Goal: Information Seeking & Learning: Find contact information

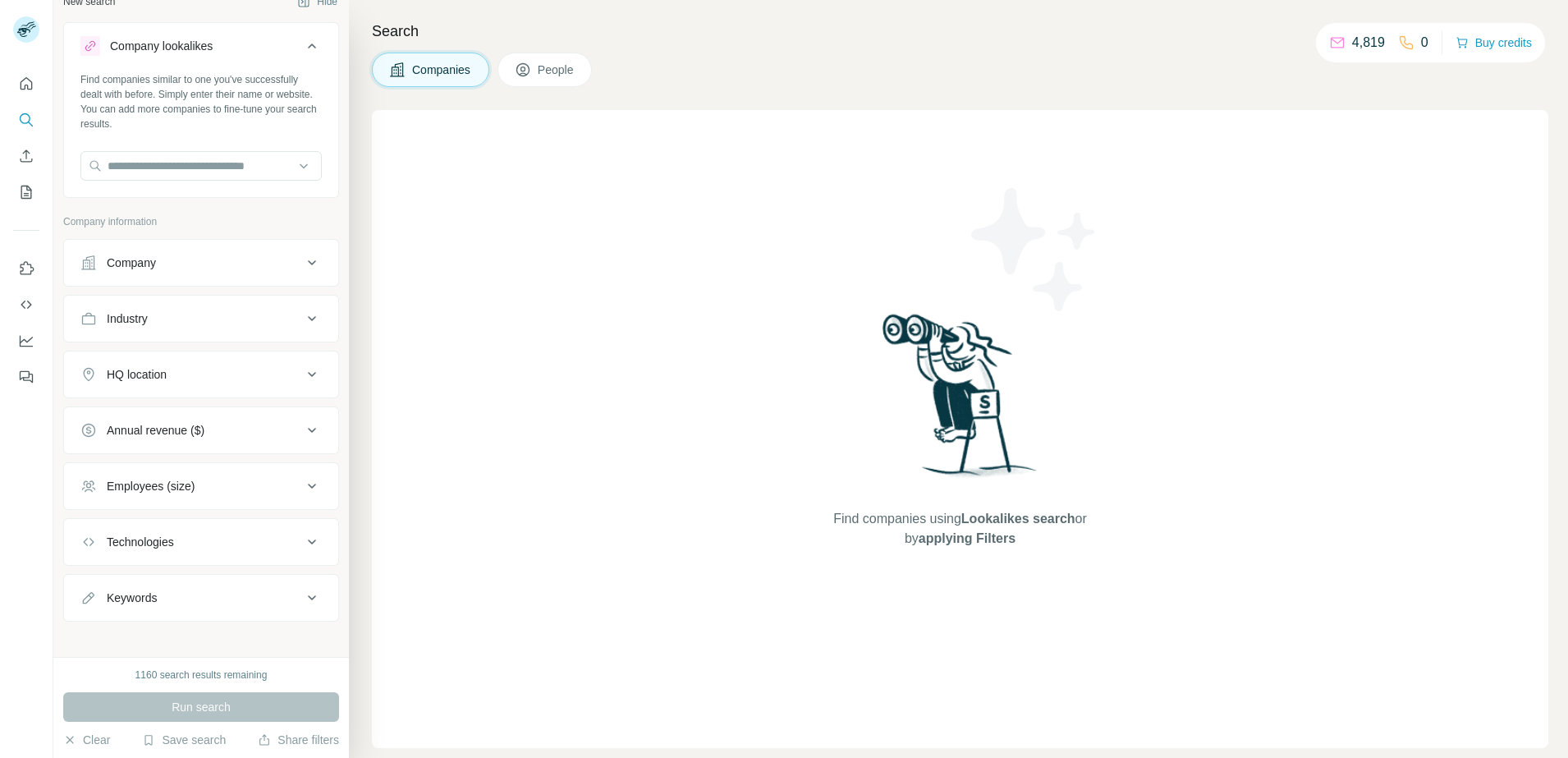
scroll to position [31, 0]
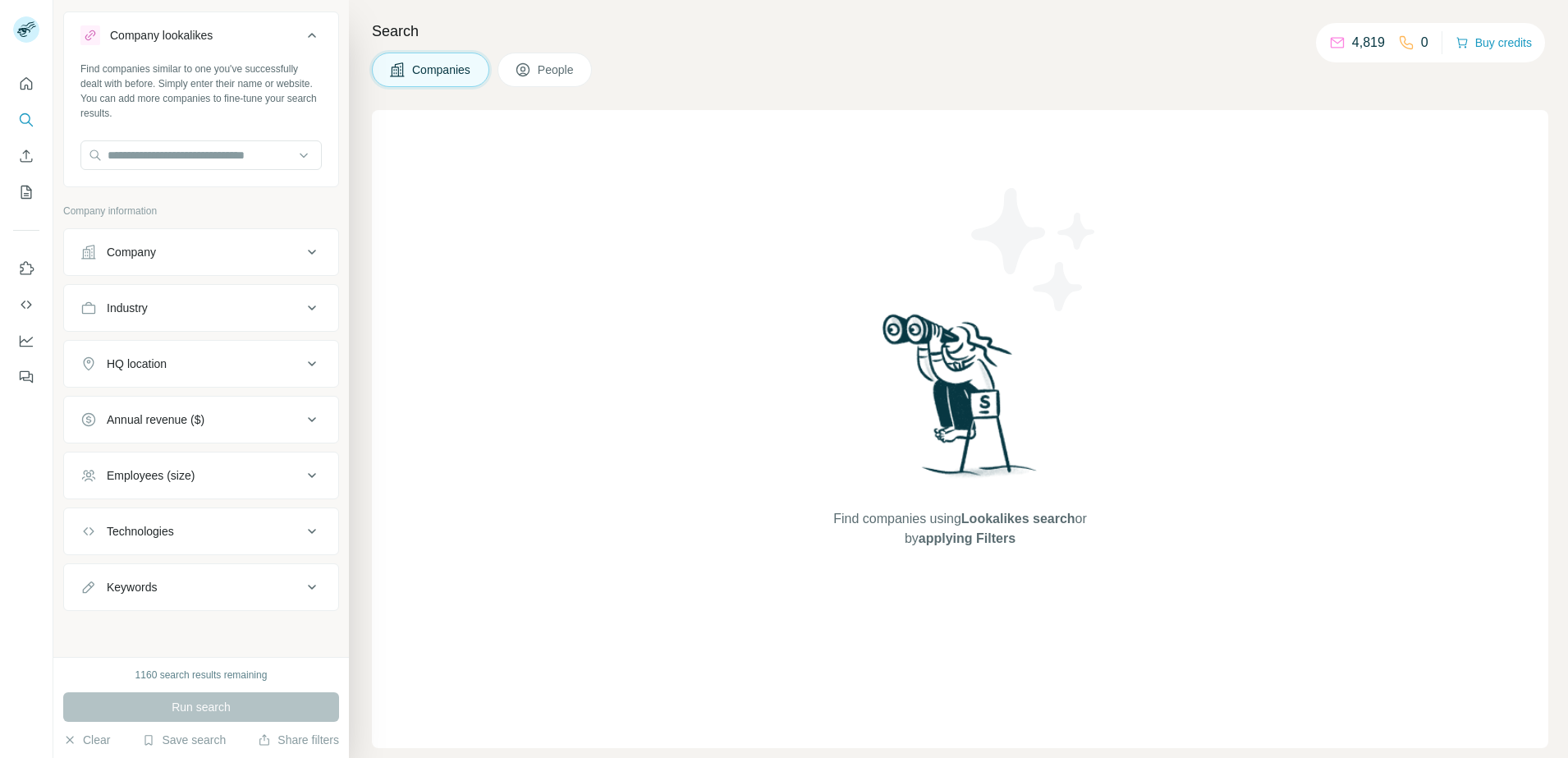
click at [258, 488] on button "Employees (size)" at bounding box center [201, 475] width 274 height 40
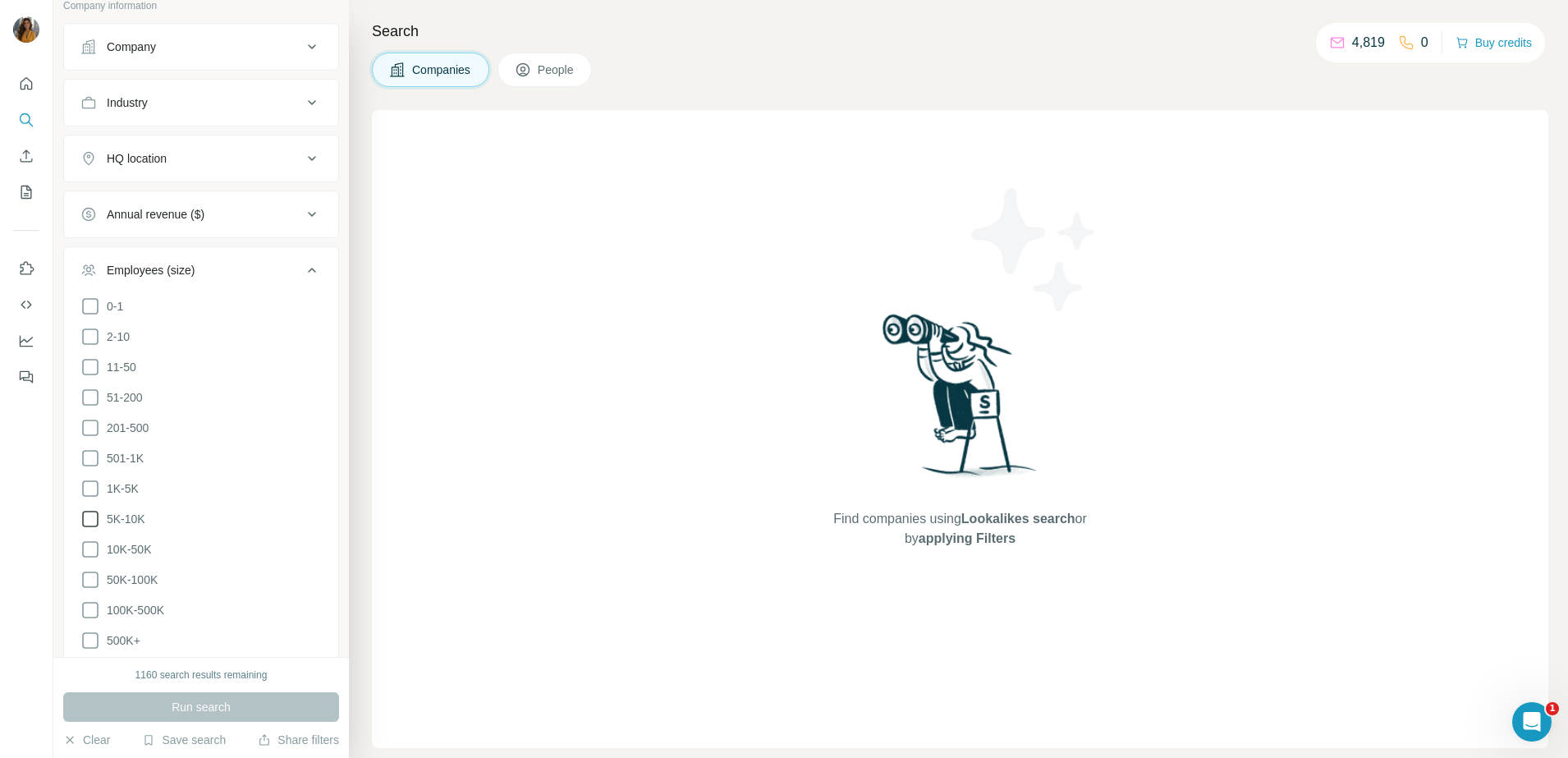
scroll to position [0, 0]
click at [88, 512] on icon at bounding box center [90, 519] width 19 height 19
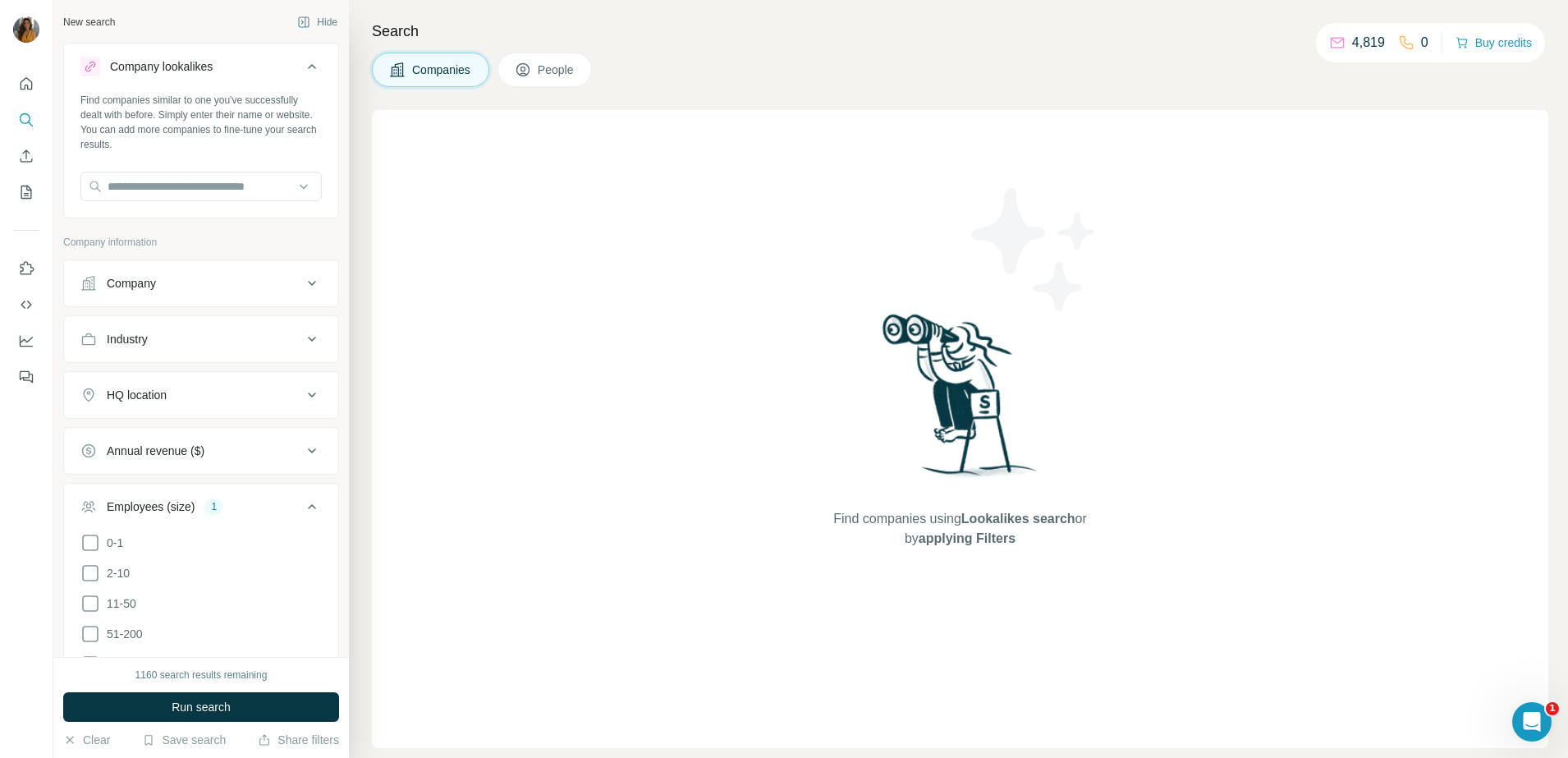
click at [226, 341] on div "Industry" at bounding box center [191, 339] width 222 height 17
click at [549, 74] on span "People" at bounding box center [556, 70] width 38 height 17
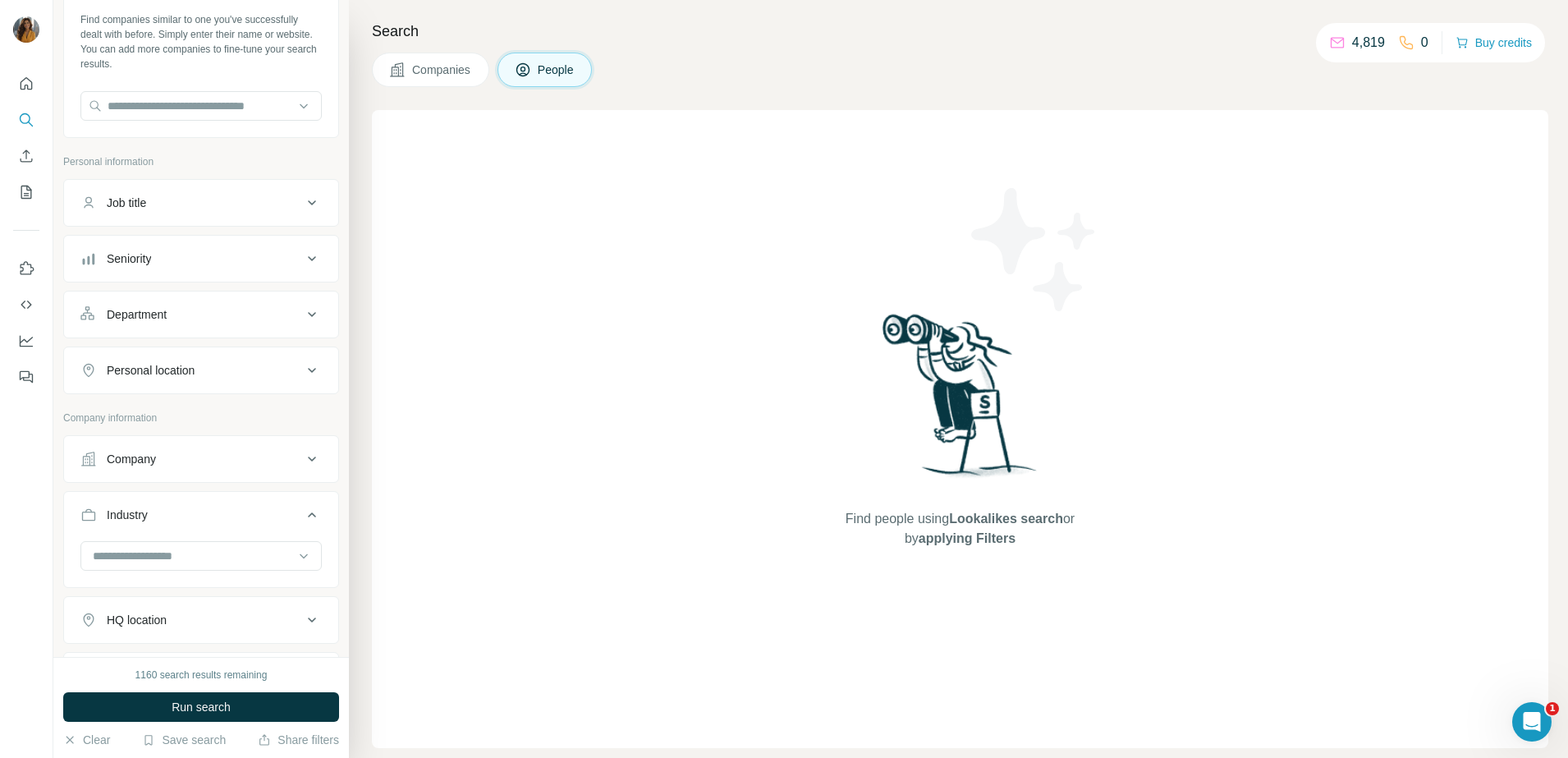
scroll to position [103, 0]
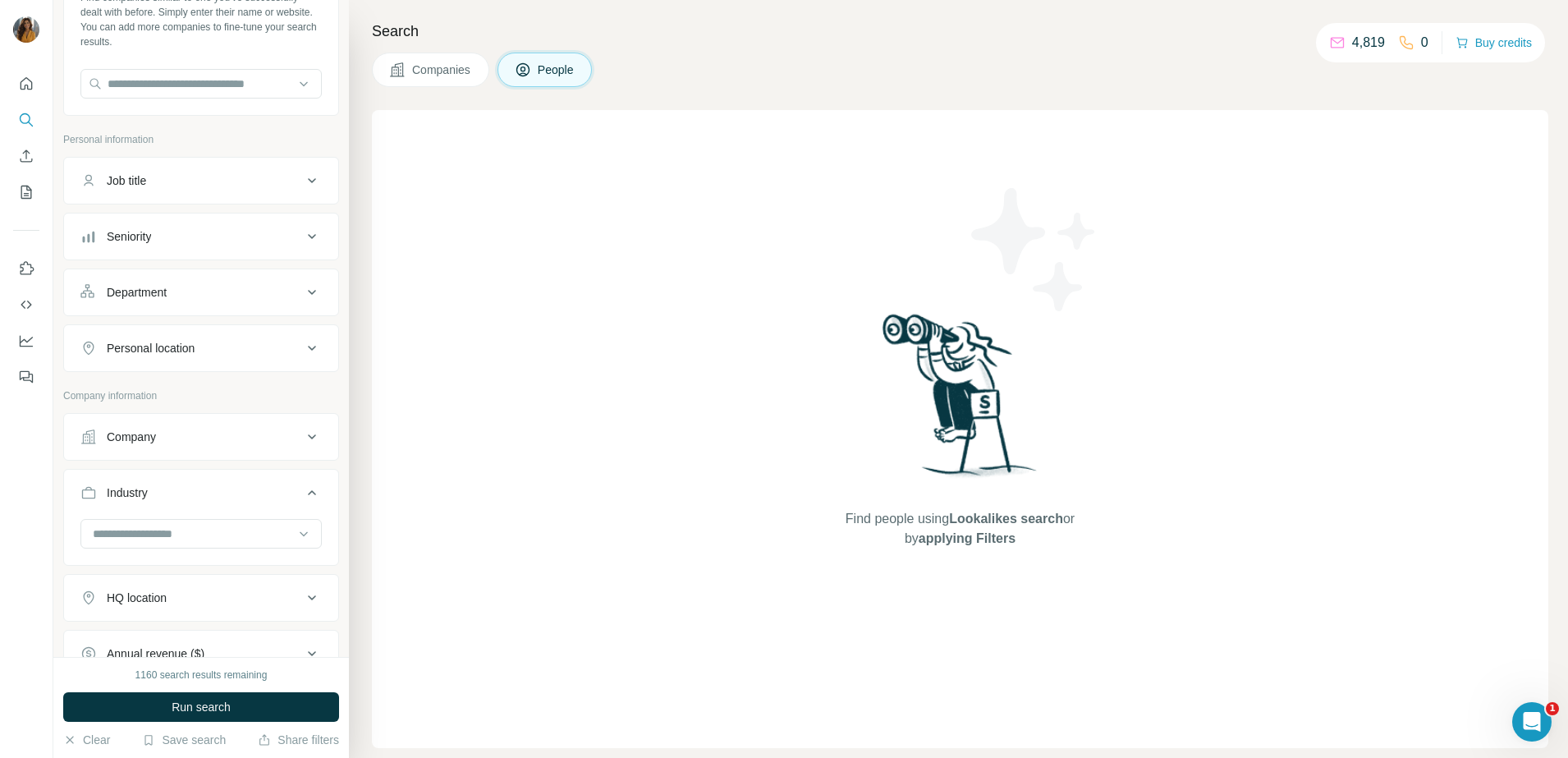
click at [275, 295] on div "Department" at bounding box center [191, 292] width 222 height 17
click at [199, 344] on div at bounding box center [192, 333] width 203 height 28
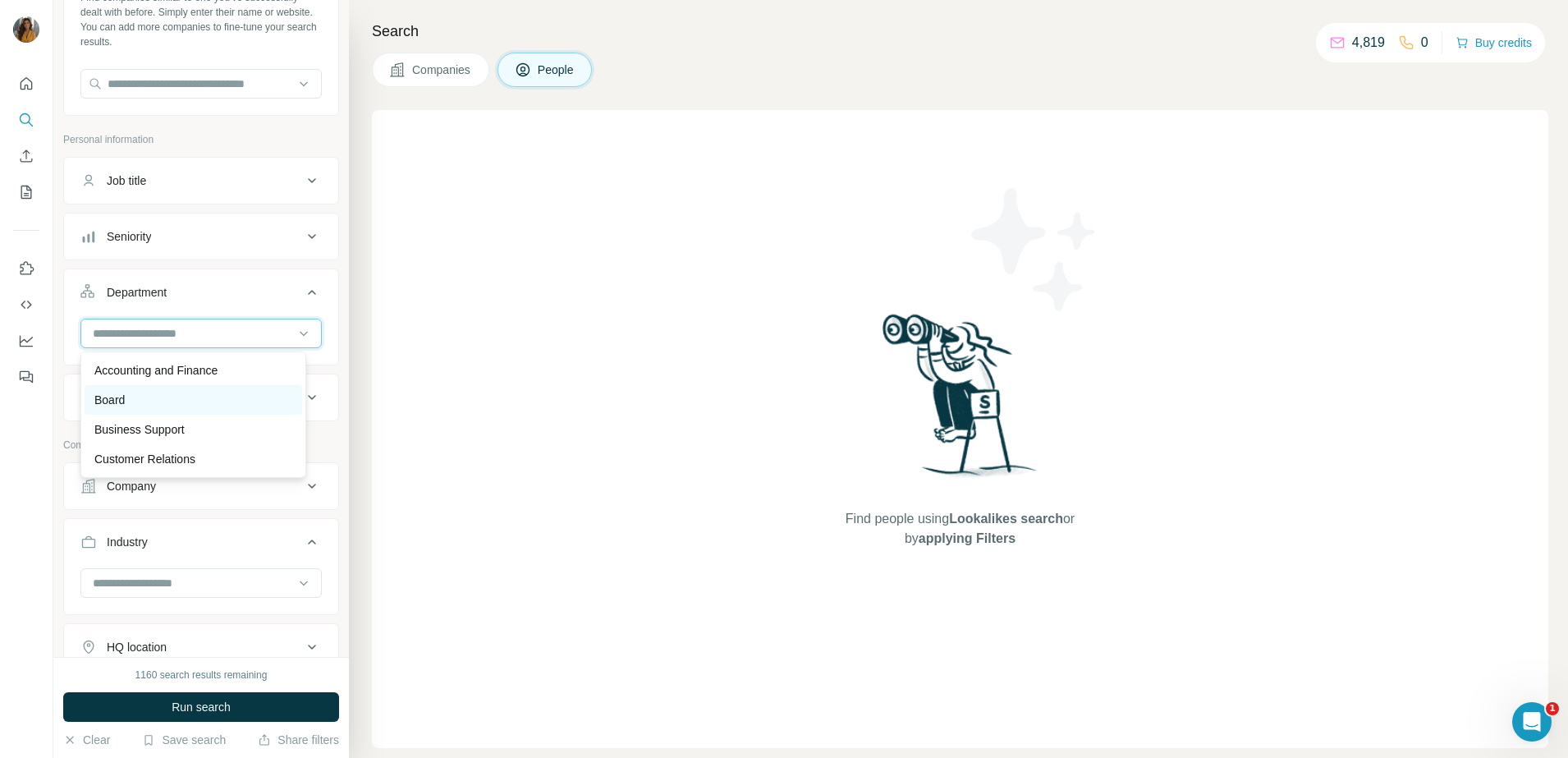
scroll to position [205, 0]
click at [177, 425] on div "HR" at bounding box center [194, 431] width 198 height 17
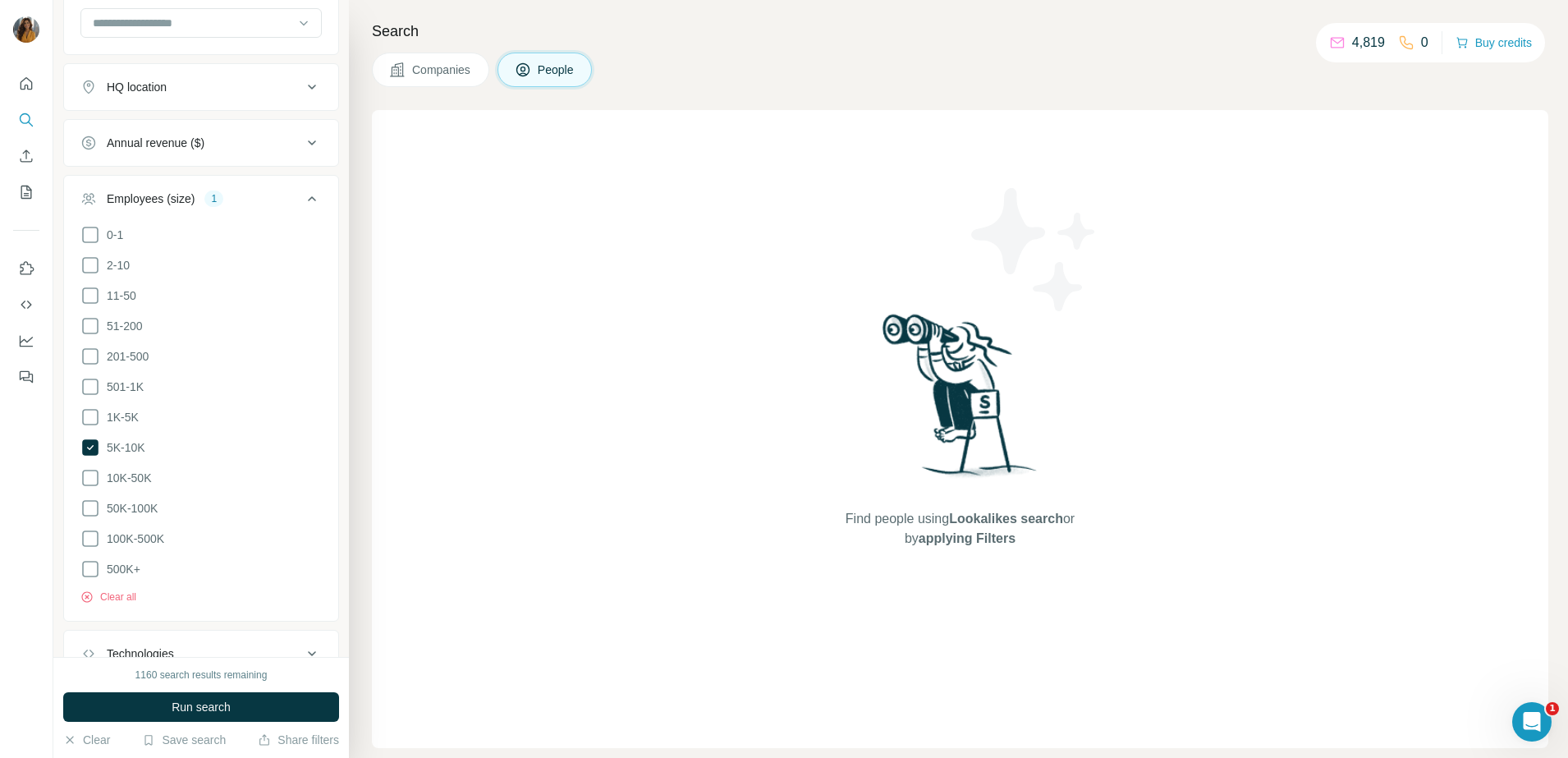
scroll to position [616, 0]
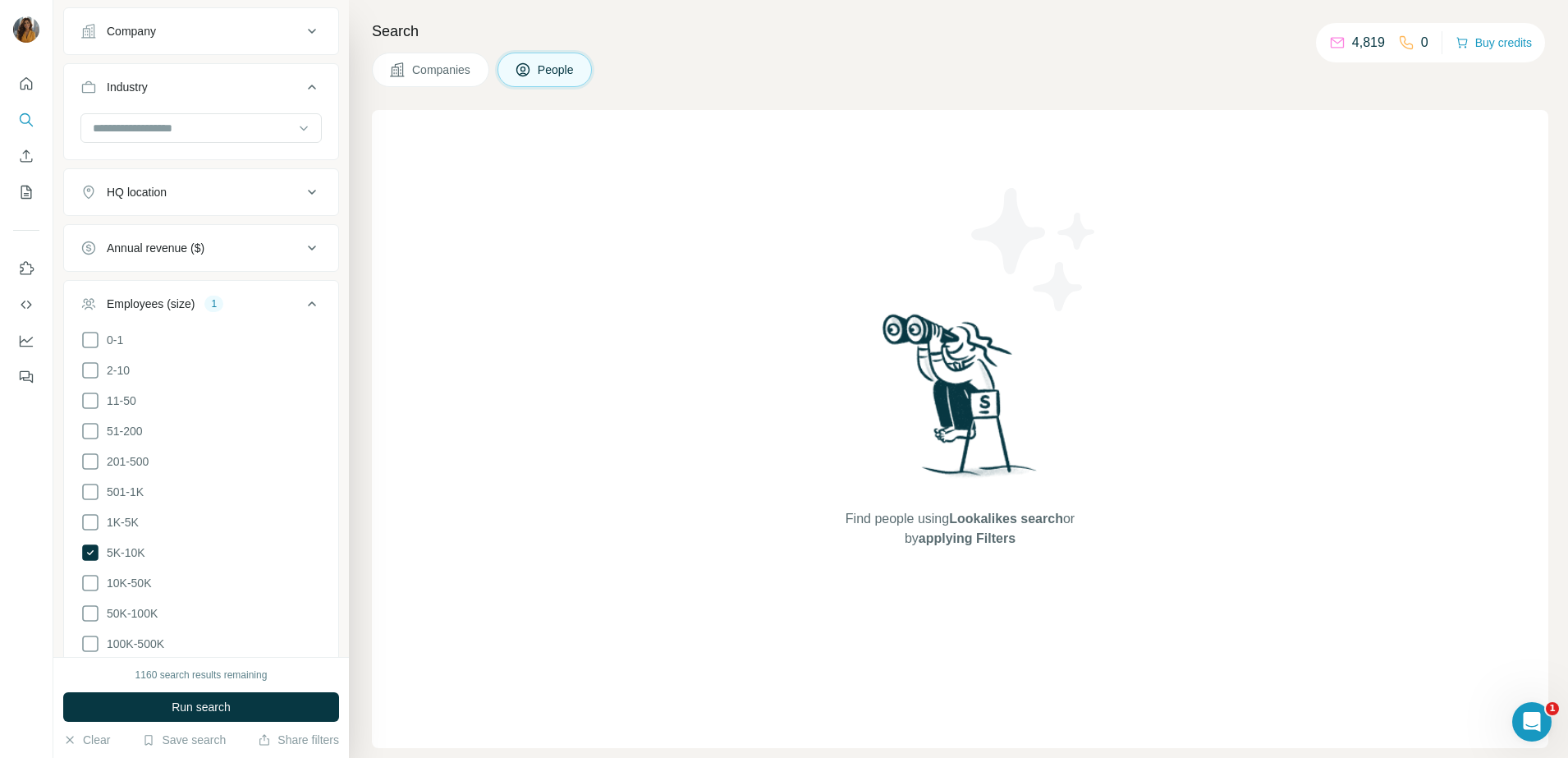
click at [250, 189] on div "HQ location" at bounding box center [191, 192] width 222 height 17
click at [247, 235] on input "text" at bounding box center [201, 233] width 241 height 29
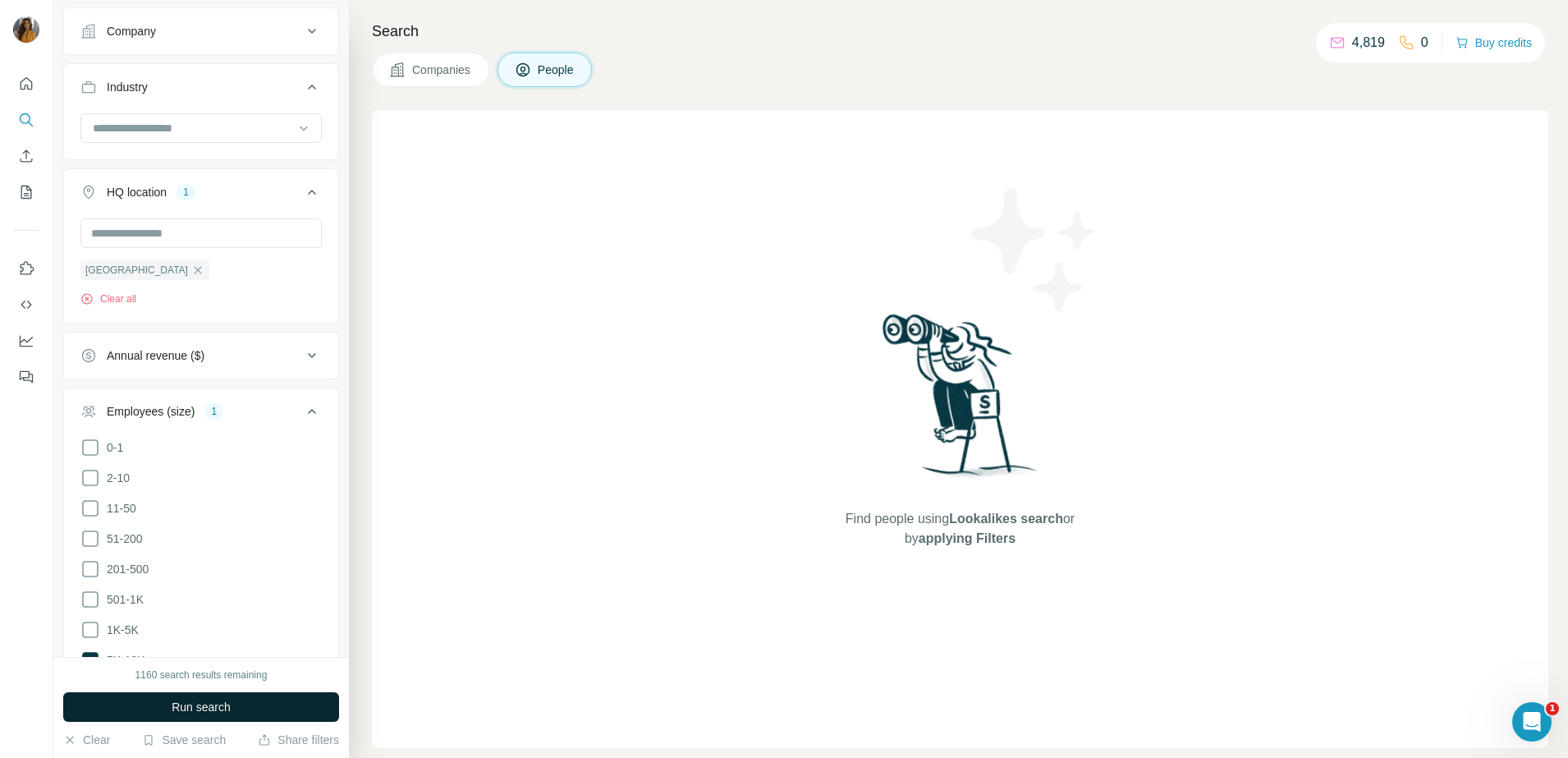
click at [155, 704] on button "Run search" at bounding box center [201, 707] width 276 height 29
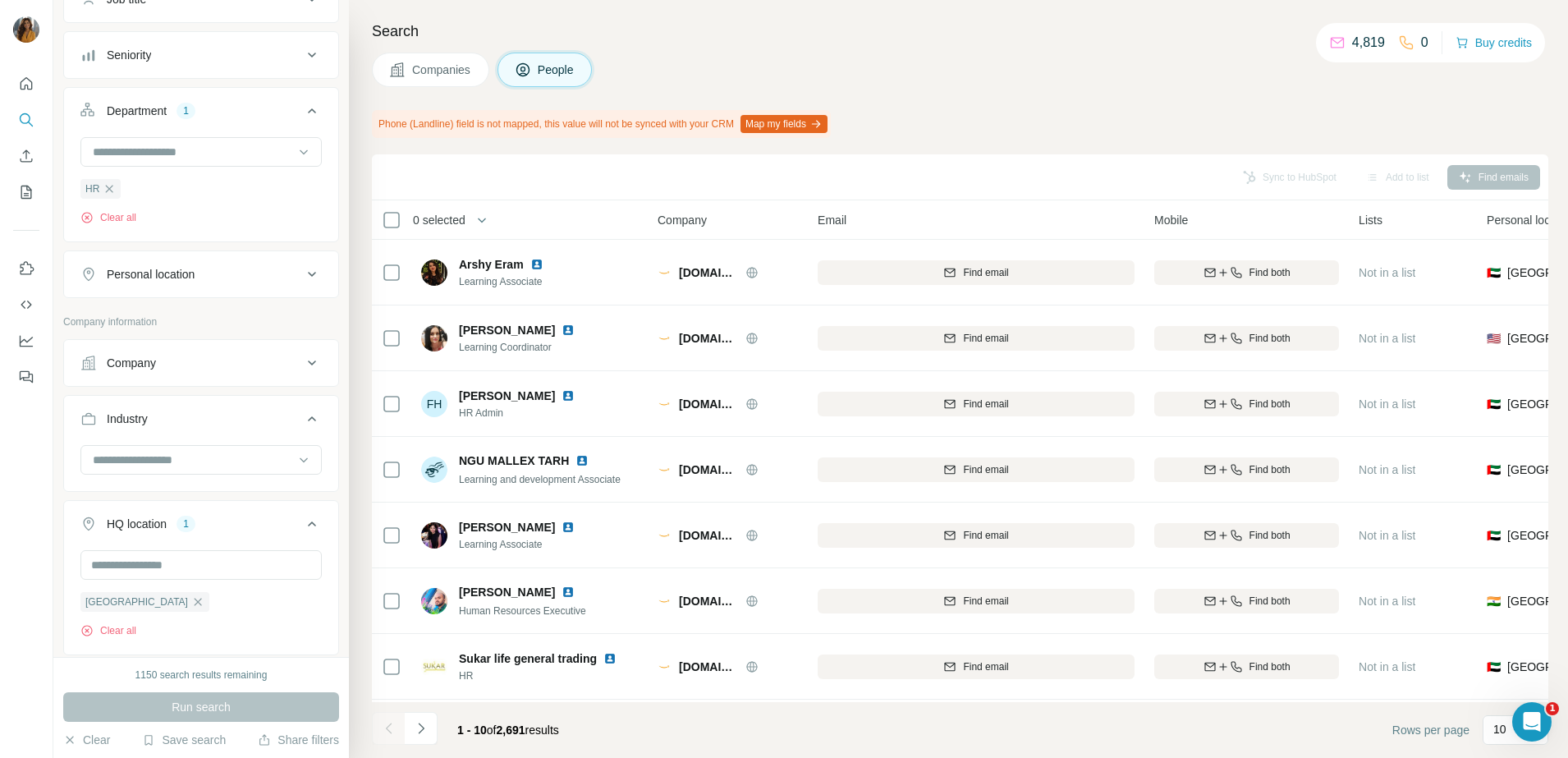
scroll to position [205, 0]
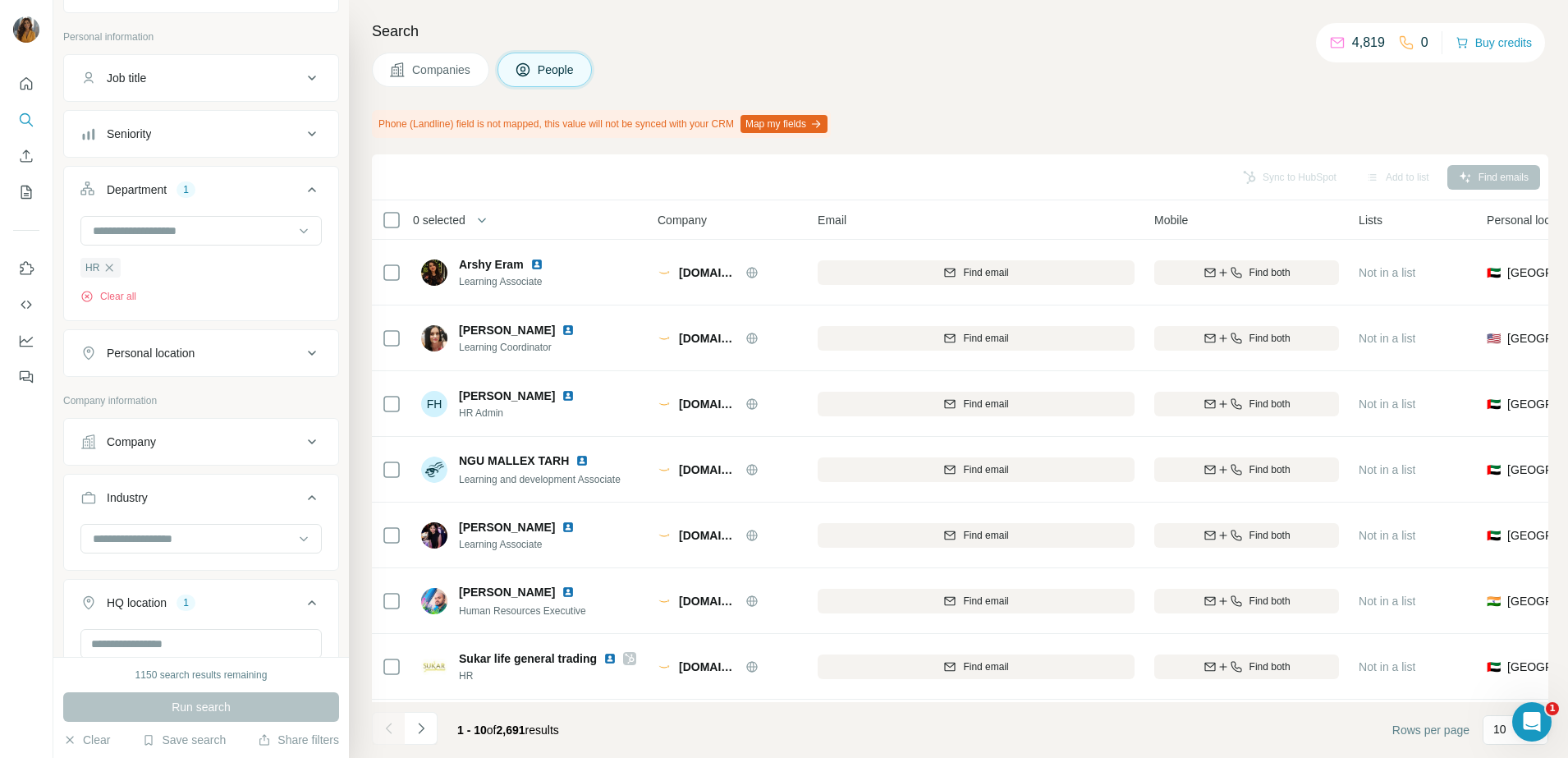
click at [264, 134] on div "Seniority" at bounding box center [191, 134] width 222 height 17
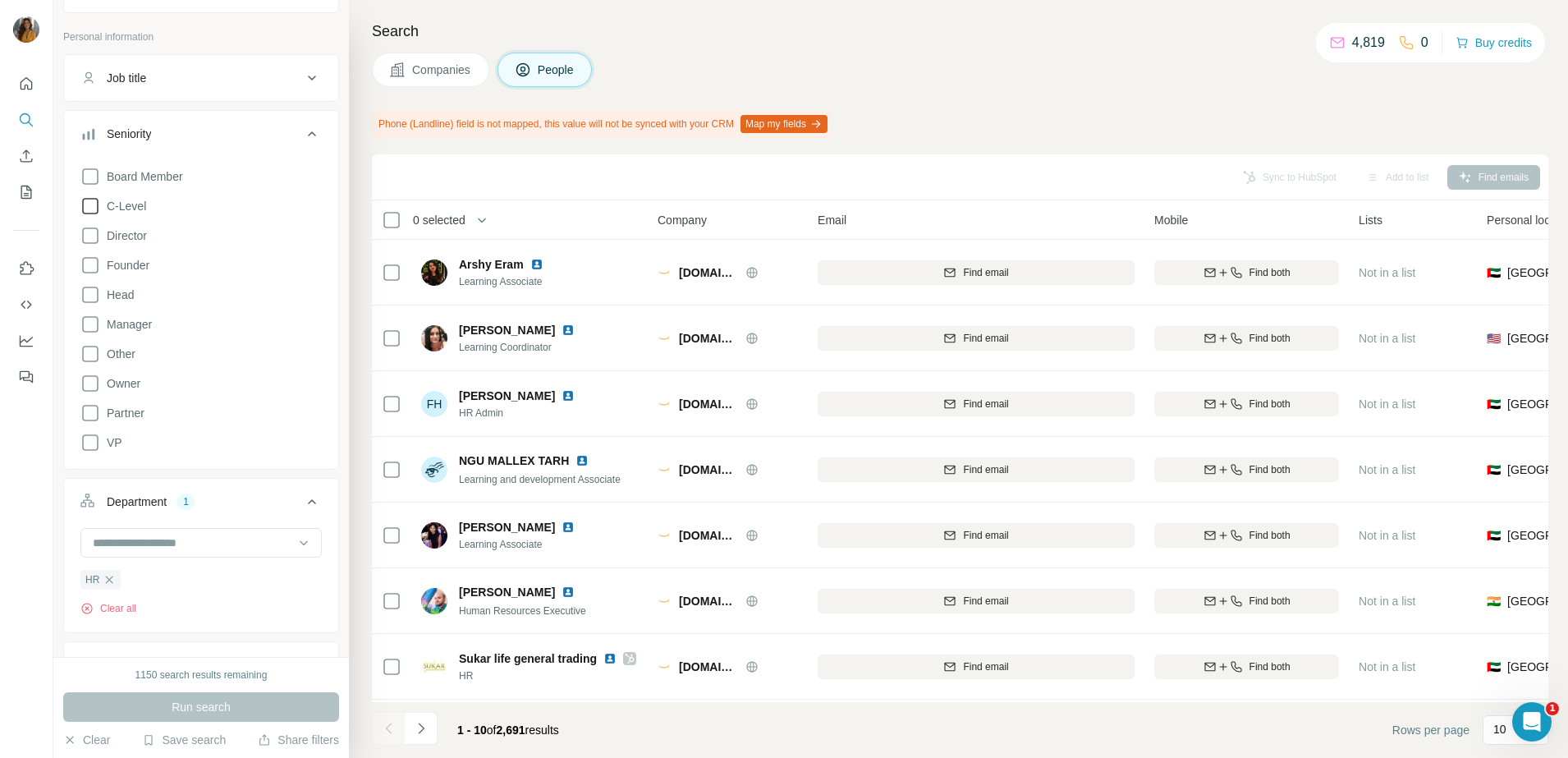
click at [91, 199] on icon at bounding box center [90, 206] width 17 height 17
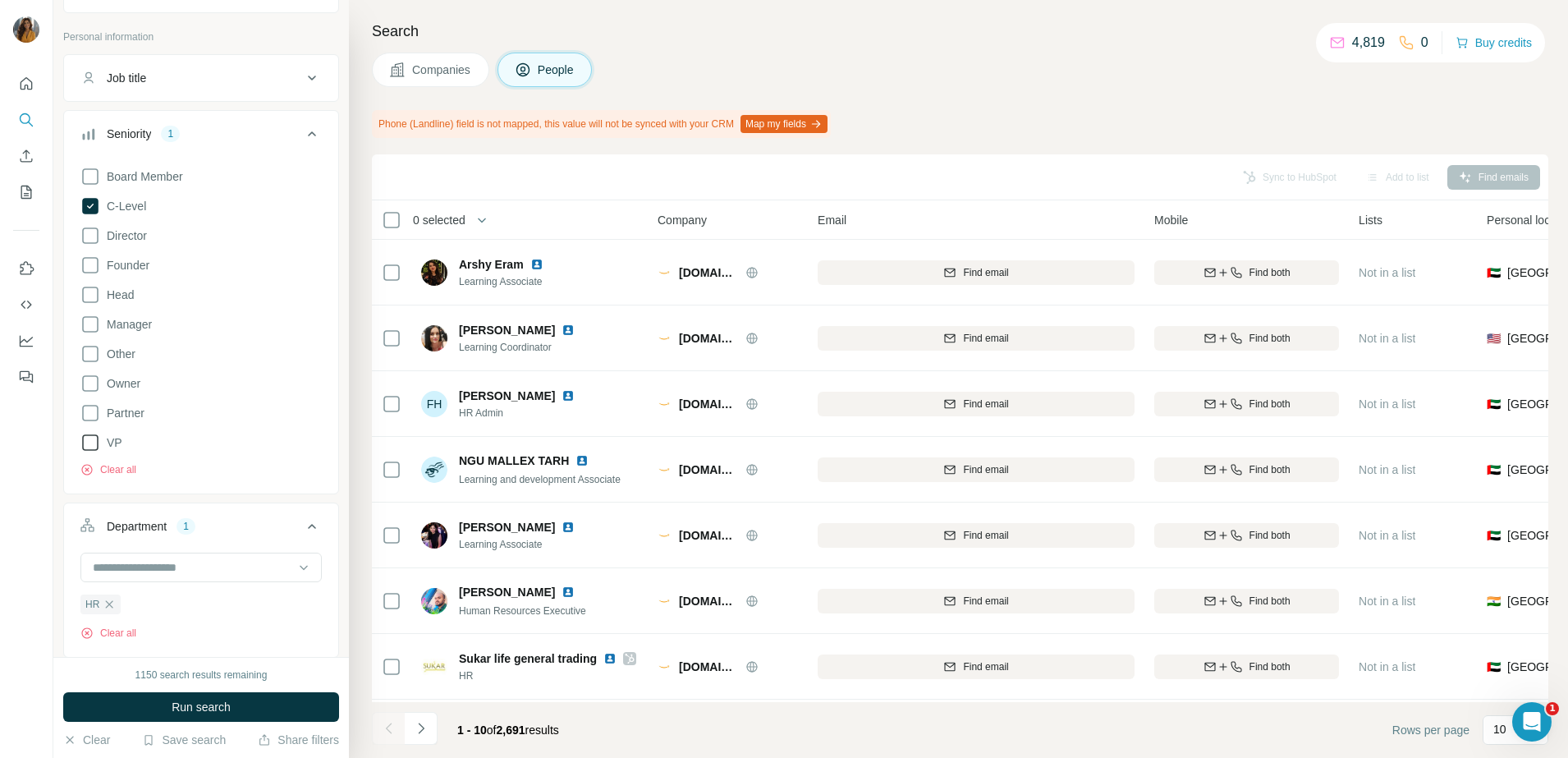
click at [87, 441] on icon at bounding box center [90, 442] width 19 height 19
click at [95, 241] on icon at bounding box center [90, 235] width 19 height 19
click at [159, 695] on button "Run search" at bounding box center [201, 707] width 276 height 29
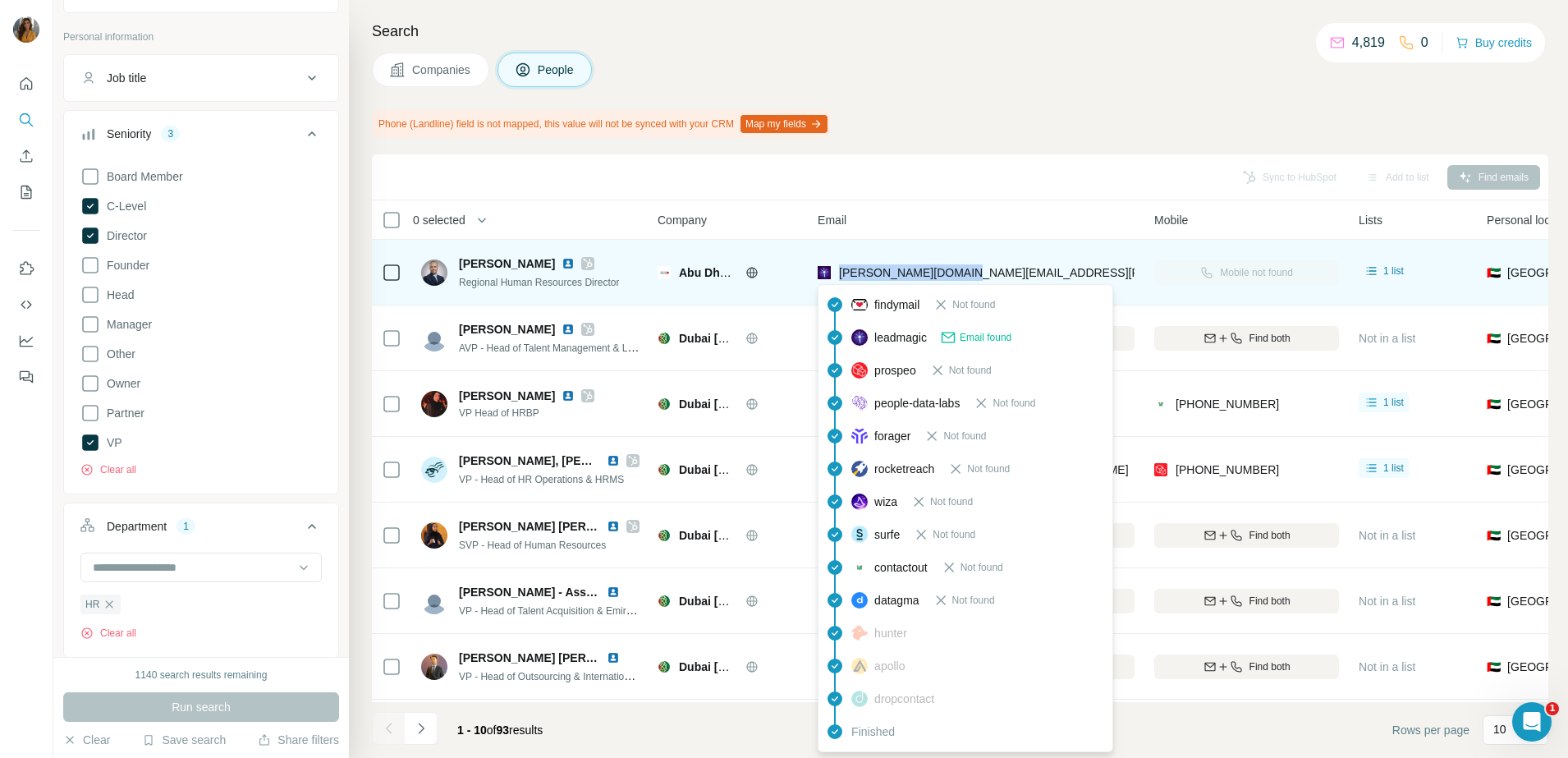
drag, startPoint x: 989, startPoint y: 270, endPoint x: 841, endPoint y: 282, distance: 148.5
click at [841, 282] on div "gary.rogers@adcb.com" at bounding box center [976, 272] width 317 height 45
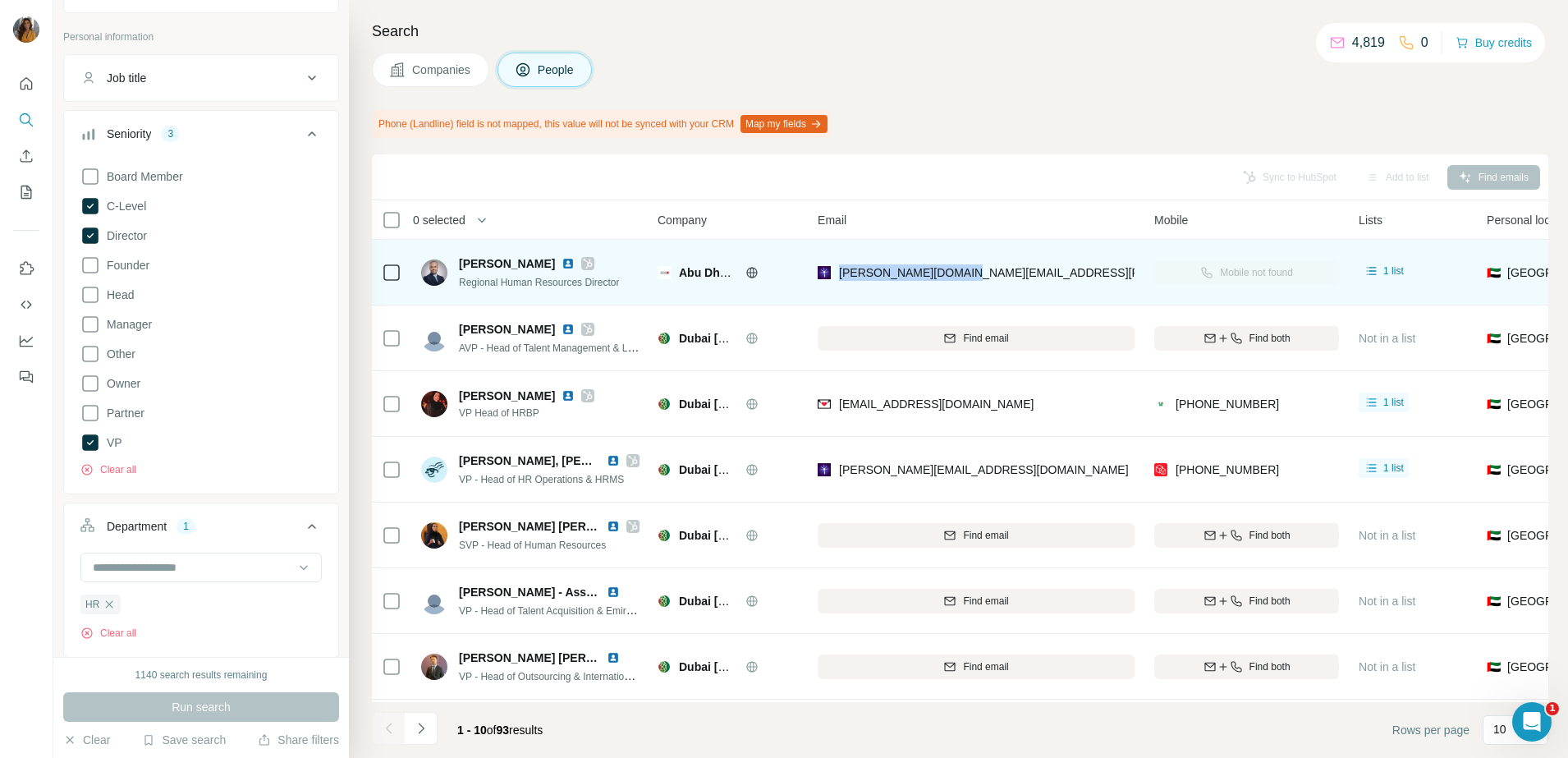
copy span "gary.rogers@adcb.com"
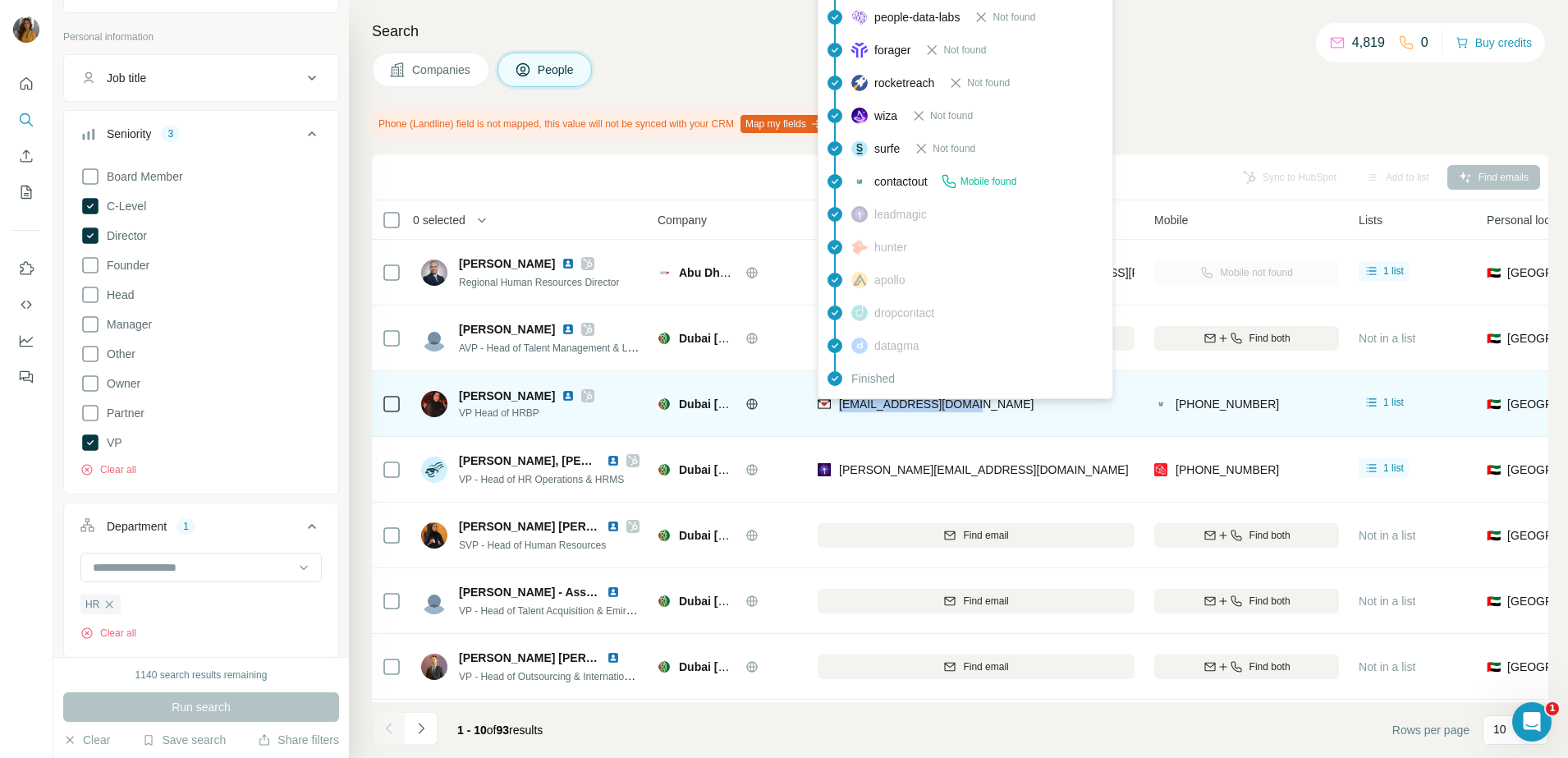
drag, startPoint x: 984, startPoint y: 403, endPoint x: 836, endPoint y: 403, distance: 148.0
click at [836, 403] on div "maryam.abdulla@dib.ae" at bounding box center [976, 403] width 317 height 45
copy span "maryam.abdulla@dib.ae"
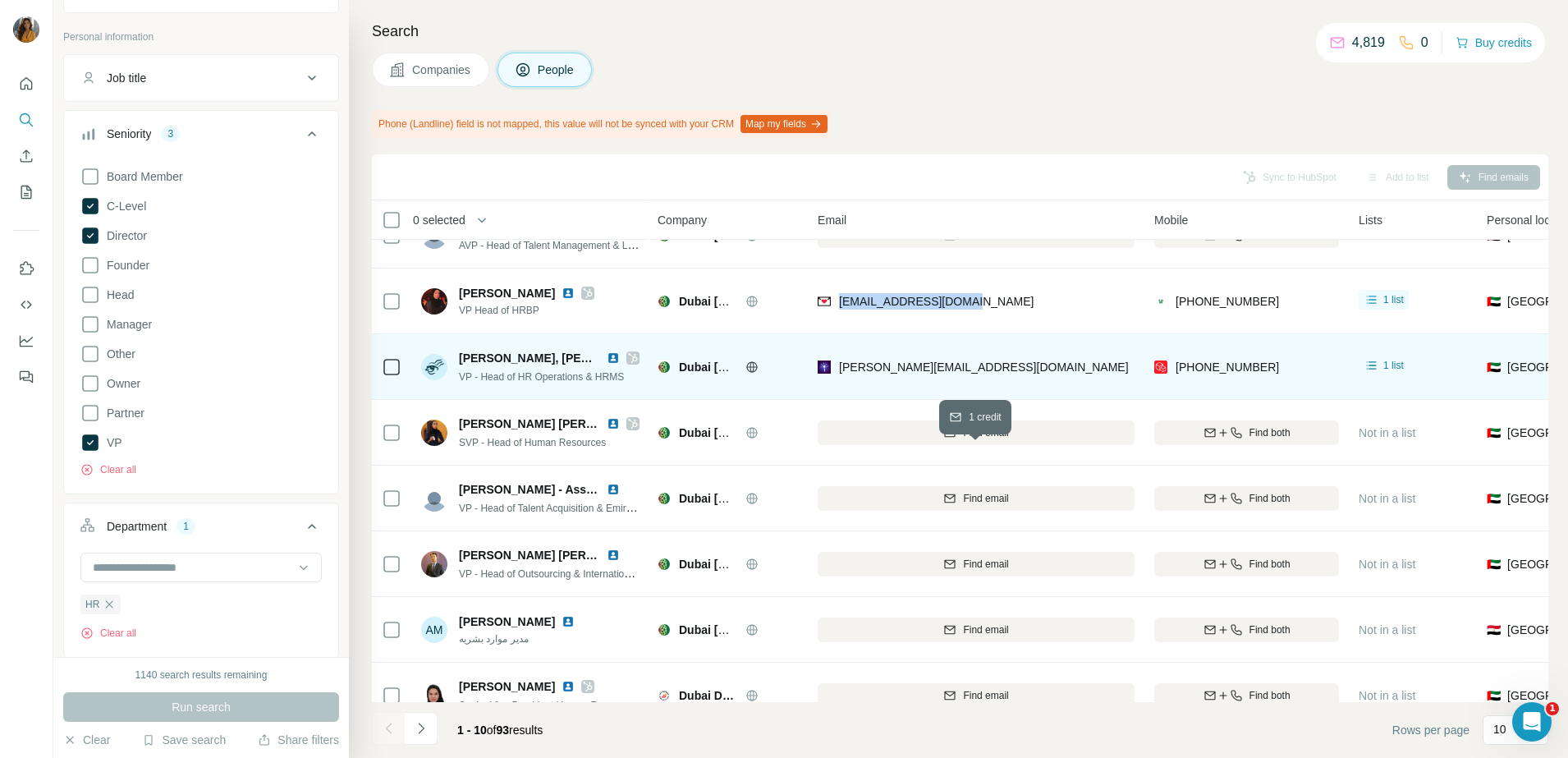
scroll to position [205, 0]
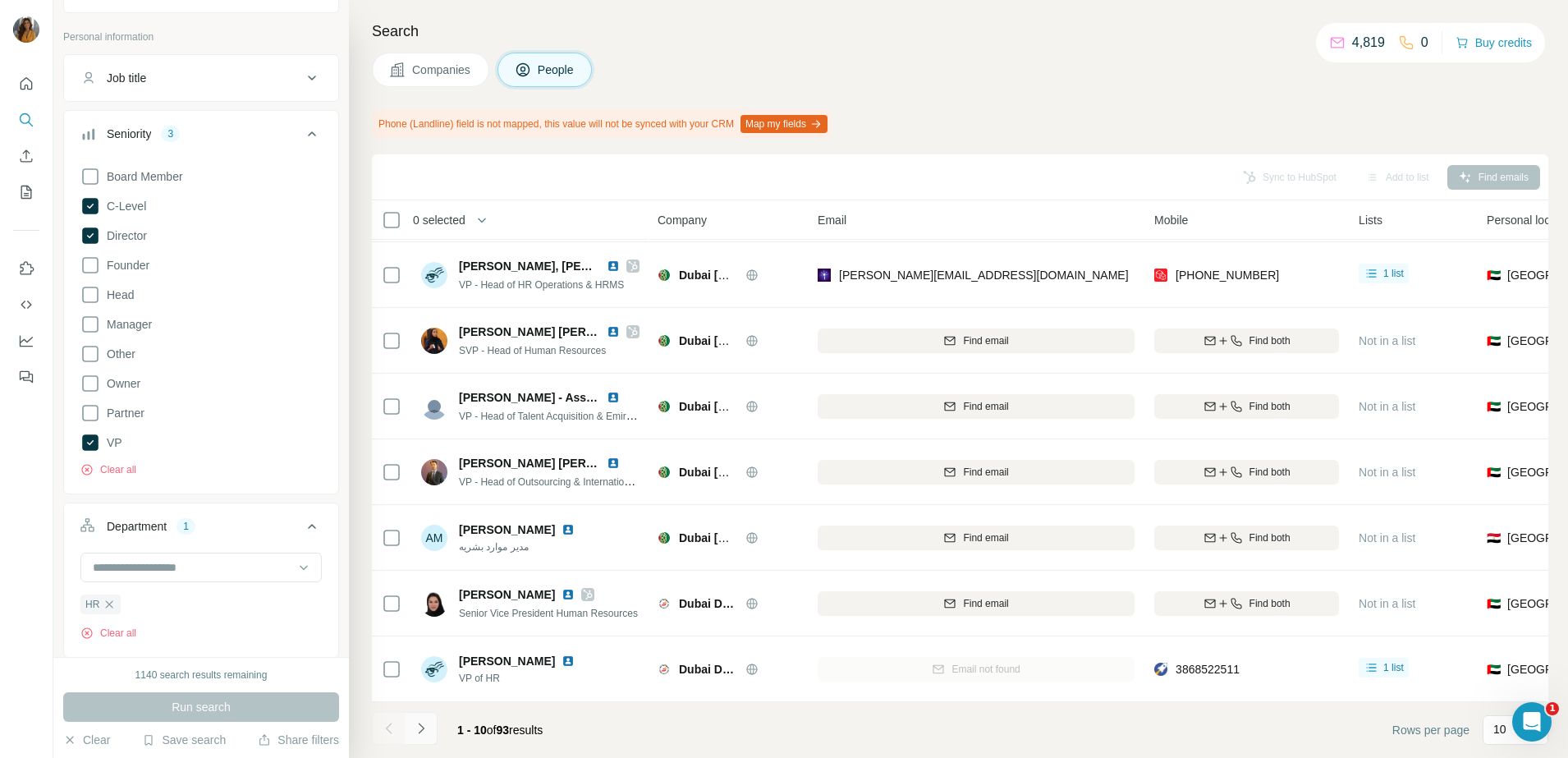
click at [424, 724] on icon "Navigate to next page" at bounding box center [421, 728] width 17 height 17
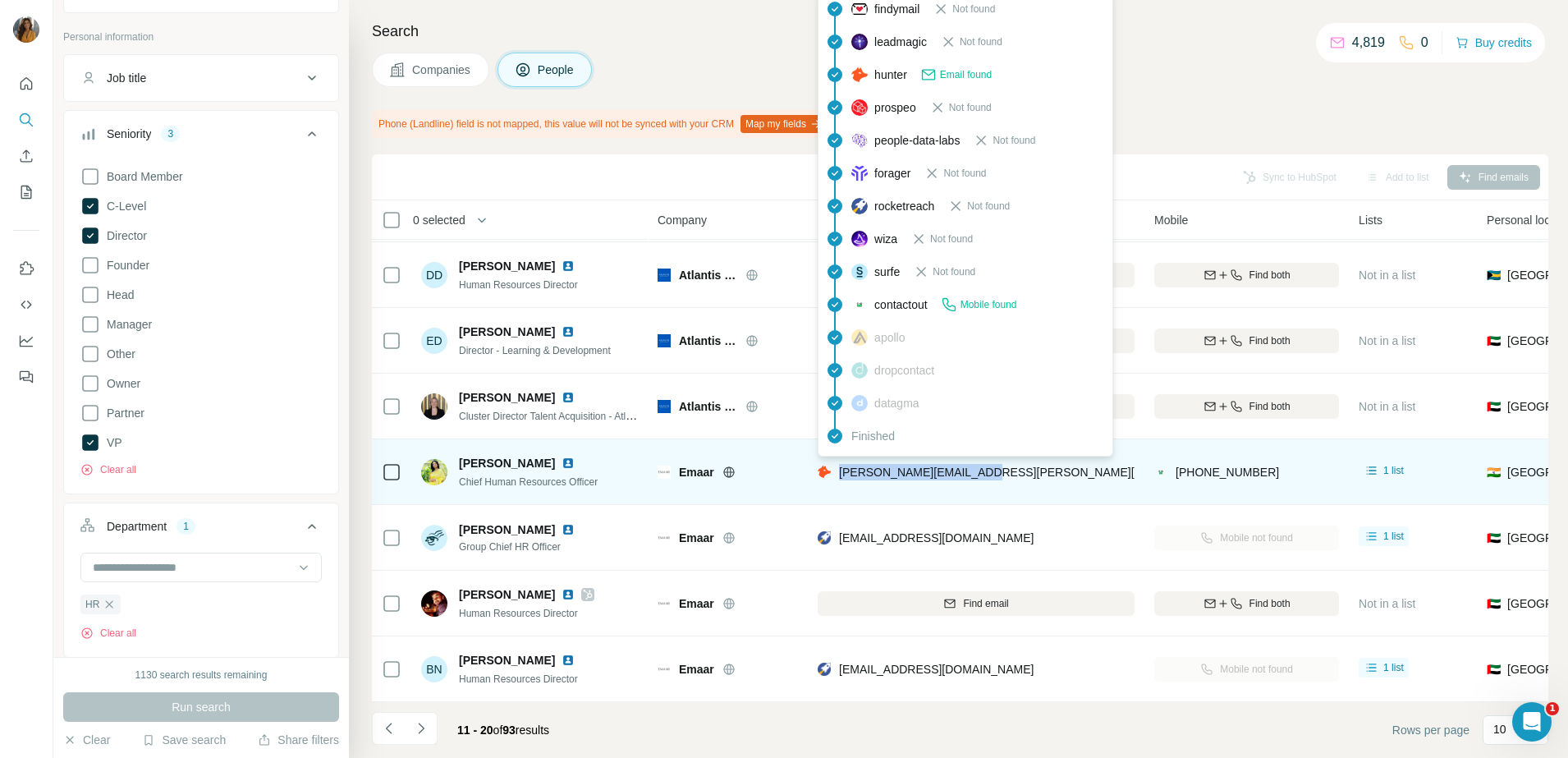
drag, startPoint x: 1016, startPoint y: 465, endPoint x: 840, endPoint y: 465, distance: 176.0
click at [840, 465] on div "madhuri.mehta@emaar.com" at bounding box center [976, 471] width 317 height 45
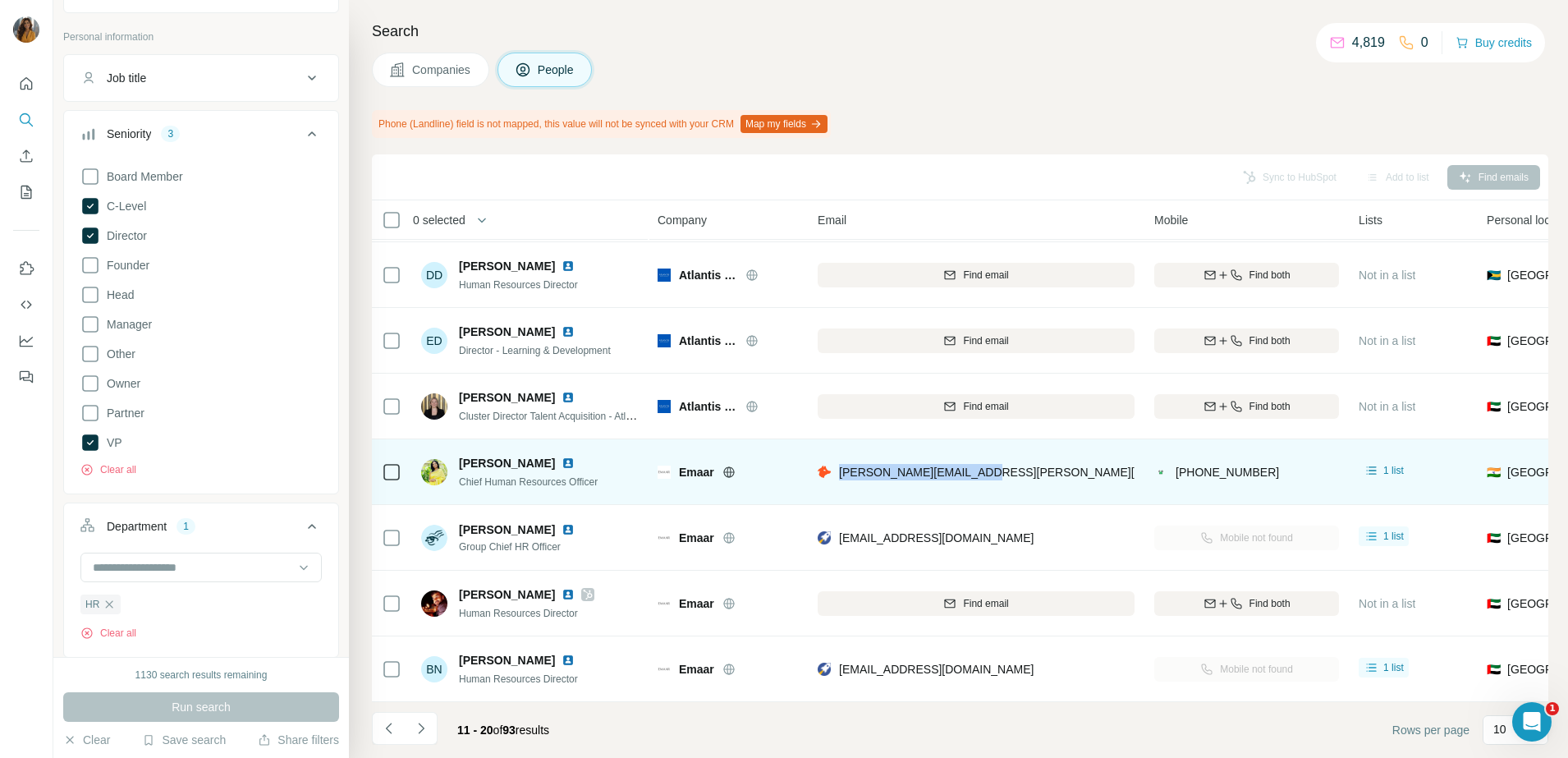
copy span "madhuri.mehta@emaar.com"
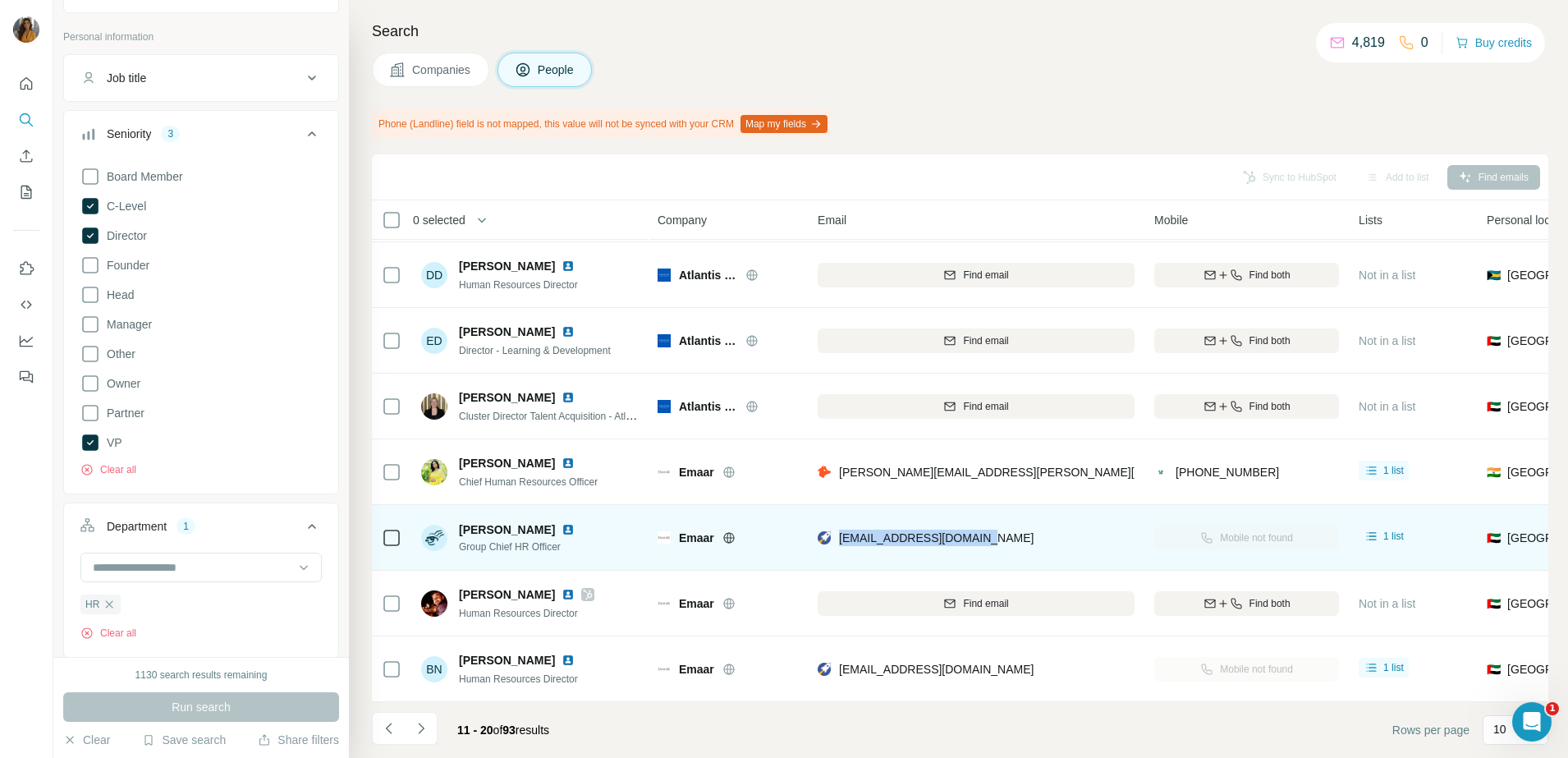
drag, startPoint x: 923, startPoint y: 529, endPoint x: 839, endPoint y: 540, distance: 84.7
click at [839, 540] on div "talal.balalaa@emaar.com" at bounding box center [976, 537] width 317 height 45
copy span "talal.balalaa@emaar.com"
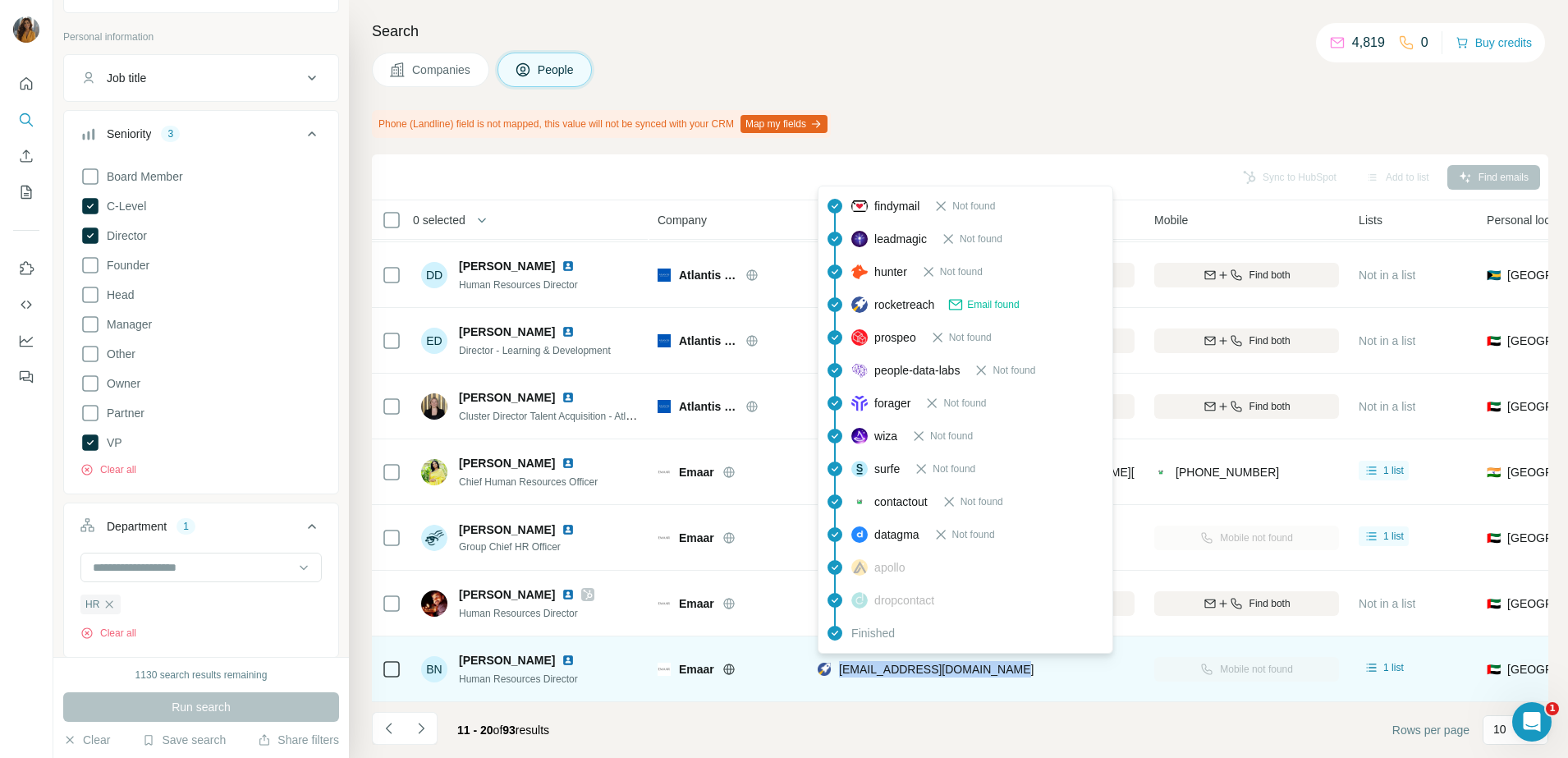
drag, startPoint x: 946, startPoint y: 662, endPoint x: 838, endPoint y: 666, distance: 108.1
click at [838, 666] on div "bohdana.nikolenko@emaar.com" at bounding box center [976, 669] width 317 height 45
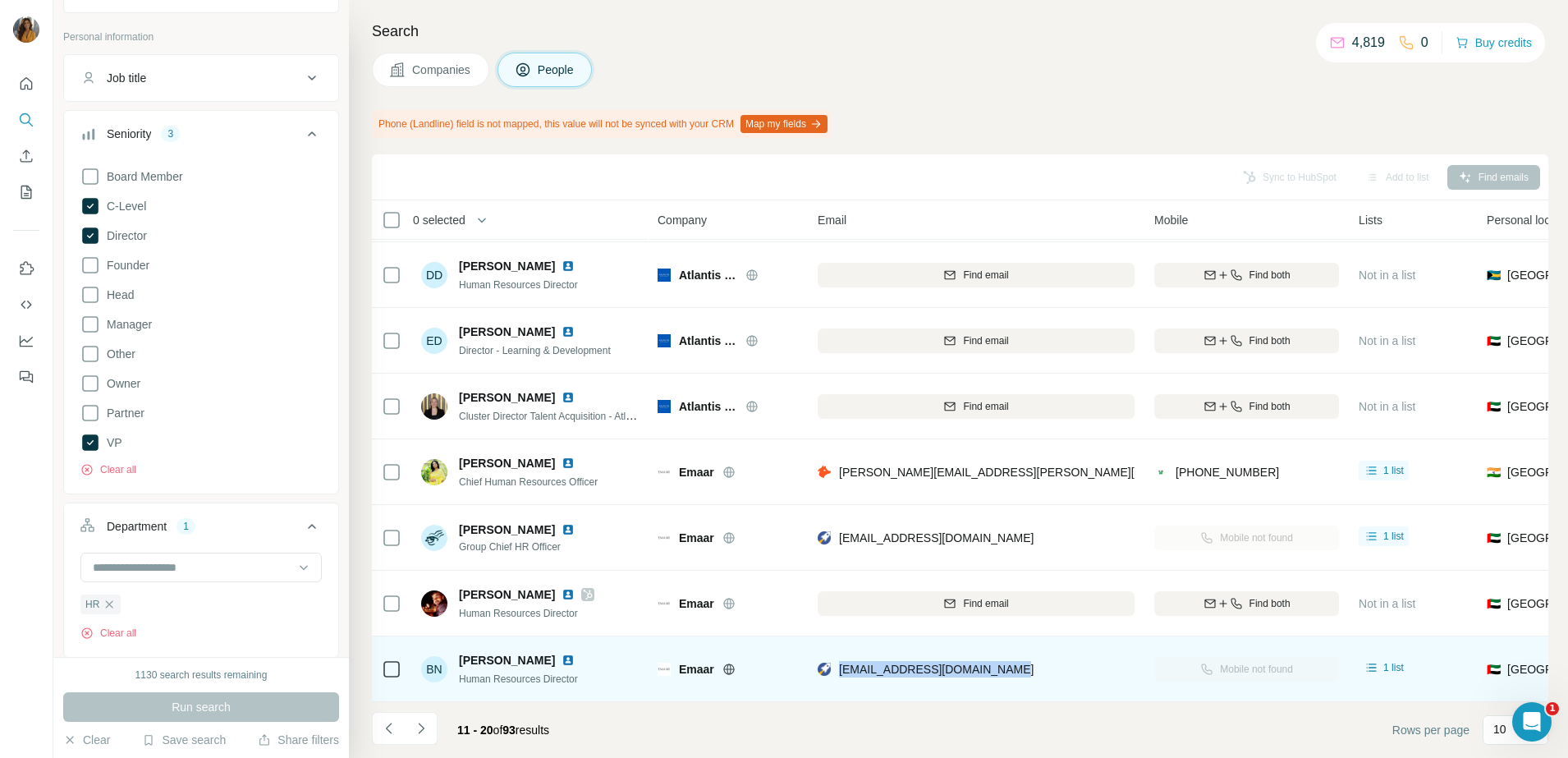
copy span "bohdana.nikolenko@emaar.com"
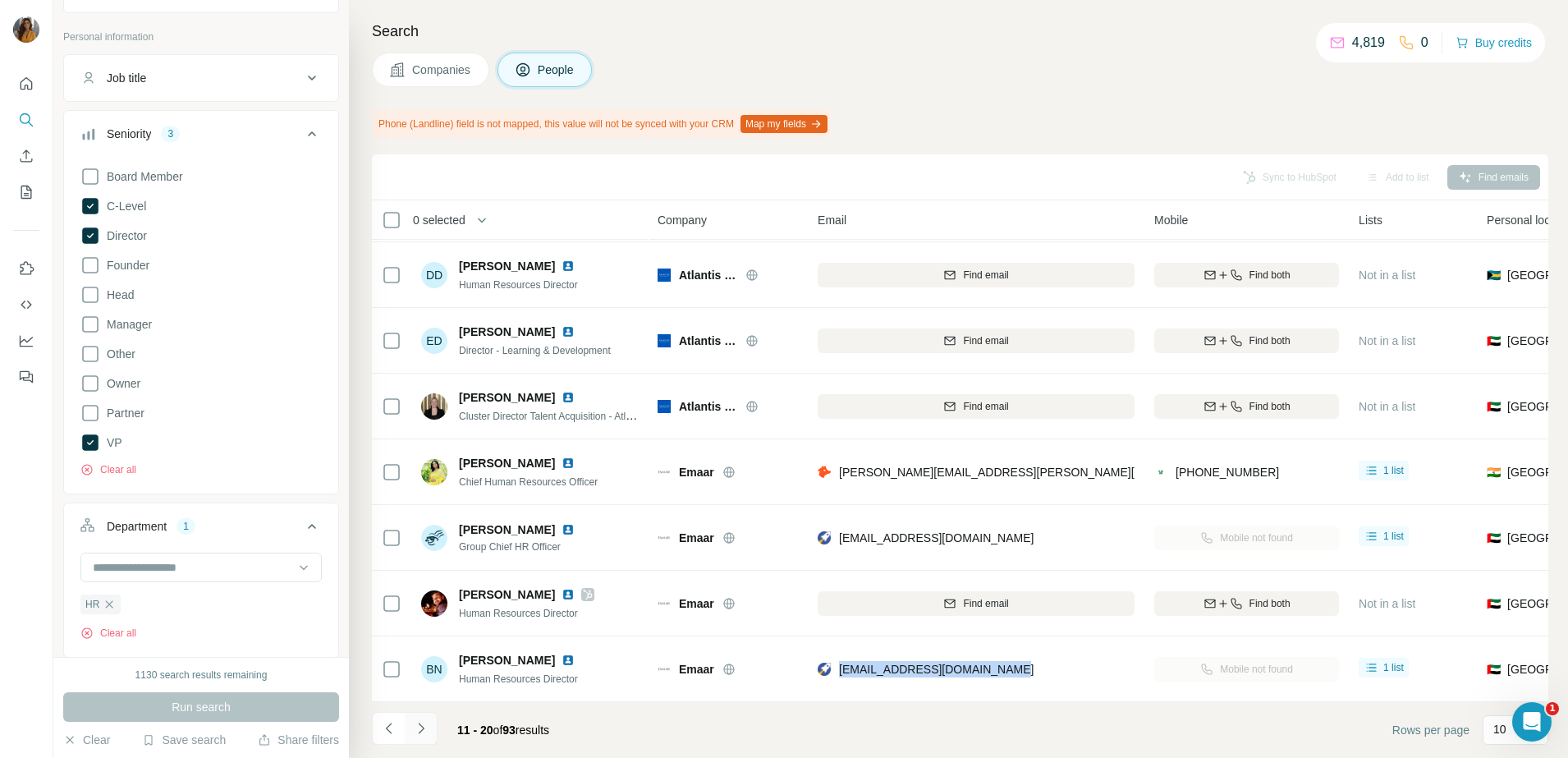
click at [421, 727] on icon "Navigate to next page" at bounding box center [421, 728] width 17 height 17
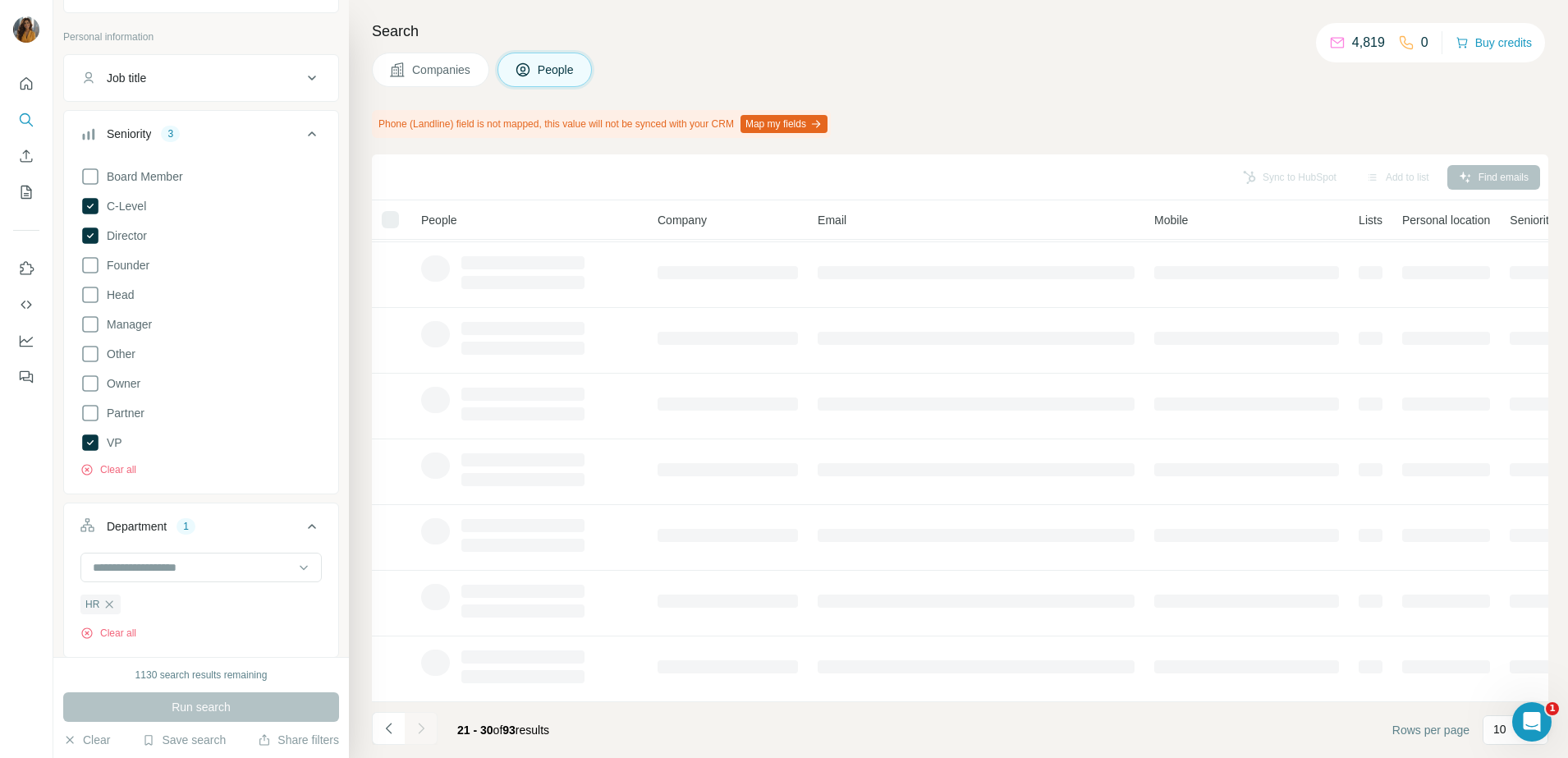
click at [294, 203] on div "Board Member C-Level Director Founder Head Manager Other Owner Partner VP Clear…" at bounding box center [201, 318] width 241 height 317
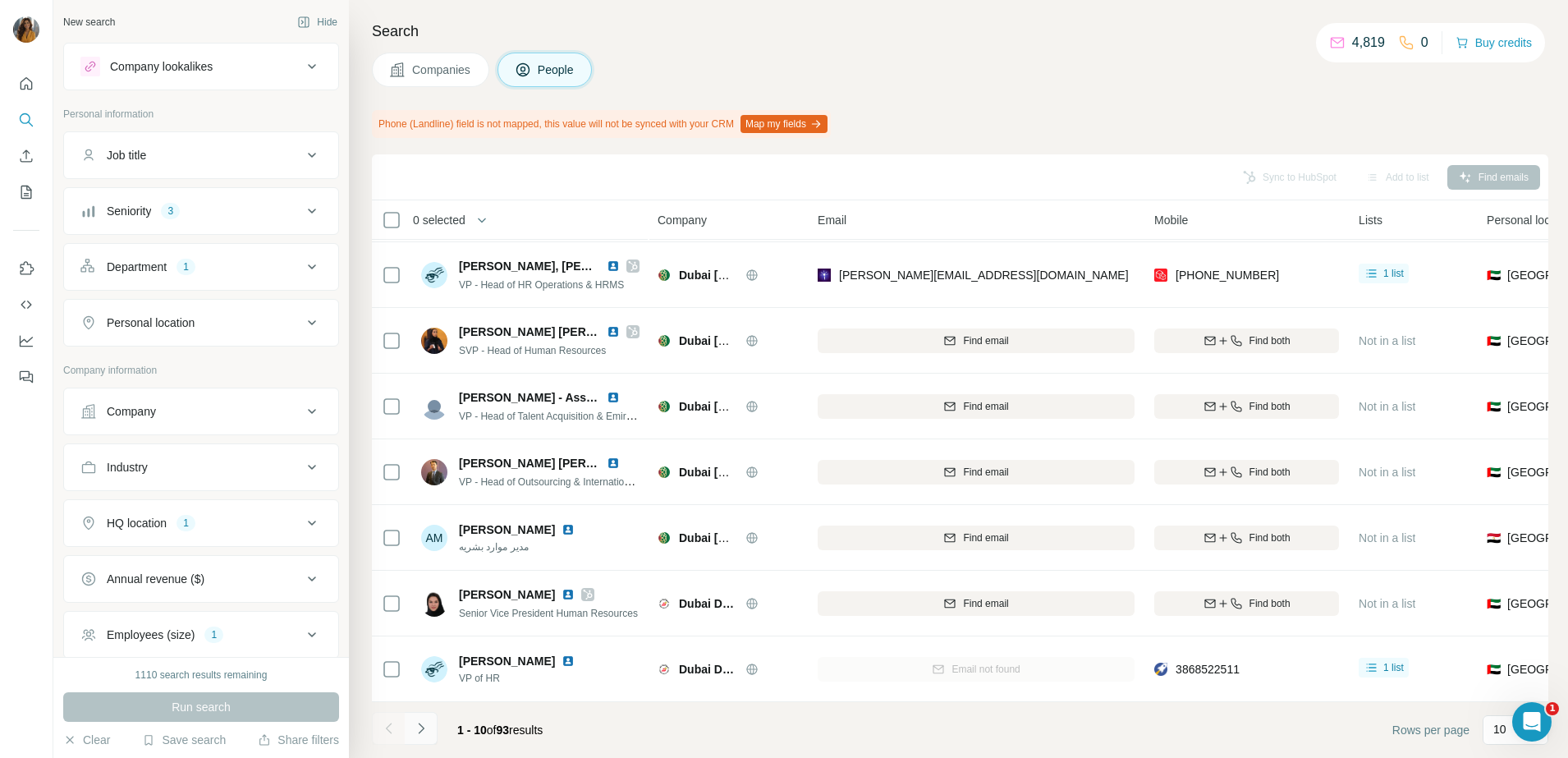
click at [418, 730] on icon "Navigate to next page" at bounding box center [421, 728] width 17 height 17
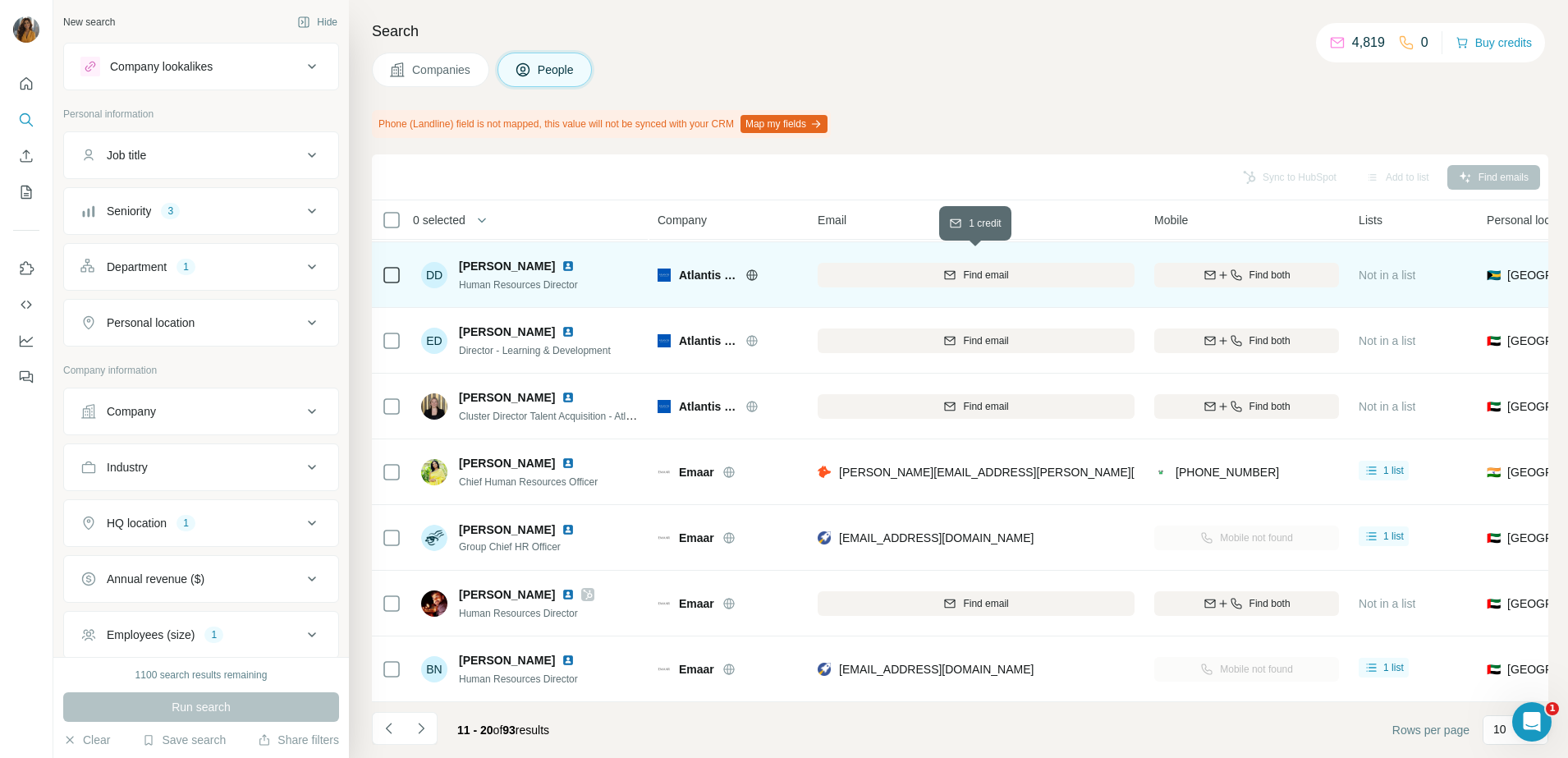
click at [989, 268] on span "Find email" at bounding box center [985, 275] width 45 height 15
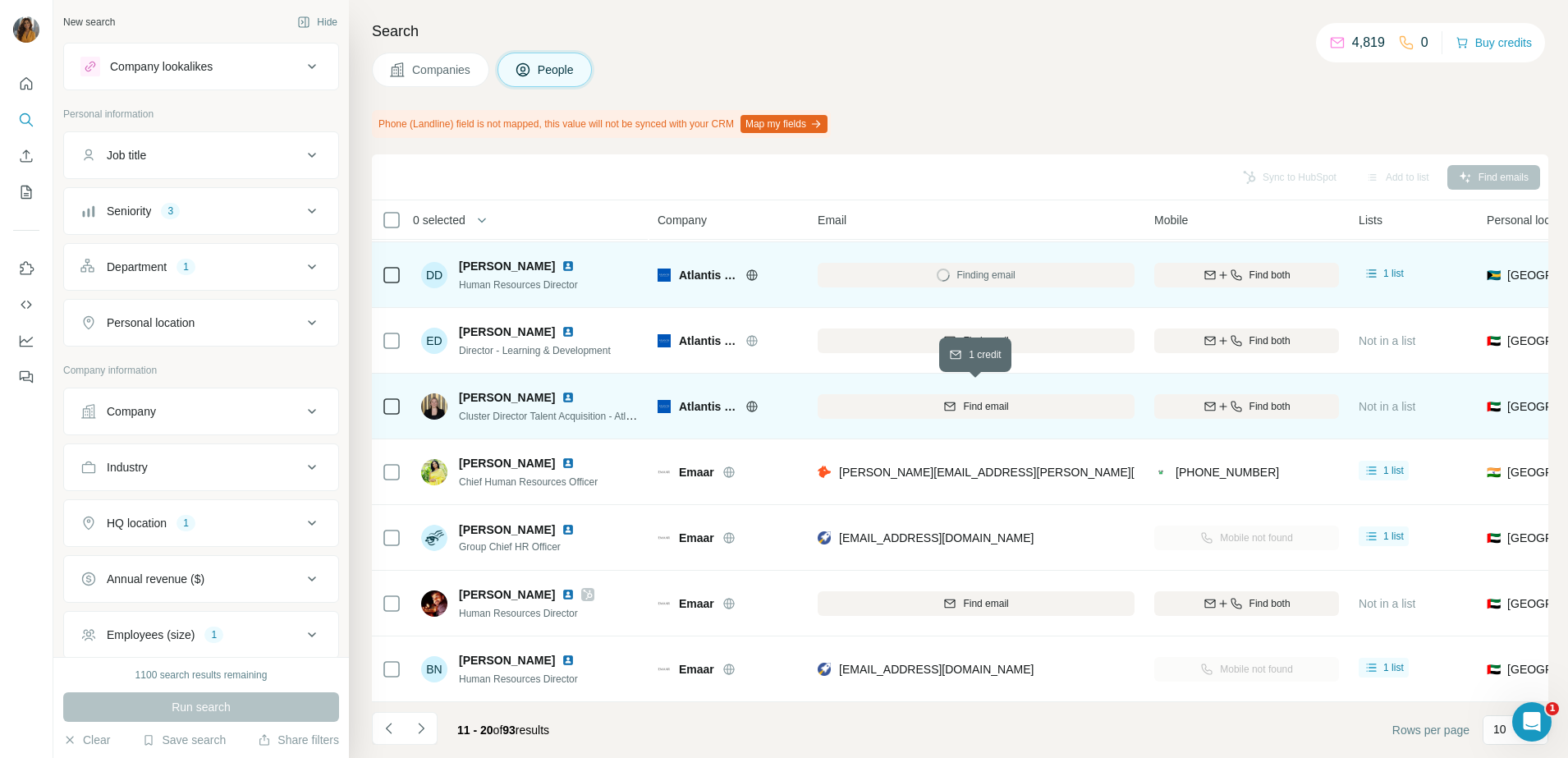
click at [956, 399] on div "Find email" at bounding box center [976, 406] width 317 height 15
click at [562, 392] on img at bounding box center [568, 397] width 13 height 13
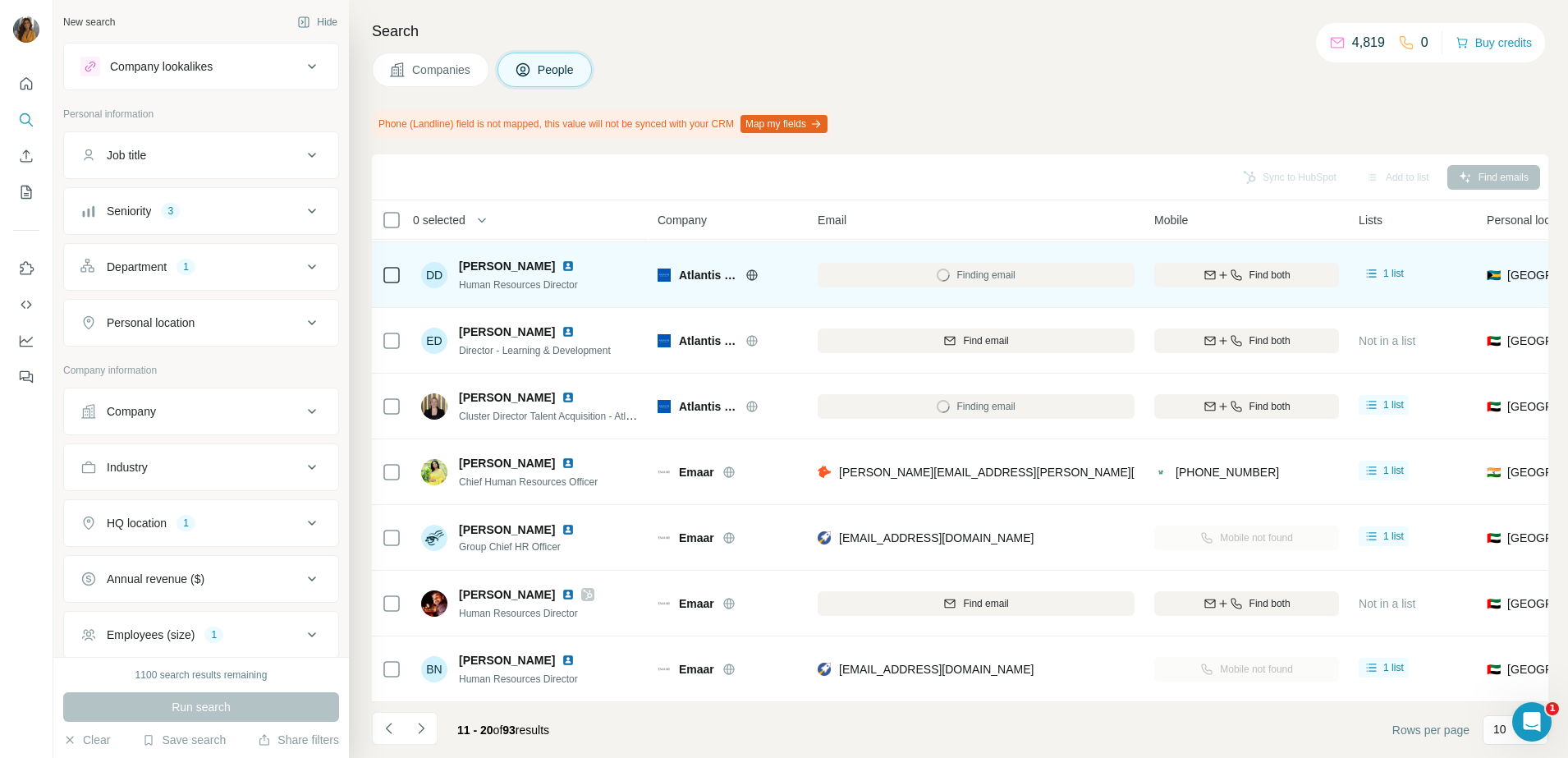
click at [562, 259] on img at bounding box center [568, 265] width 13 height 13
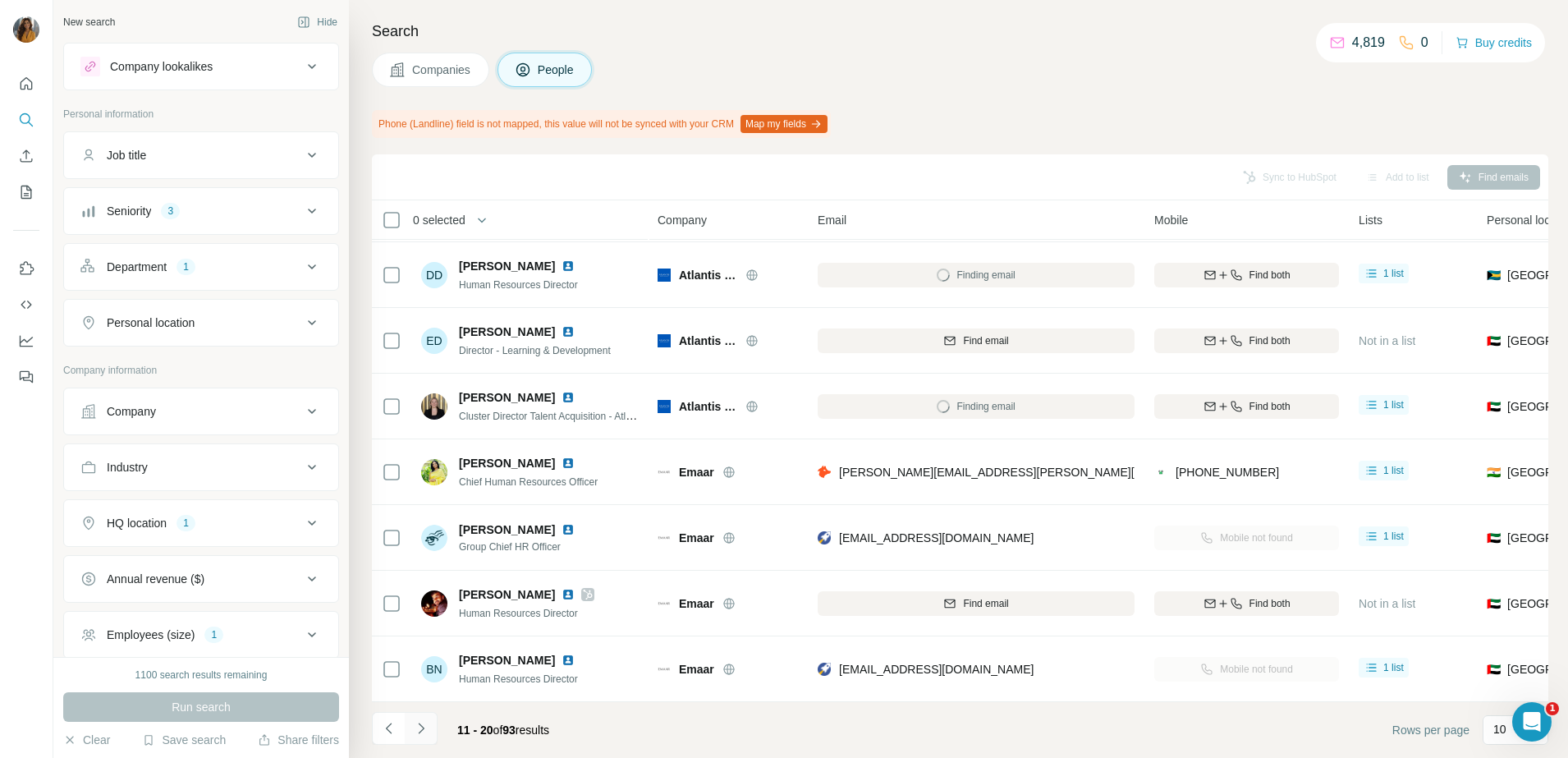
click at [420, 730] on icon "Navigate to next page" at bounding box center [421, 728] width 17 height 17
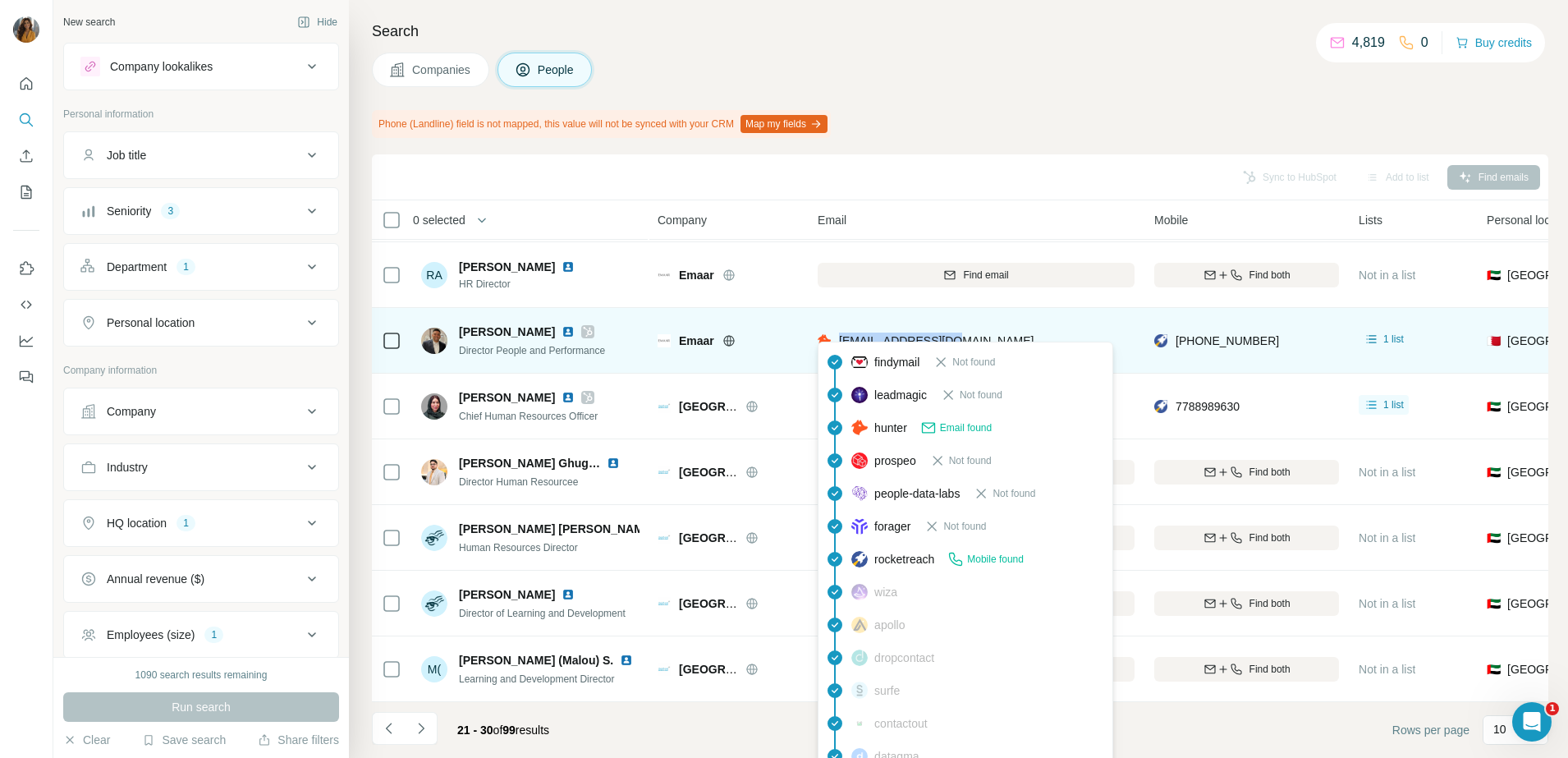
drag, startPoint x: 970, startPoint y: 332, endPoint x: 835, endPoint y: 333, distance: 135.0
click at [835, 333] on div "[EMAIL_ADDRESS][DOMAIN_NAME]" at bounding box center [976, 340] width 317 height 45
copy span "[EMAIL_ADDRESS][DOMAIN_NAME]"
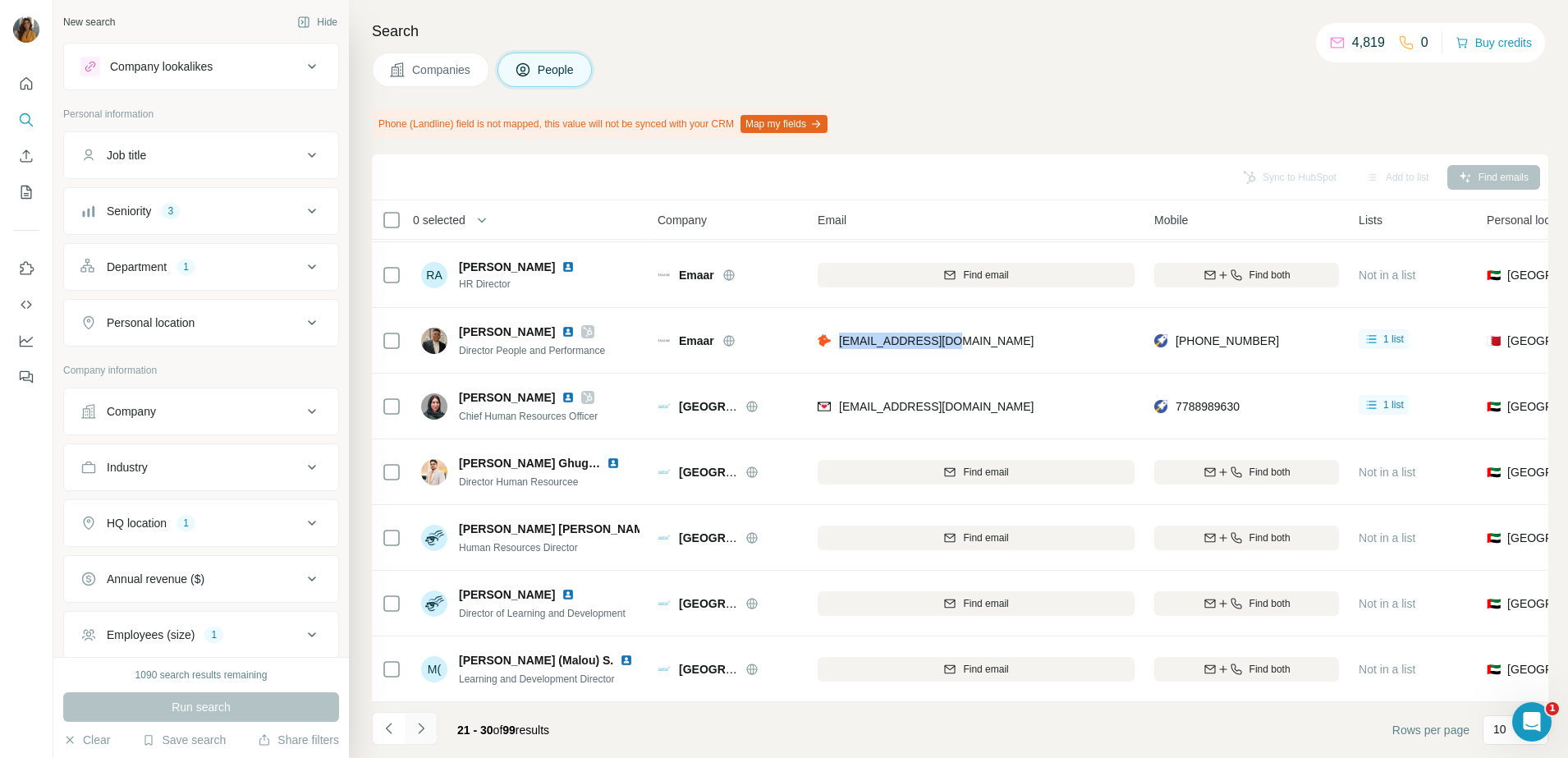
click at [419, 732] on icon "Navigate to next page" at bounding box center [421, 728] width 5 height 11
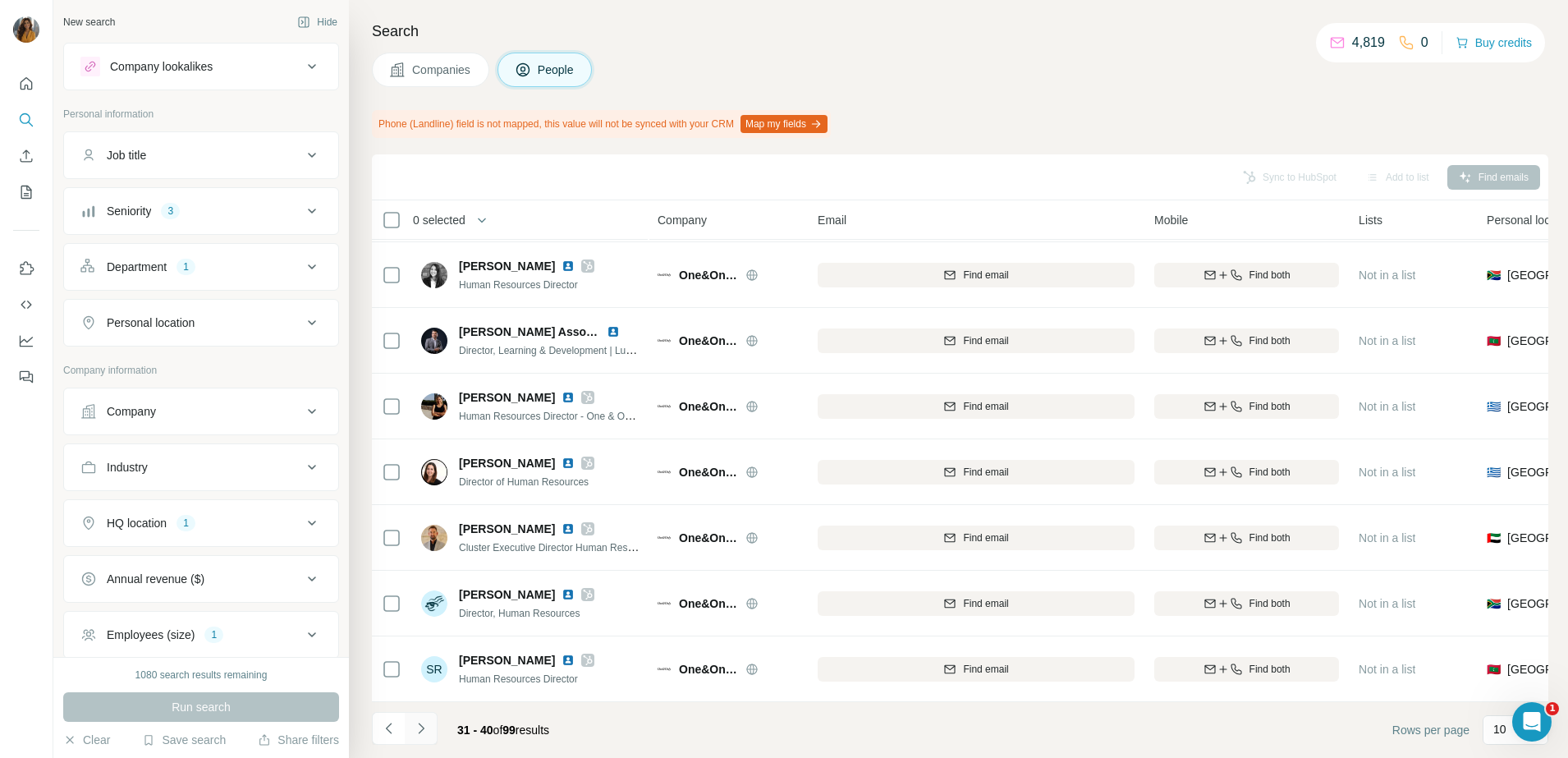
click at [417, 724] on icon "Navigate to next page" at bounding box center [421, 728] width 17 height 17
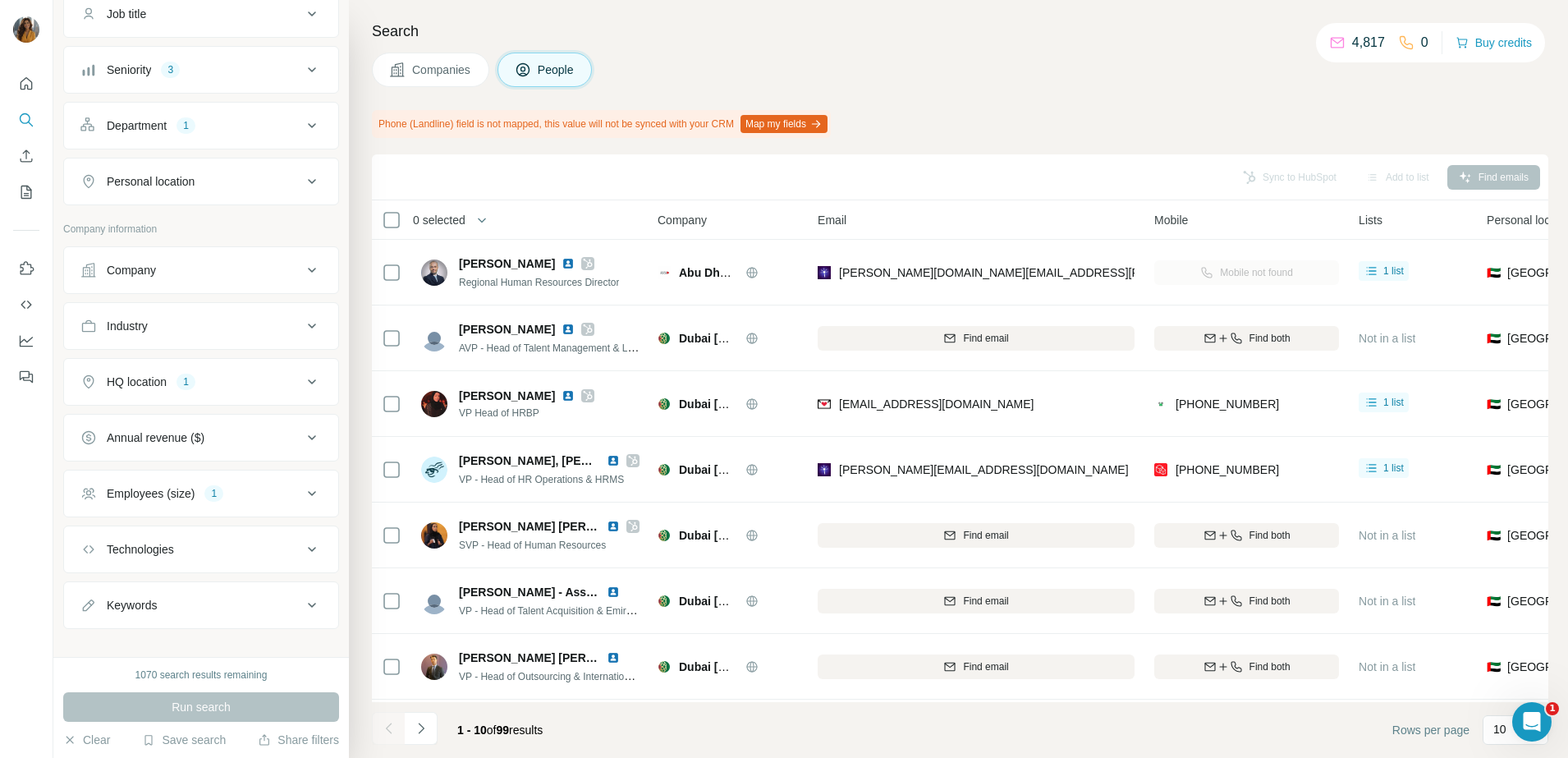
scroll to position [159, 0]
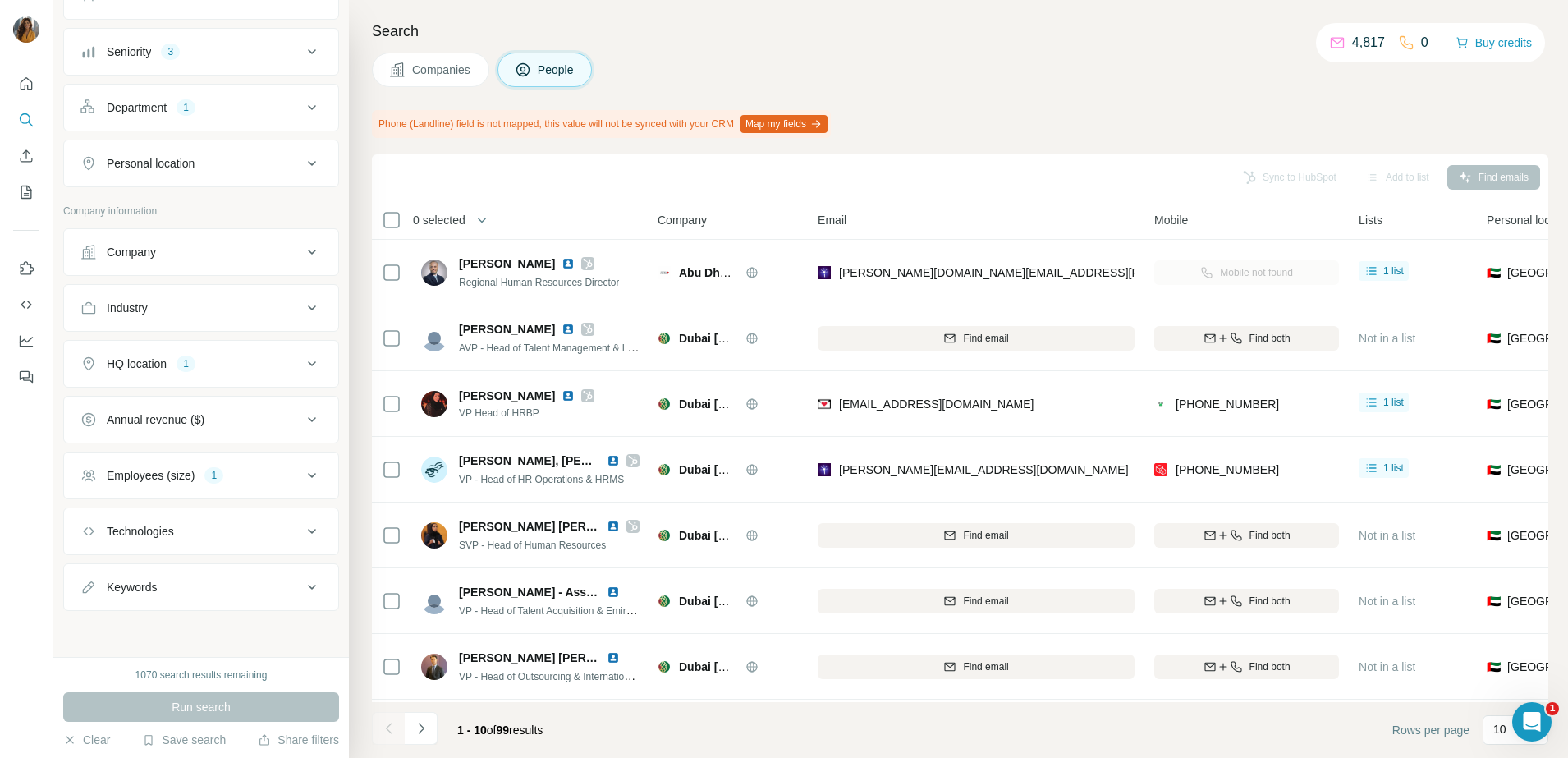
click at [212, 469] on div "1" at bounding box center [213, 475] width 19 height 15
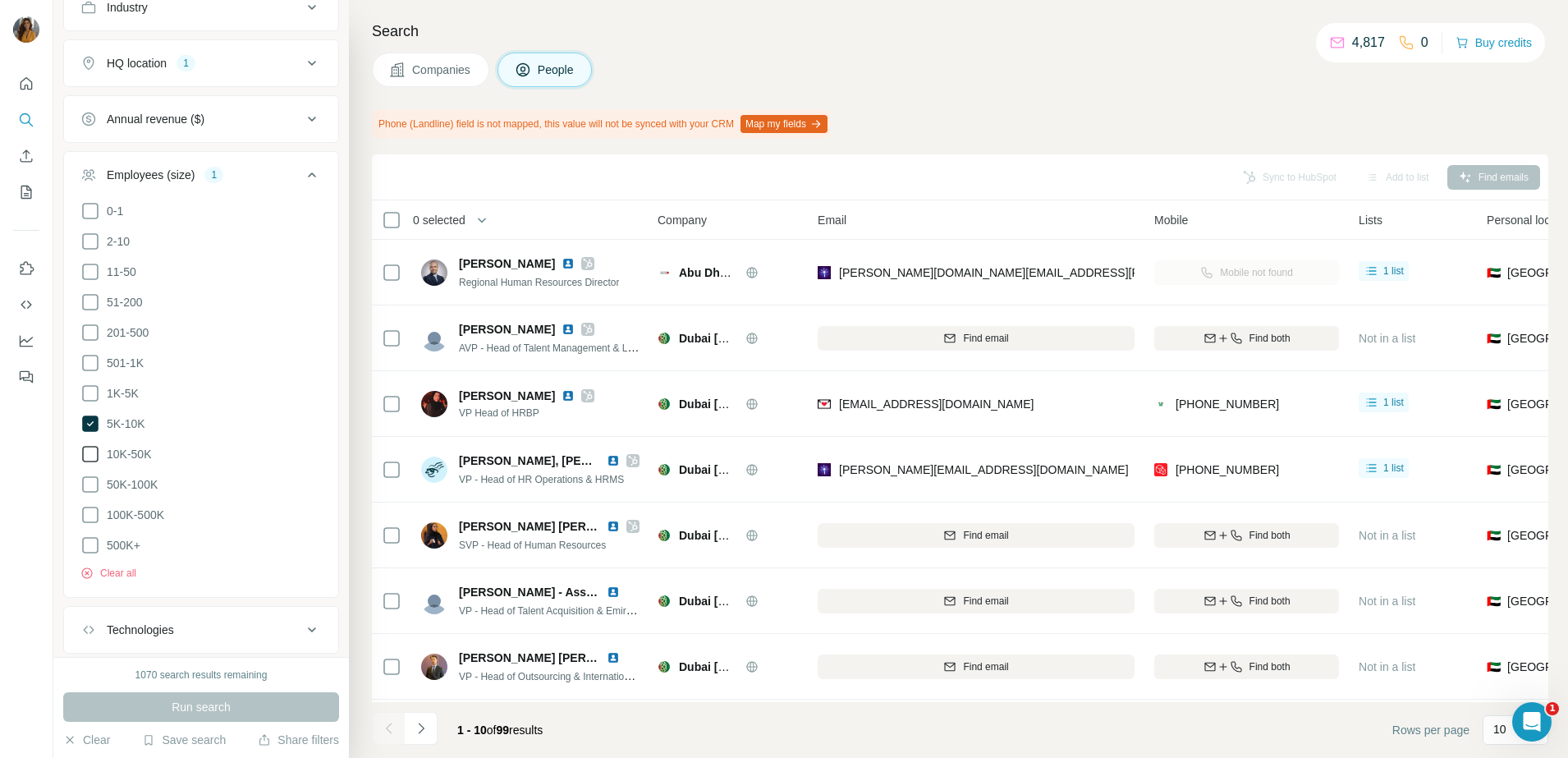
scroll to position [467, 0]
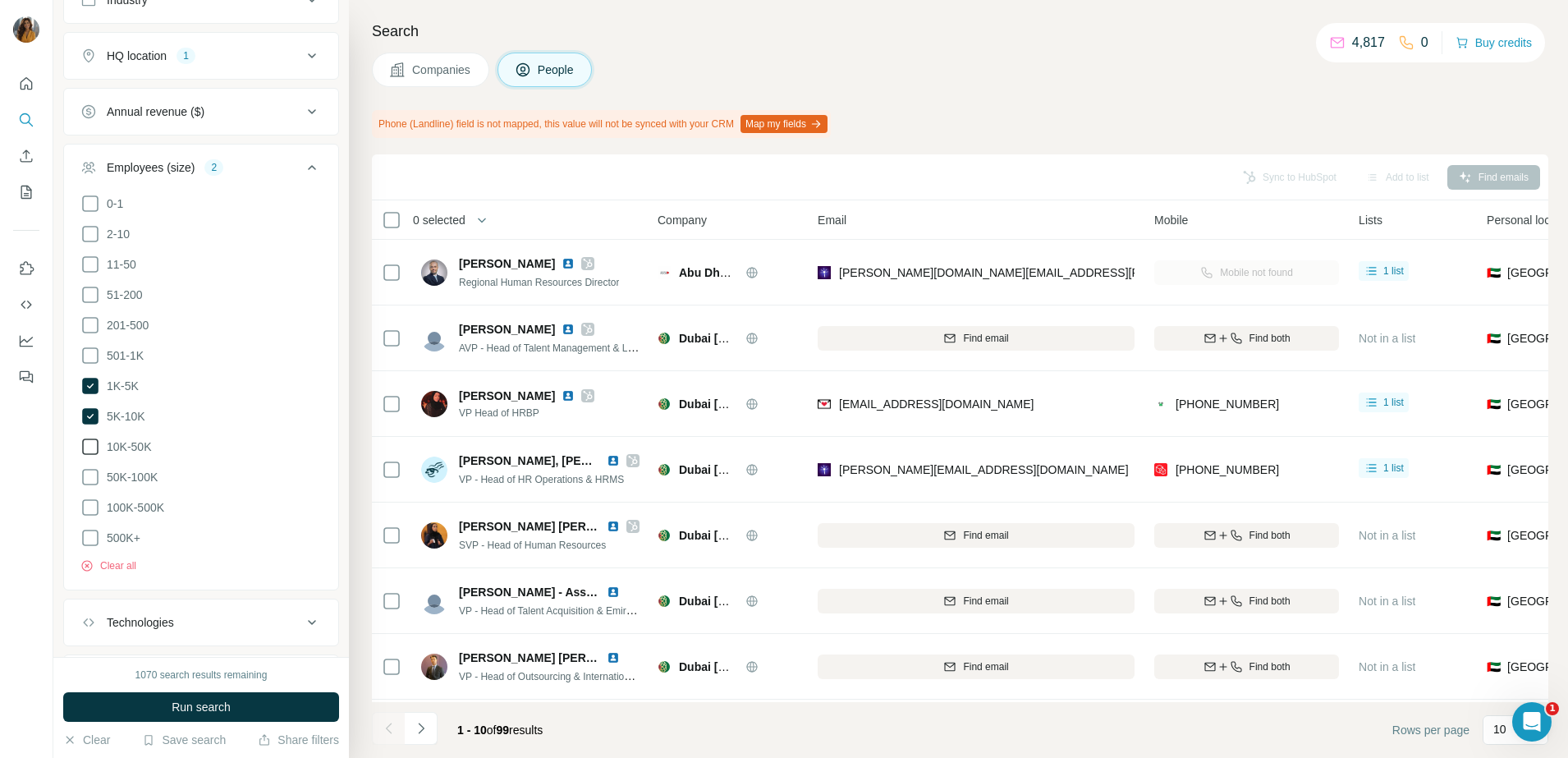
click at [84, 439] on icon at bounding box center [90, 447] width 19 height 19
click at [221, 701] on span "Run search" at bounding box center [201, 707] width 59 height 17
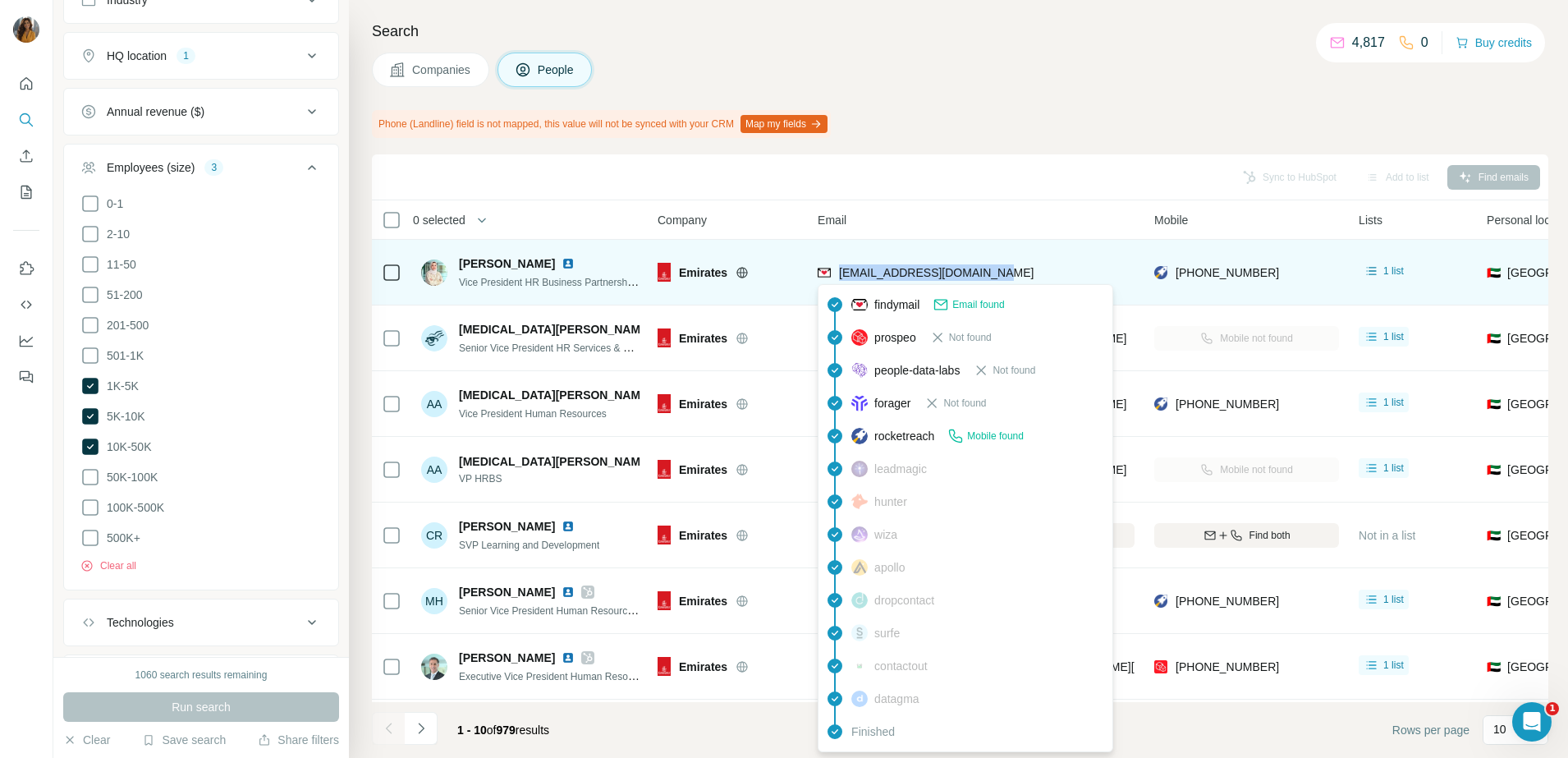
drag, startPoint x: 1018, startPoint y: 272, endPoint x: 840, endPoint y: 272, distance: 178.0
click at [840, 272] on div "amal.alnajmi@emirates.com" at bounding box center [976, 272] width 317 height 45
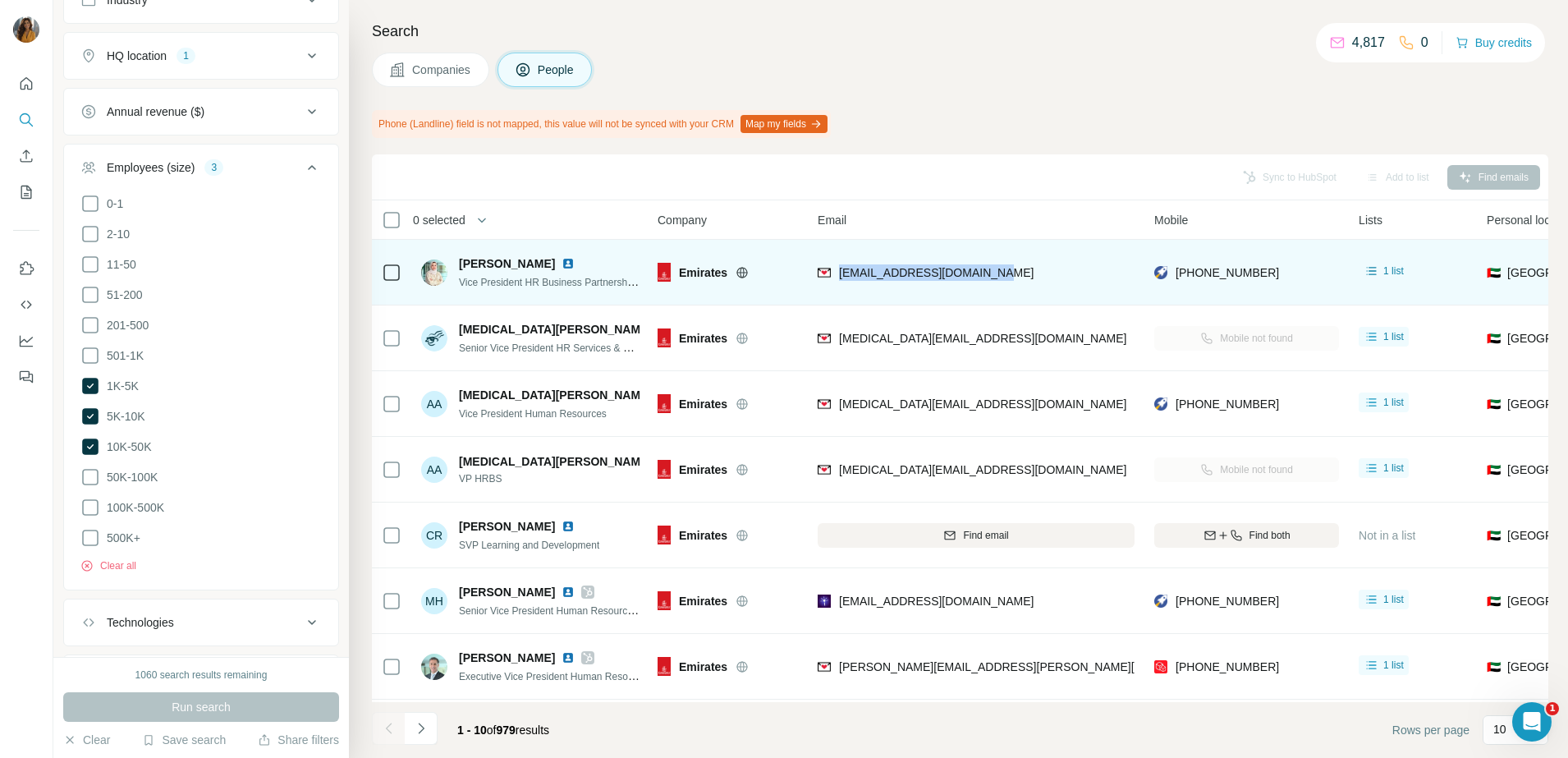
copy span "amal.alnajmi@emirates.com"
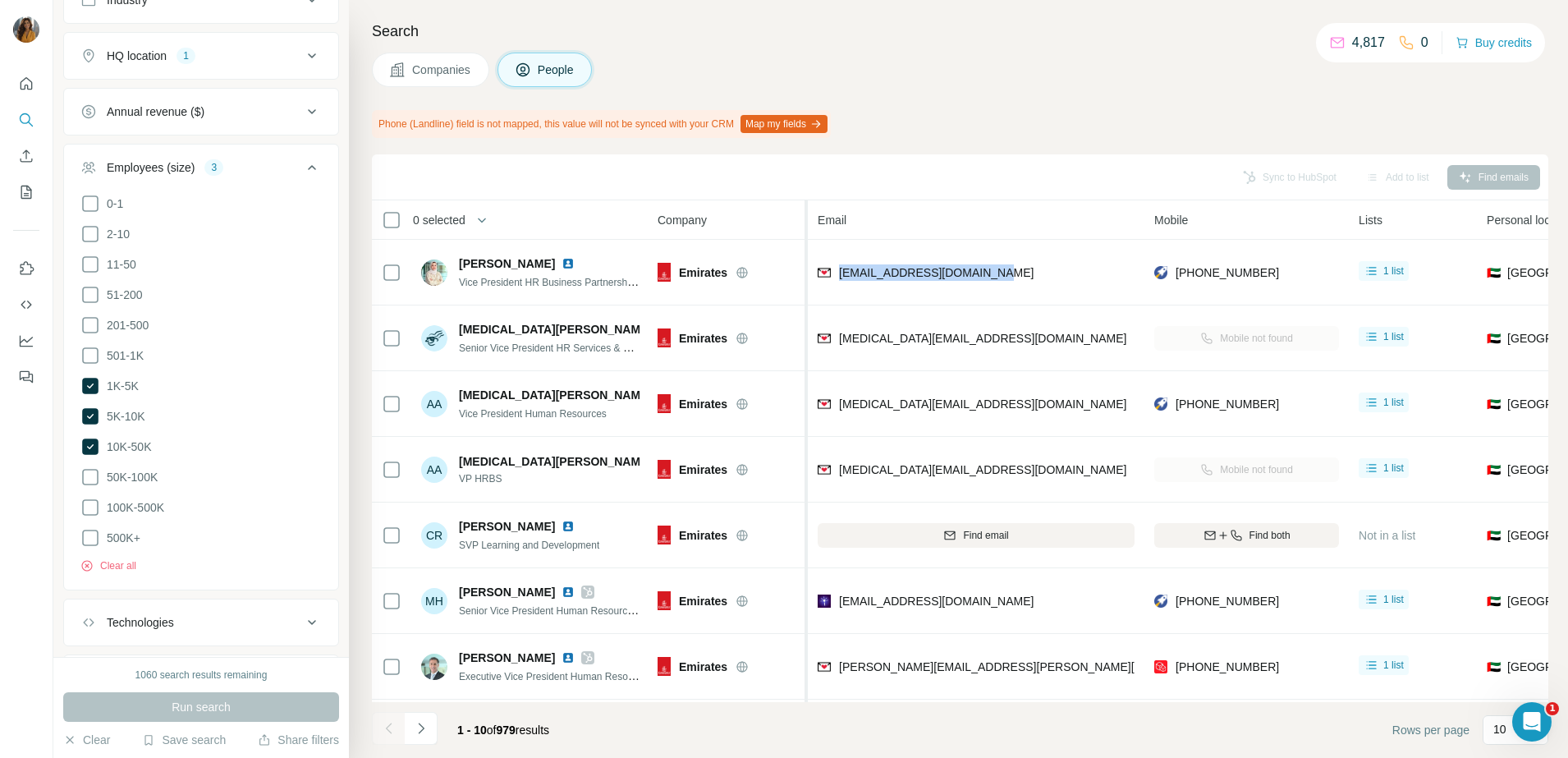
scroll to position [205, 0]
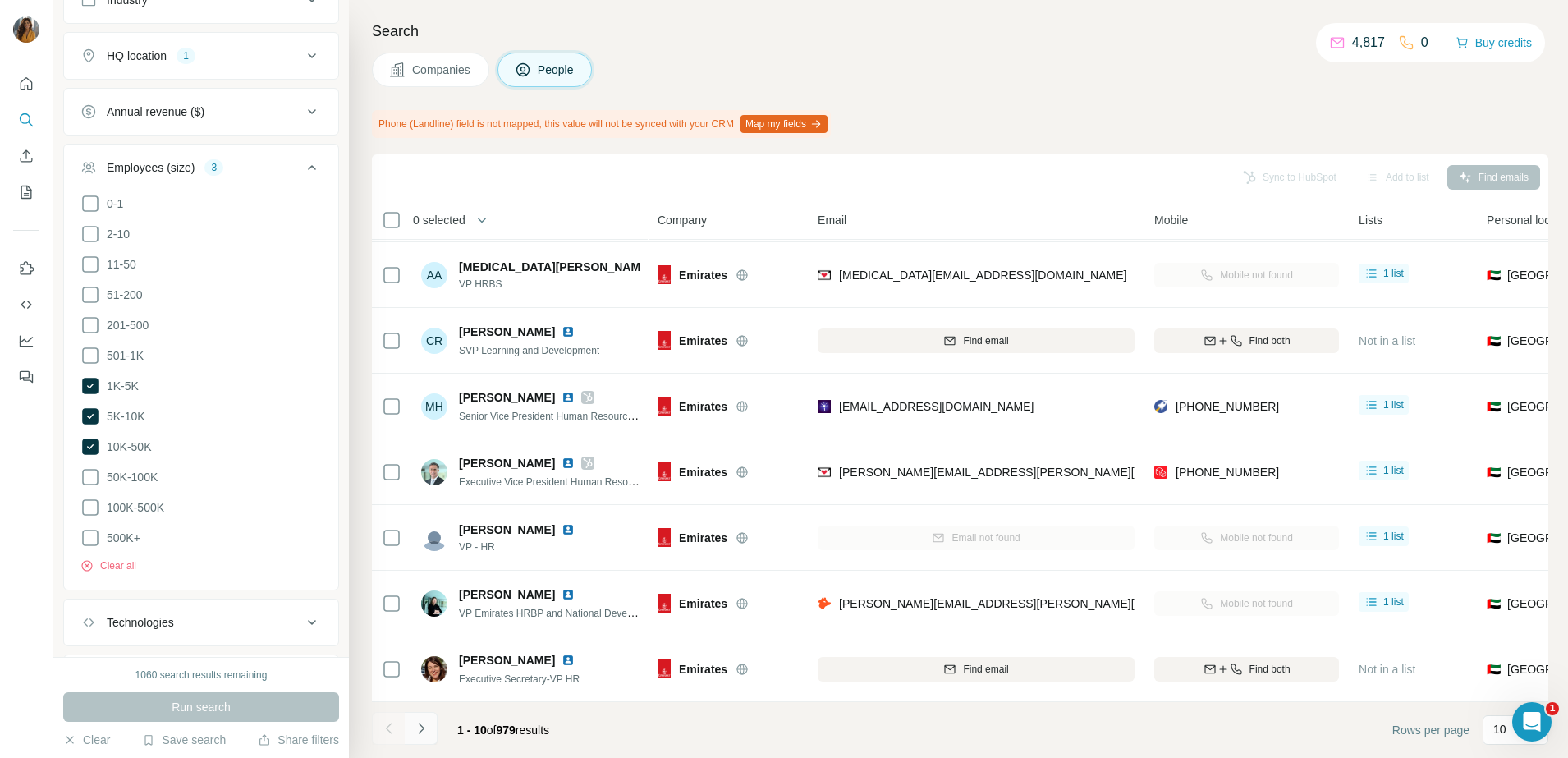
click at [422, 726] on icon "Navigate to next page" at bounding box center [421, 728] width 5 height 11
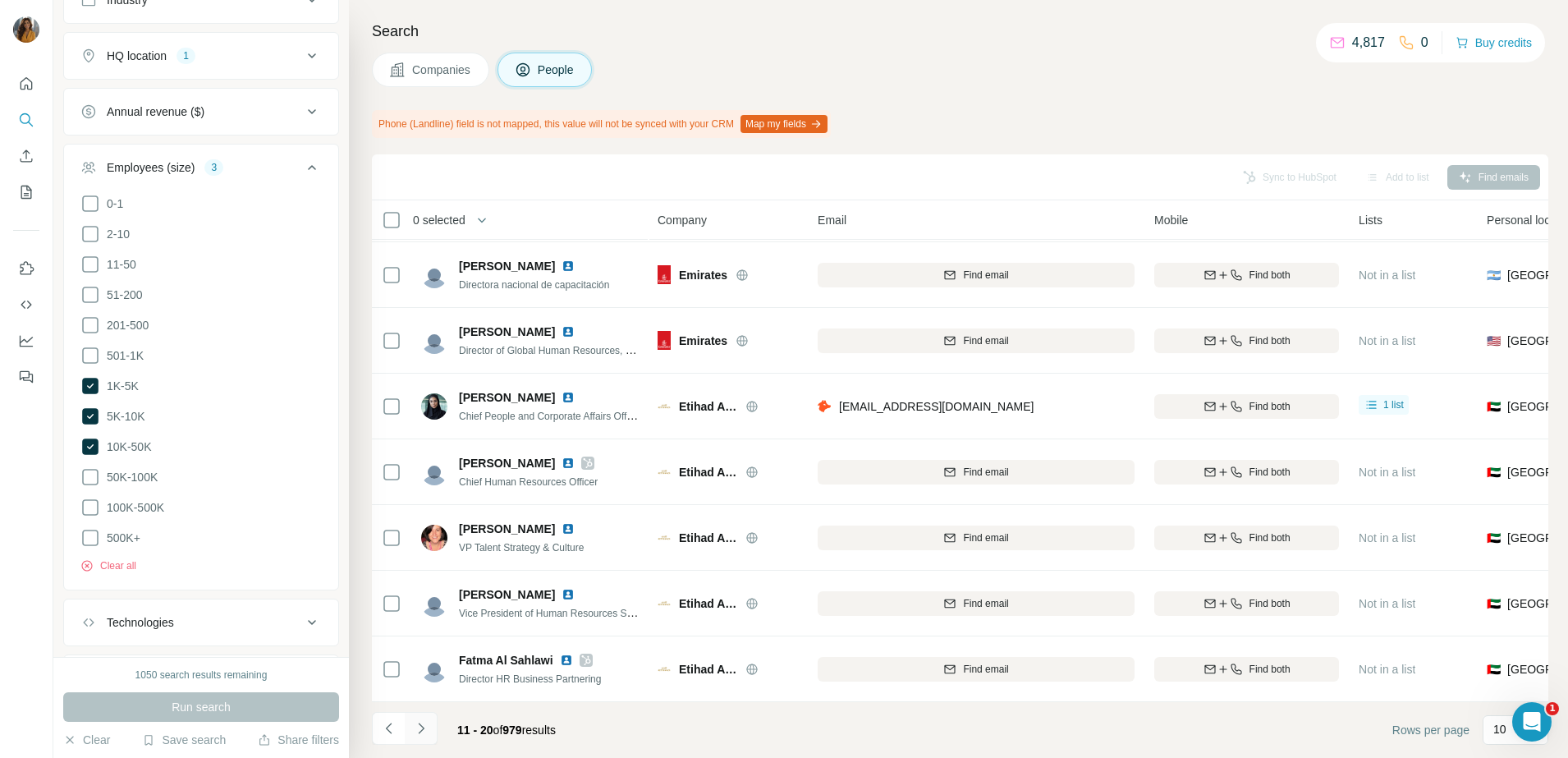
click at [419, 725] on icon "Navigate to next page" at bounding box center [421, 728] width 17 height 17
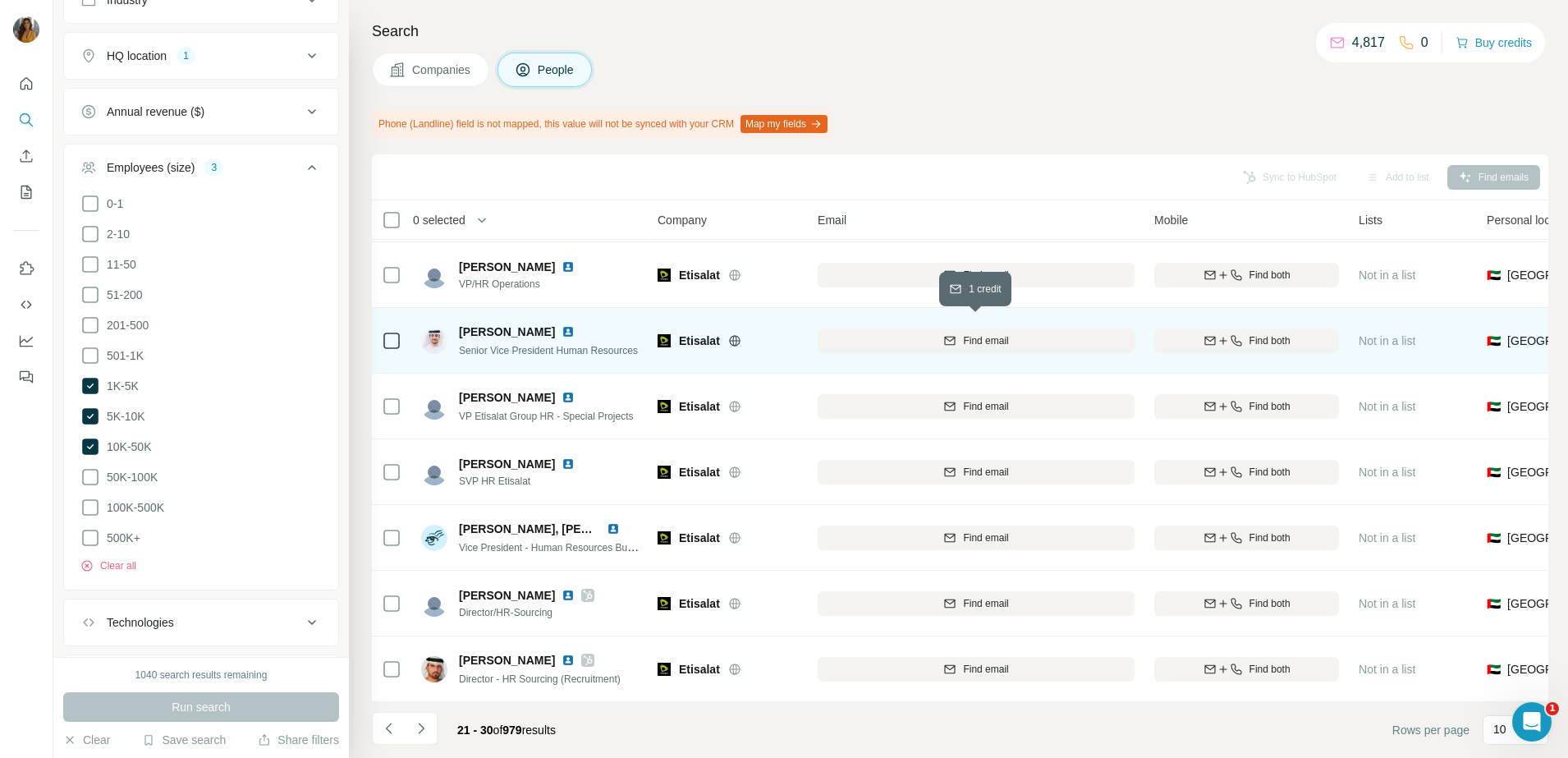
click at [965, 333] on span "Find email" at bounding box center [985, 341] width 45 height 15
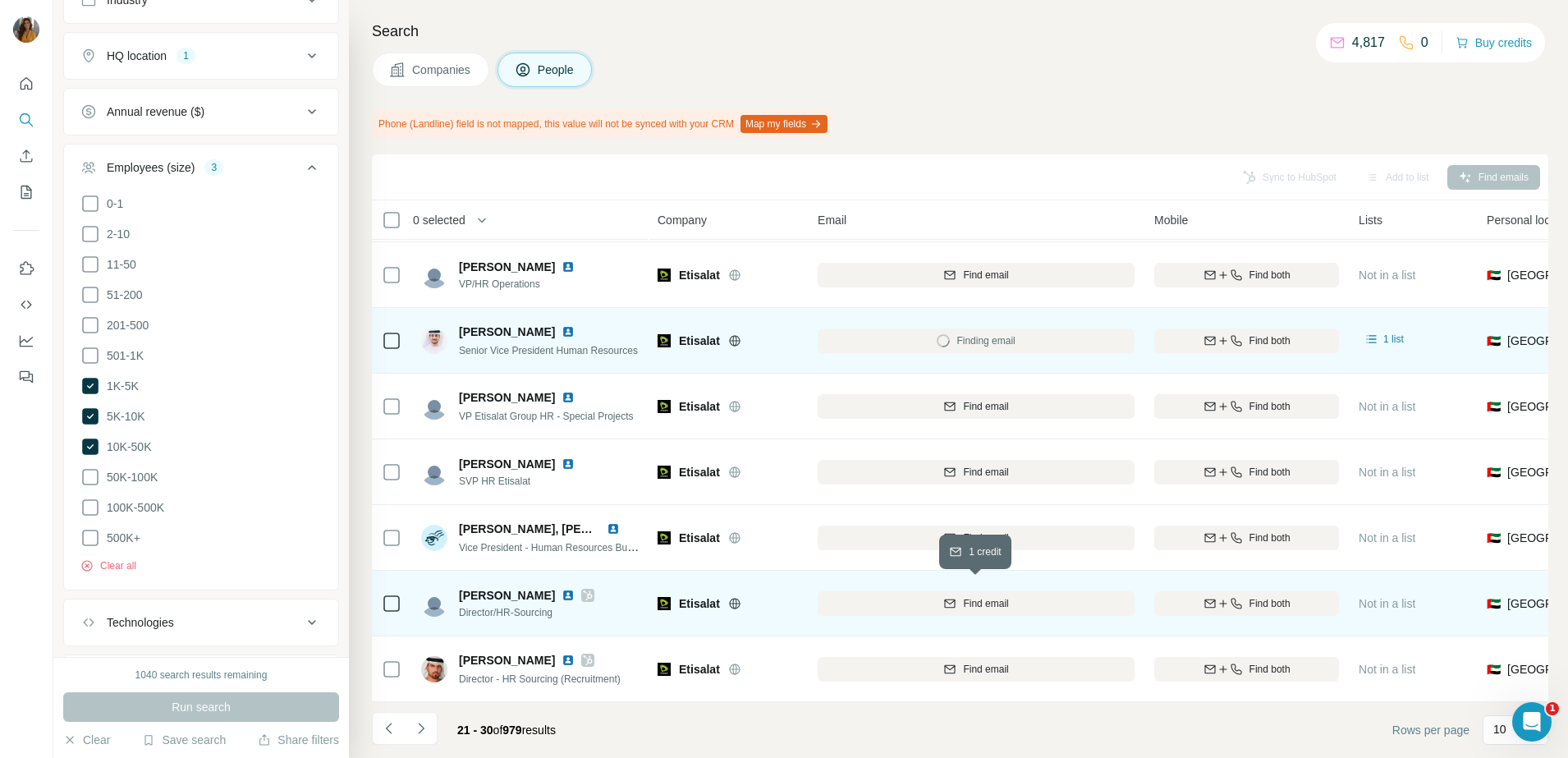
click at [983, 596] on span "Find email" at bounding box center [985, 603] width 45 height 15
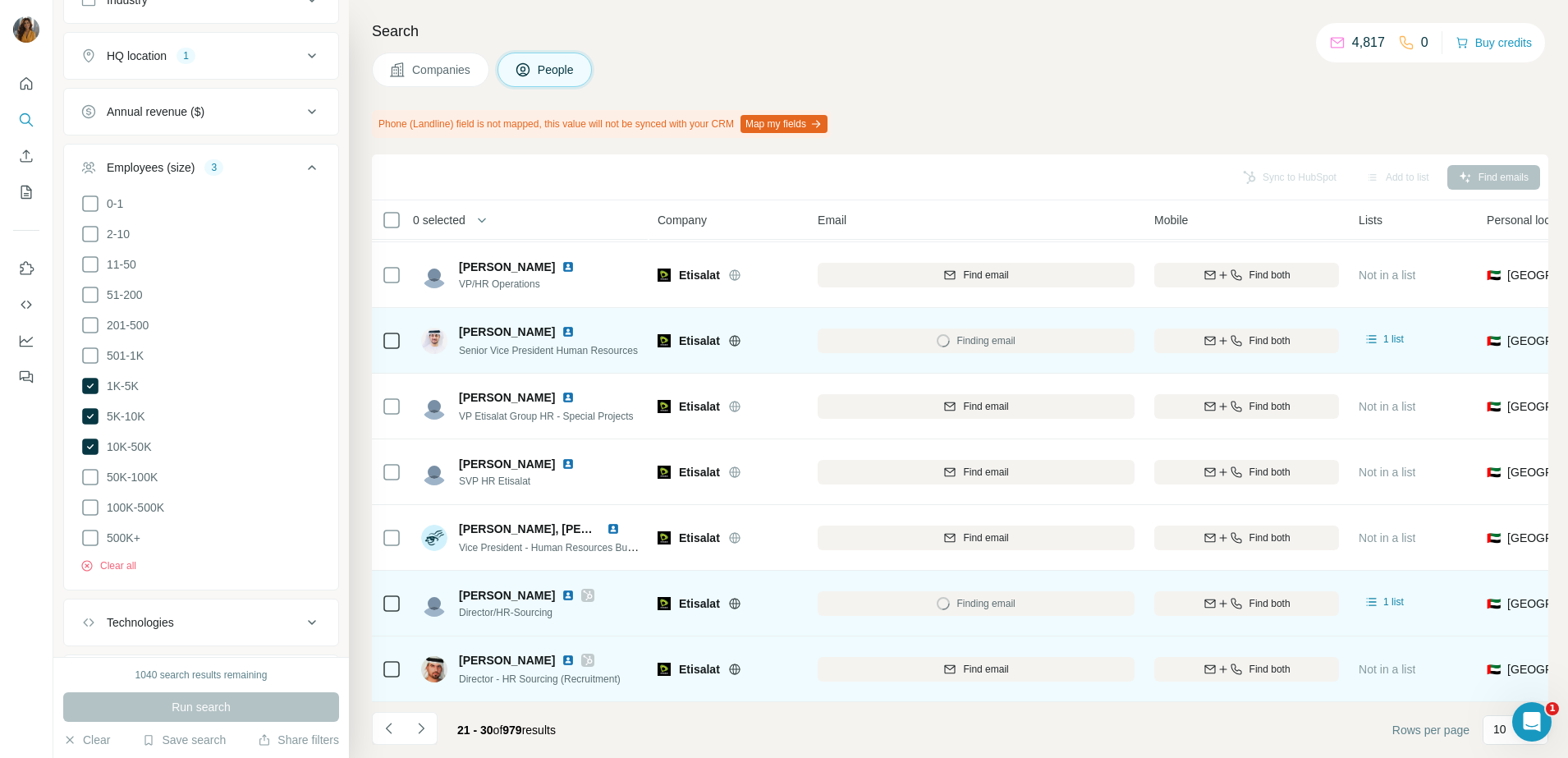
click at [974, 671] on div "Find email" at bounding box center [976, 669] width 317 height 45
click at [977, 662] on span "Find email" at bounding box center [985, 669] width 45 height 15
click at [575, 654] on img at bounding box center [568, 660] width 13 height 13
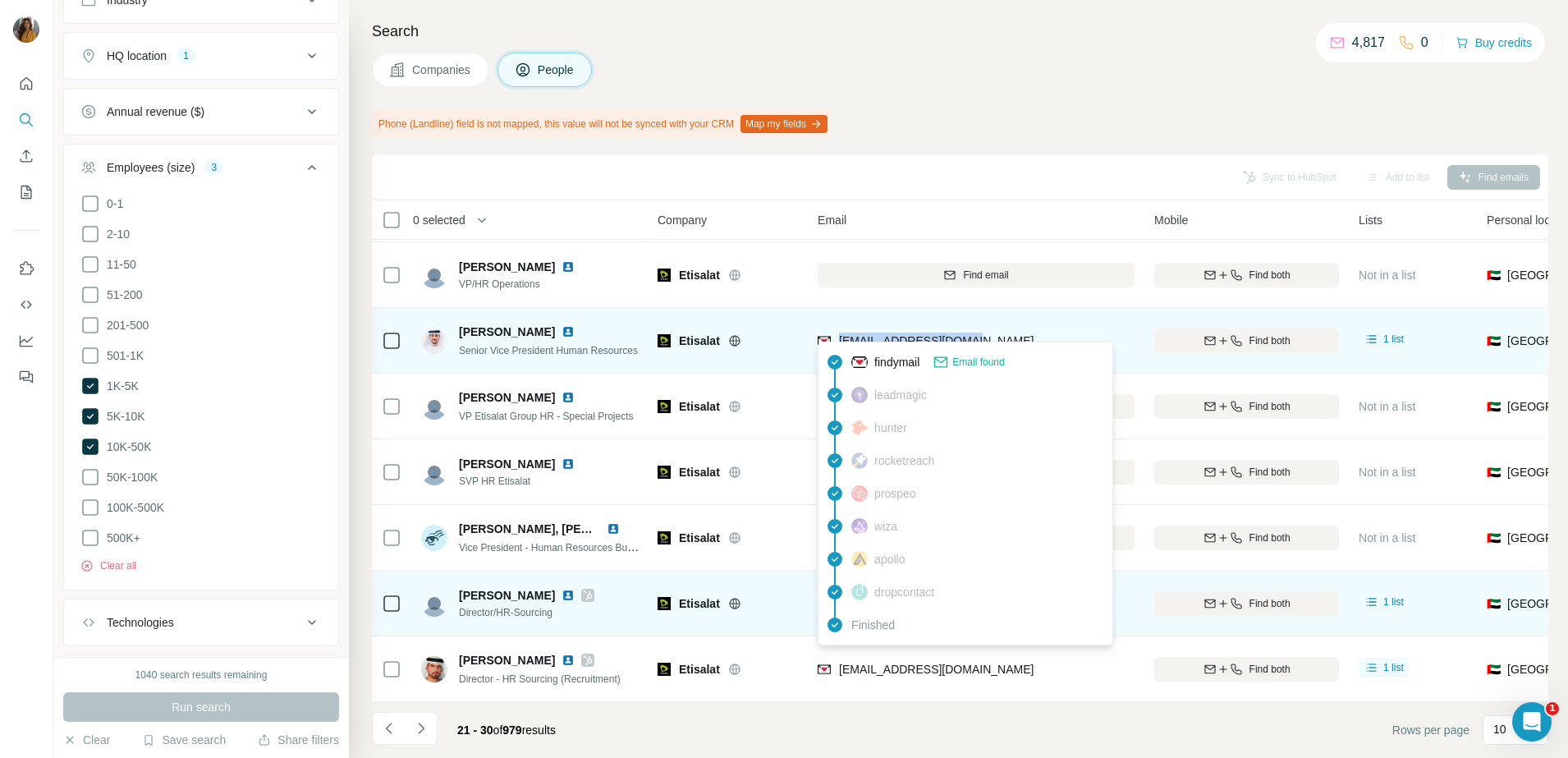
drag, startPoint x: 986, startPoint y: 331, endPoint x: 840, endPoint y: 333, distance: 146.0
click at [840, 333] on div "halnuaimi@etisalat.ae" at bounding box center [976, 340] width 317 height 45
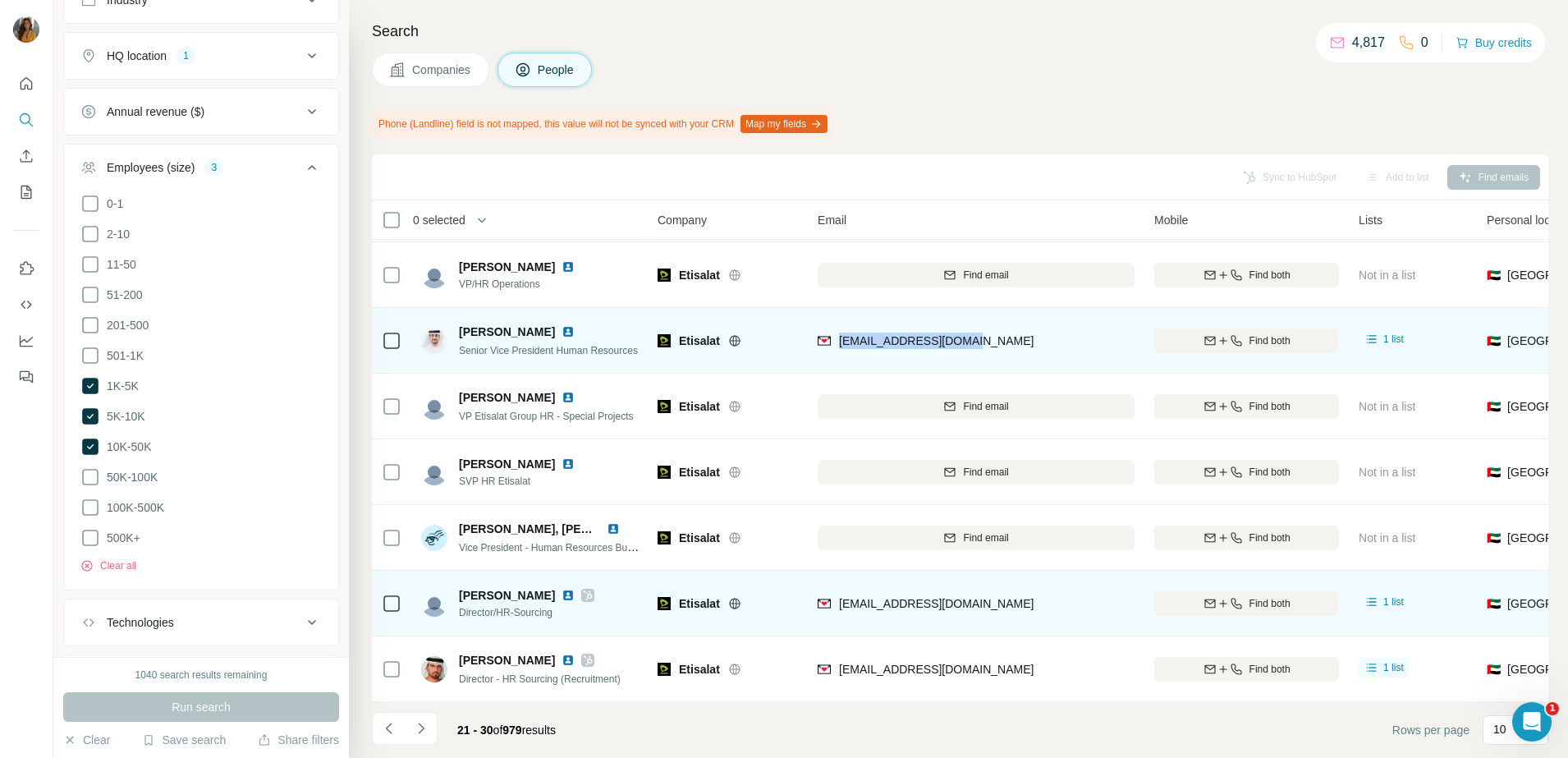
copy span "halnuaimi@etisalat.ae"
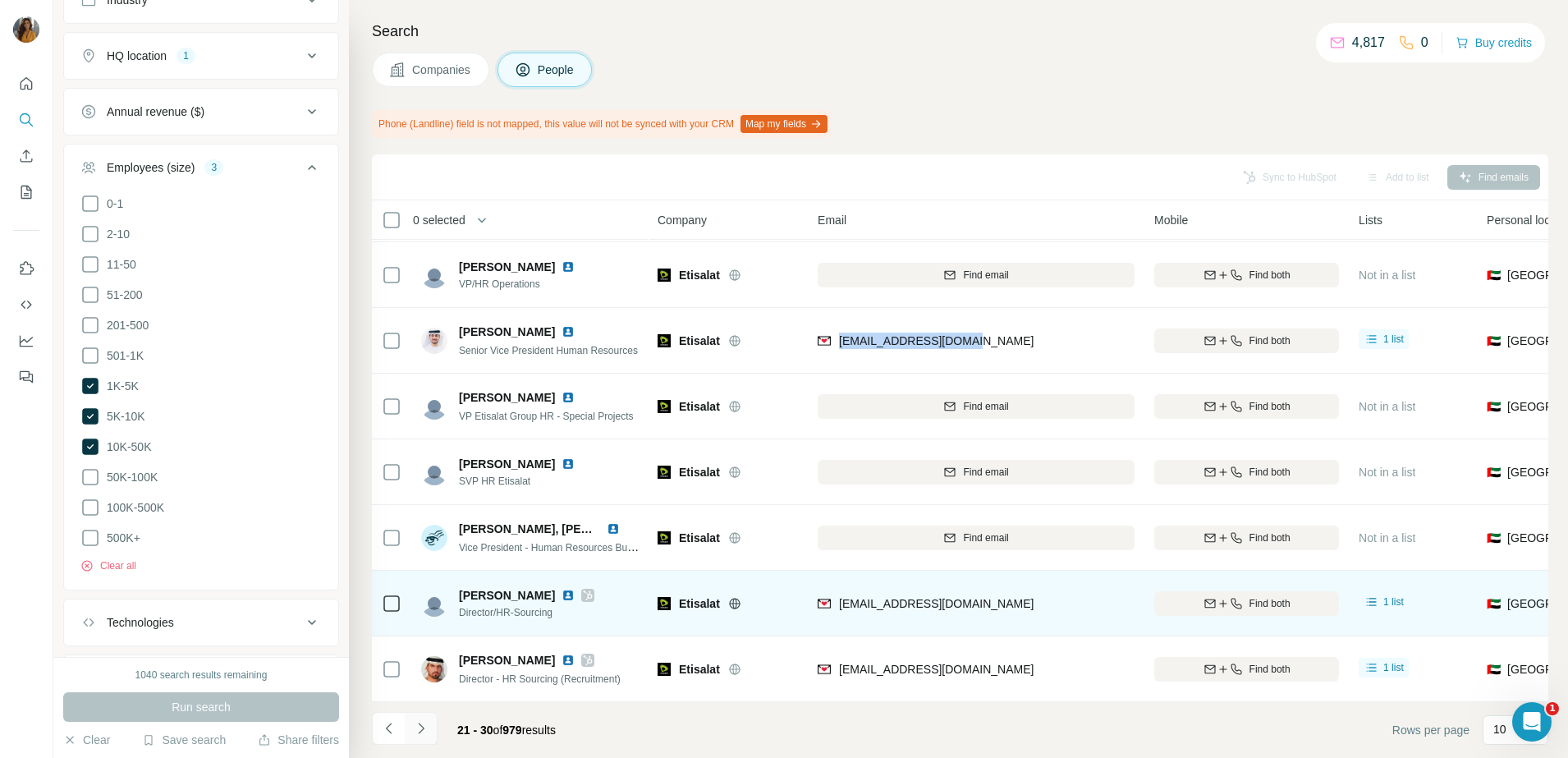
click at [422, 725] on icon "Navigate to next page" at bounding box center [421, 728] width 17 height 17
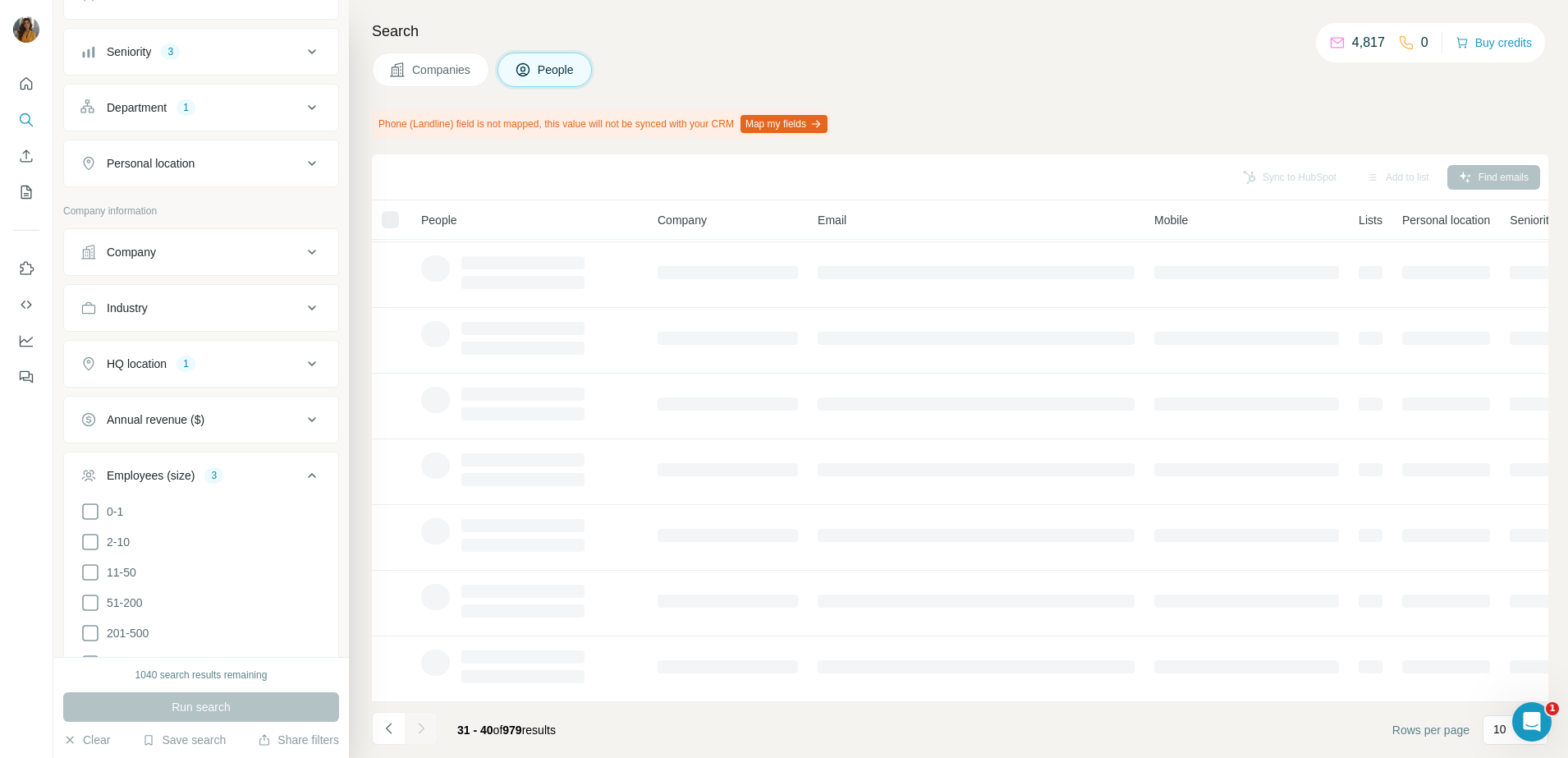
scroll to position [0, 0]
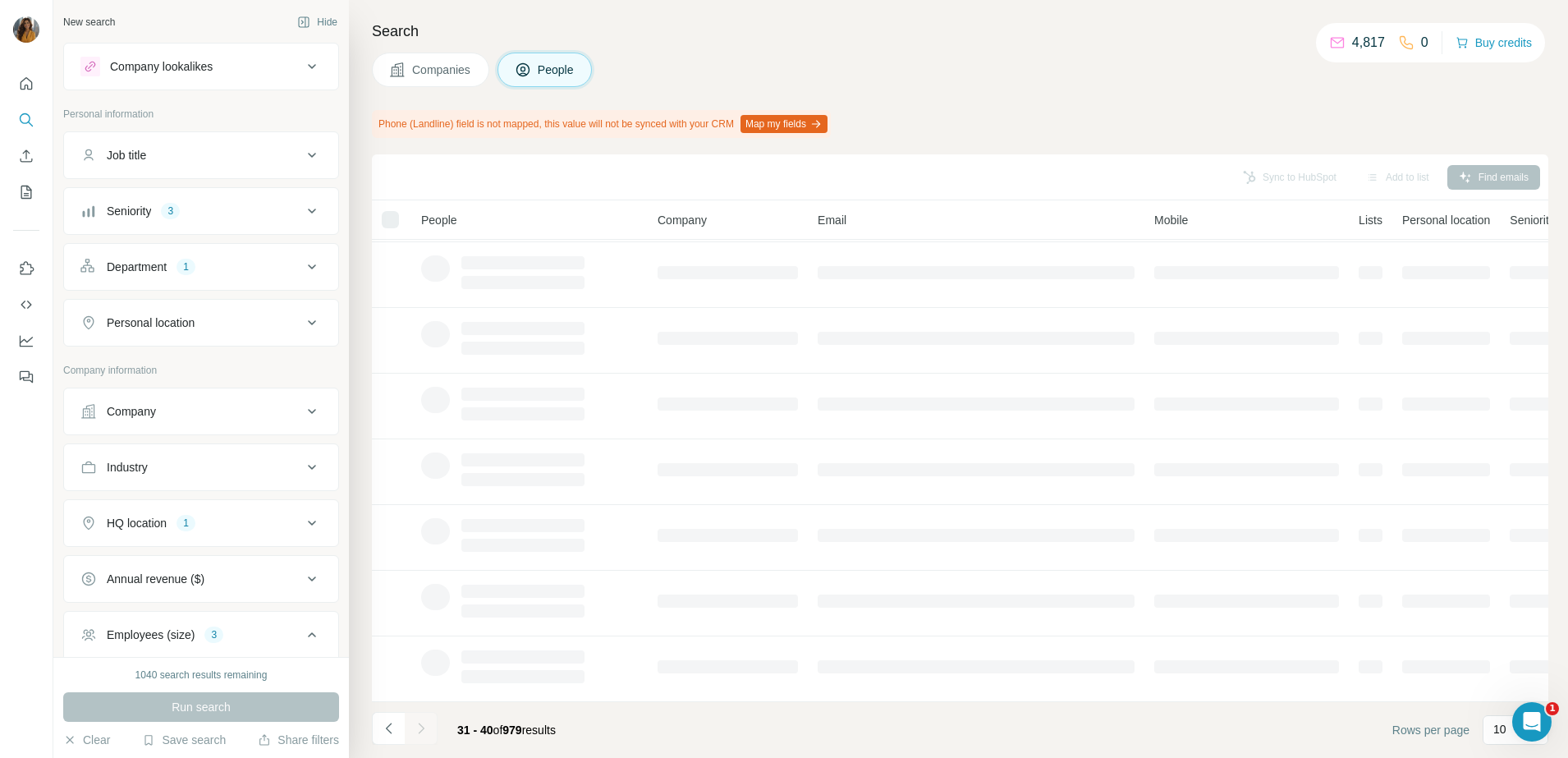
click at [208, 209] on div "Seniority 3" at bounding box center [191, 211] width 222 height 17
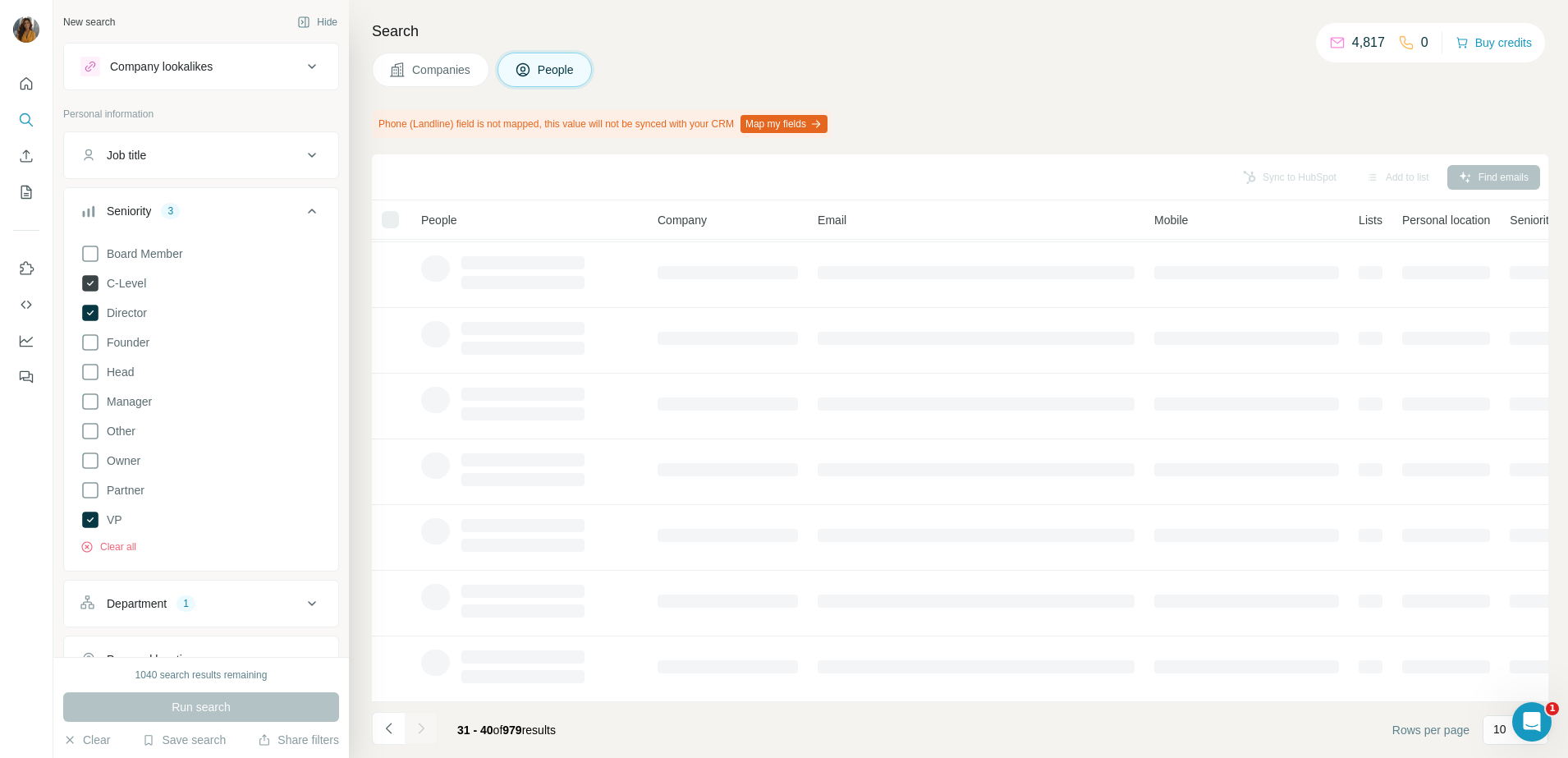
click at [86, 279] on icon at bounding box center [90, 283] width 17 height 17
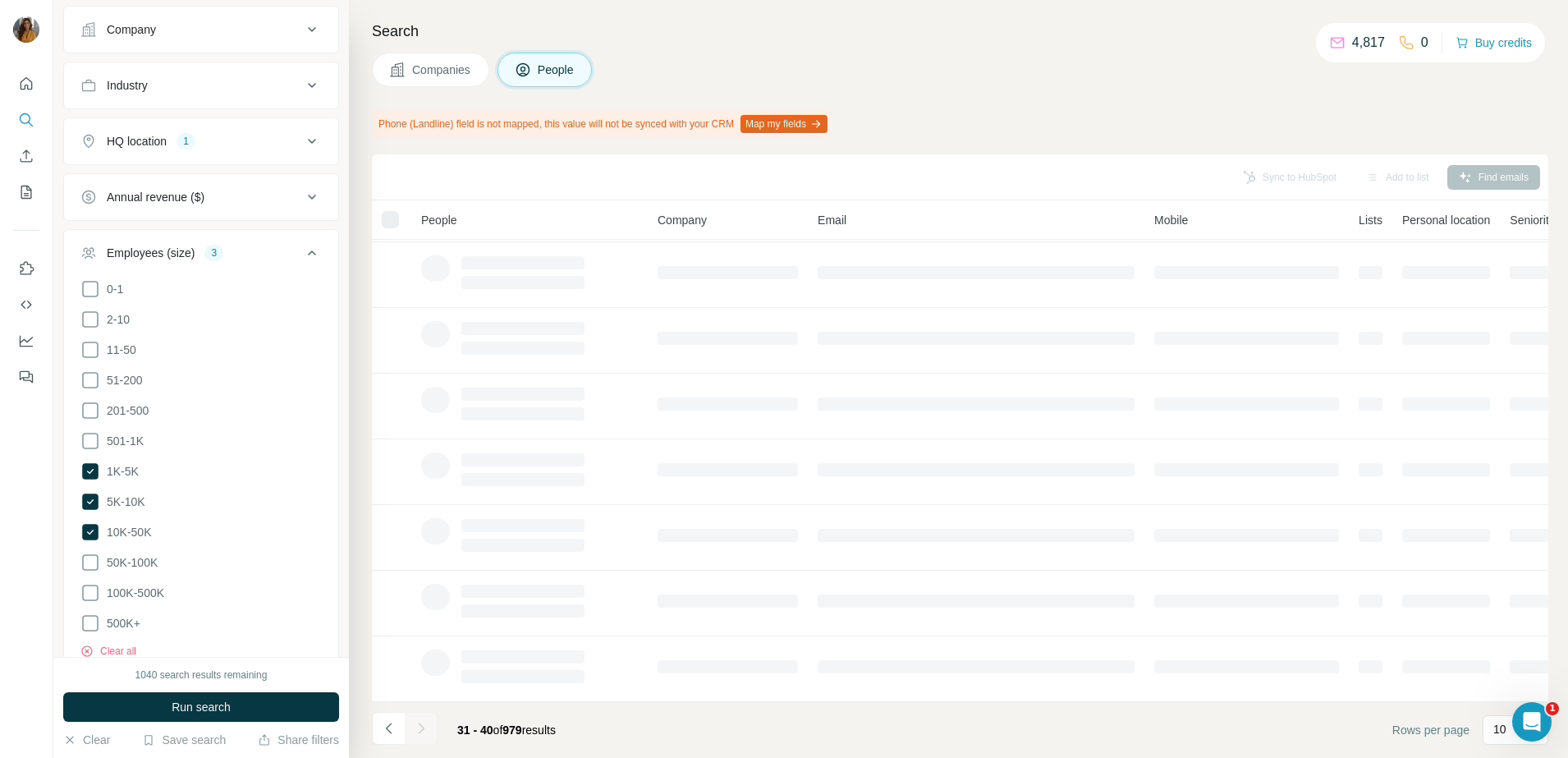
scroll to position [822, 0]
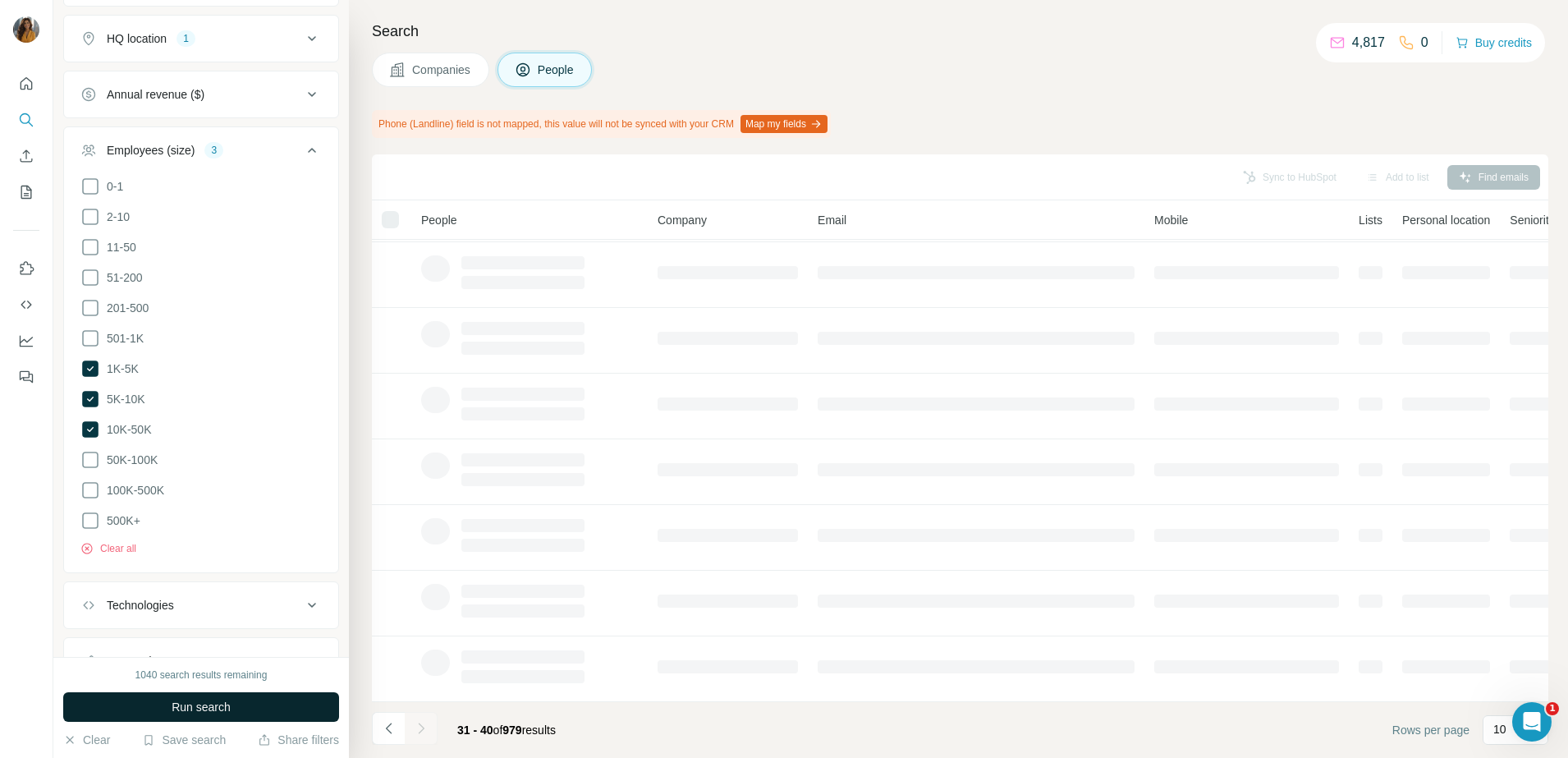
click at [233, 709] on button "Run search" at bounding box center [201, 707] width 276 height 29
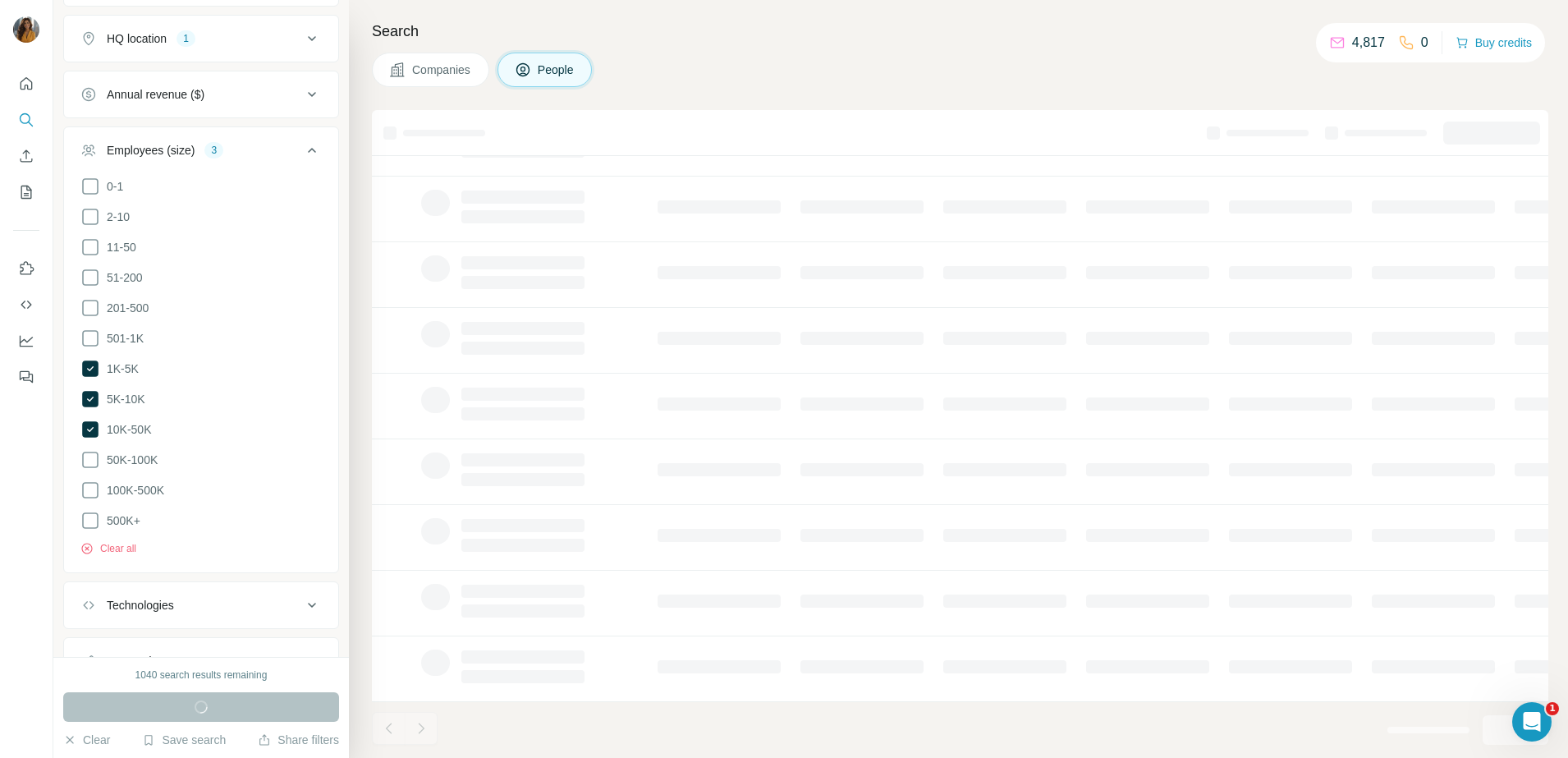
scroll to position [205, 0]
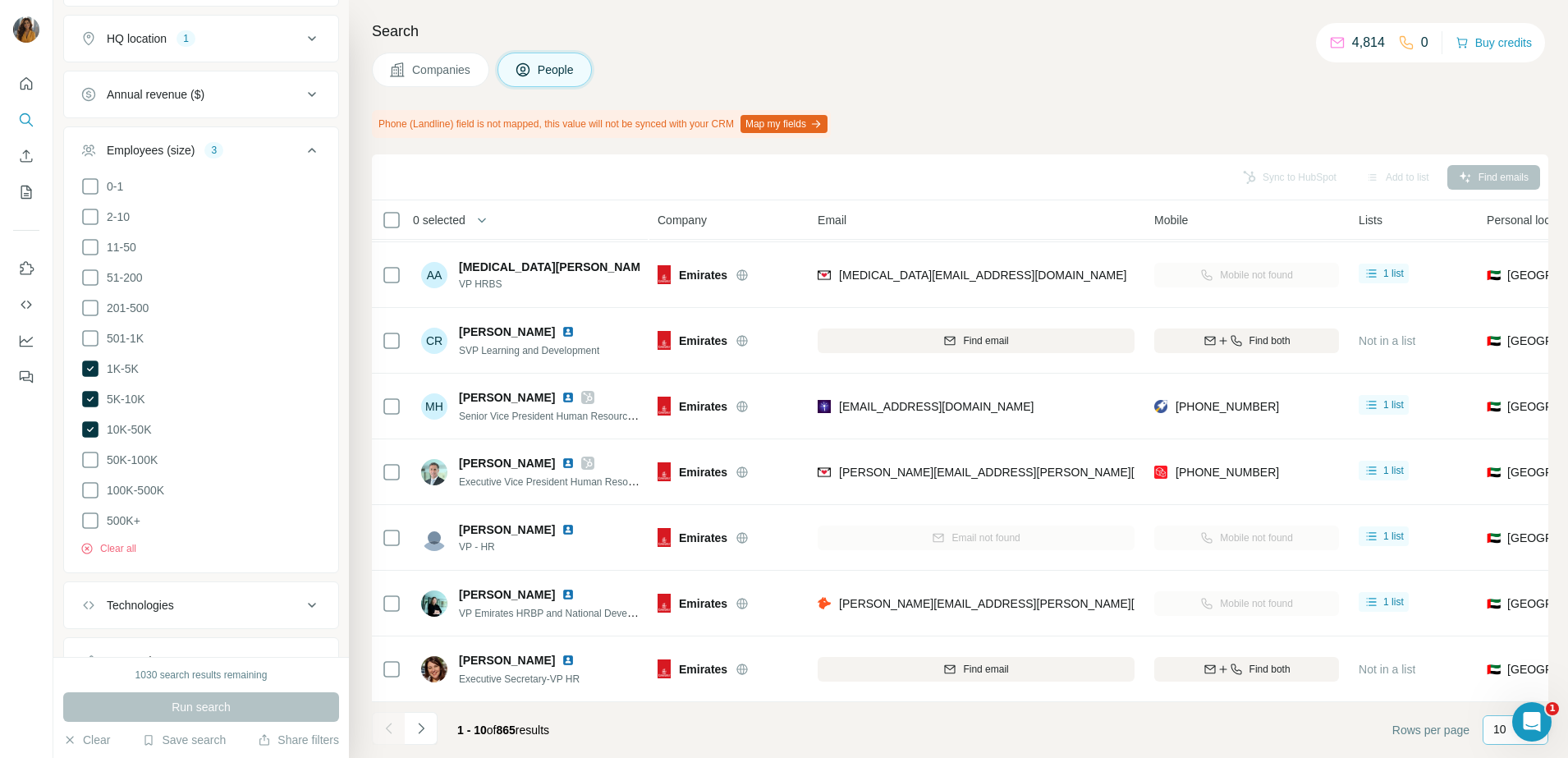
click at [1492, 729] on div "10" at bounding box center [1516, 730] width 65 height 29
click at [1504, 601] on p "60" at bounding box center [1503, 604] width 13 height 17
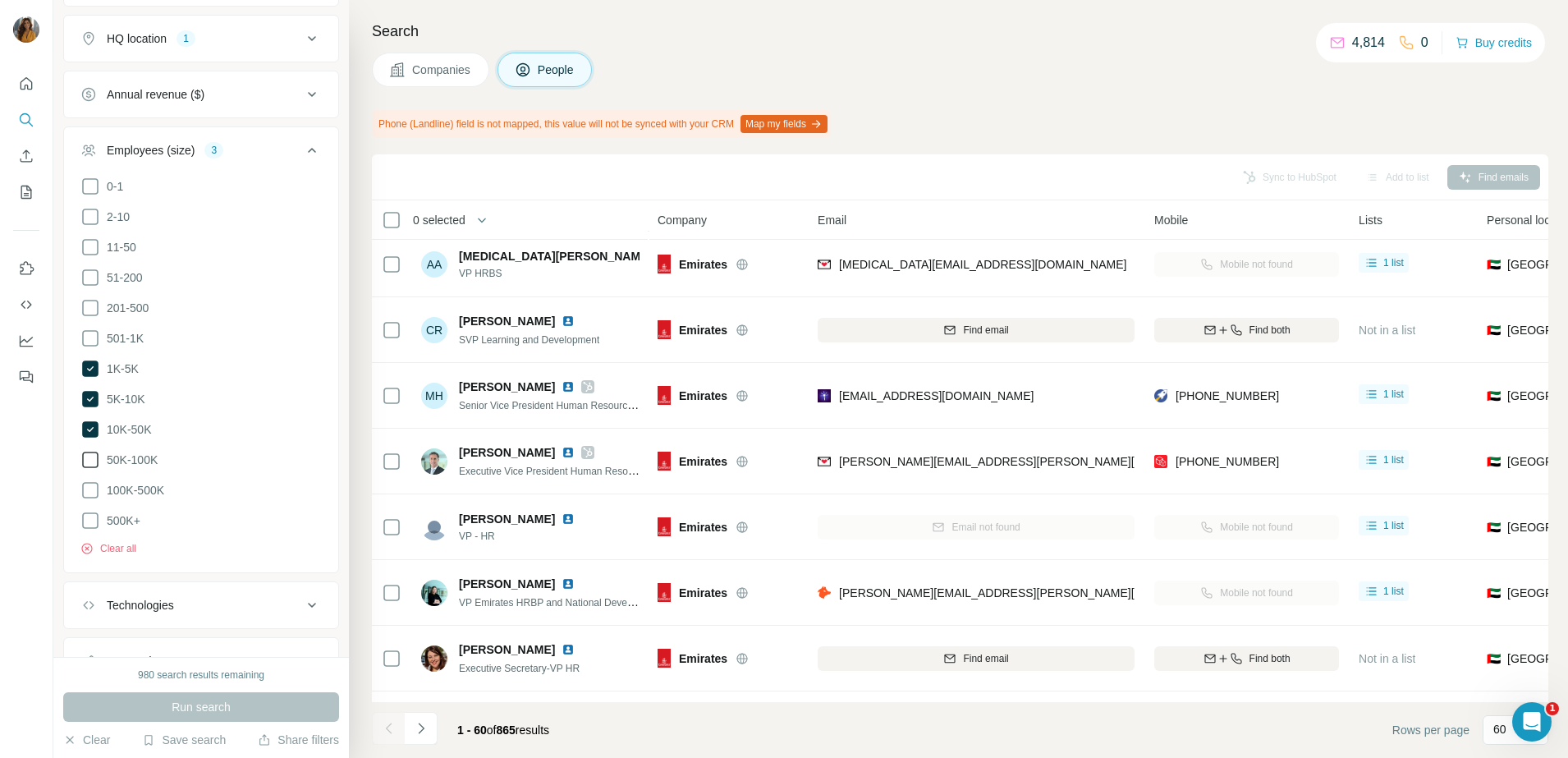
click at [88, 456] on icon at bounding box center [90, 460] width 19 height 19
click at [201, 701] on span "Run search" at bounding box center [201, 707] width 59 height 17
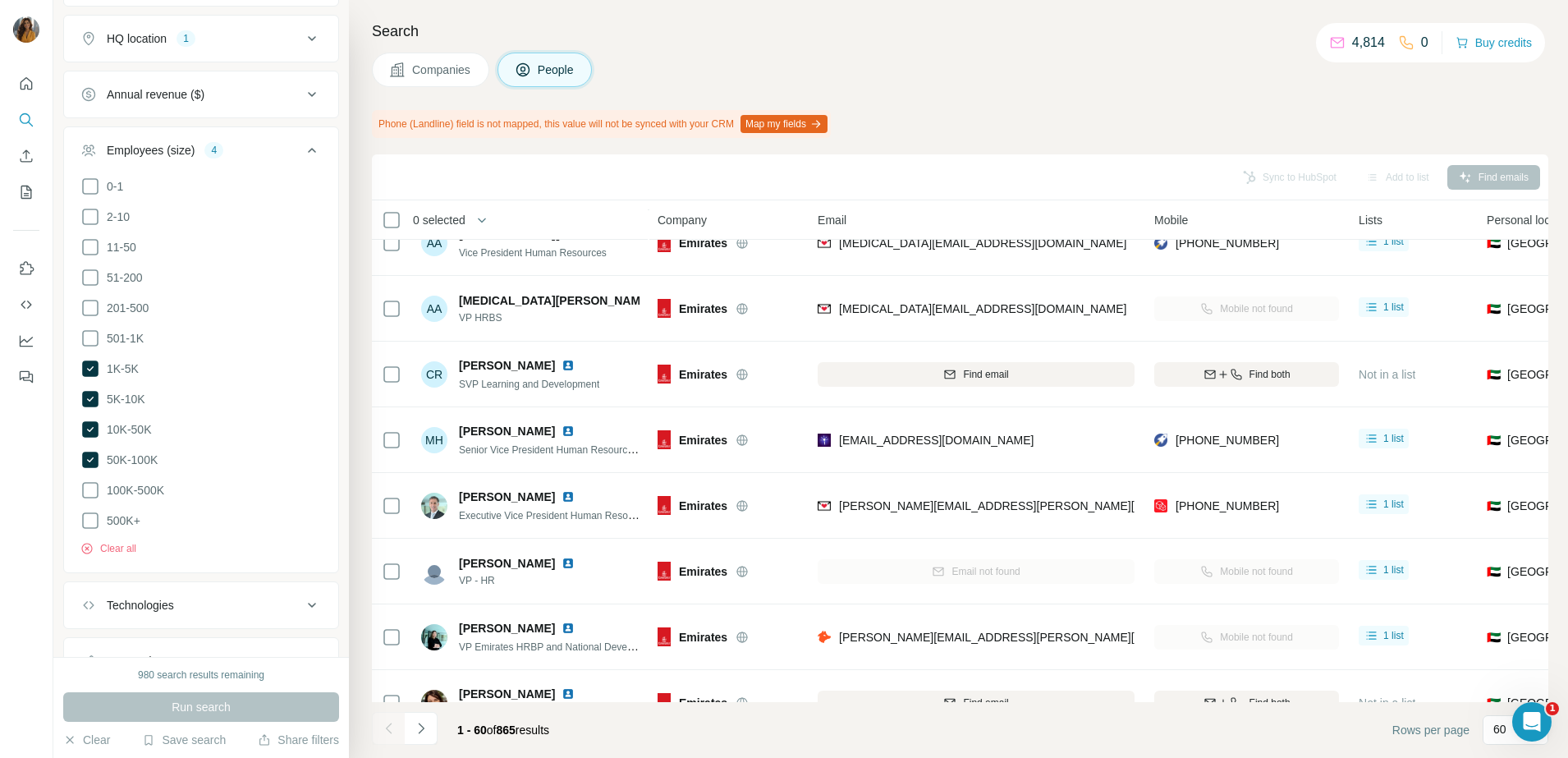
scroll to position [205, 0]
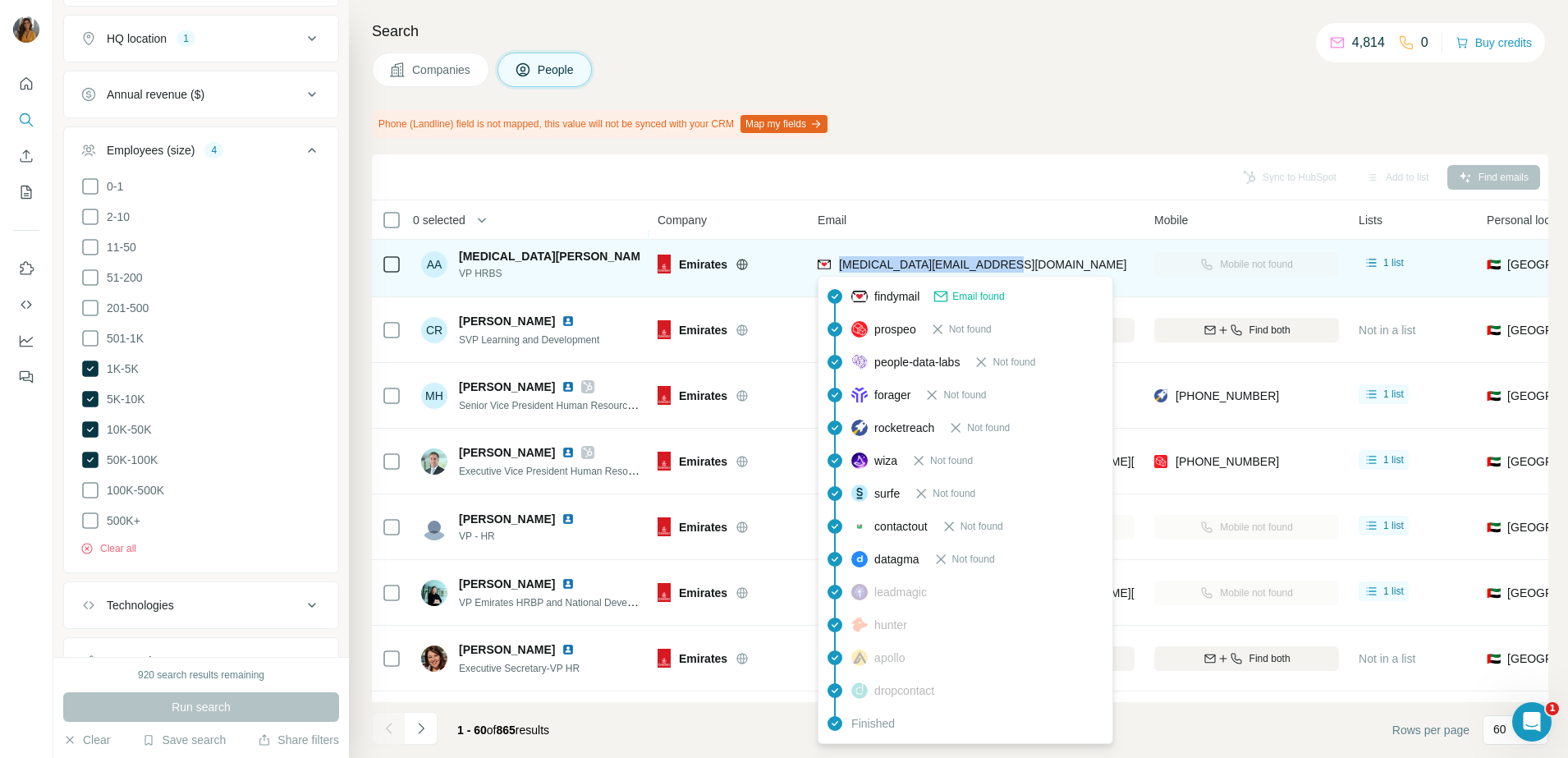
drag, startPoint x: 1039, startPoint y: 263, endPoint x: 842, endPoint y: 263, distance: 197.0
click at [842, 263] on div "amira.alfalasi@emirates.com" at bounding box center [976, 264] width 317 height 45
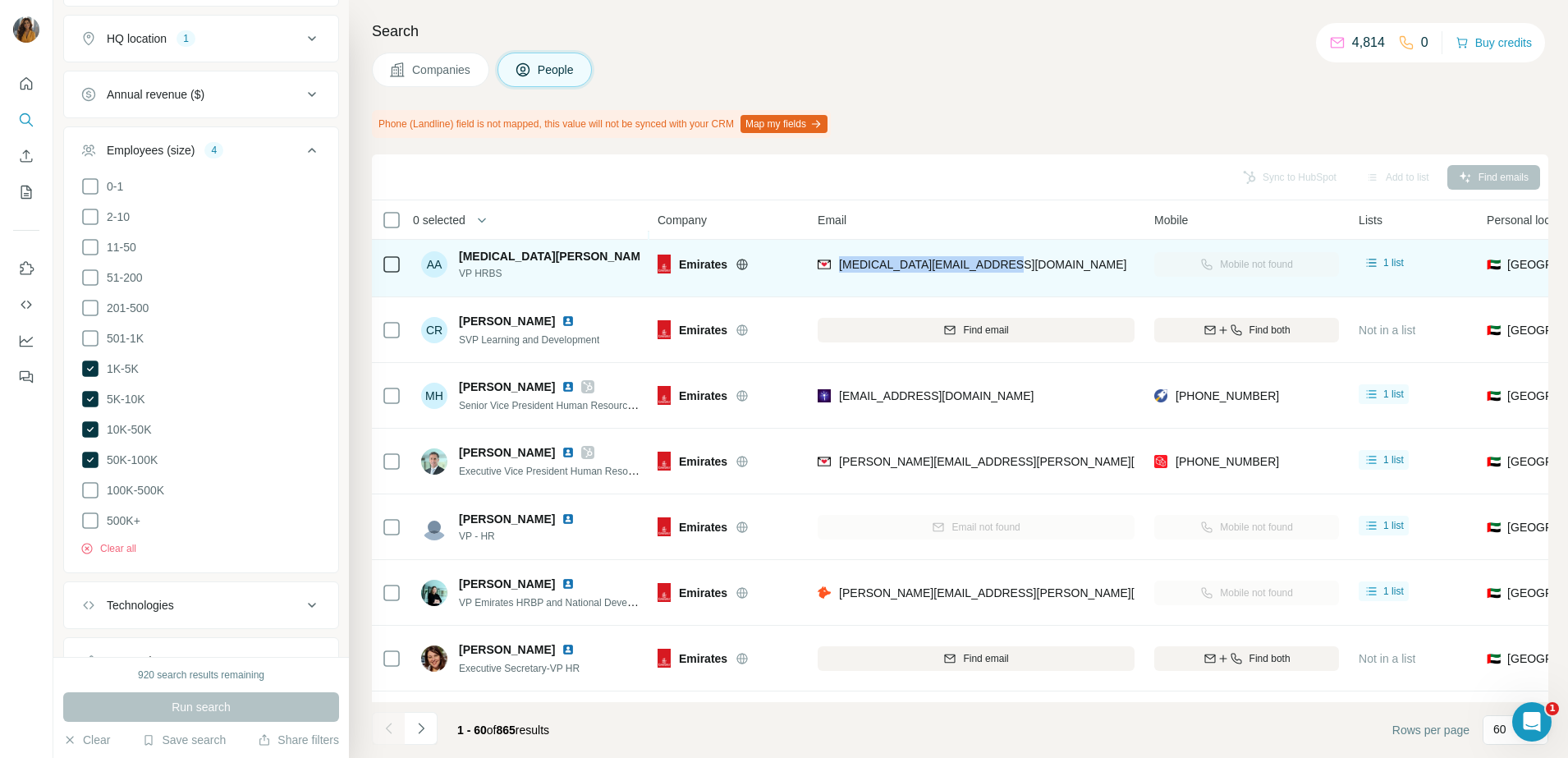
copy span "amira.alfalasi@emirates.com"
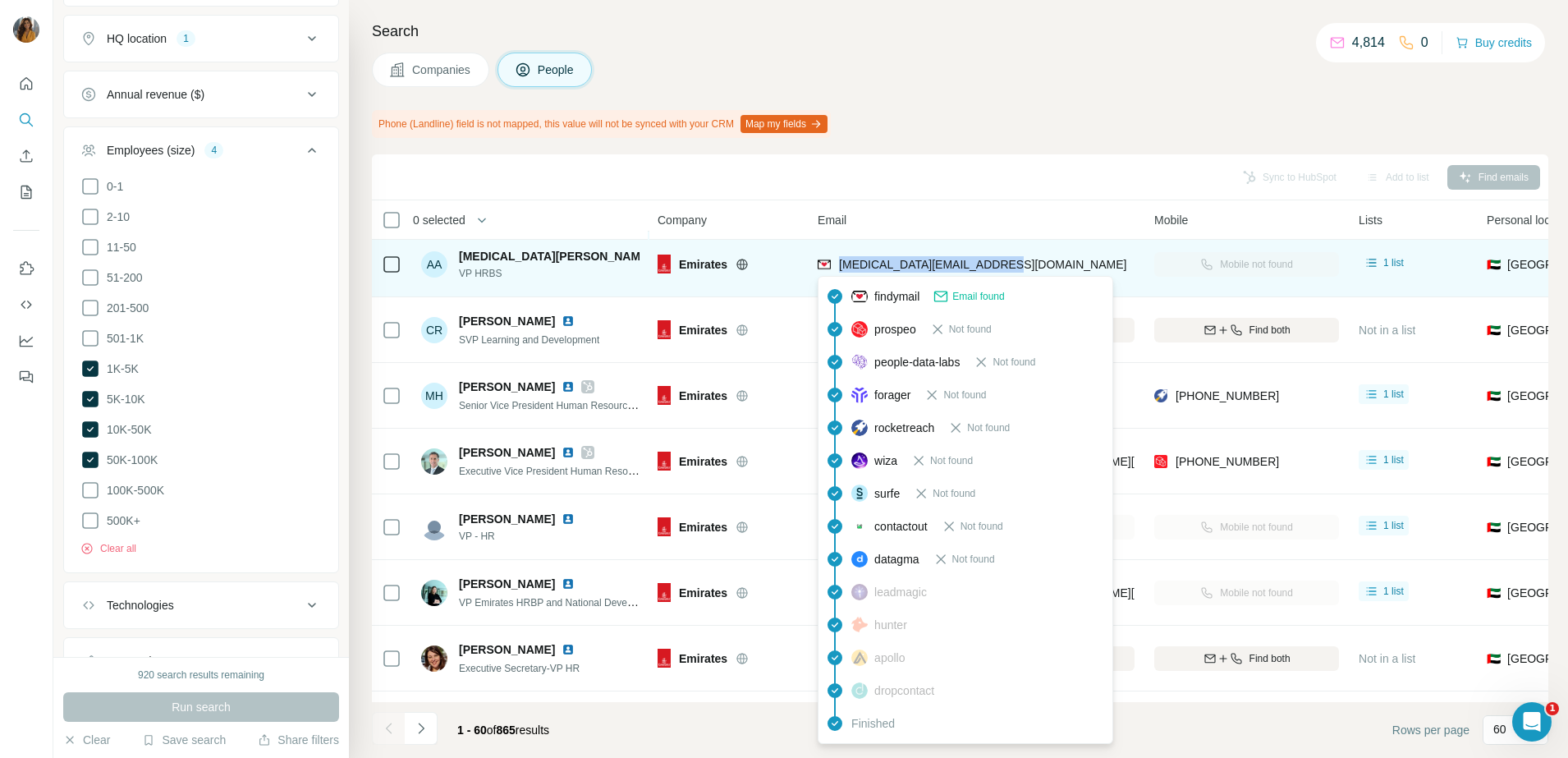
copy span "amira.alfalasi@emirates.com"
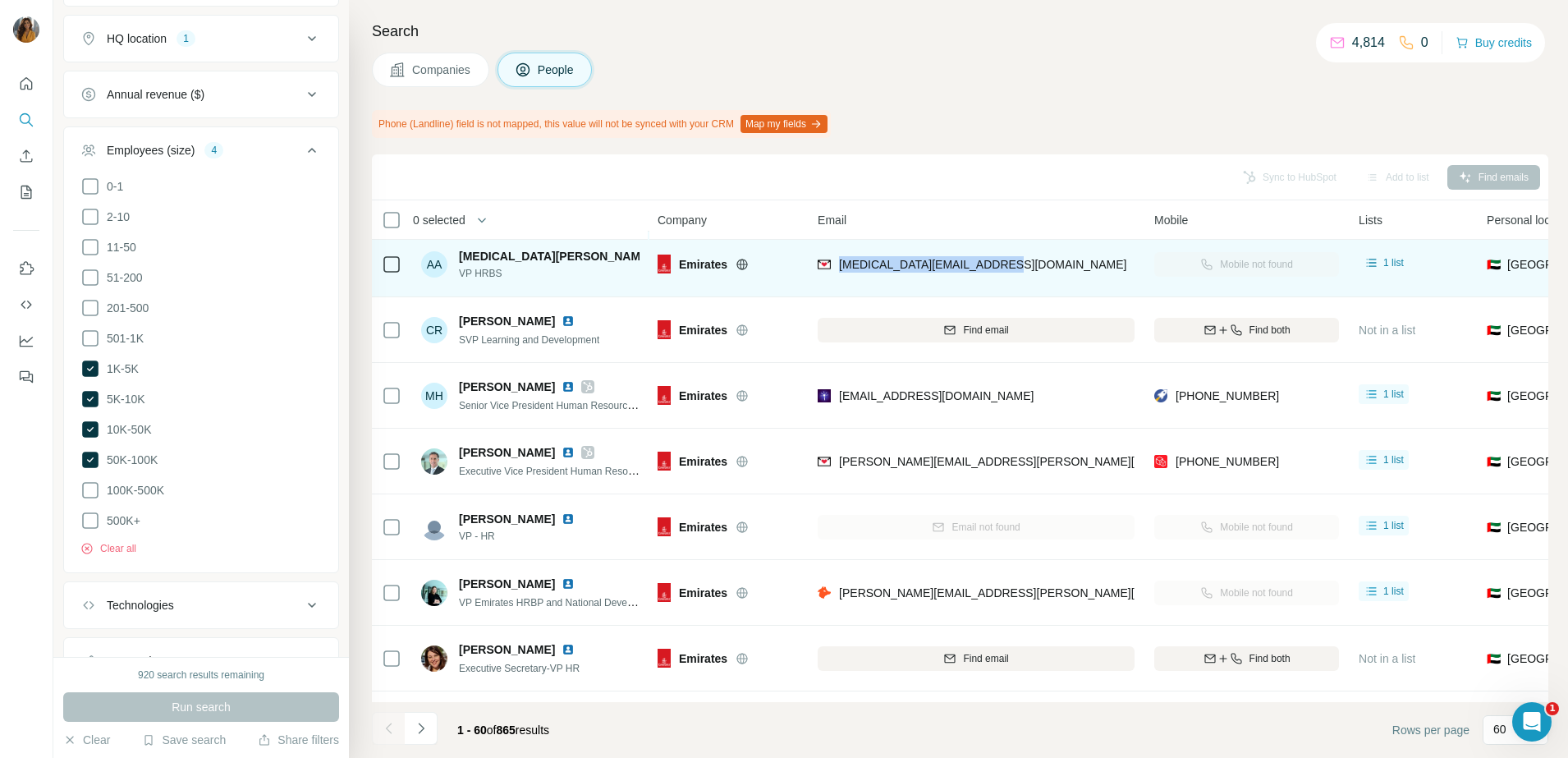
click at [659, 258] on img at bounding box center [665, 256] width 13 height 13
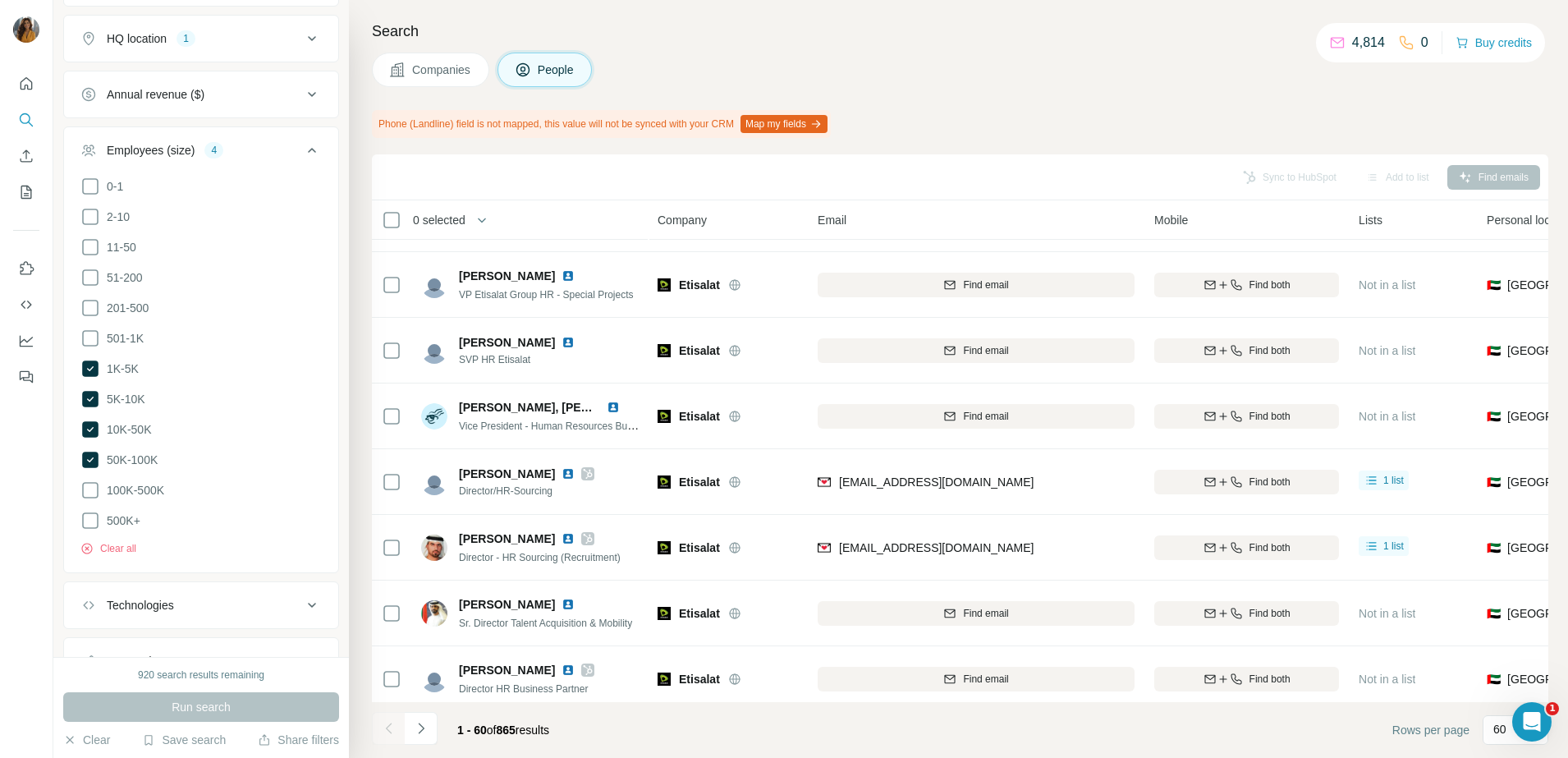
scroll to position [1437, 0]
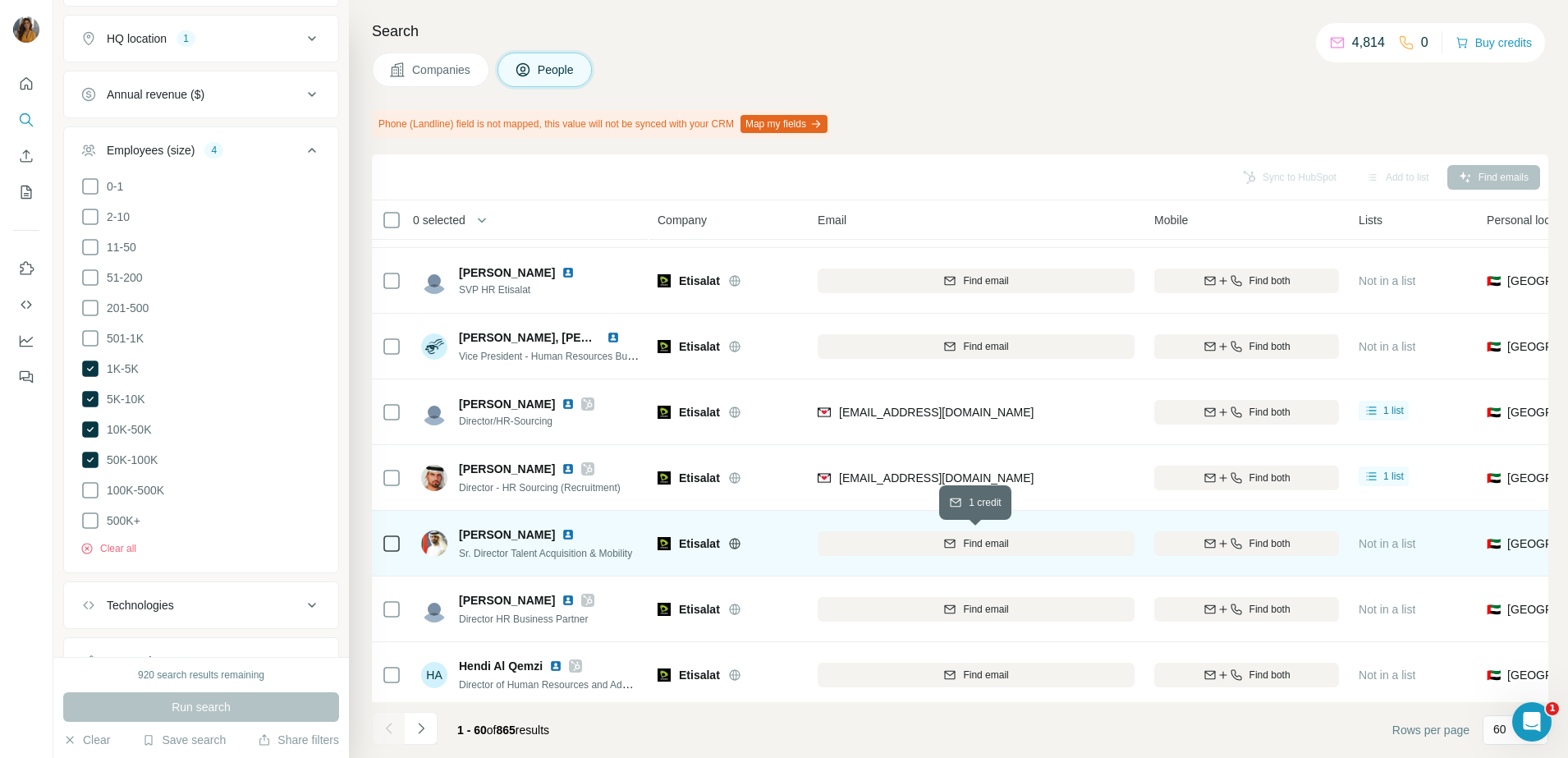
click at [952, 537] on icon "button" at bounding box center [950, 543] width 13 height 13
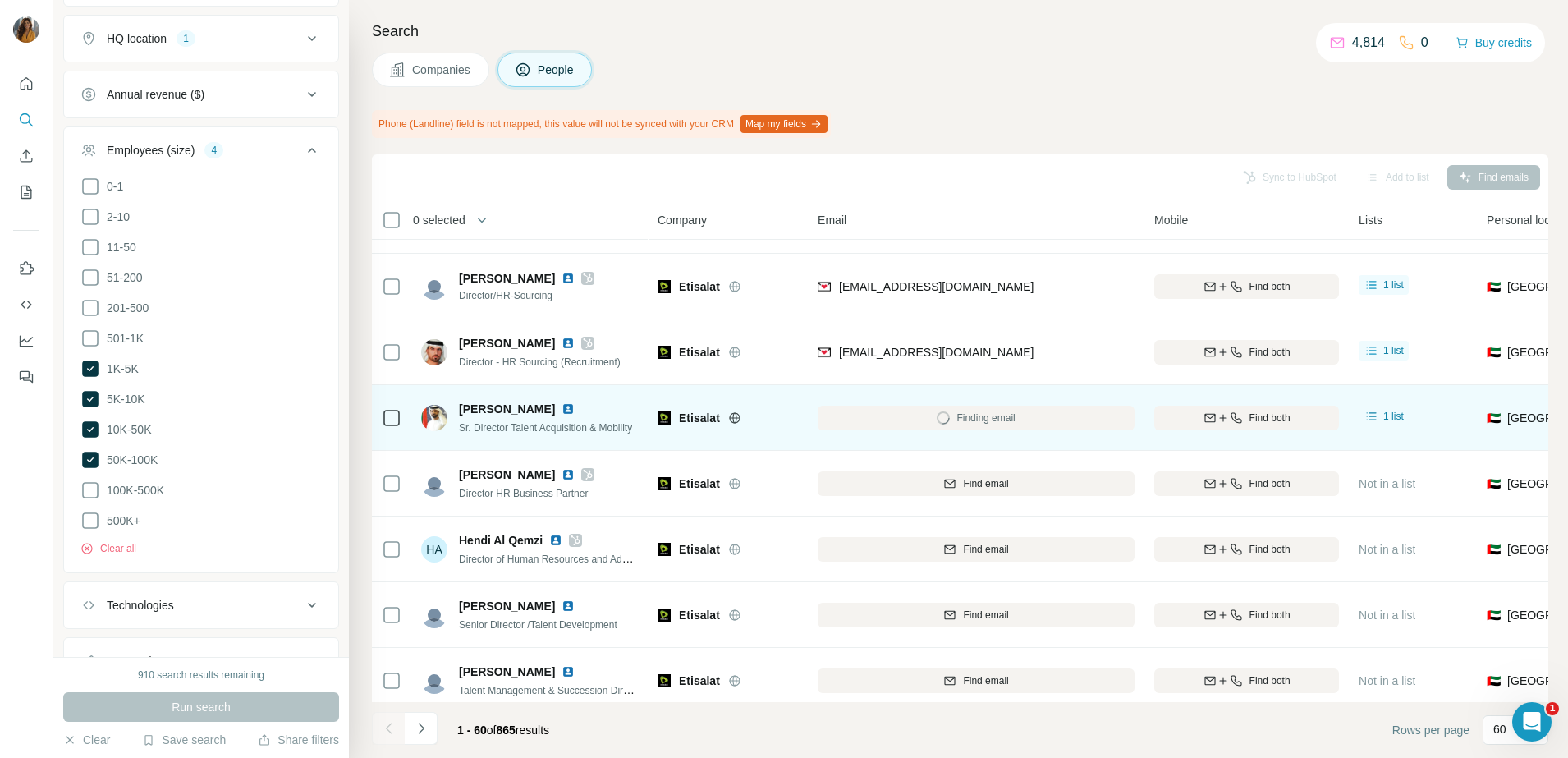
scroll to position [1642, 0]
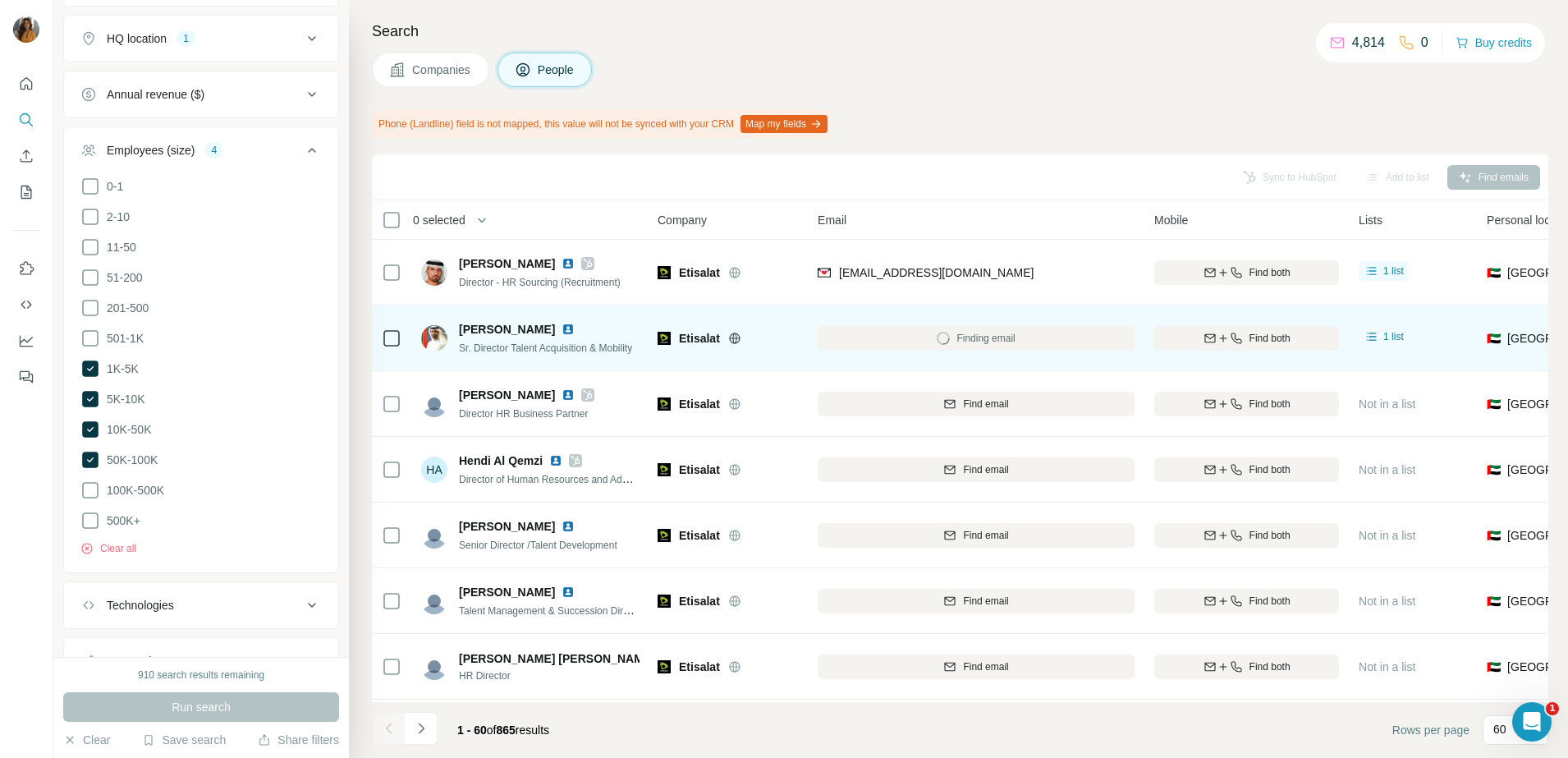
click at [575, 325] on img at bounding box center [568, 329] width 13 height 13
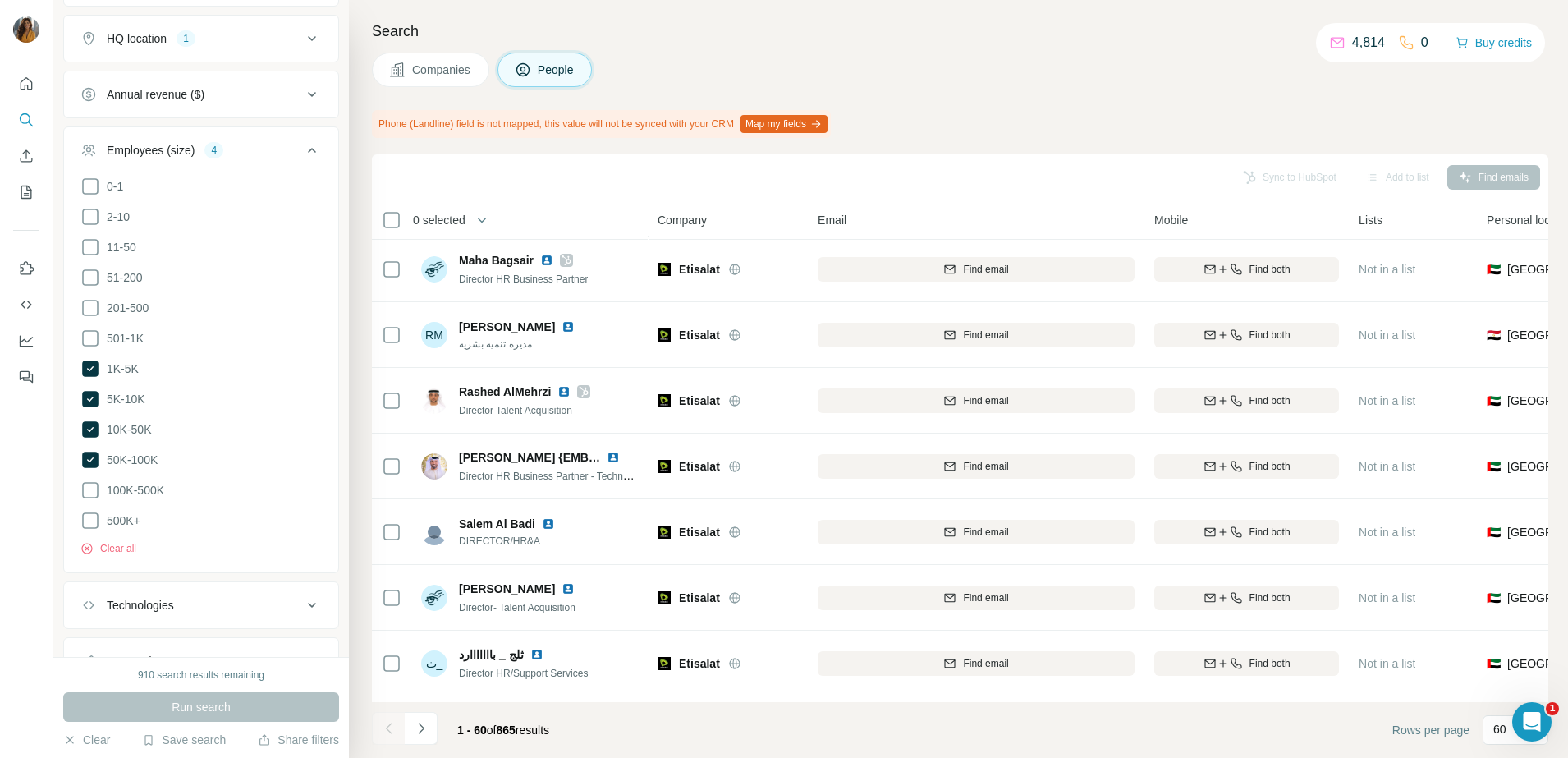
scroll to position [2258, 0]
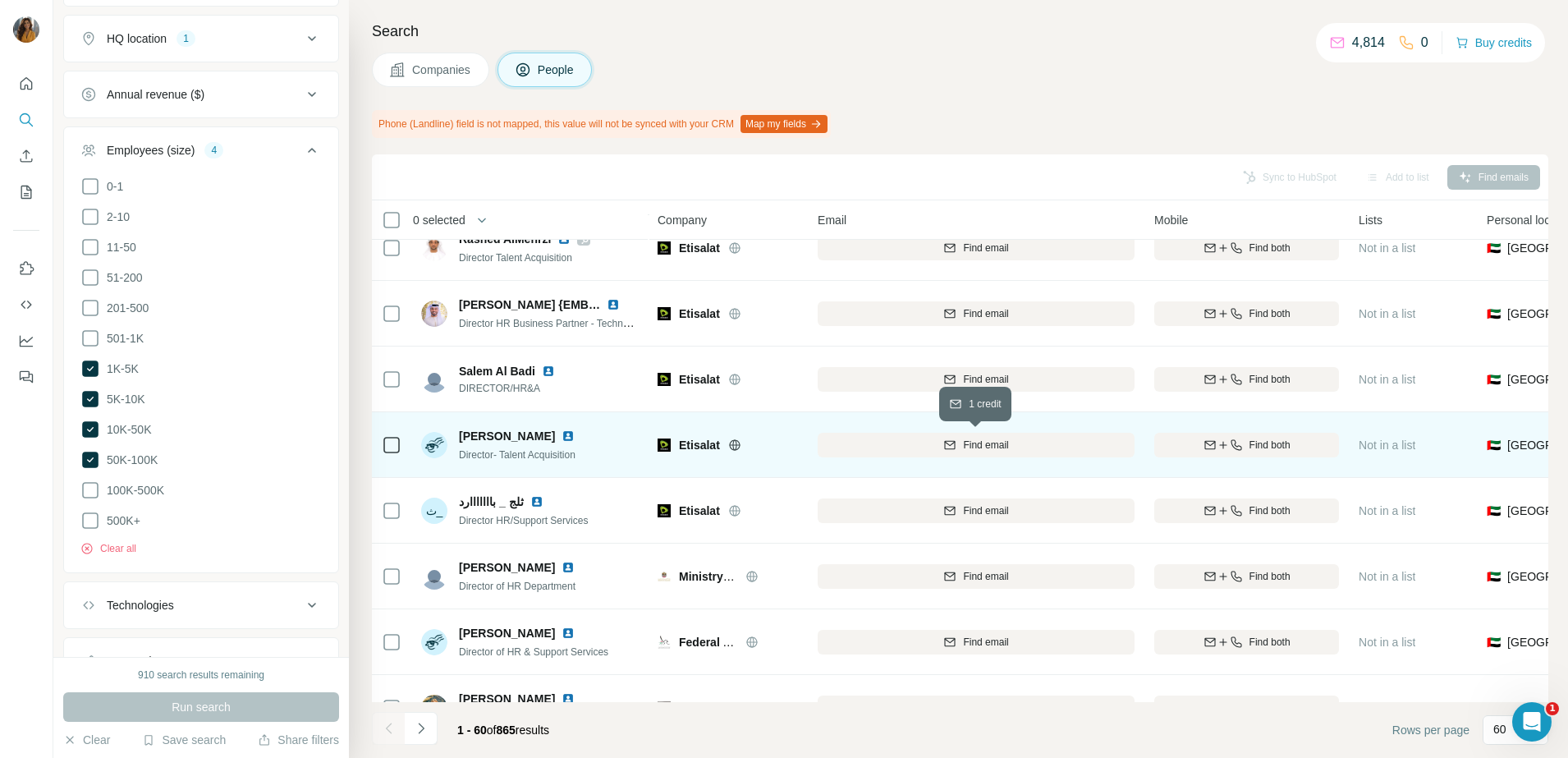
click at [968, 440] on span "Find email" at bounding box center [985, 445] width 45 height 15
click at [575, 432] on img at bounding box center [568, 436] width 13 height 13
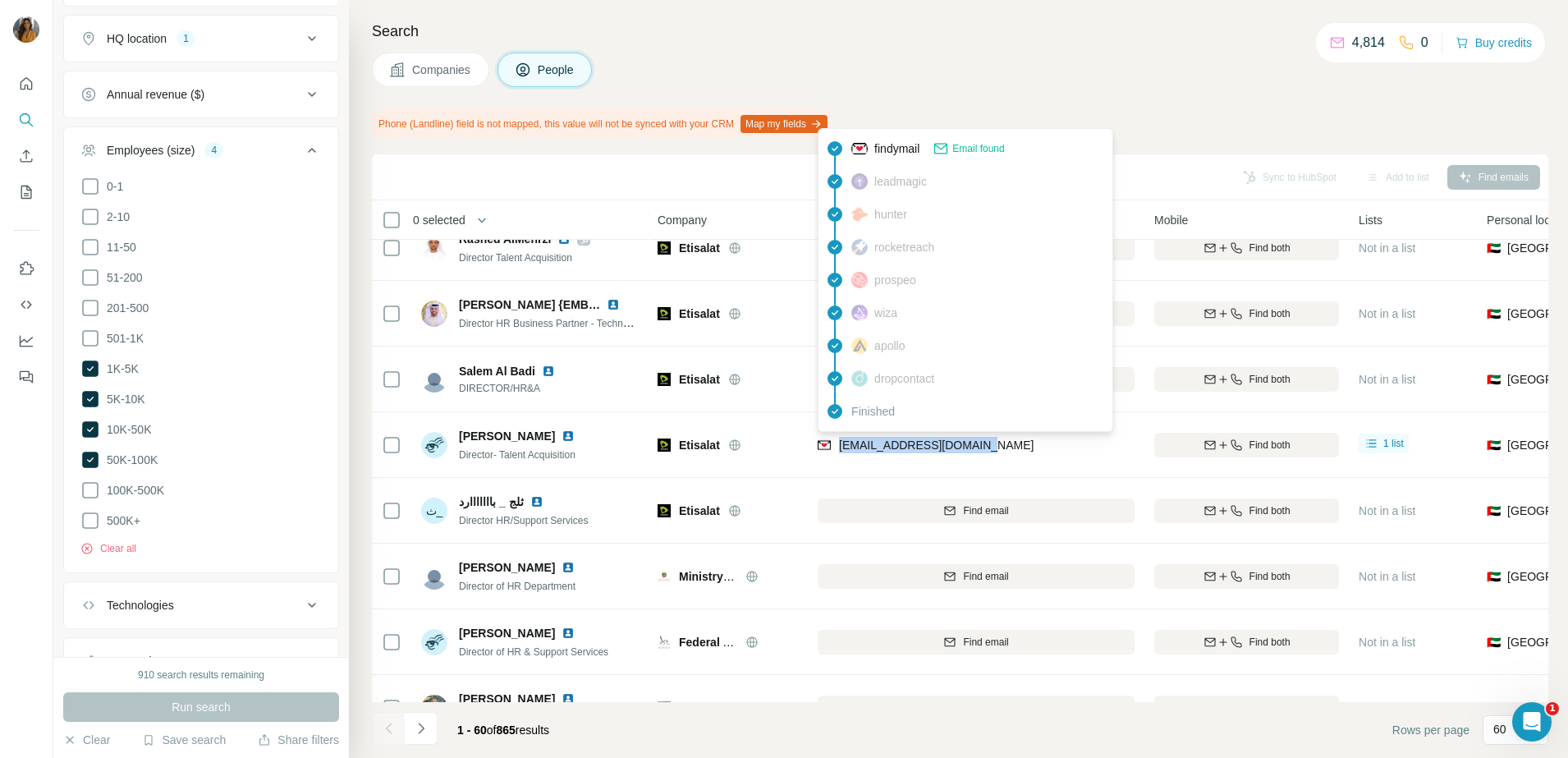
drag, startPoint x: 959, startPoint y: 451, endPoint x: 842, endPoint y: 452, distance: 117.0
click at [842, 452] on div "yalmarzooqi@etisalat.ae" at bounding box center [976, 444] width 317 height 45
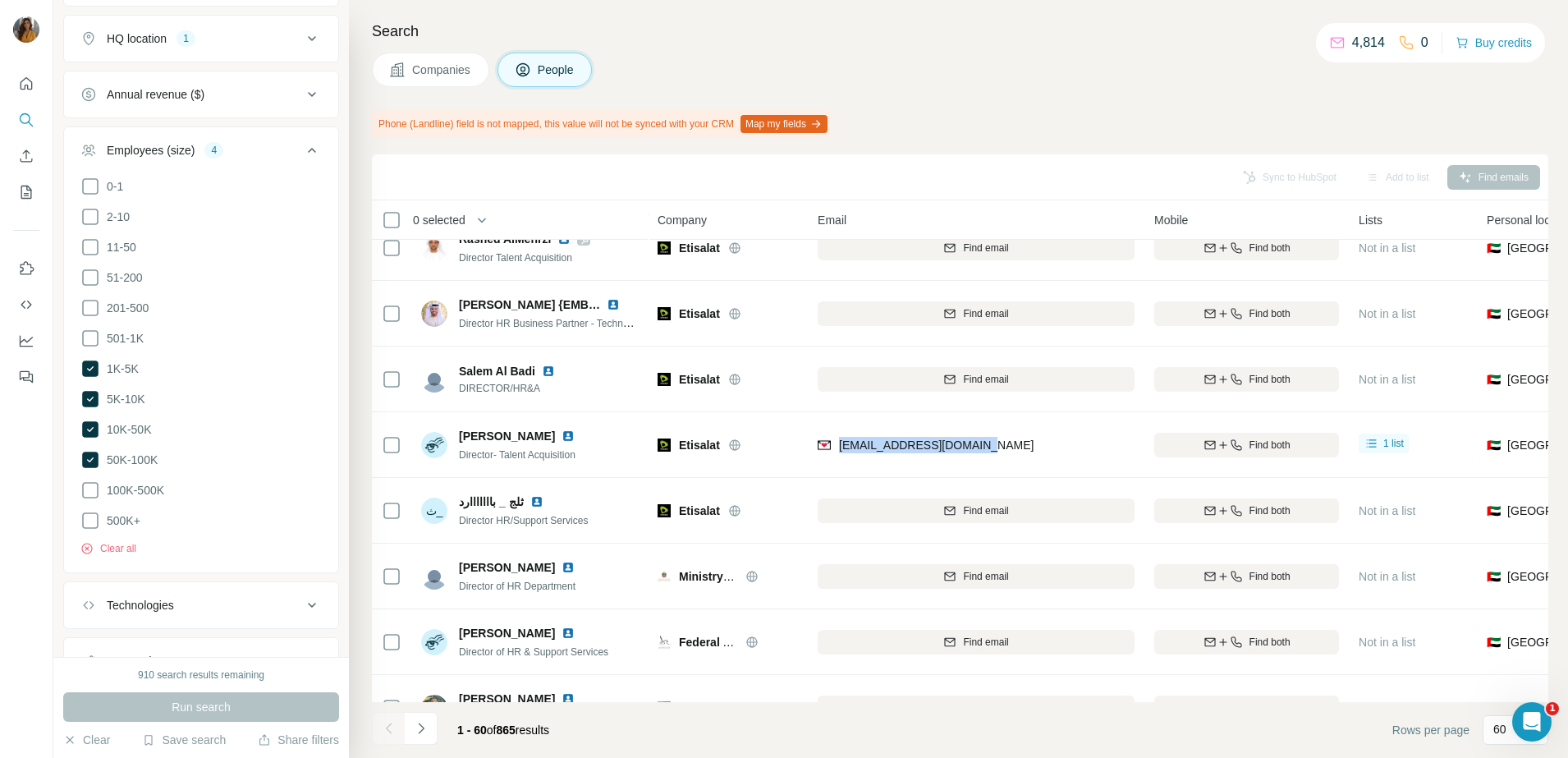
copy span "yalmarzooqi@etisalat.ae"
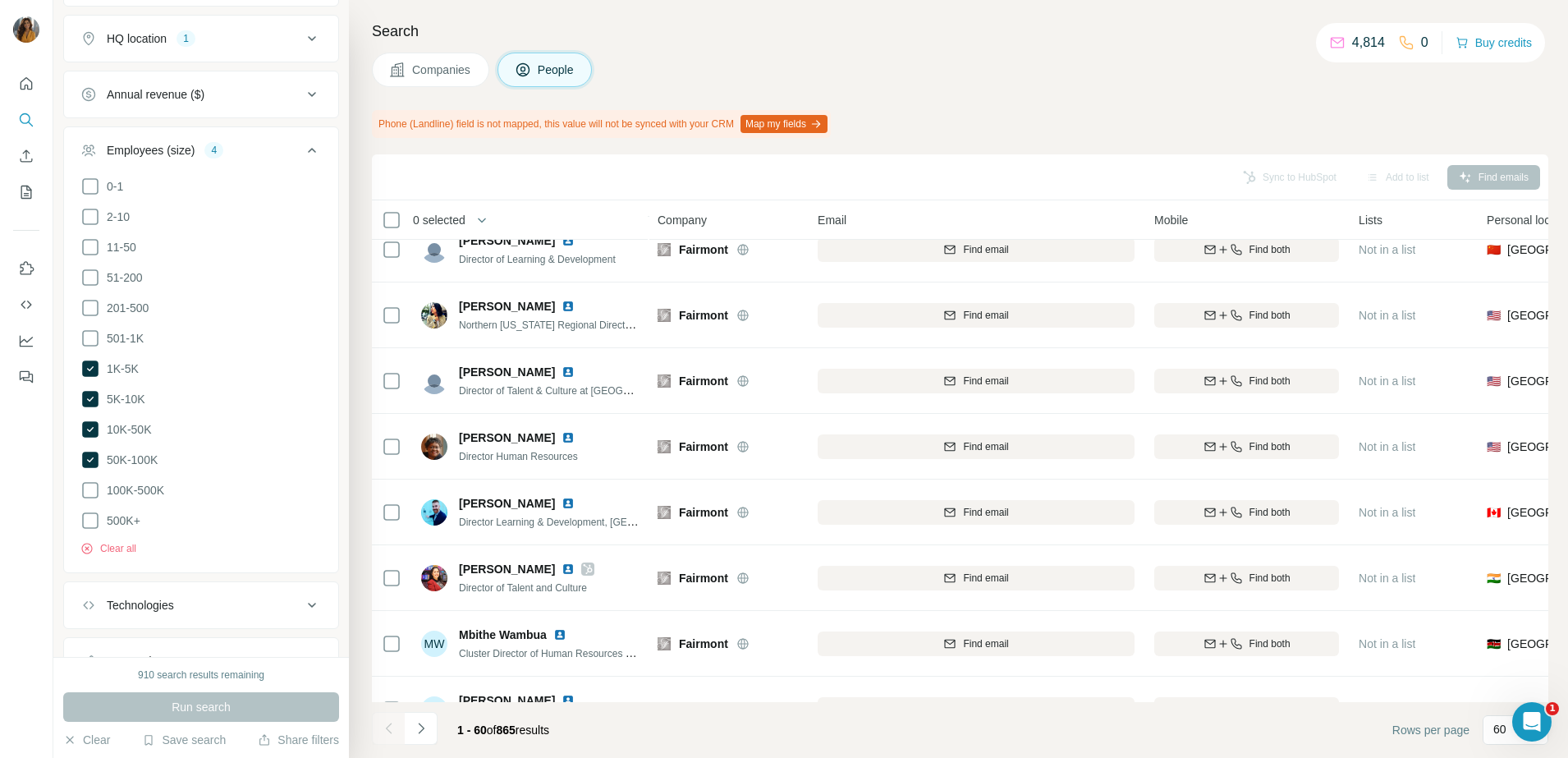
scroll to position [3490, 0]
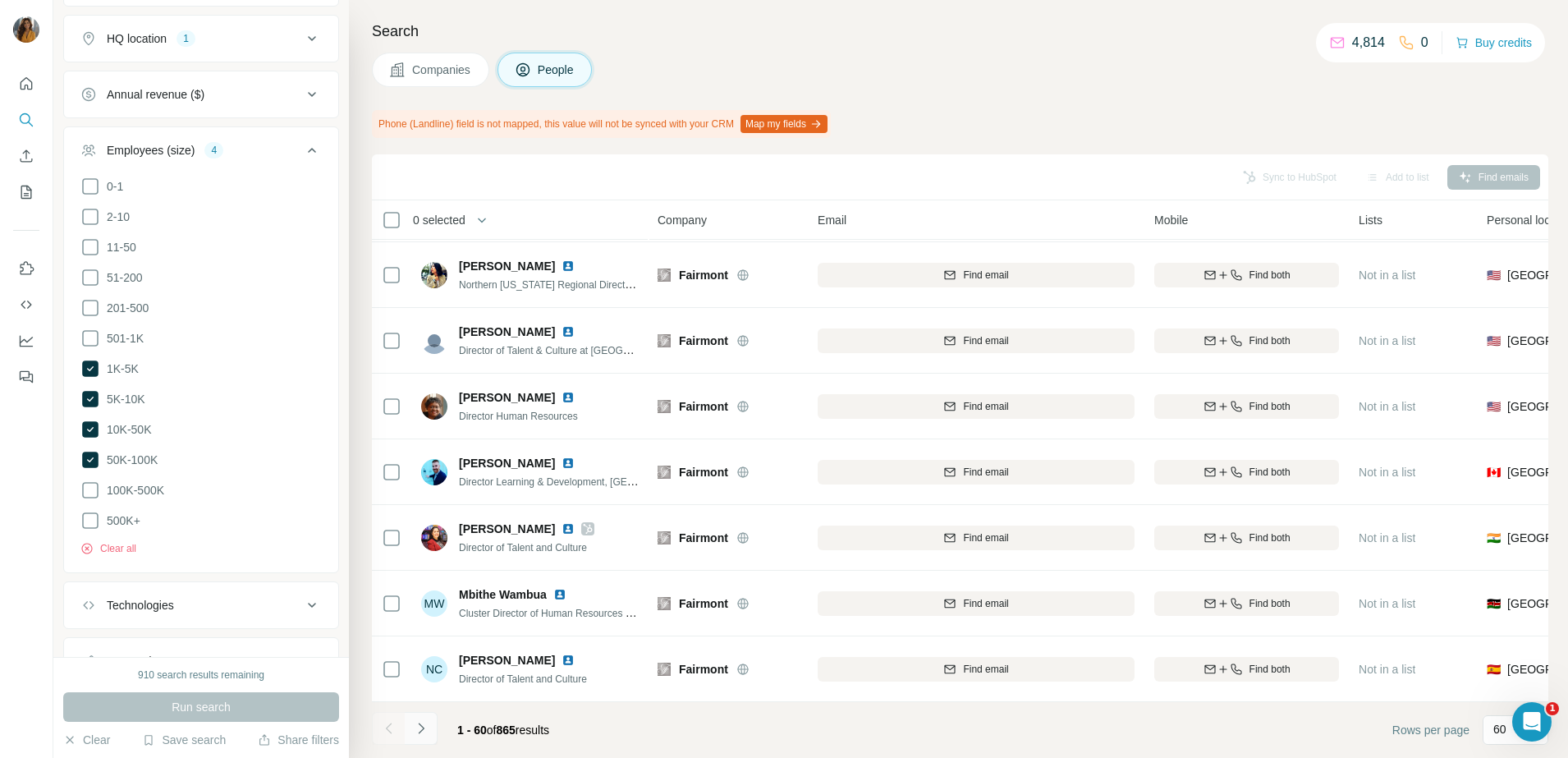
click at [419, 730] on icon "Navigate to next page" at bounding box center [421, 728] width 17 height 17
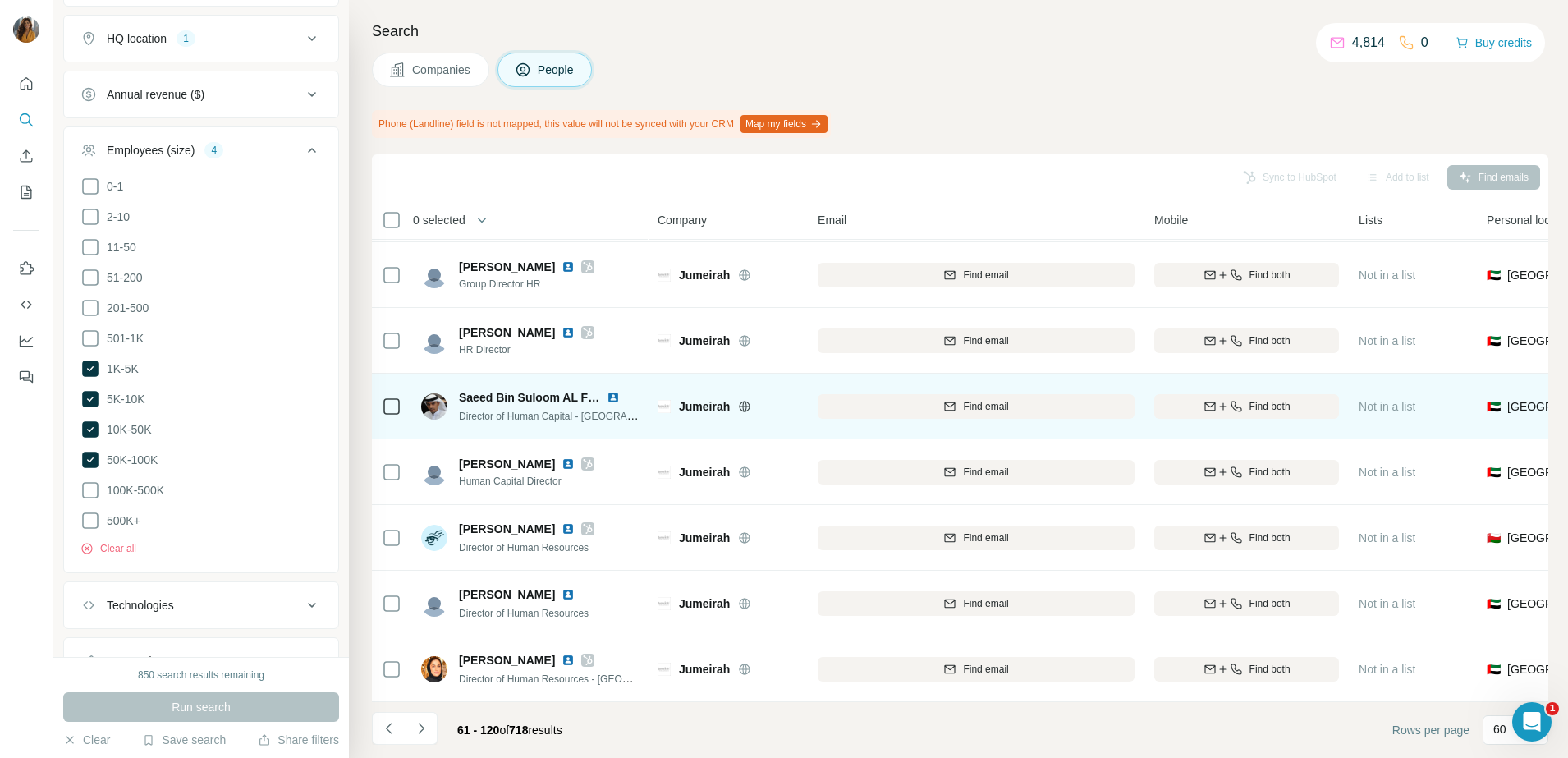
click at [615, 391] on img at bounding box center [613, 397] width 13 height 13
click at [968, 399] on span "Find email" at bounding box center [985, 406] width 45 height 15
click at [424, 735] on icon "Navigate to next page" at bounding box center [421, 728] width 17 height 17
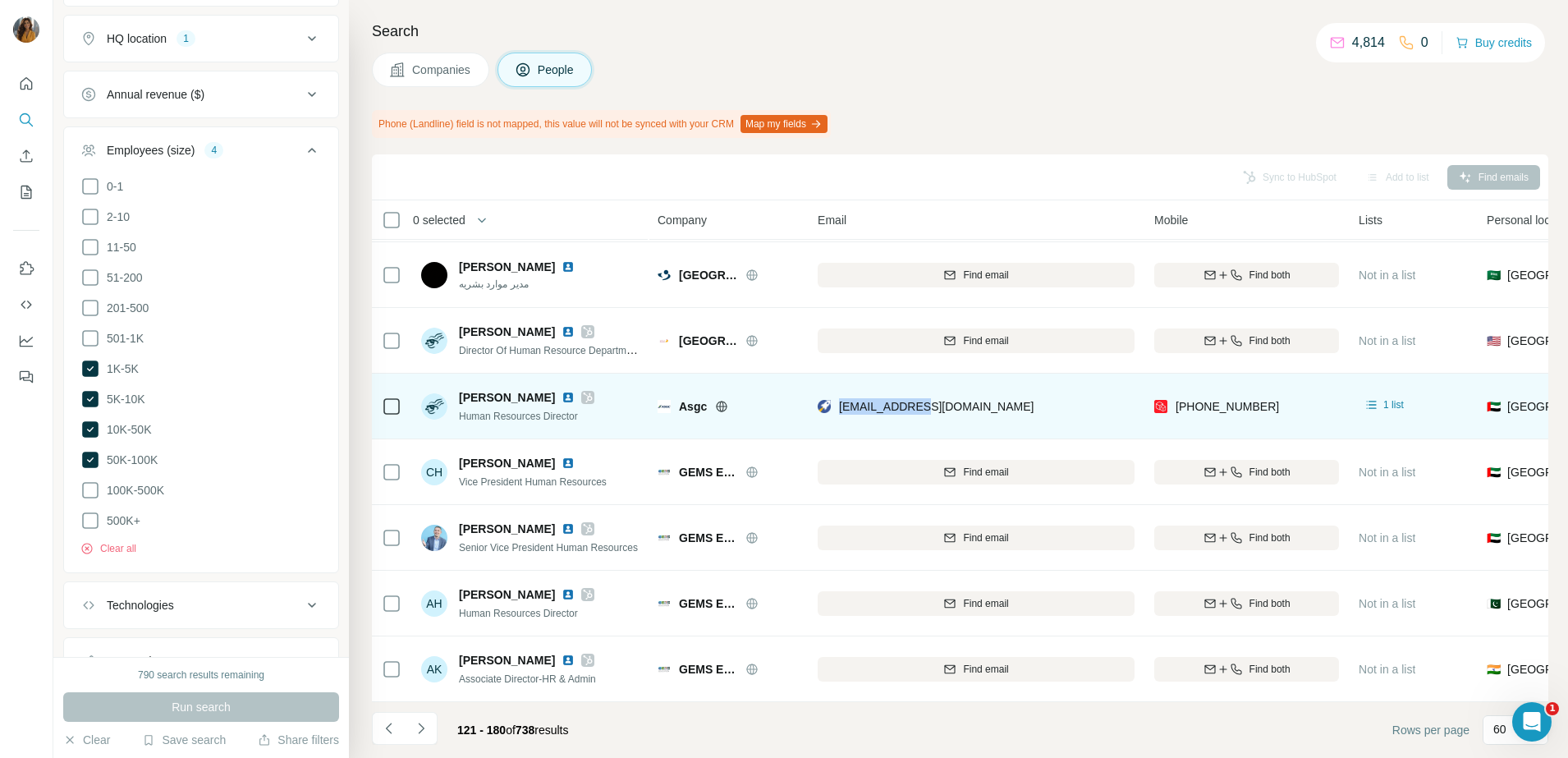
drag, startPoint x: 967, startPoint y: 402, endPoint x: 840, endPoint y: 408, distance: 127.1
click at [840, 408] on div "sabaki@ccc.gr" at bounding box center [976, 406] width 317 height 45
copy span "sabaki@ccc.gr"
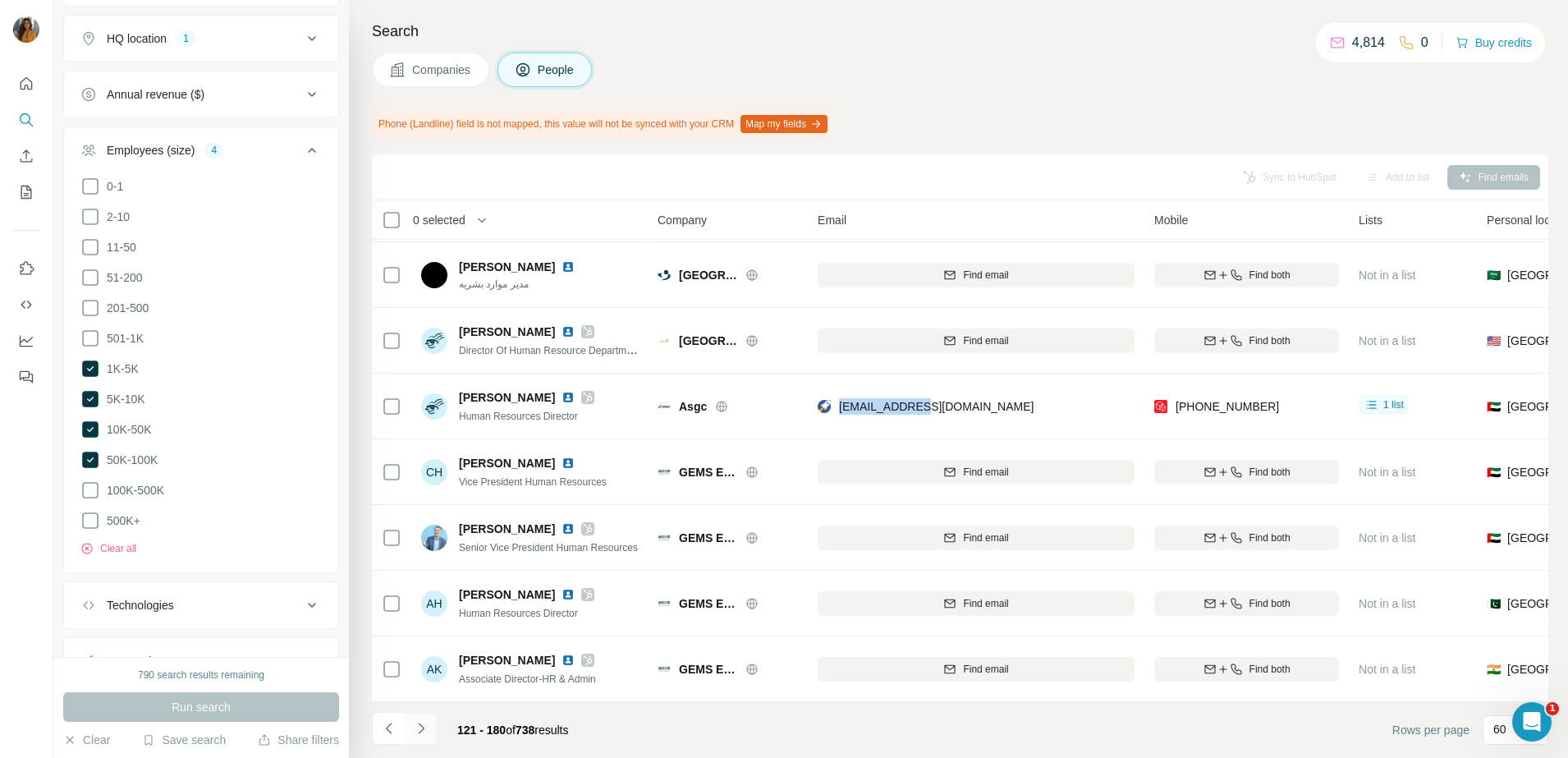
click at [421, 727] on icon "Navigate to next page" at bounding box center [421, 728] width 17 height 17
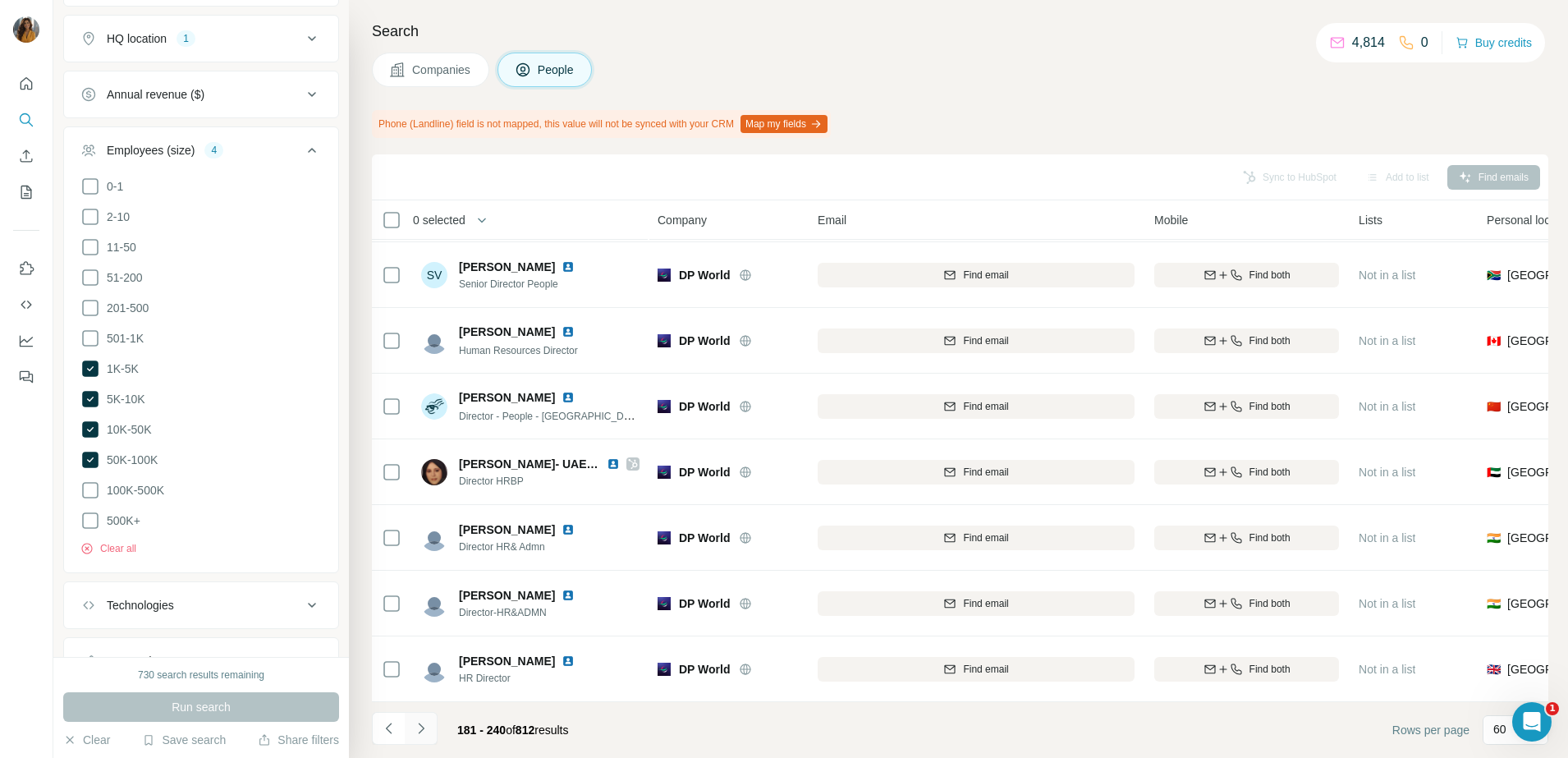
click at [417, 734] on icon "Navigate to next page" at bounding box center [421, 728] width 17 height 17
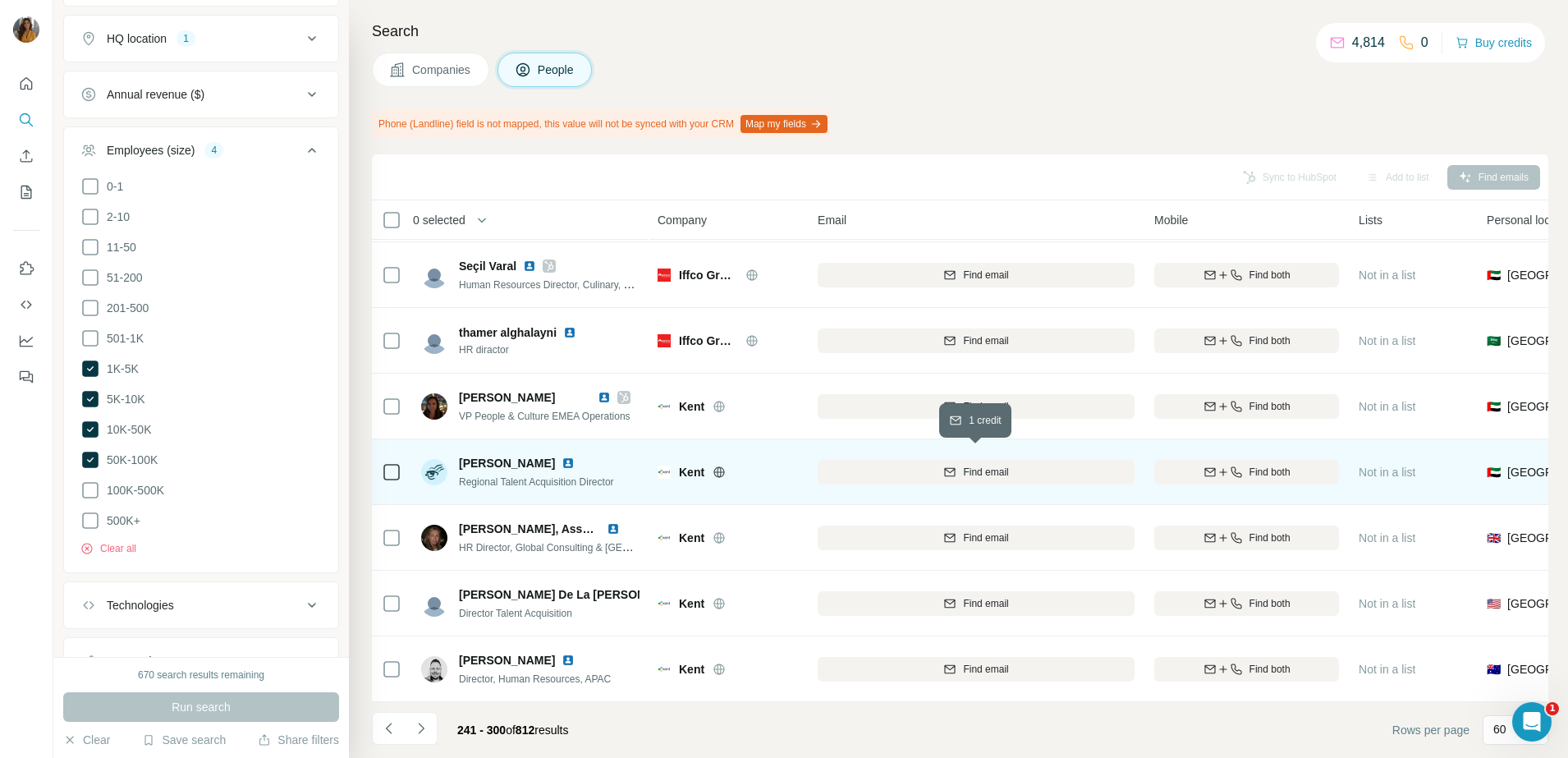
click at [976, 465] on span "Find email" at bounding box center [985, 472] width 45 height 15
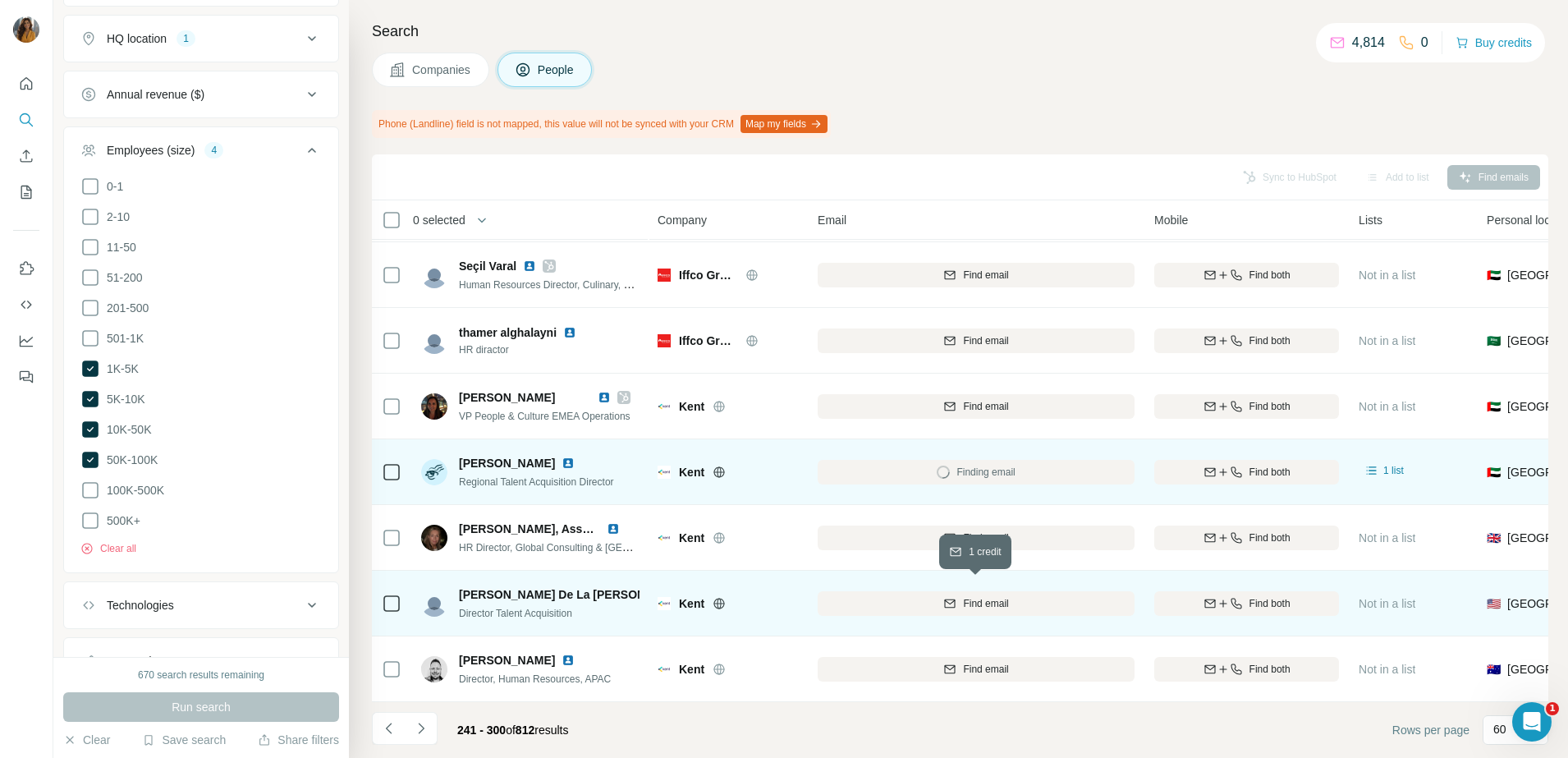
click at [976, 599] on span "Find email" at bounding box center [985, 603] width 45 height 15
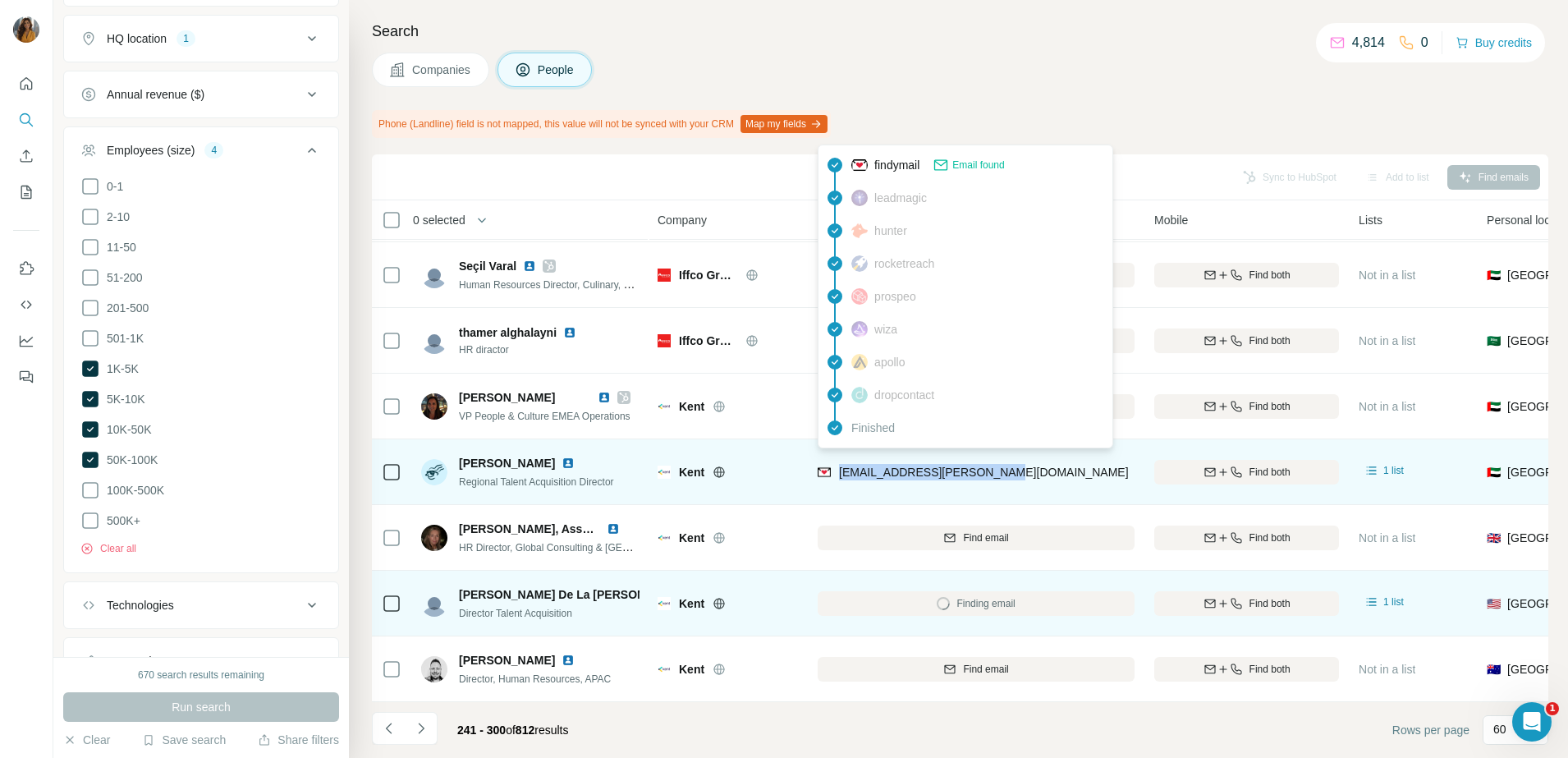
drag, startPoint x: 1028, startPoint y: 462, endPoint x: 839, endPoint y: 462, distance: 189.0
click at [839, 462] on div "caleb.anderson@kentplc.com" at bounding box center [976, 471] width 317 height 45
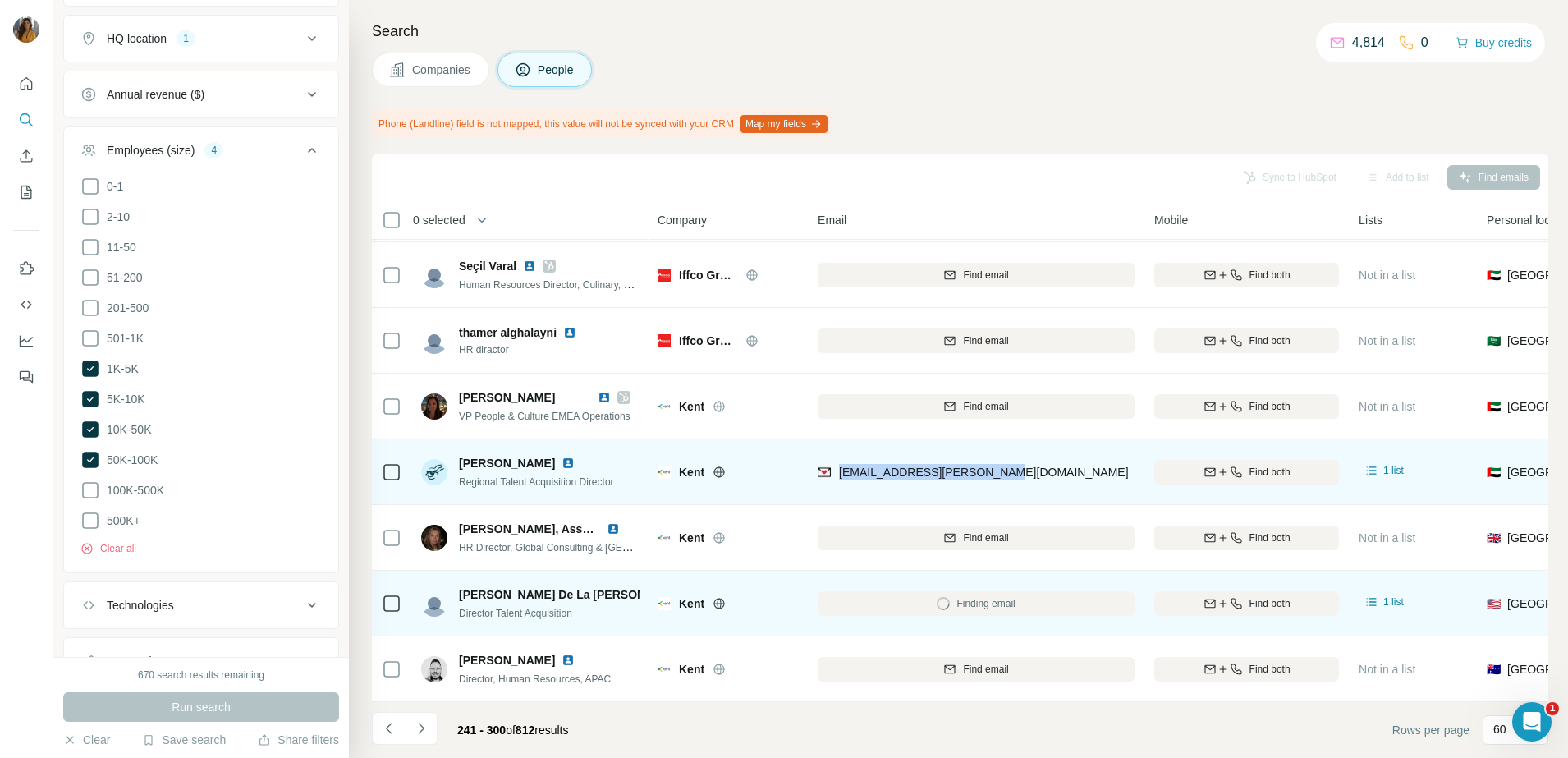
copy span "caleb.anderson@kentplc.com"
click at [563, 456] on img at bounding box center [568, 463] width 13 height 13
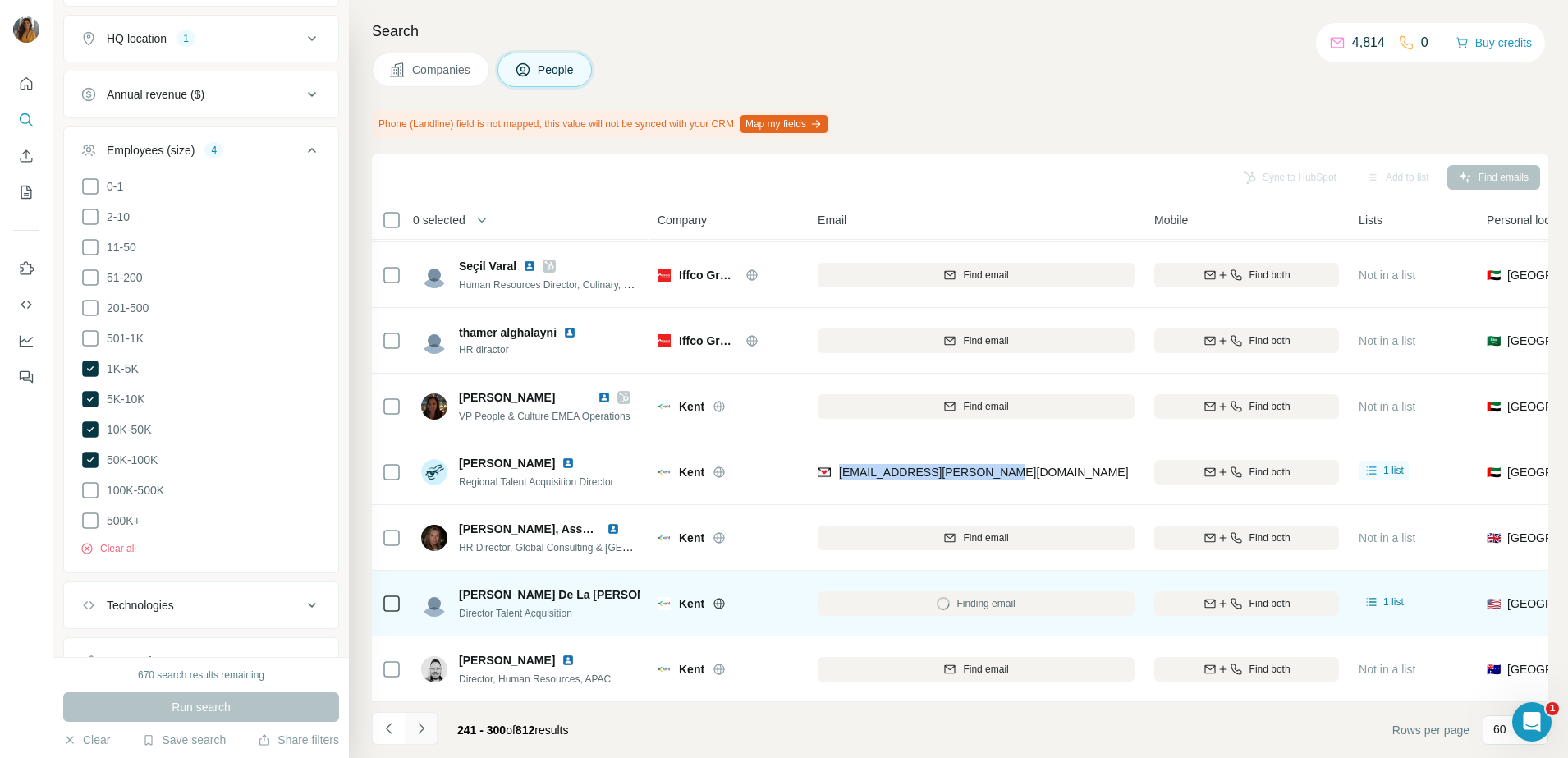
click at [428, 733] on icon "Navigate to next page" at bounding box center [421, 728] width 17 height 17
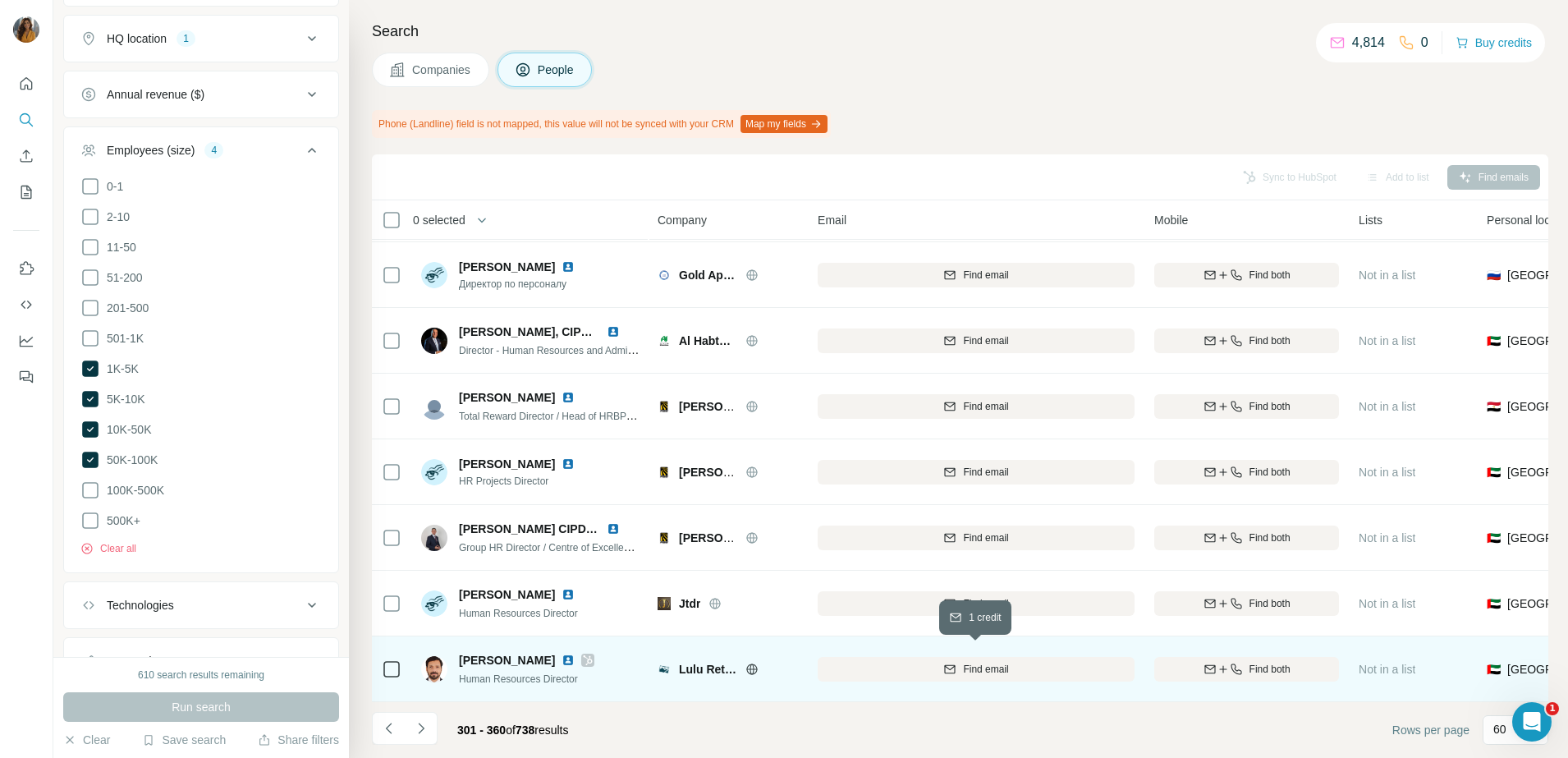
click at [969, 662] on span "Find email" at bounding box center [985, 669] width 45 height 15
click at [562, 654] on img at bounding box center [568, 660] width 13 height 13
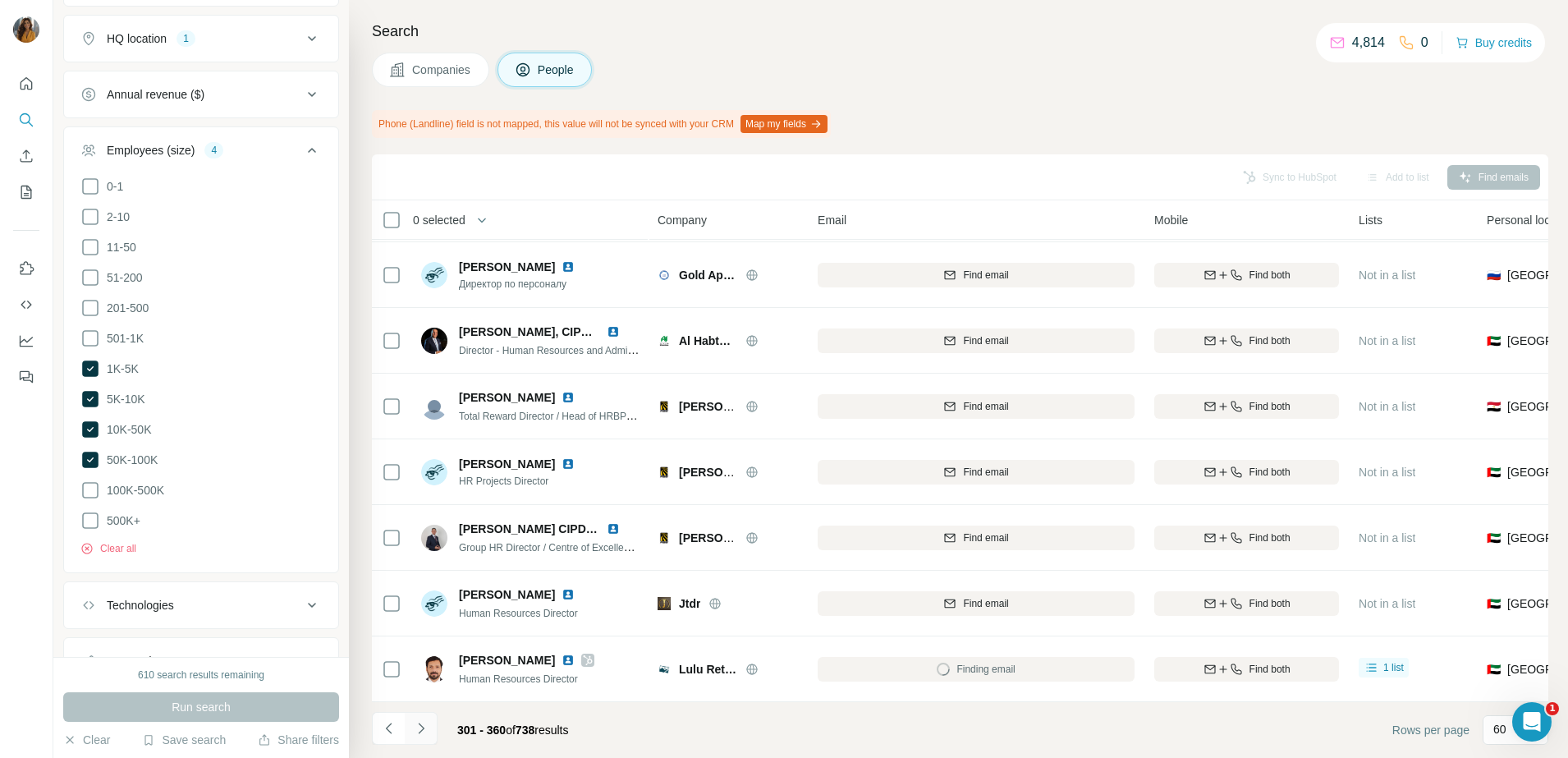
click at [424, 734] on icon "Navigate to next page" at bounding box center [421, 728] width 17 height 17
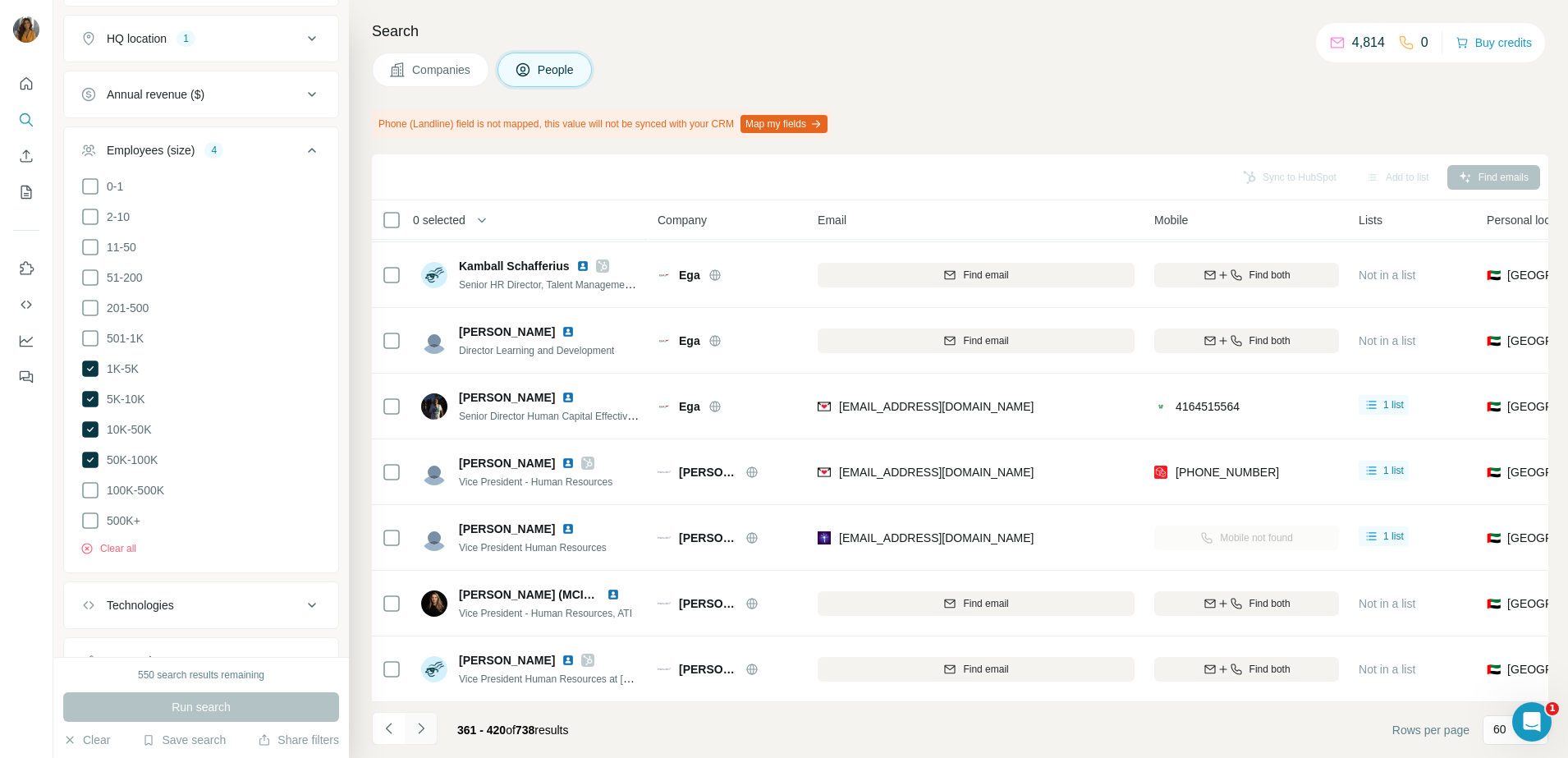
click at [425, 732] on icon "Navigate to next page" at bounding box center [421, 728] width 17 height 17
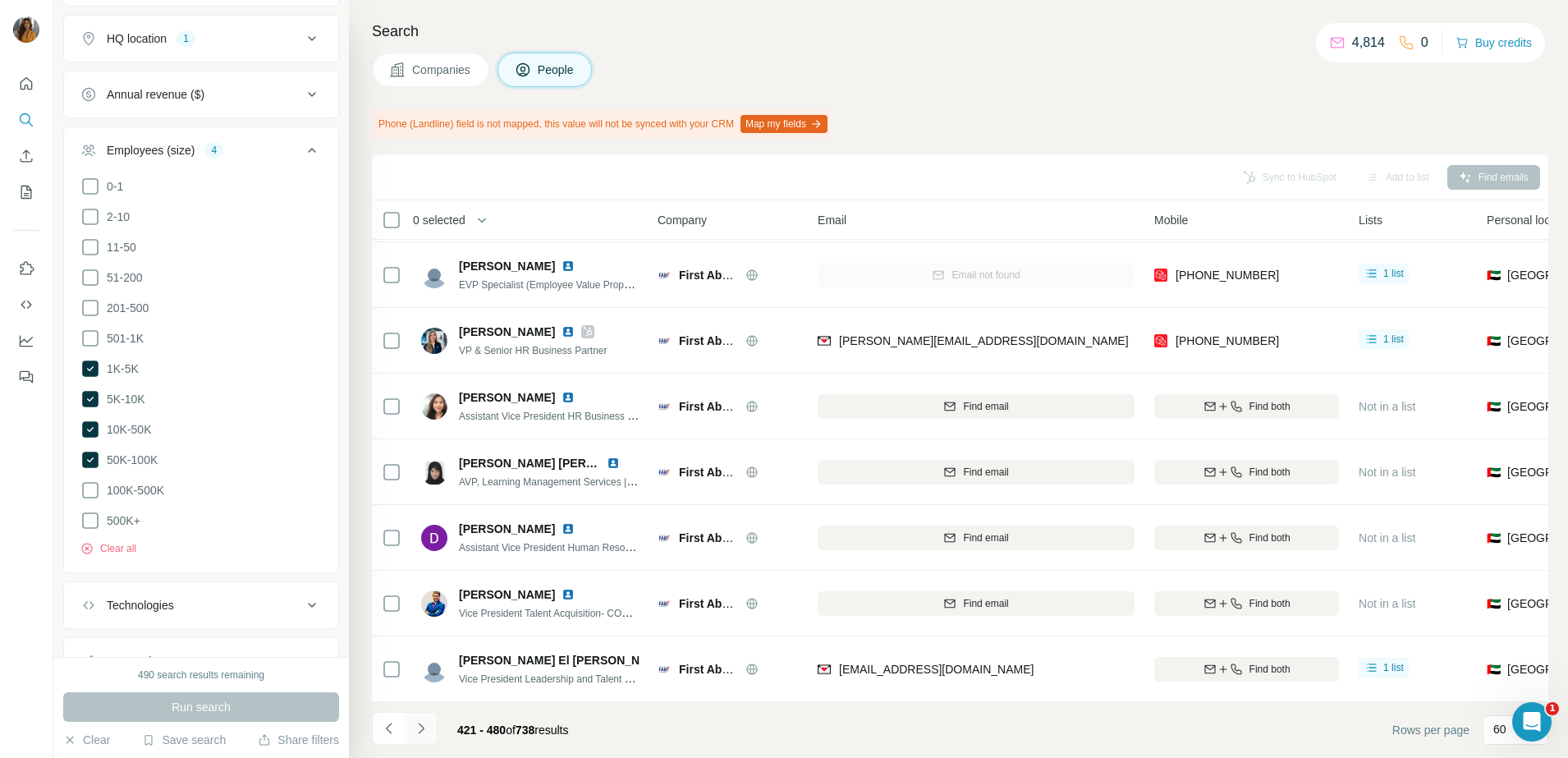
click at [425, 732] on icon "Navigate to next page" at bounding box center [421, 728] width 17 height 17
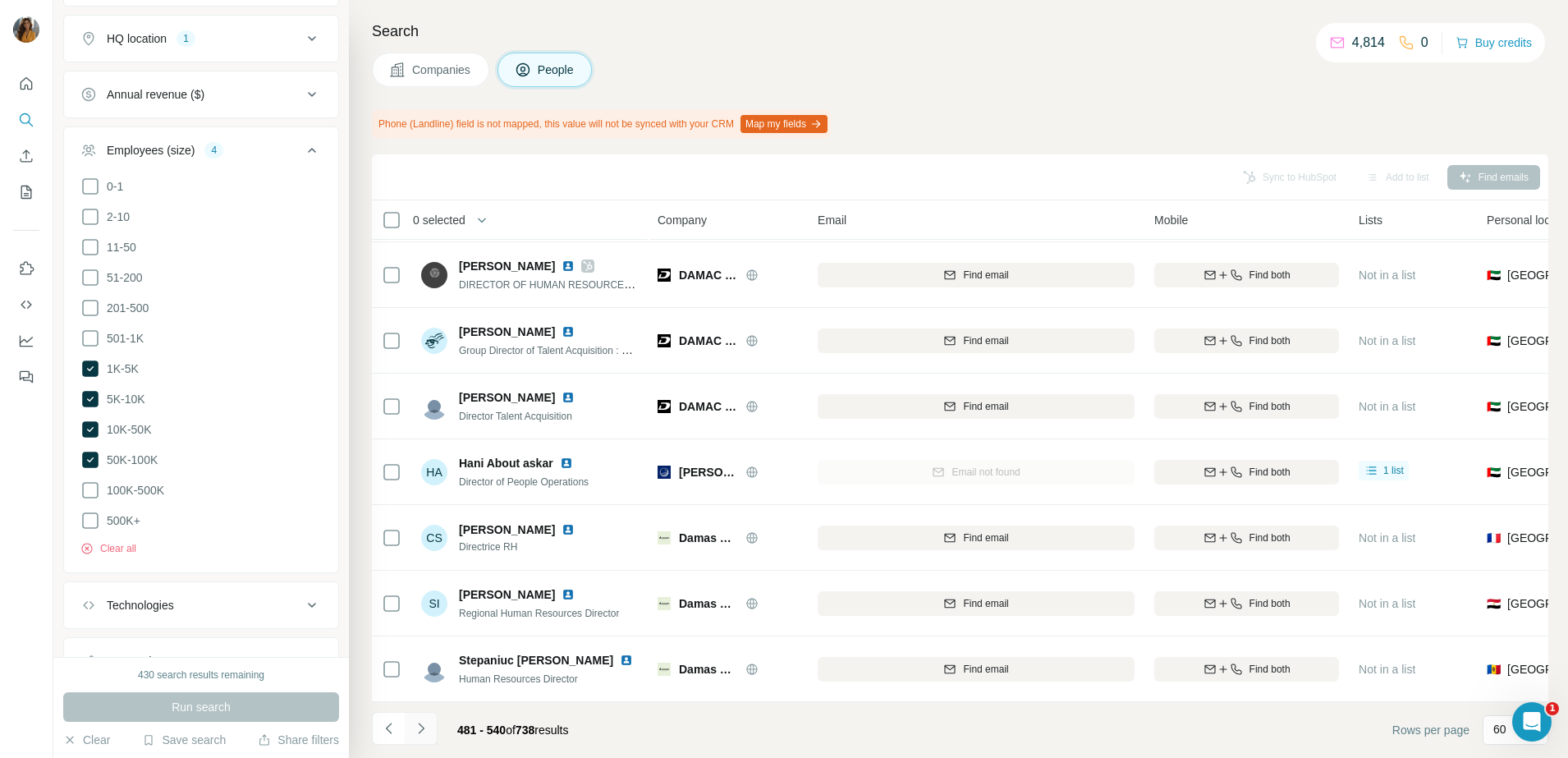
click at [425, 732] on icon "Navigate to next page" at bounding box center [421, 728] width 17 height 17
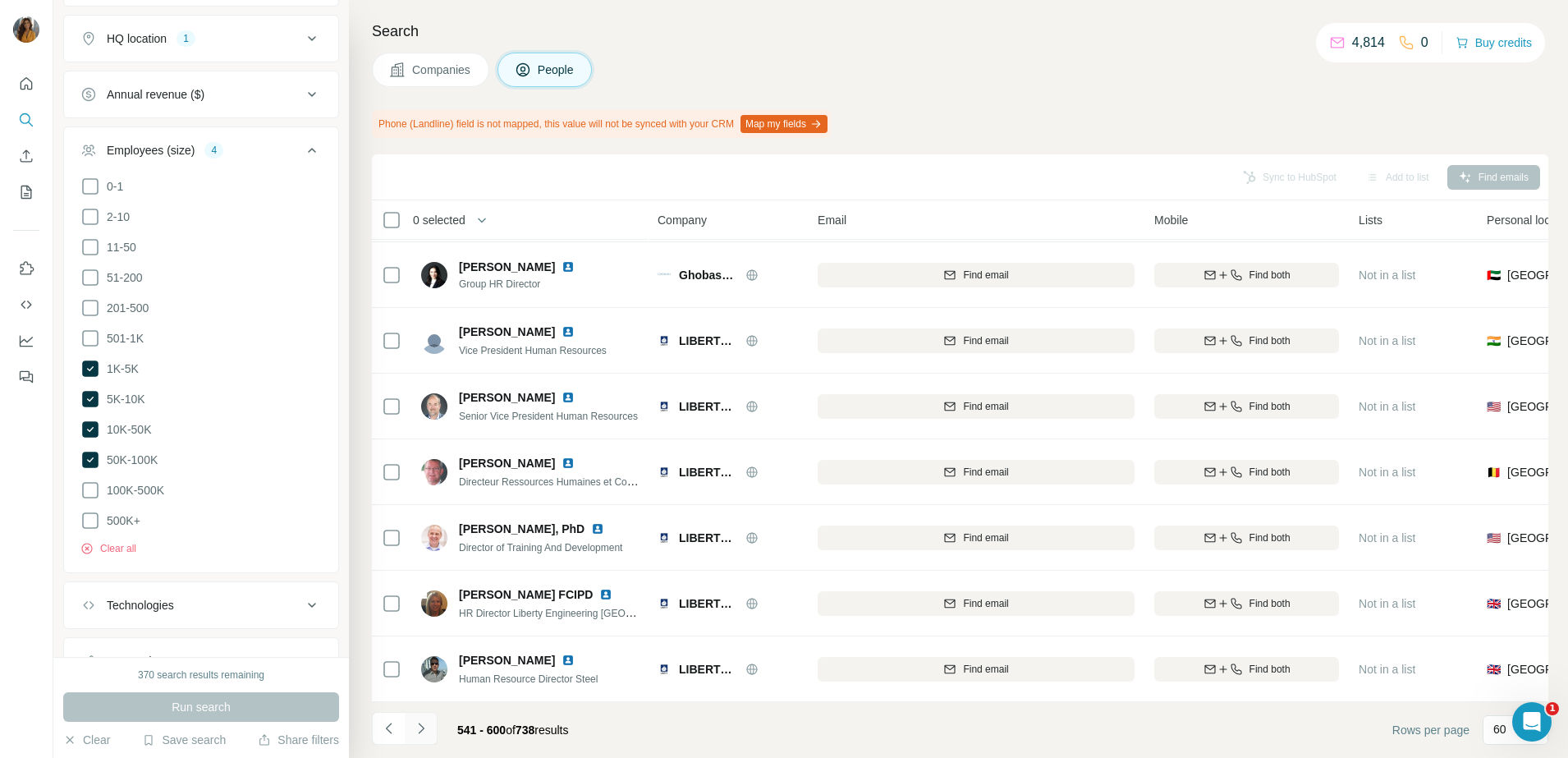
click at [420, 729] on icon "Navigate to next page" at bounding box center [421, 728] width 17 height 17
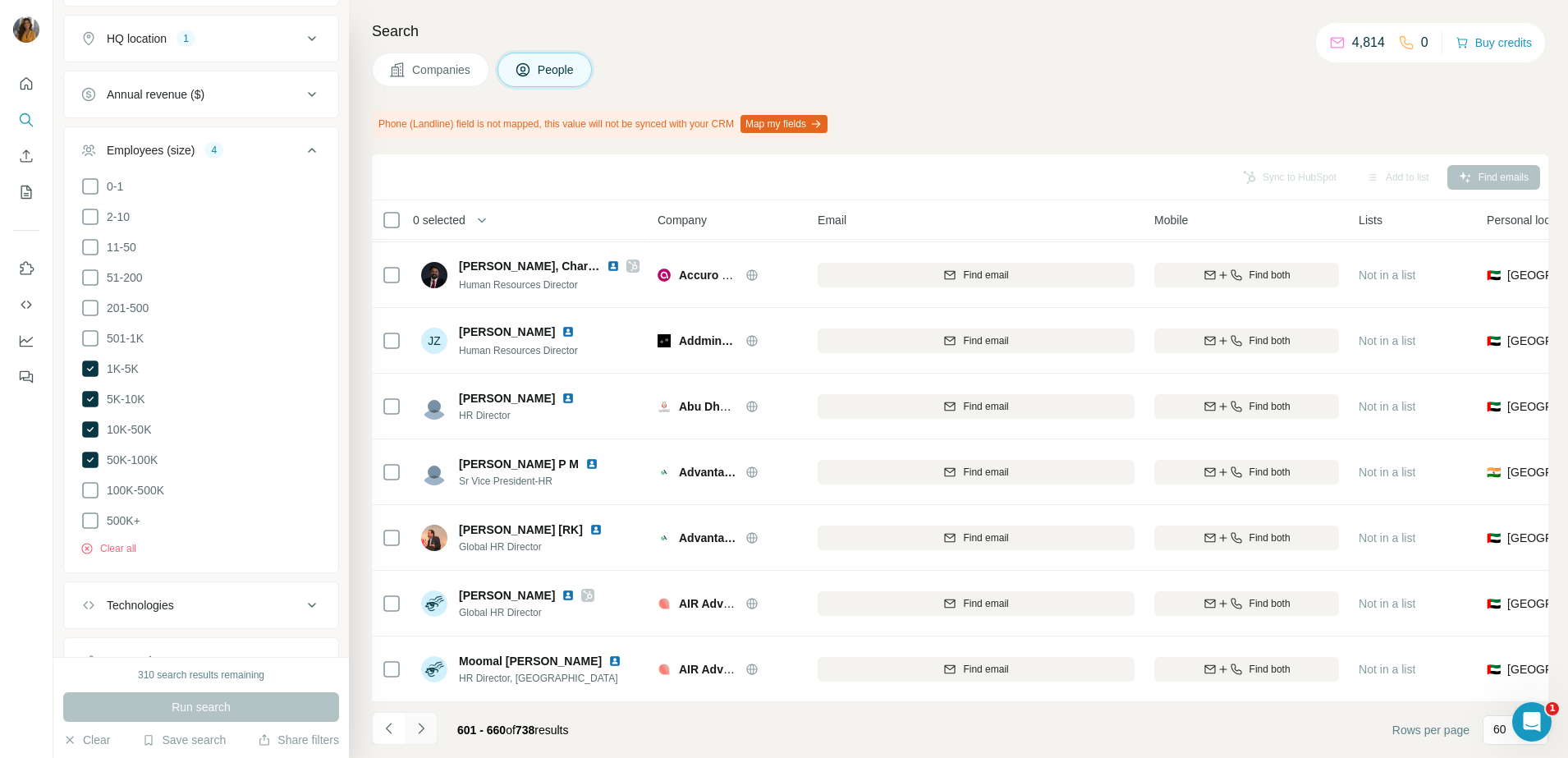
click at [420, 729] on icon "Navigate to next page" at bounding box center [421, 728] width 17 height 17
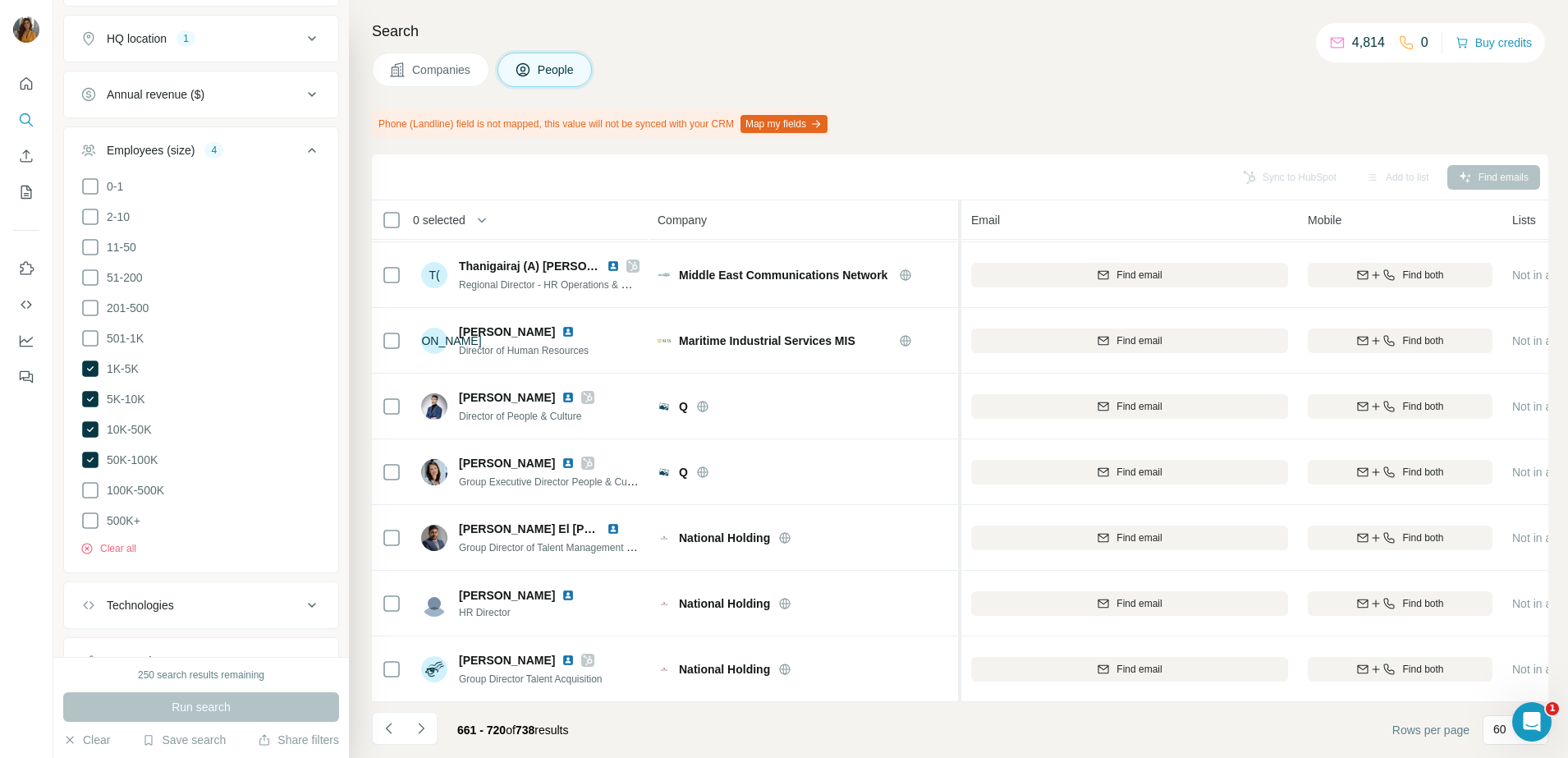
drag, startPoint x: 807, startPoint y: 221, endPoint x: 961, endPoint y: 226, distance: 154.1
click at [0, 0] on tr "0 selected People Company Email Mobile Lists Personal location Seniority Depart…" at bounding box center [0, 0] width 0 height 0
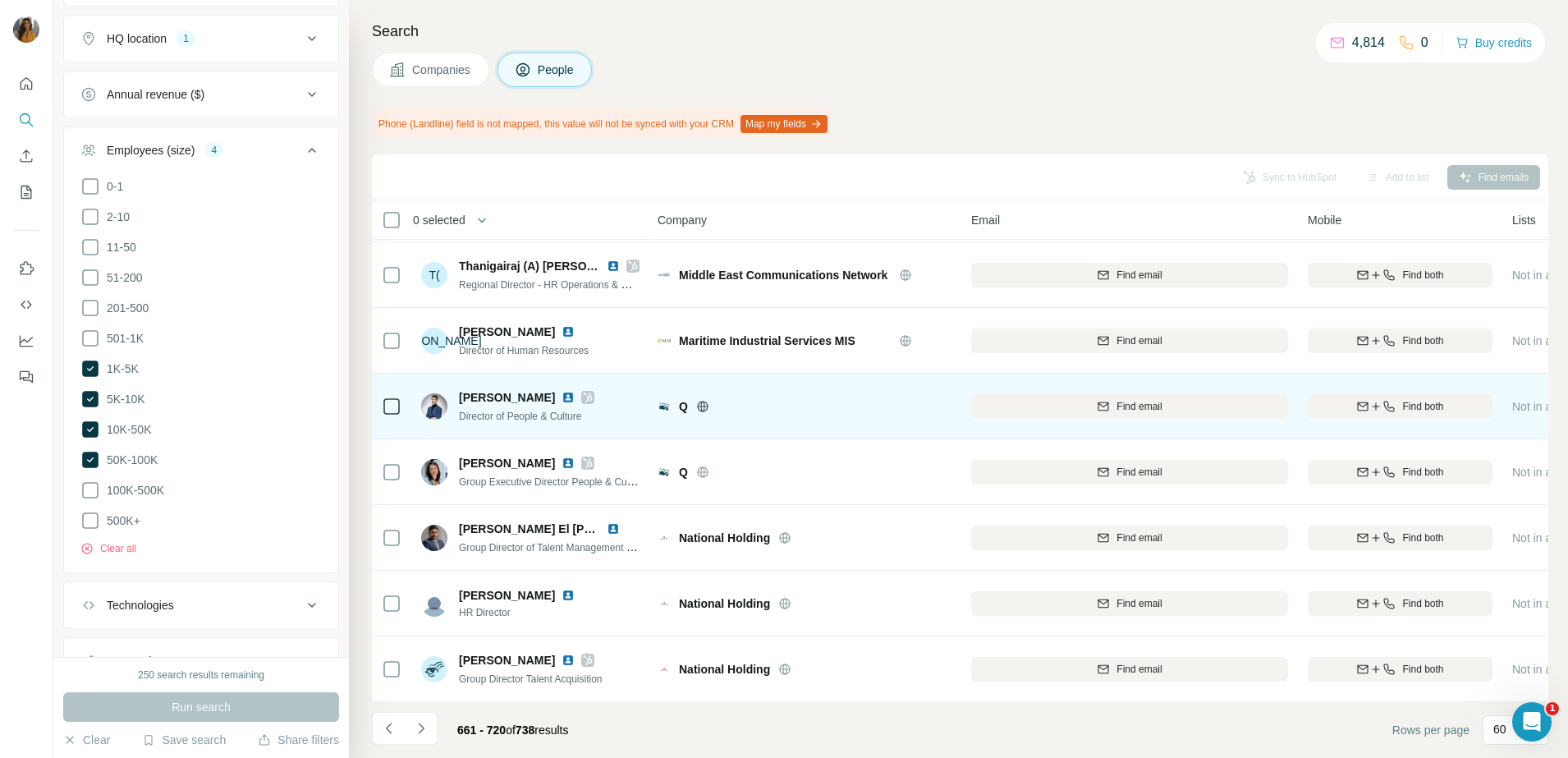
click at [562, 391] on img at bounding box center [568, 397] width 13 height 13
click at [1111, 399] on div "Find email" at bounding box center [1129, 406] width 317 height 15
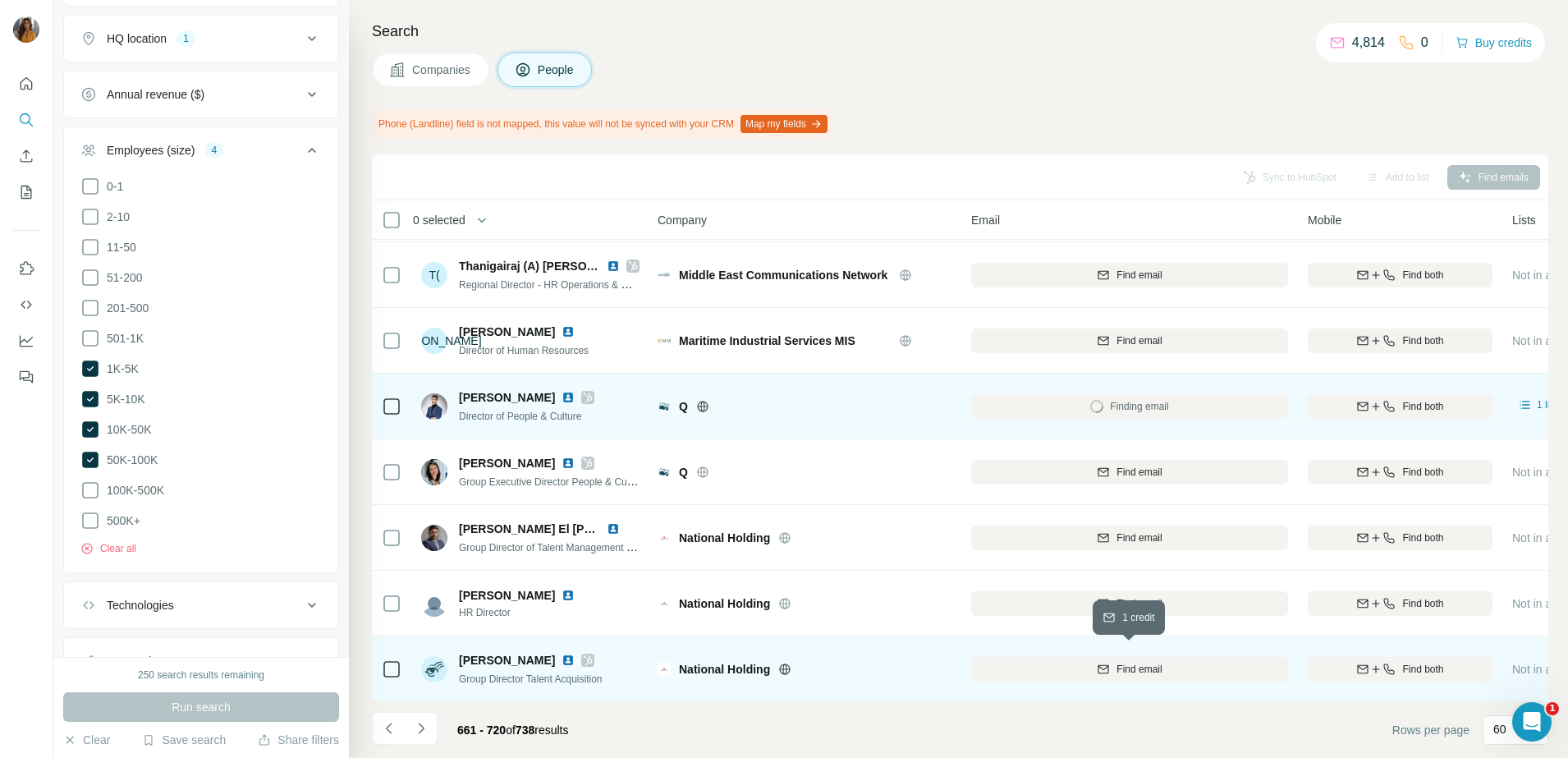
click at [1130, 662] on span "Find email" at bounding box center [1139, 669] width 45 height 15
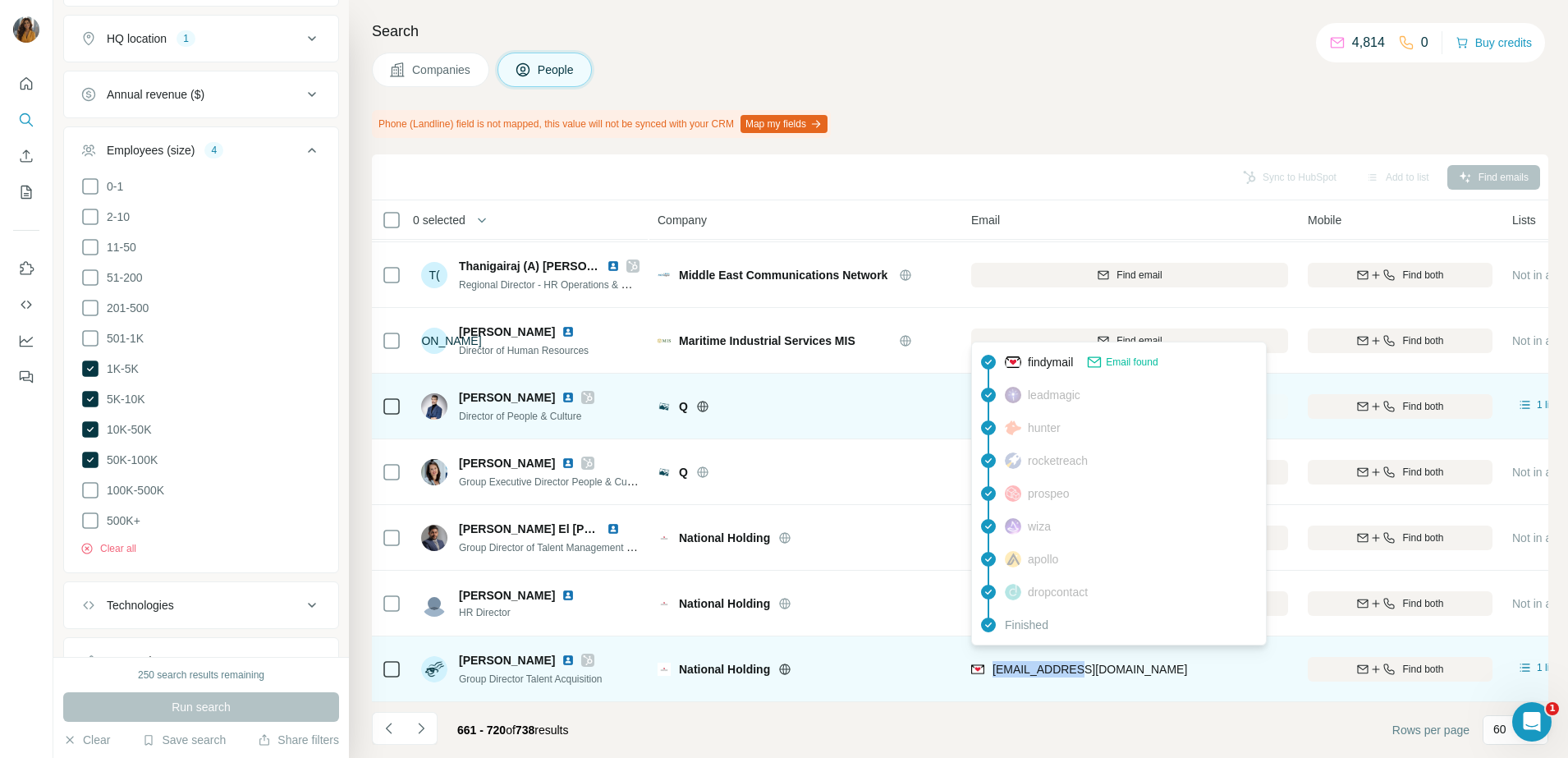
drag, startPoint x: 1087, startPoint y: 662, endPoint x: 995, endPoint y: 667, distance: 92.1
click at [995, 667] on div "ysabbah@nh.ae" at bounding box center [1129, 669] width 317 height 45
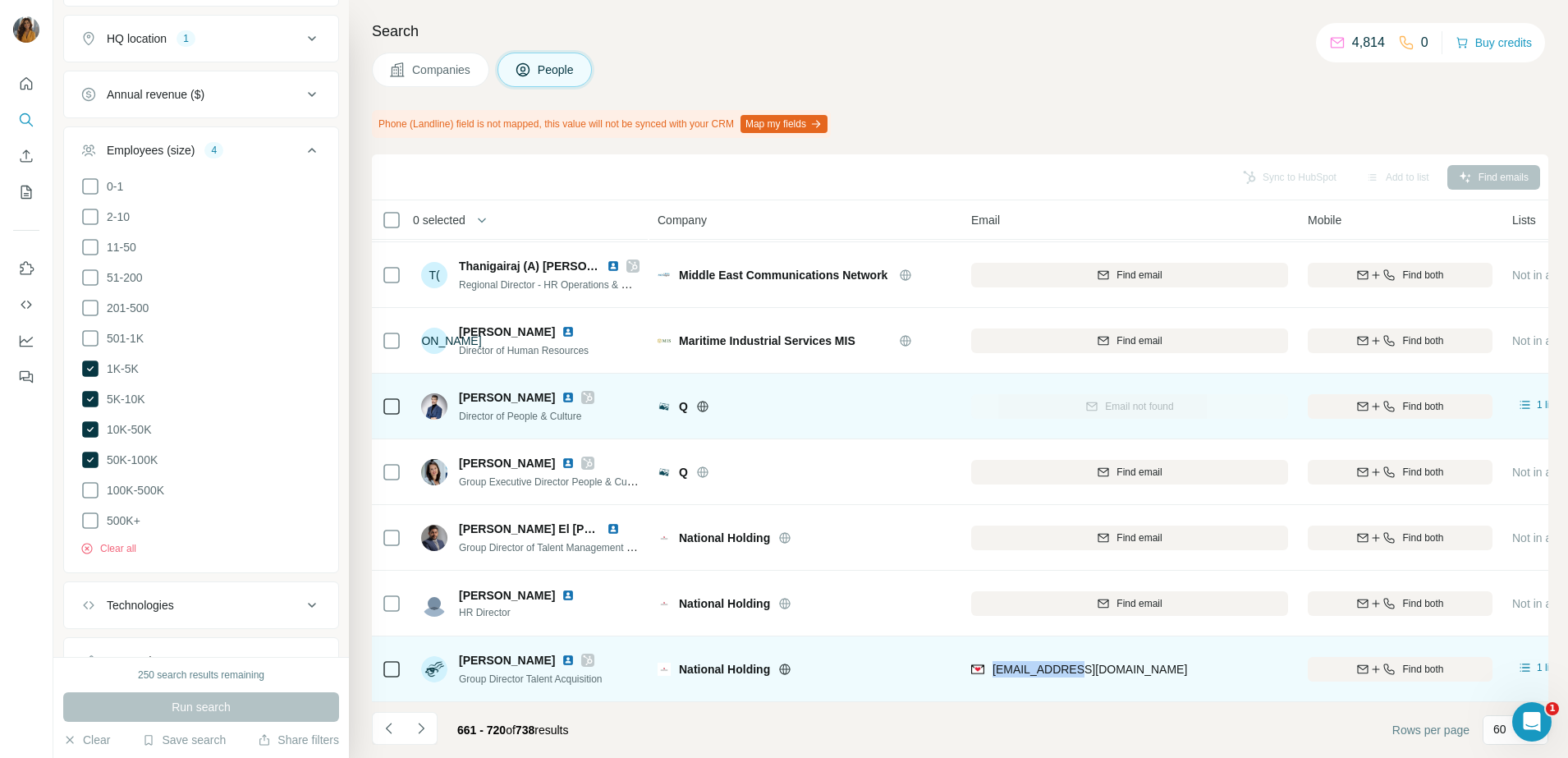
copy span "ysabbah@nh.ae"
click at [565, 654] on img at bounding box center [568, 660] width 13 height 13
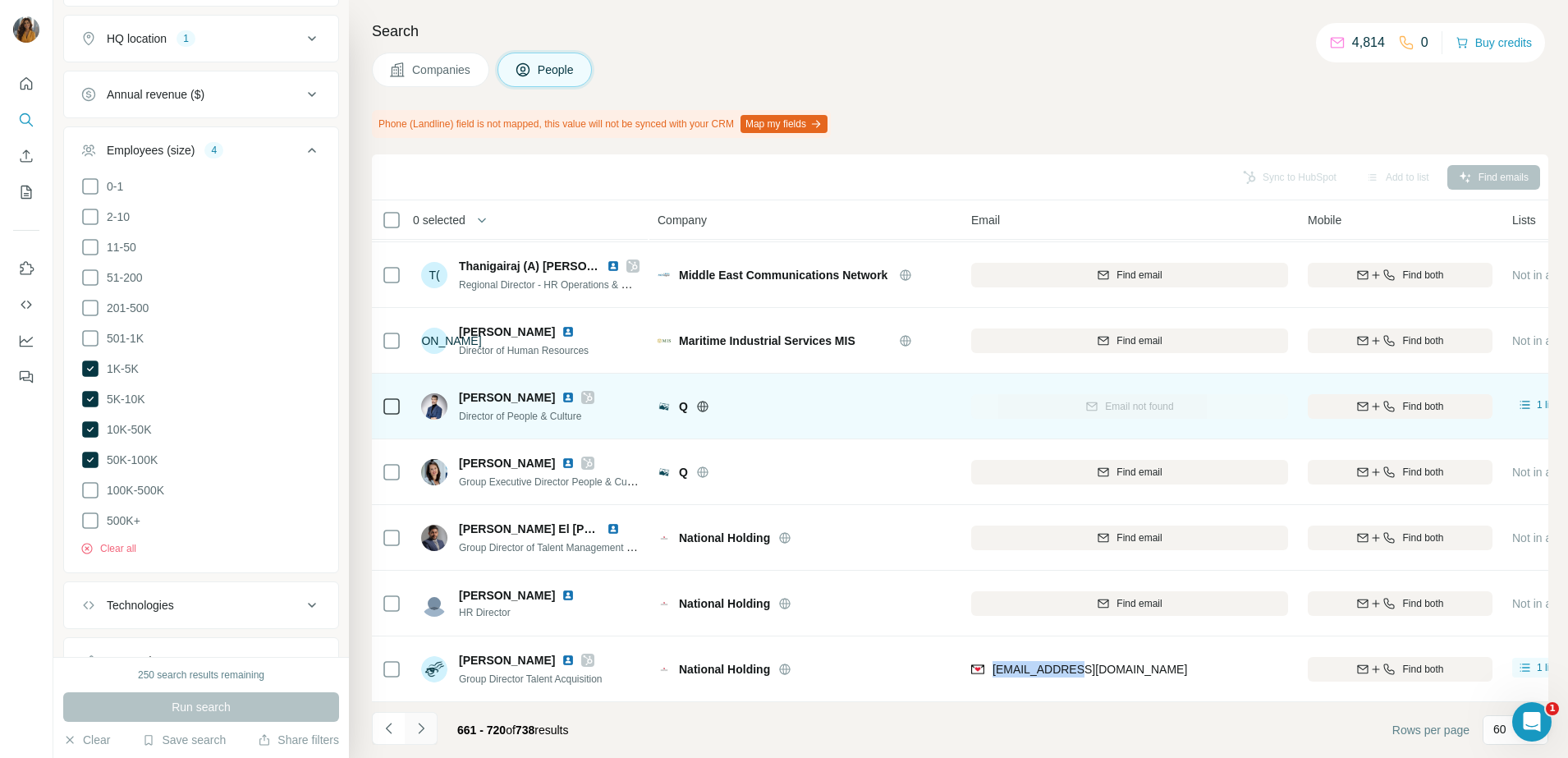
click at [420, 730] on icon "Navigate to next page" at bounding box center [421, 728] width 17 height 17
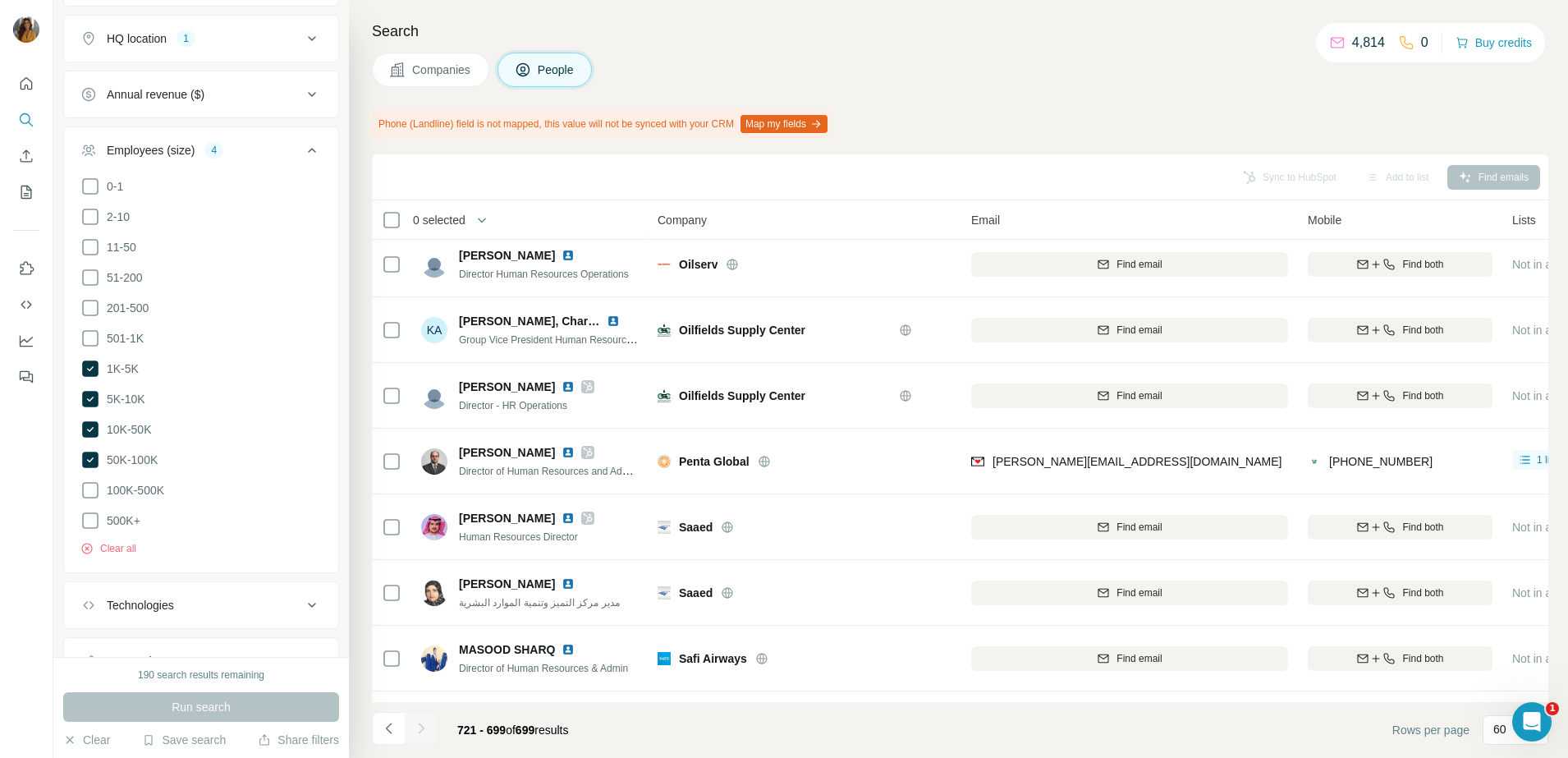
scroll to position [2045, 0]
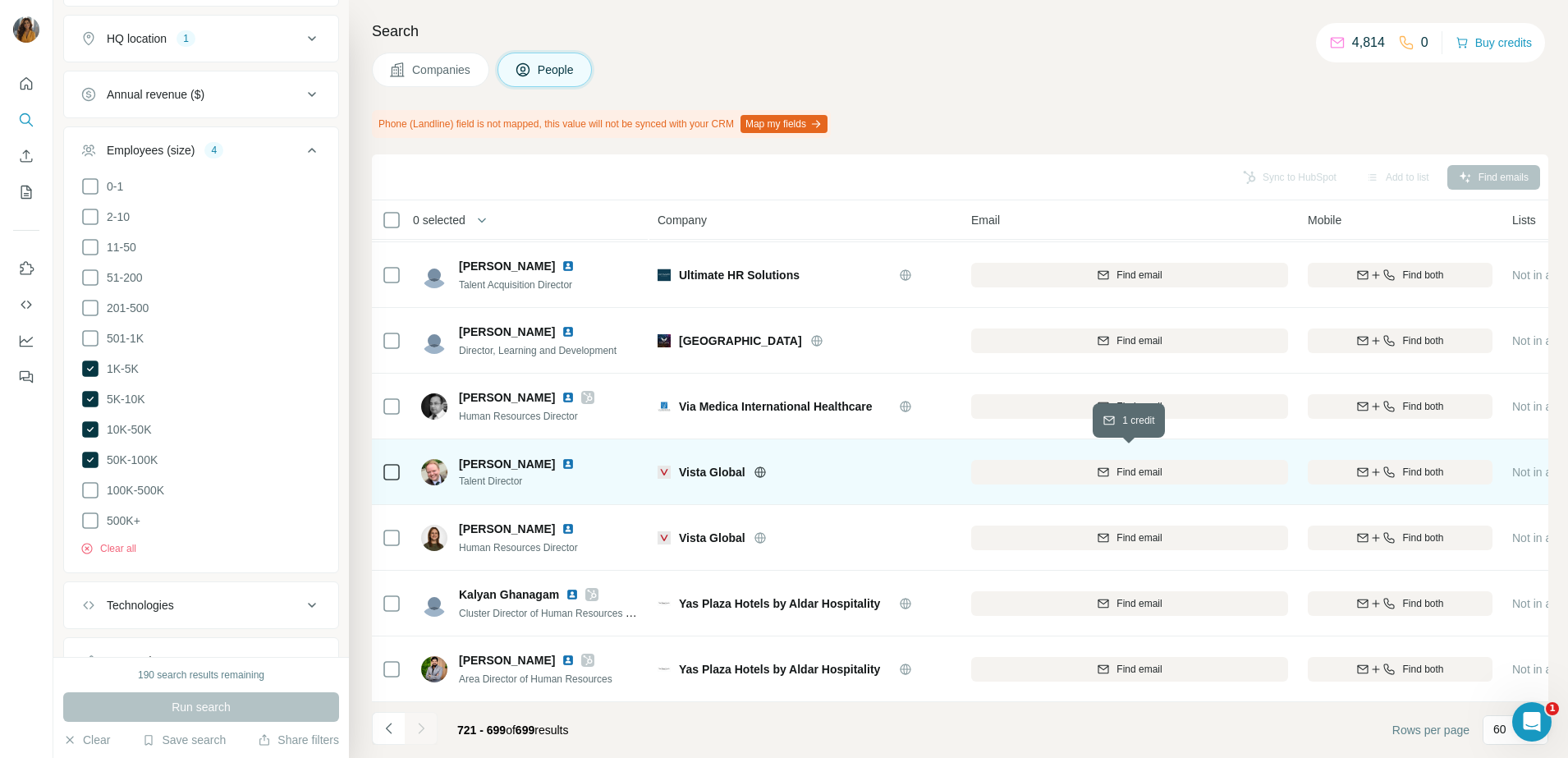
click at [1102, 465] on icon "button" at bounding box center [1103, 471] width 13 height 13
click at [570, 457] on img at bounding box center [568, 463] width 13 height 13
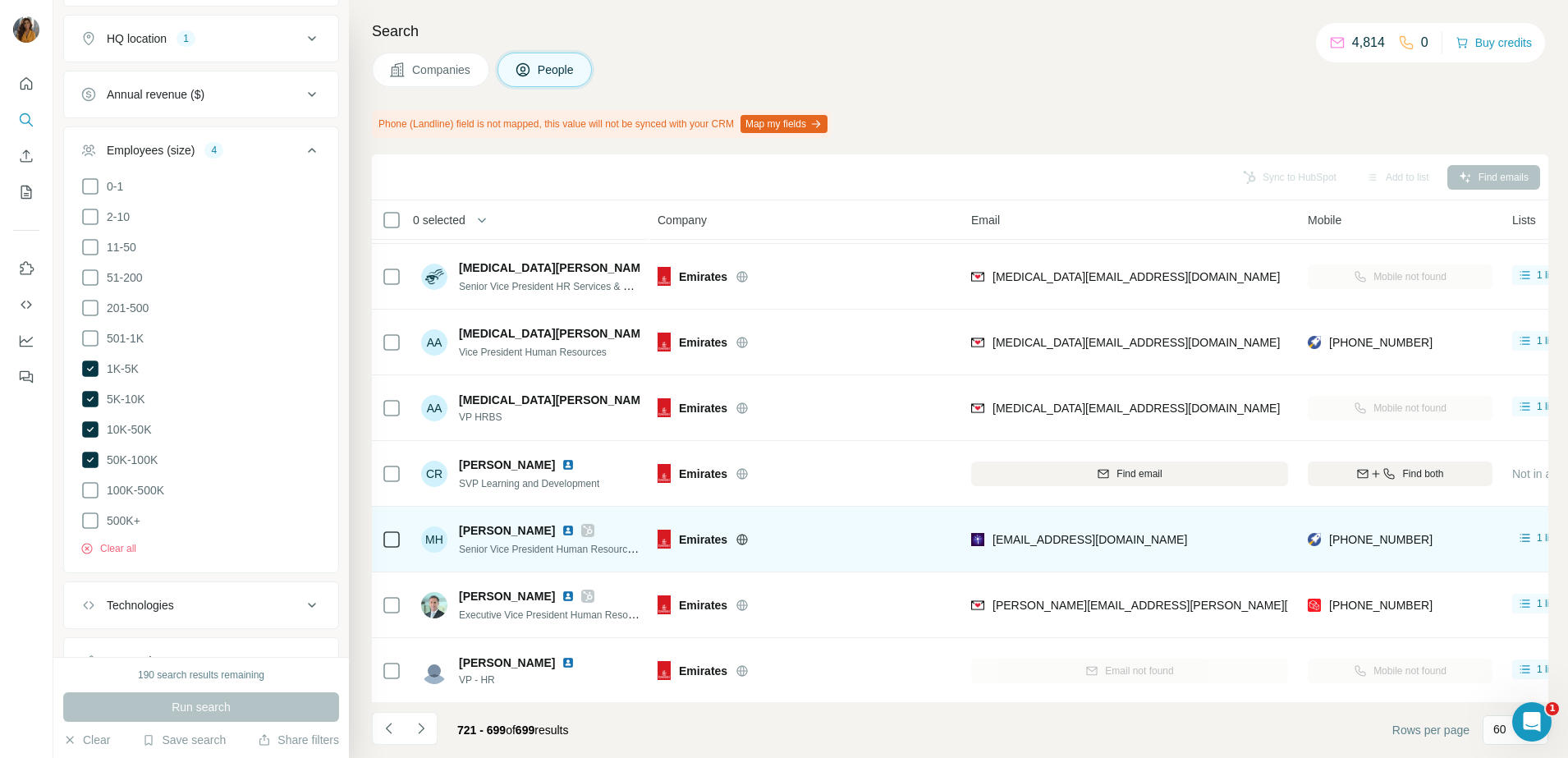
scroll to position [2763, 0]
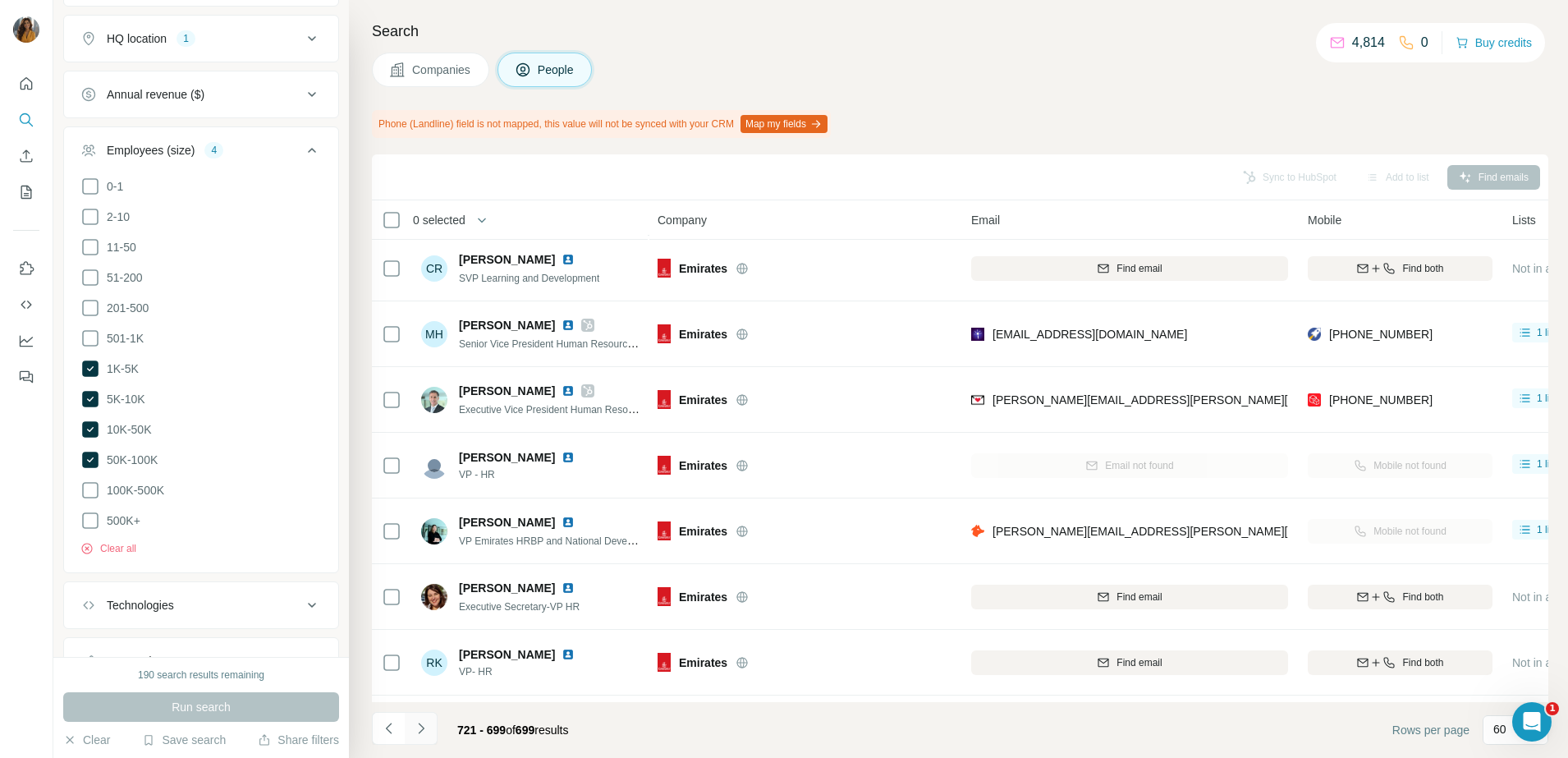
click at [421, 729] on icon "Navigate to next page" at bounding box center [421, 728] width 17 height 17
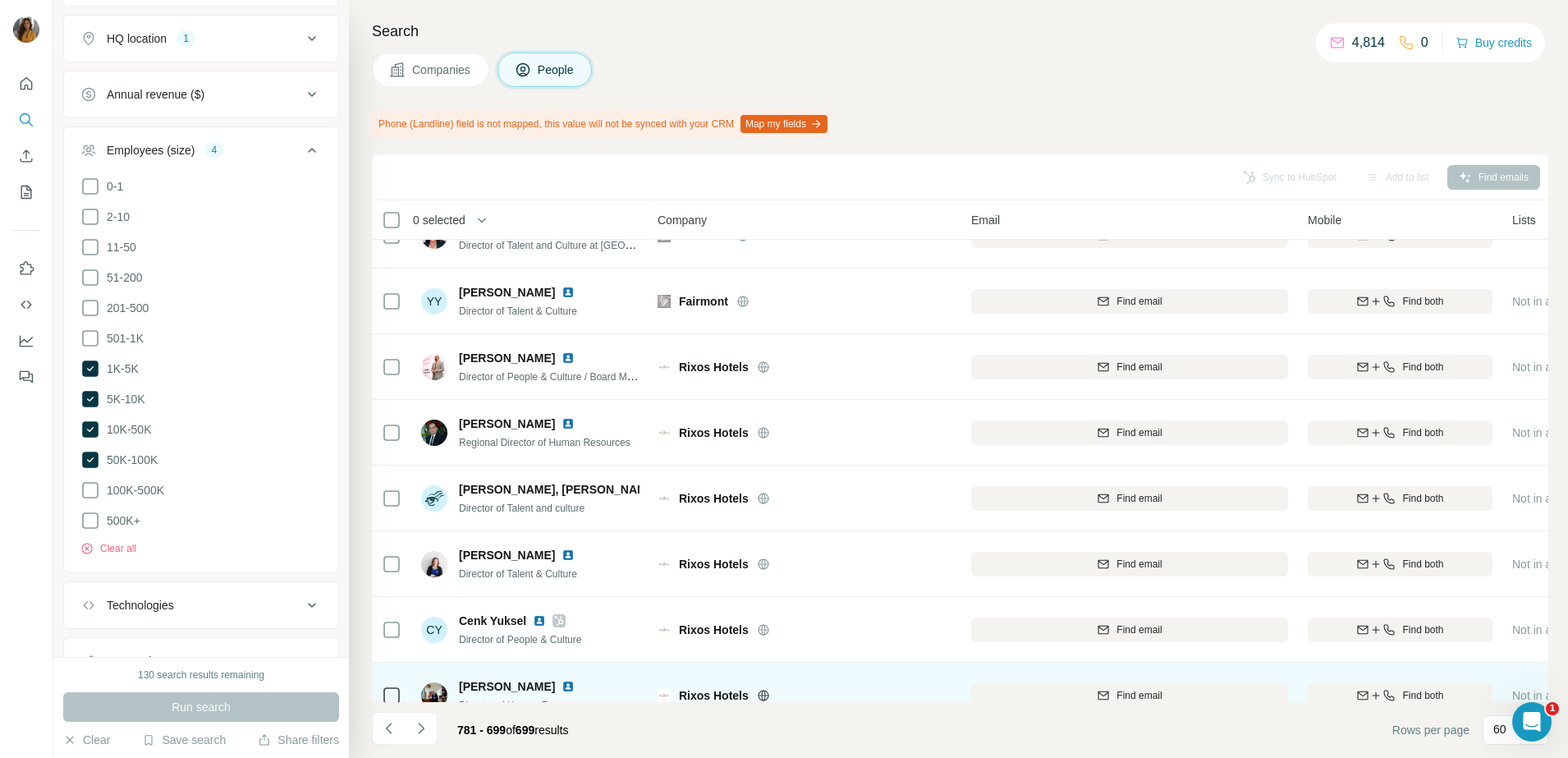
scroll to position [3072, 0]
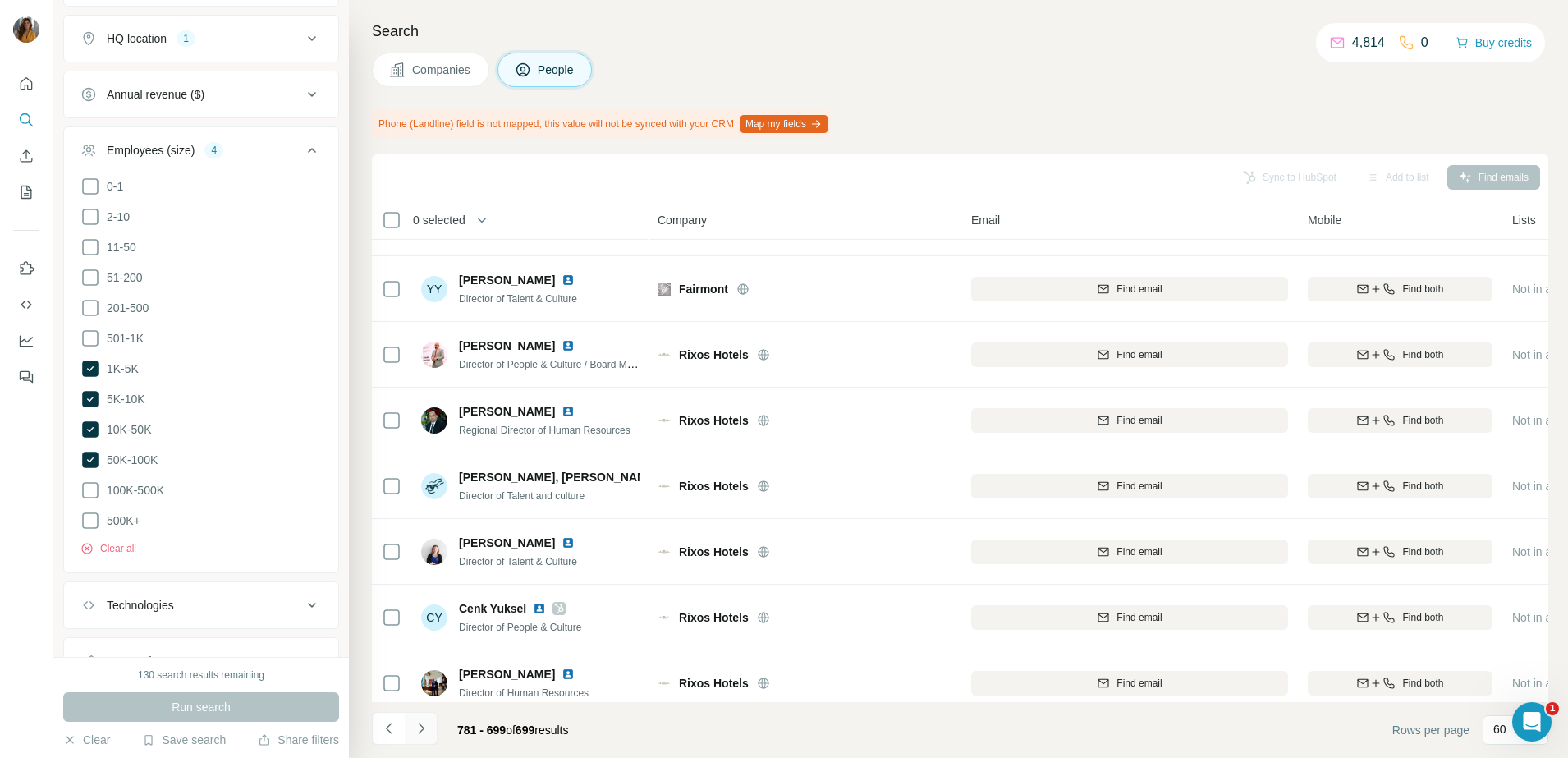
click at [419, 734] on icon "Navigate to next page" at bounding box center [421, 728] width 17 height 17
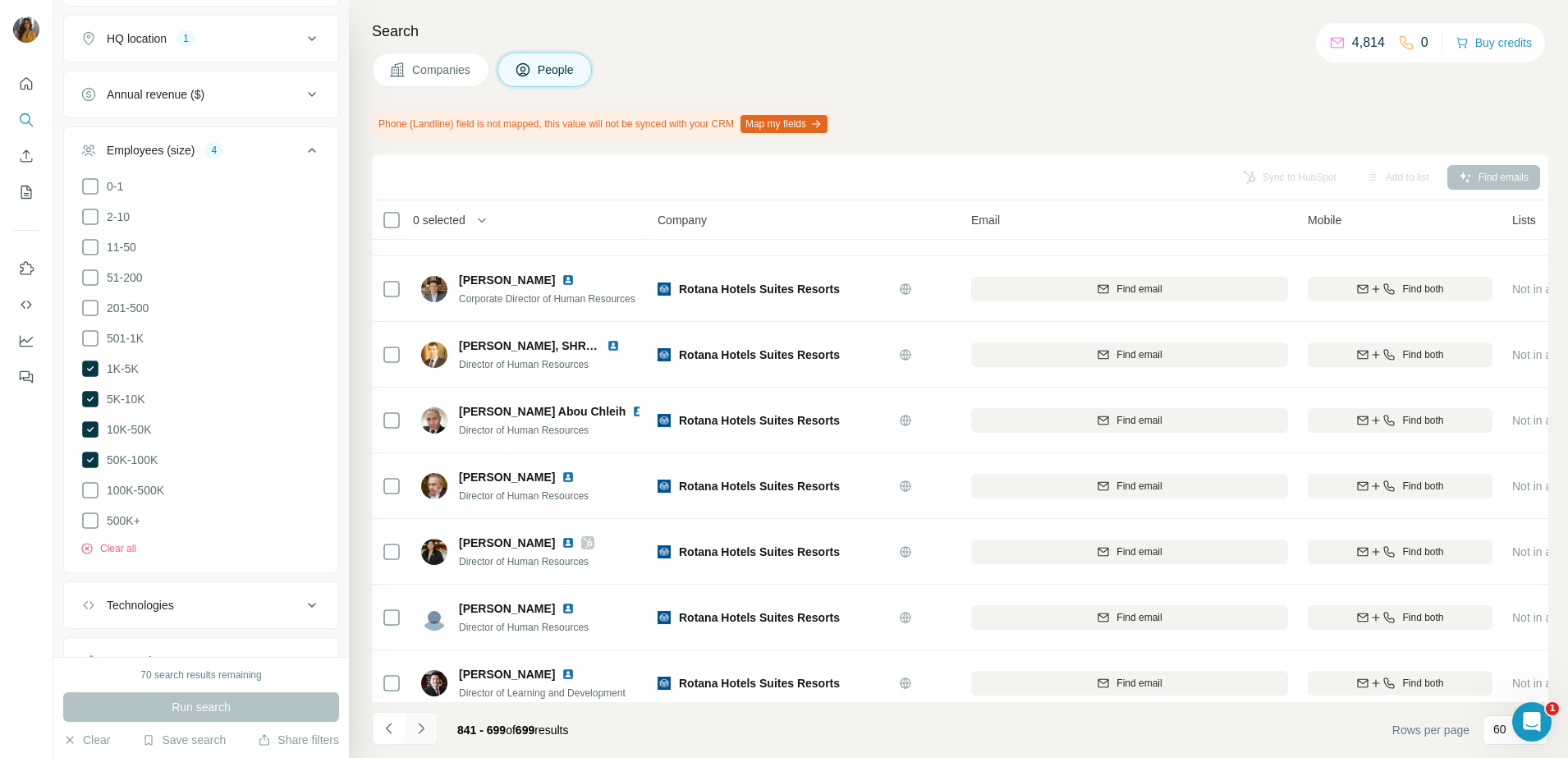
click at [409, 733] on button "Navigate to next page" at bounding box center [421, 728] width 33 height 33
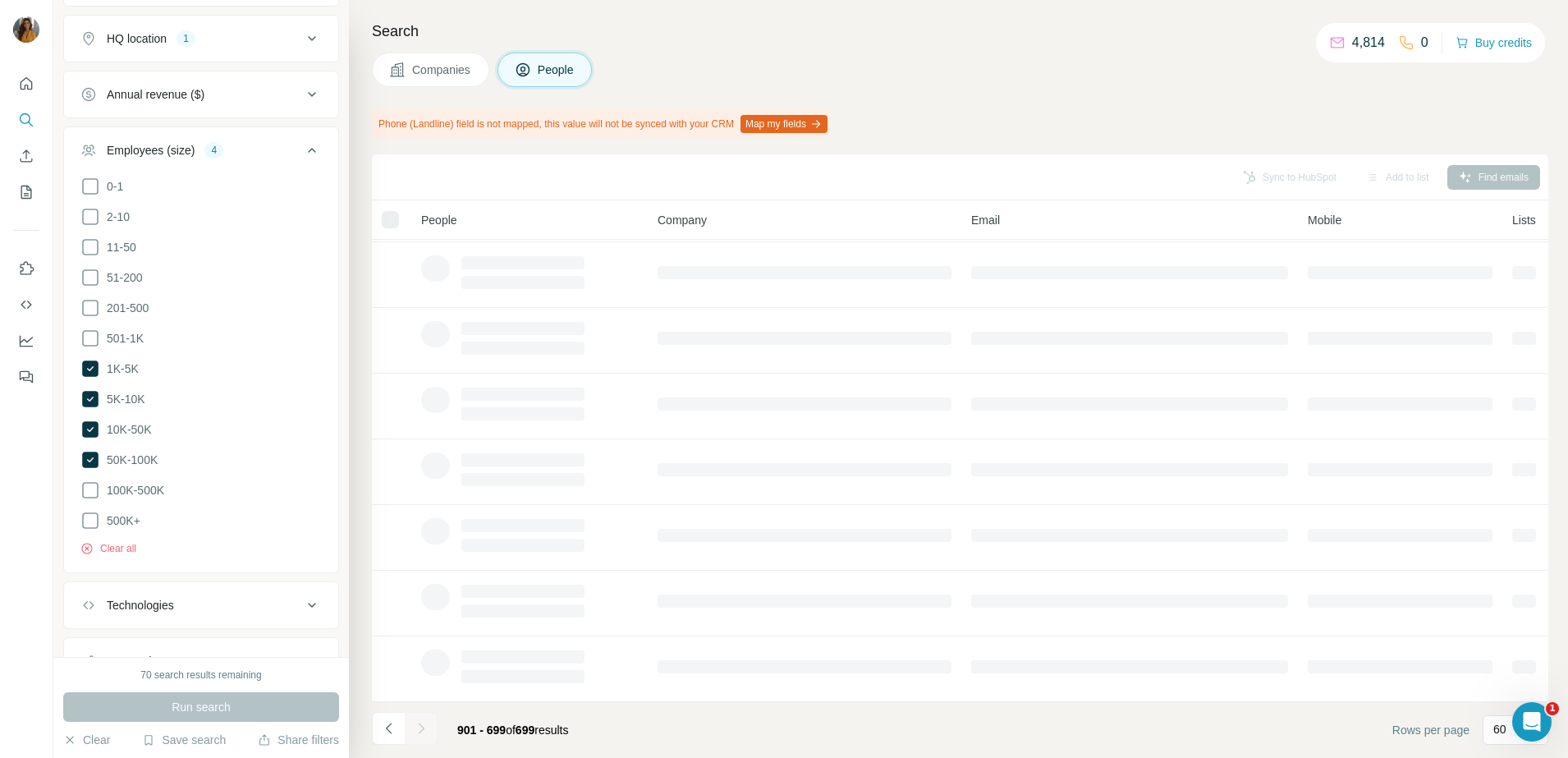
scroll to position [205, 0]
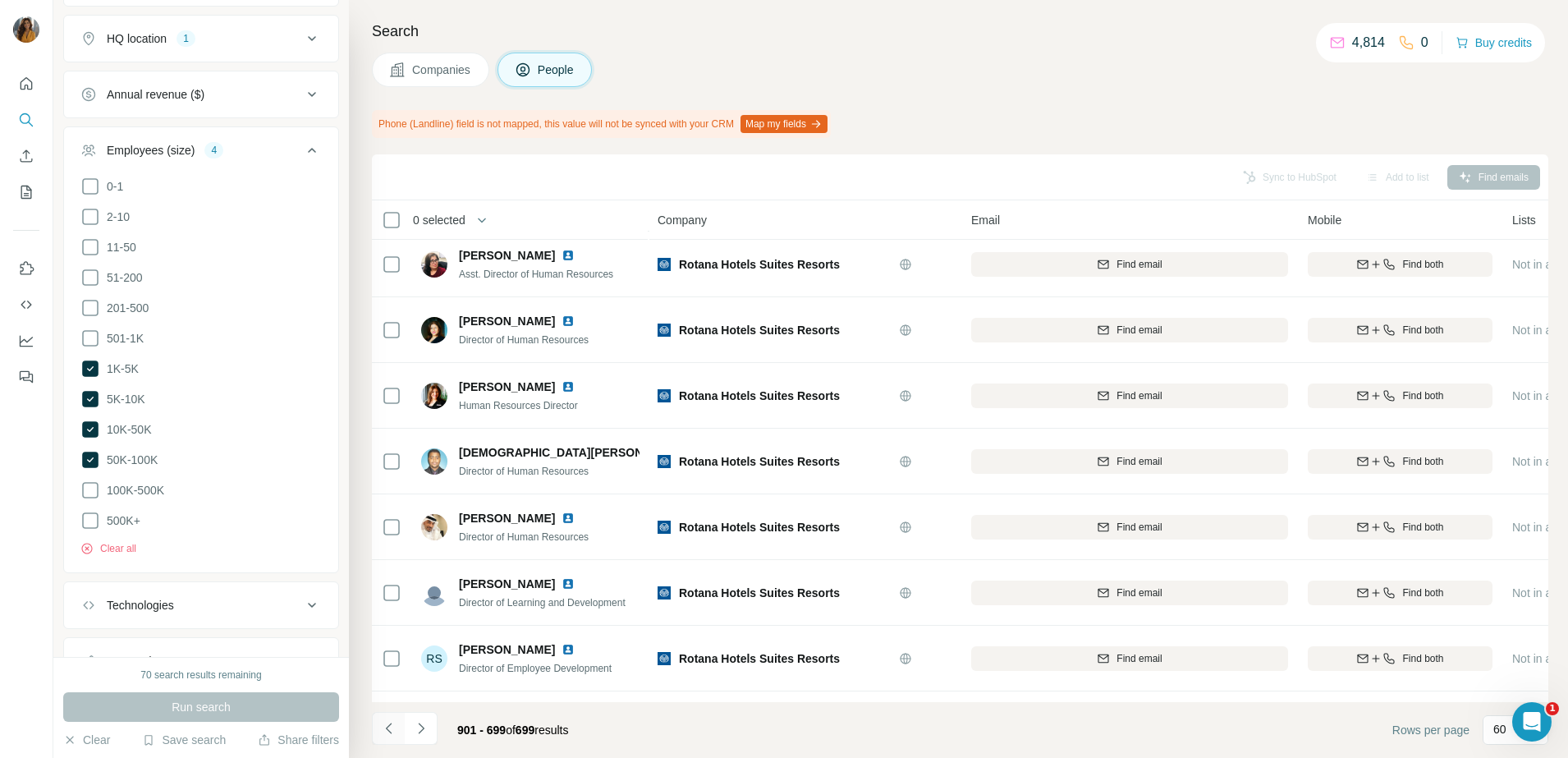
click at [379, 731] on button "Navigate to previous page" at bounding box center [388, 728] width 33 height 33
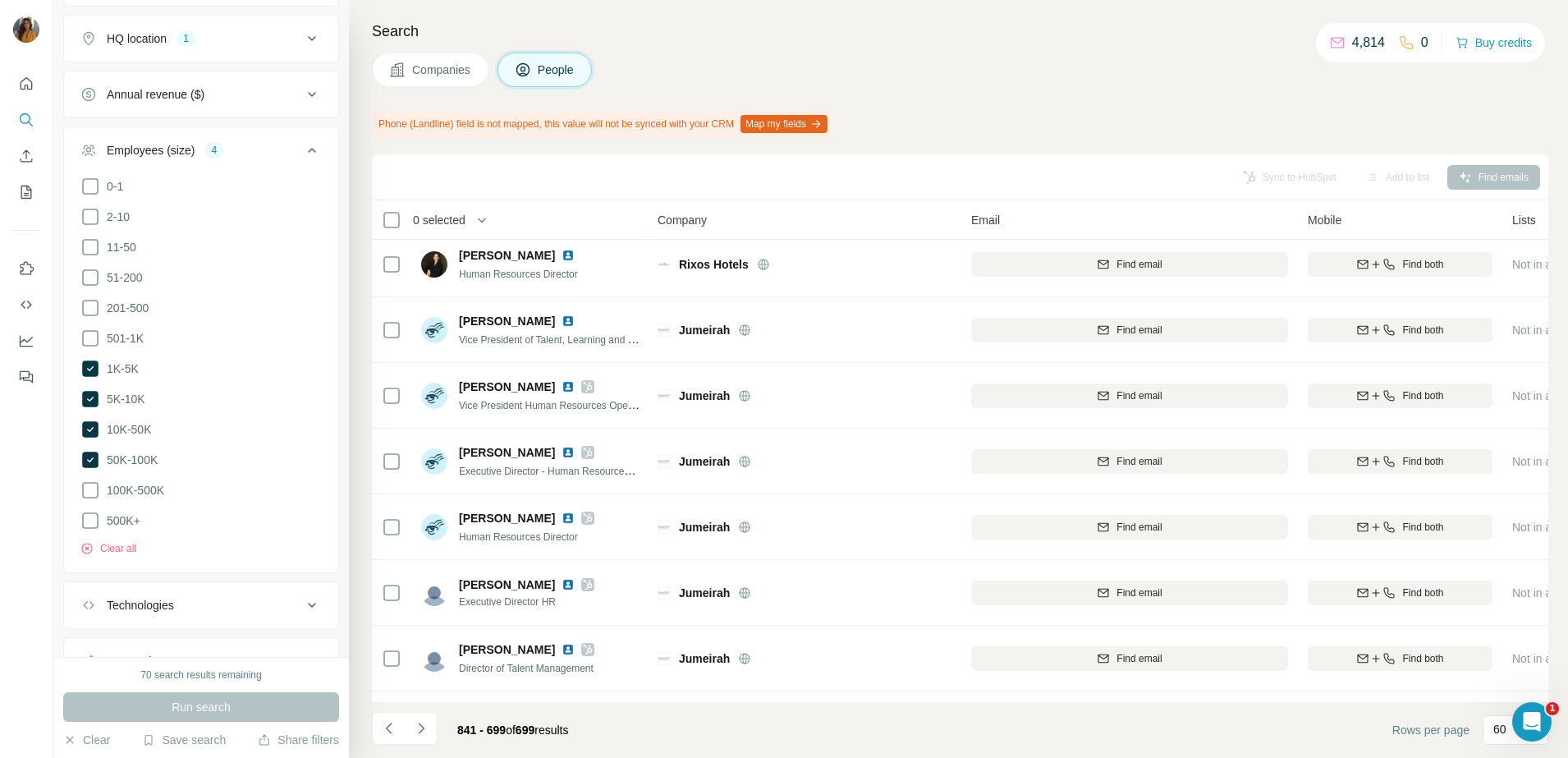
scroll to position [3072, 0]
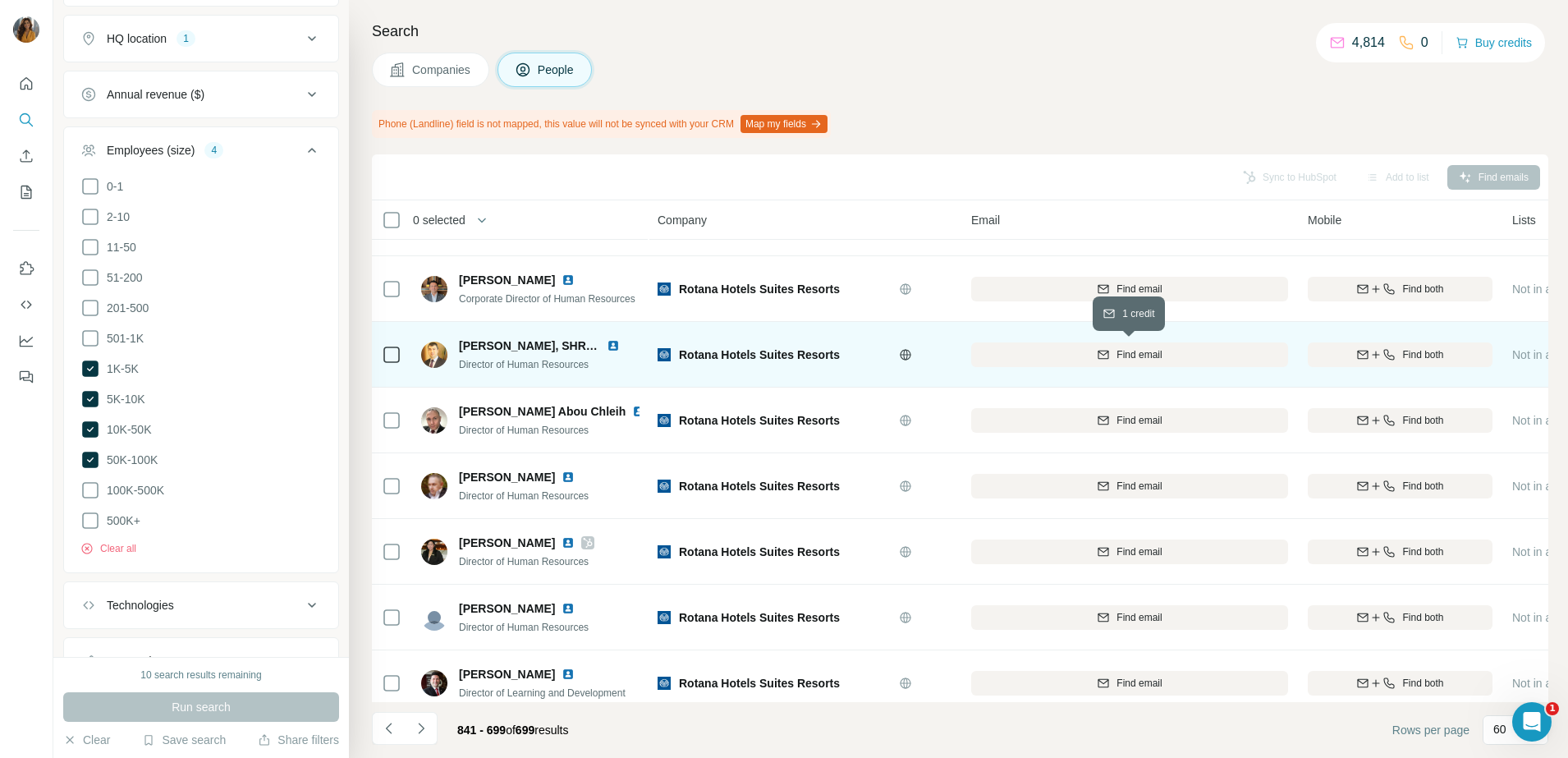
click at [1143, 356] on span "Find email" at bounding box center [1139, 355] width 45 height 15
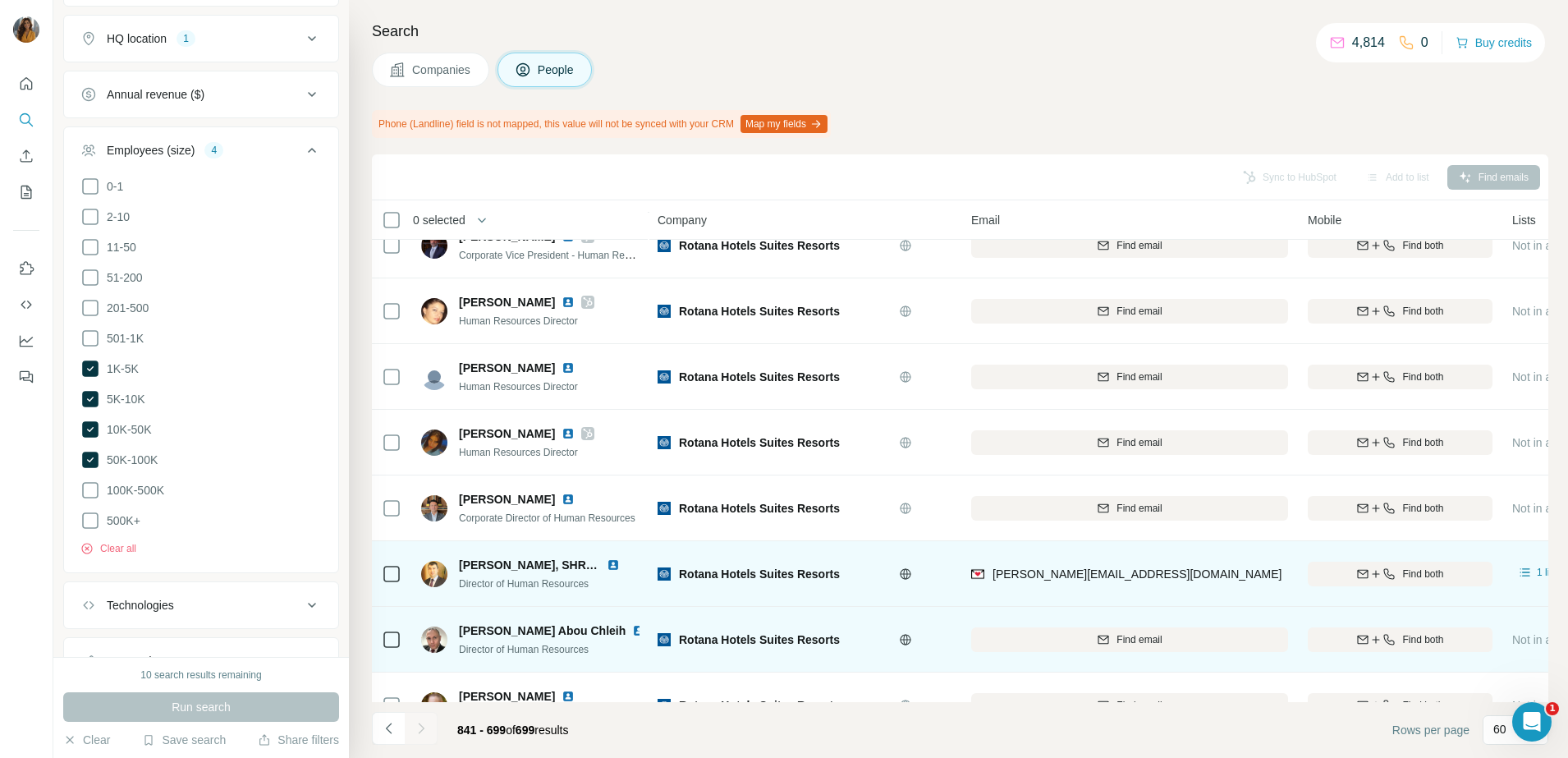
scroll to position [2772, 0]
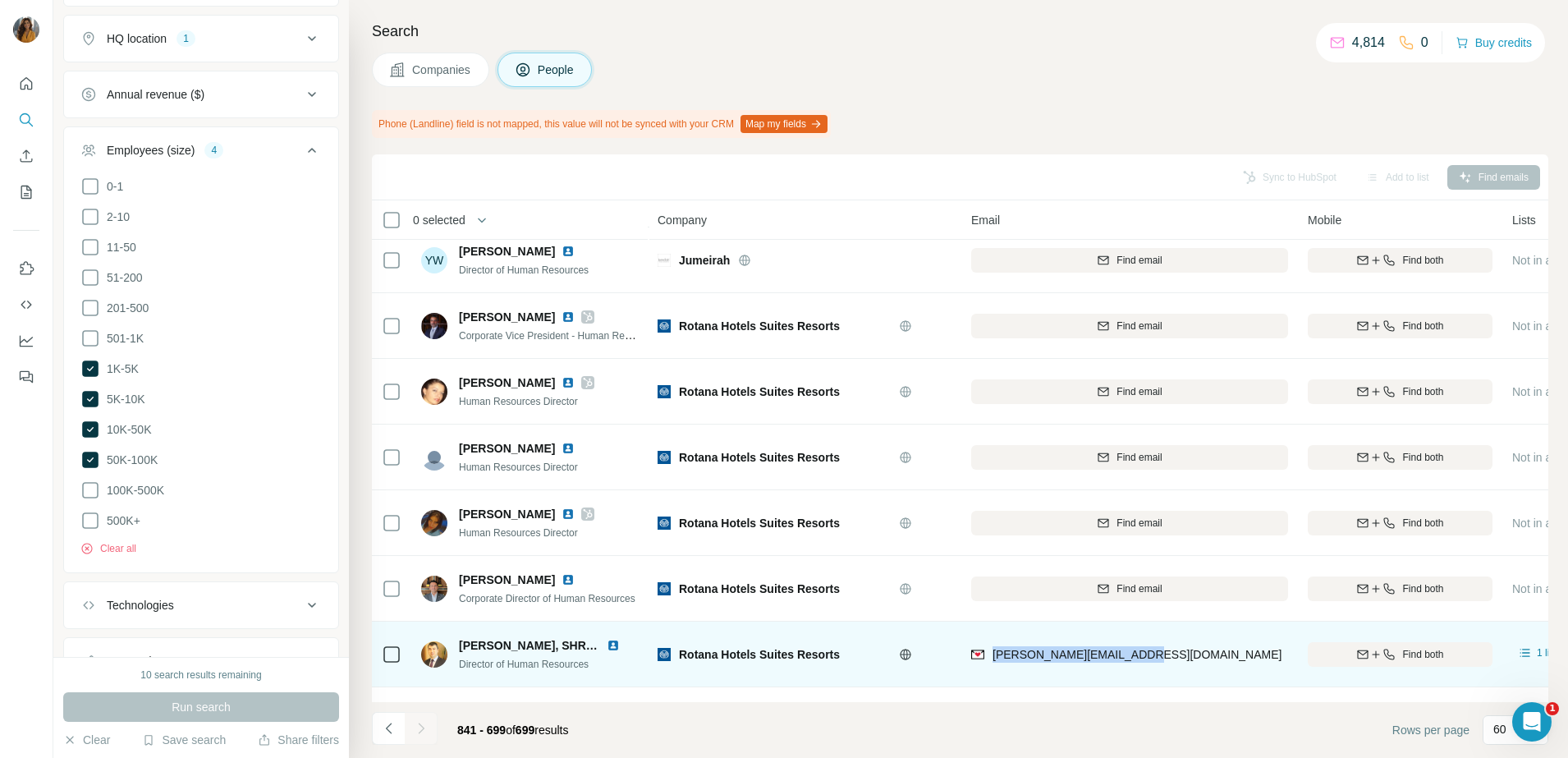
drag, startPoint x: 1154, startPoint y: 651, endPoint x: 992, endPoint y: 671, distance: 163.2
click at [992, 671] on div "arif.gokaslan@rotana.com" at bounding box center [1129, 654] width 317 height 45
copy span "arif.gokaslan@rotana.com"
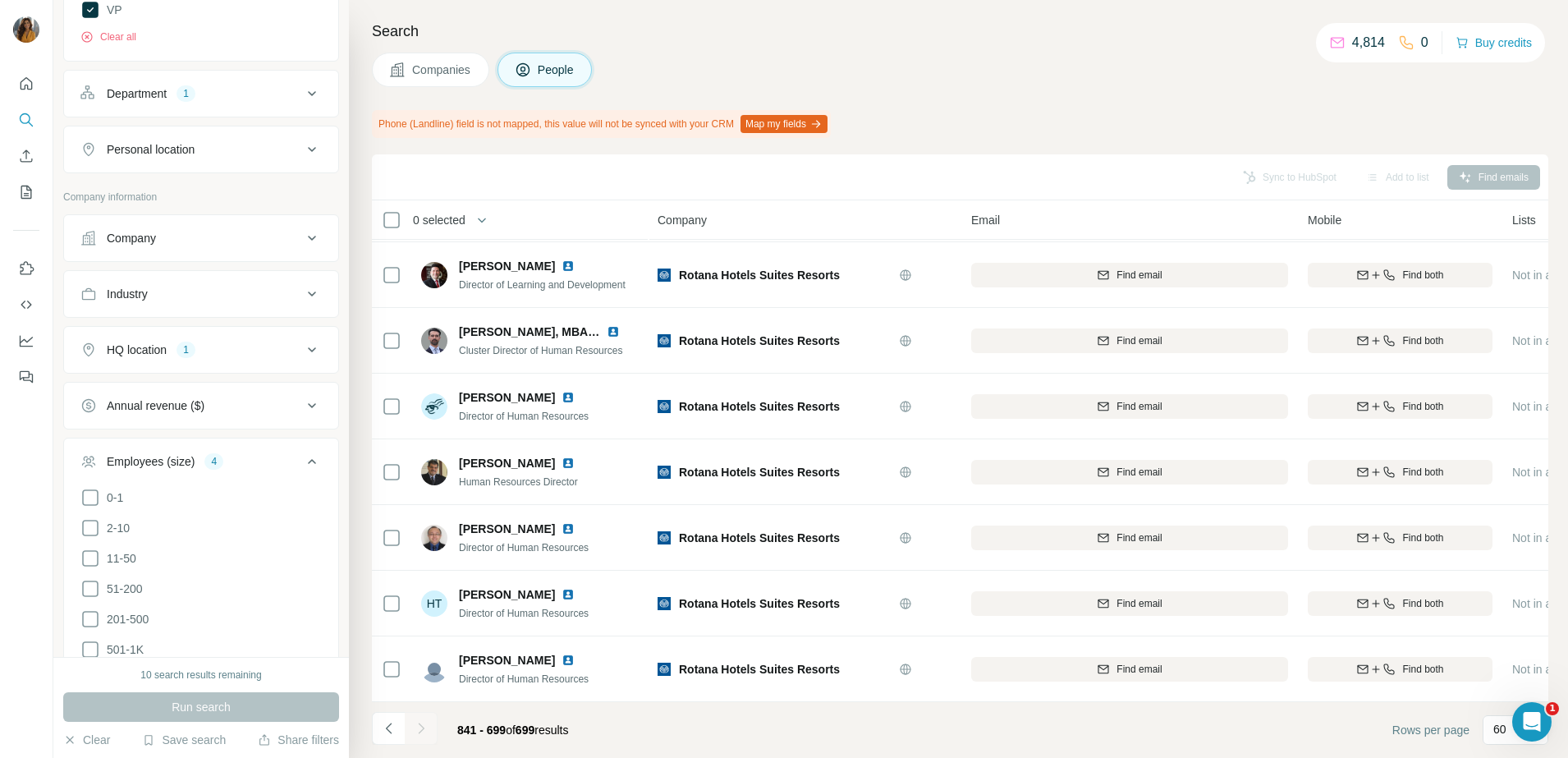
scroll to position [513, 0]
click at [186, 352] on div "1" at bounding box center [186, 346] width 19 height 15
click at [191, 422] on icon "button" at bounding box center [197, 425] width 13 height 13
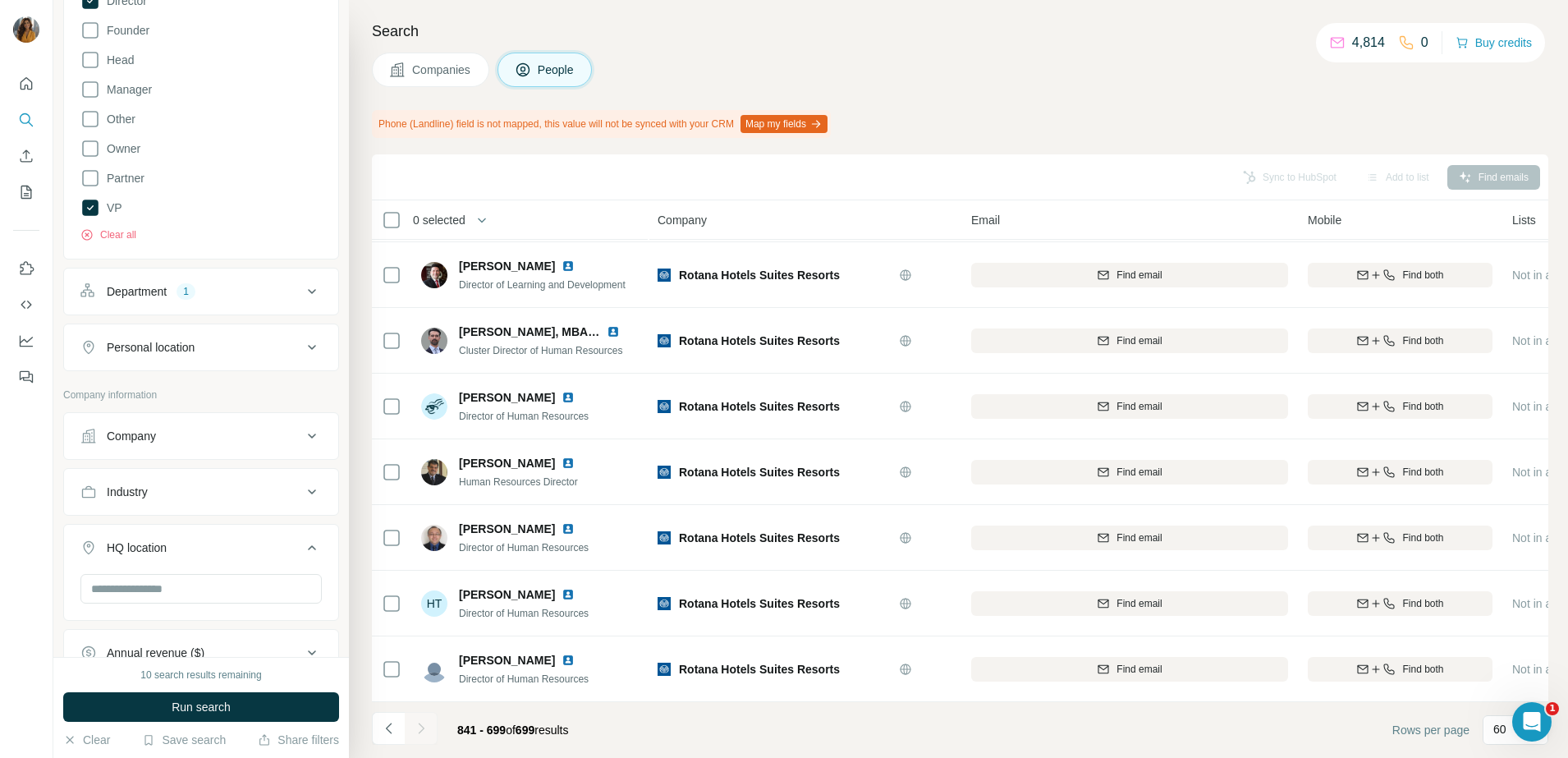
scroll to position [308, 0]
click at [201, 349] on div "Personal location" at bounding box center [191, 351] width 222 height 17
click at [247, 389] on input "text" at bounding box center [201, 392] width 241 height 29
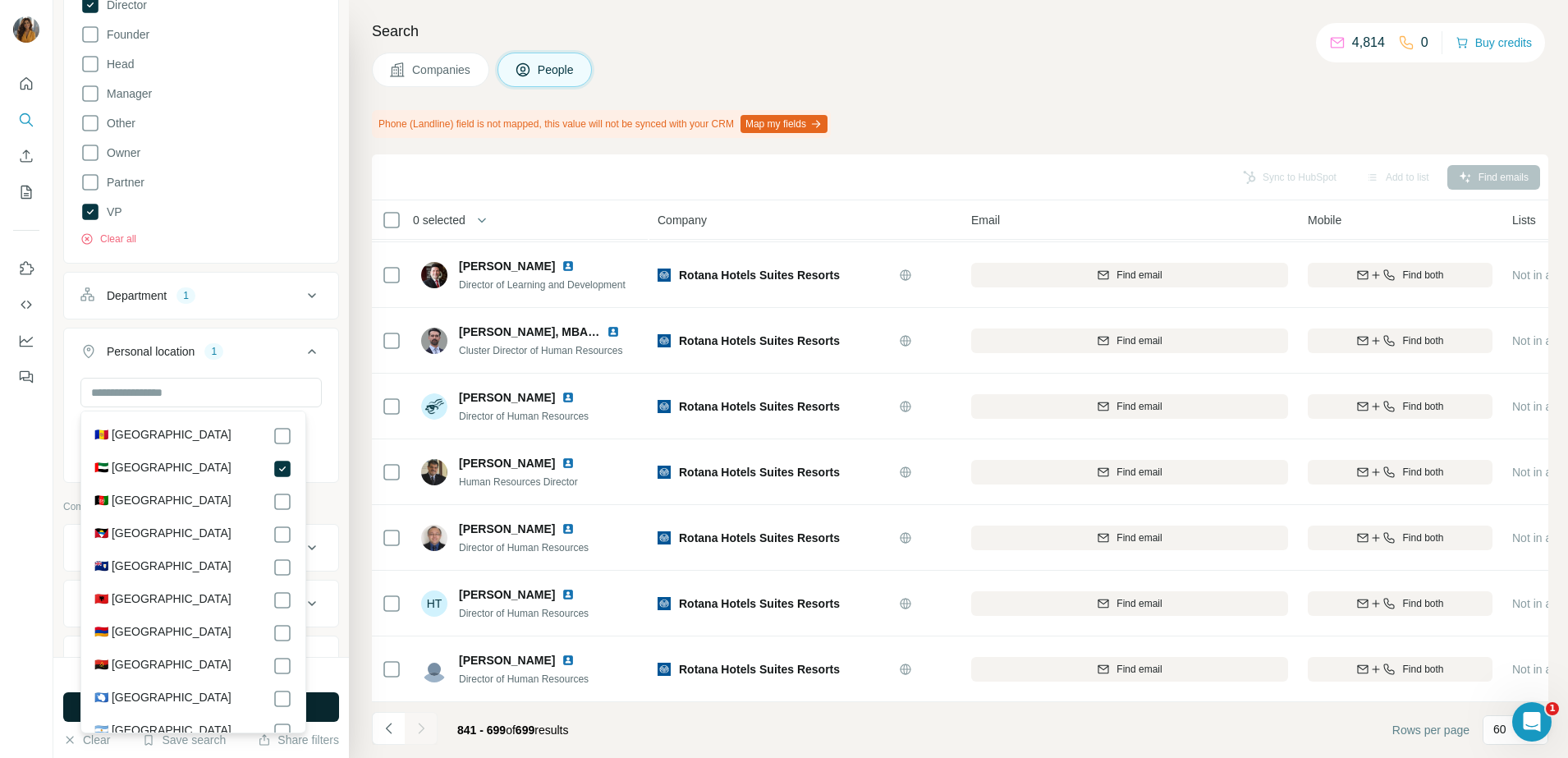
click at [316, 707] on button "Run search" at bounding box center [201, 707] width 276 height 29
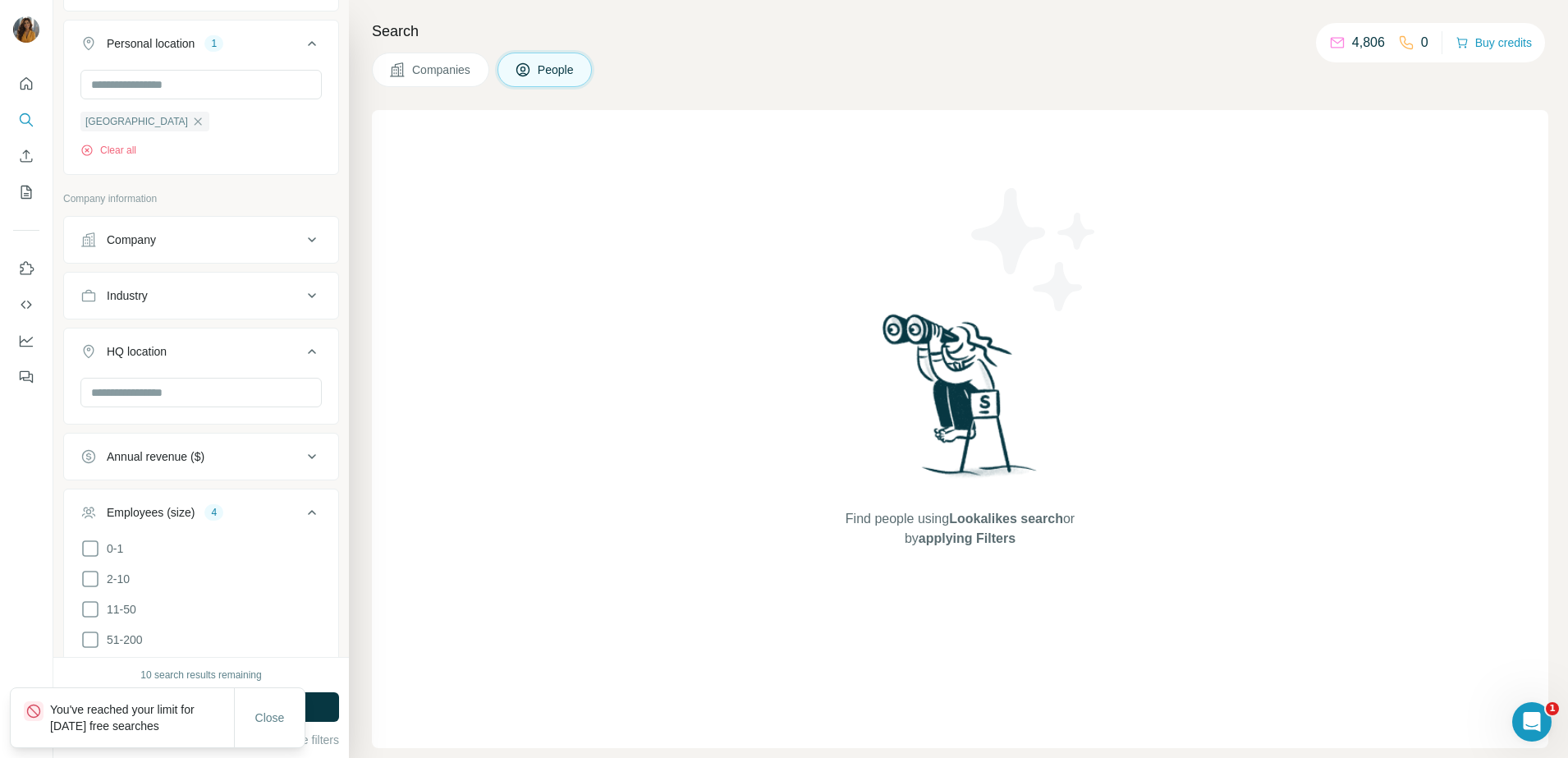
scroll to position [1027, 0]
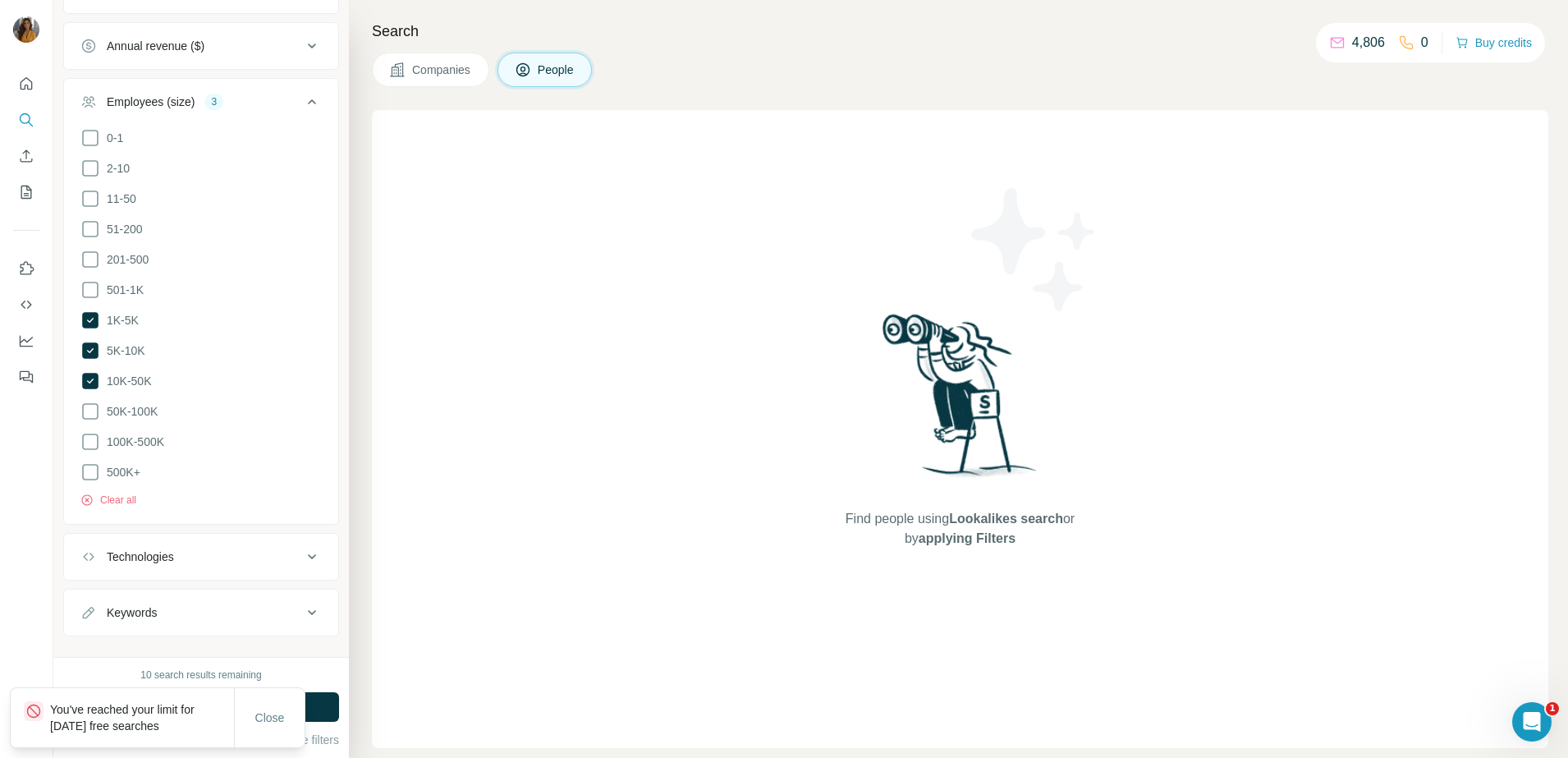
click at [270, 619] on button "Keywords" at bounding box center [201, 612] width 274 height 40
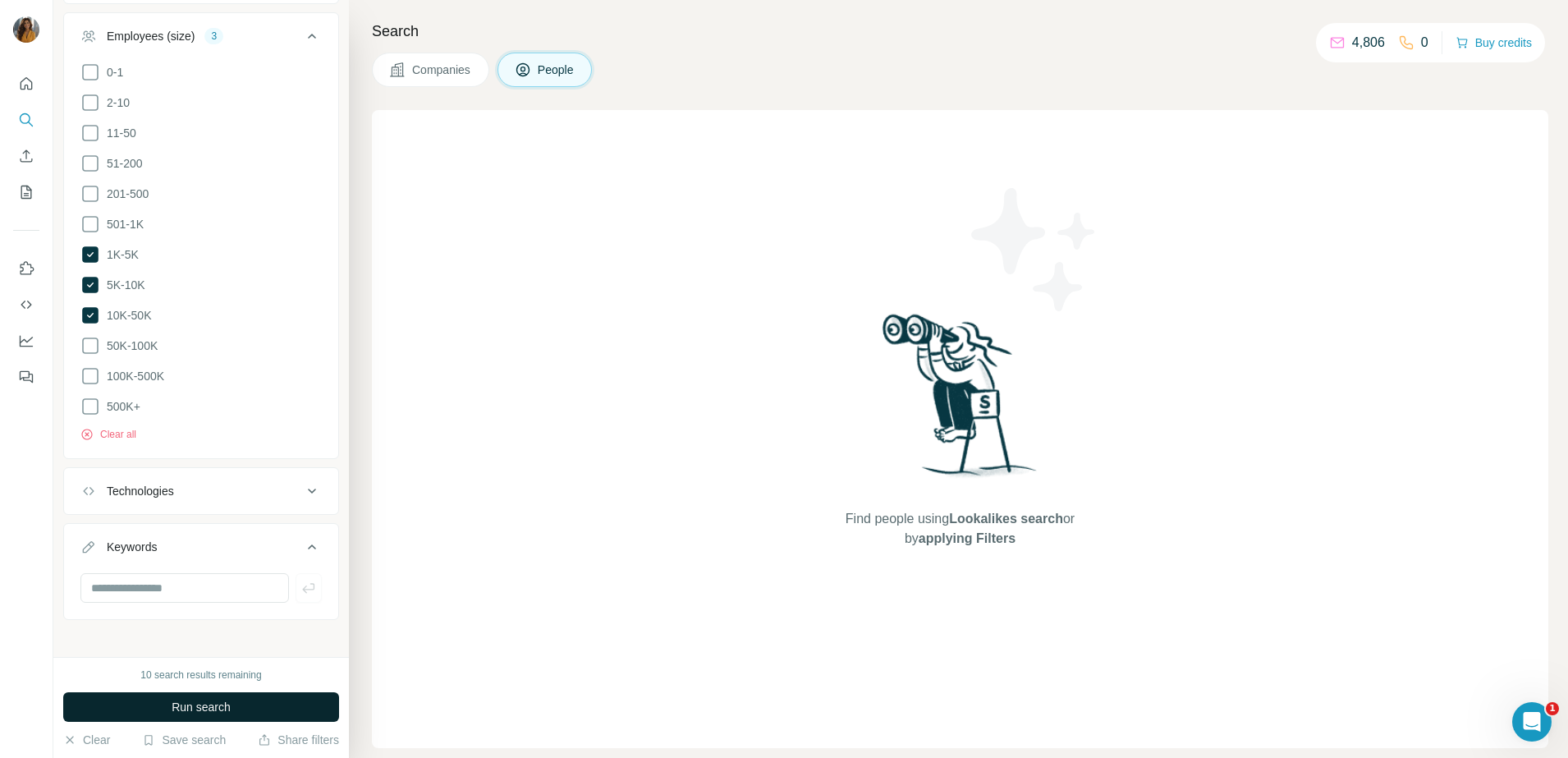
click at [240, 702] on button "Run search" at bounding box center [201, 707] width 276 height 29
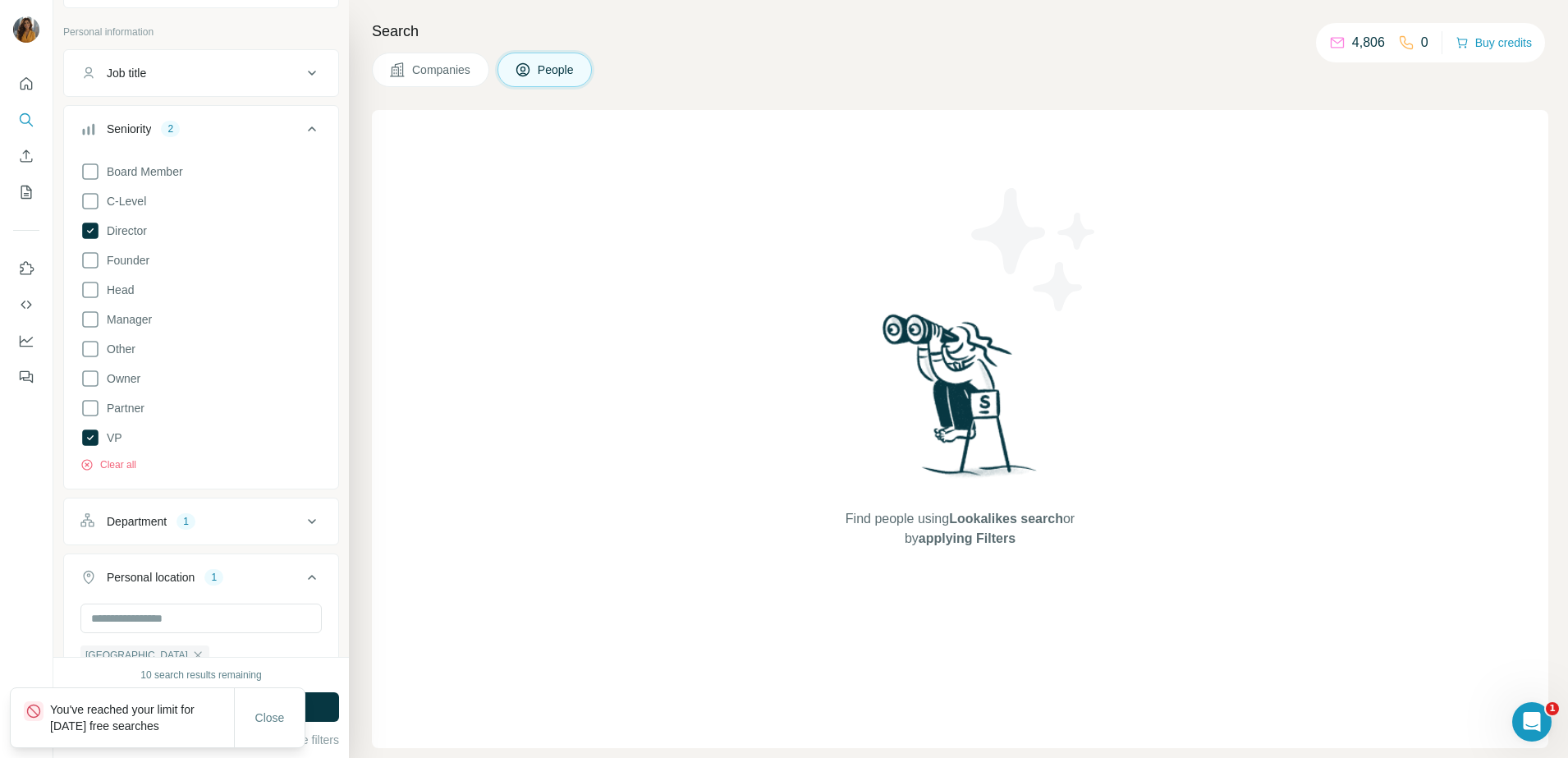
scroll to position [65, 0]
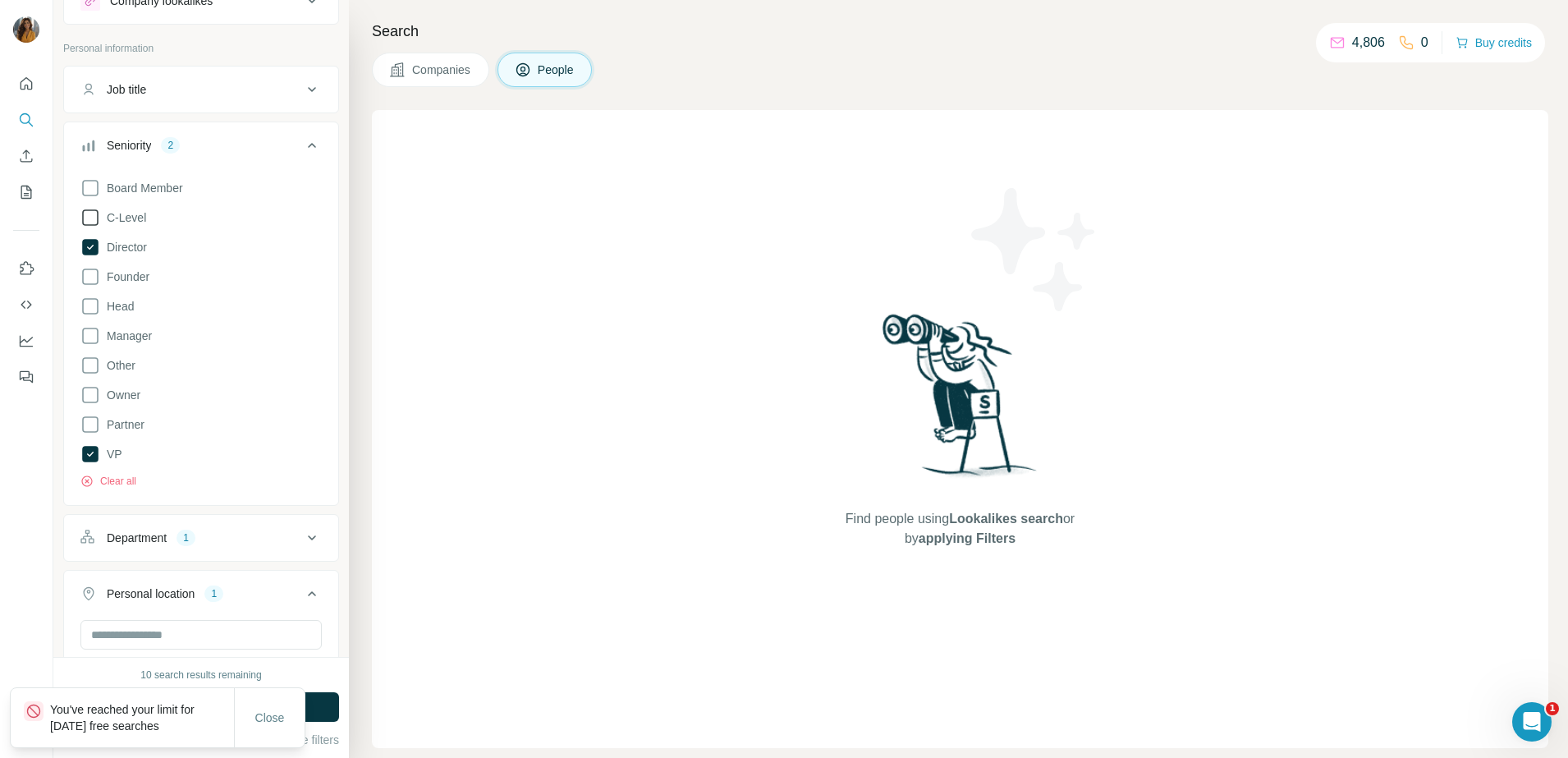
click at [101, 212] on span "C-Level" at bounding box center [123, 218] width 46 height 17
click at [81, 304] on icon at bounding box center [90, 306] width 19 height 19
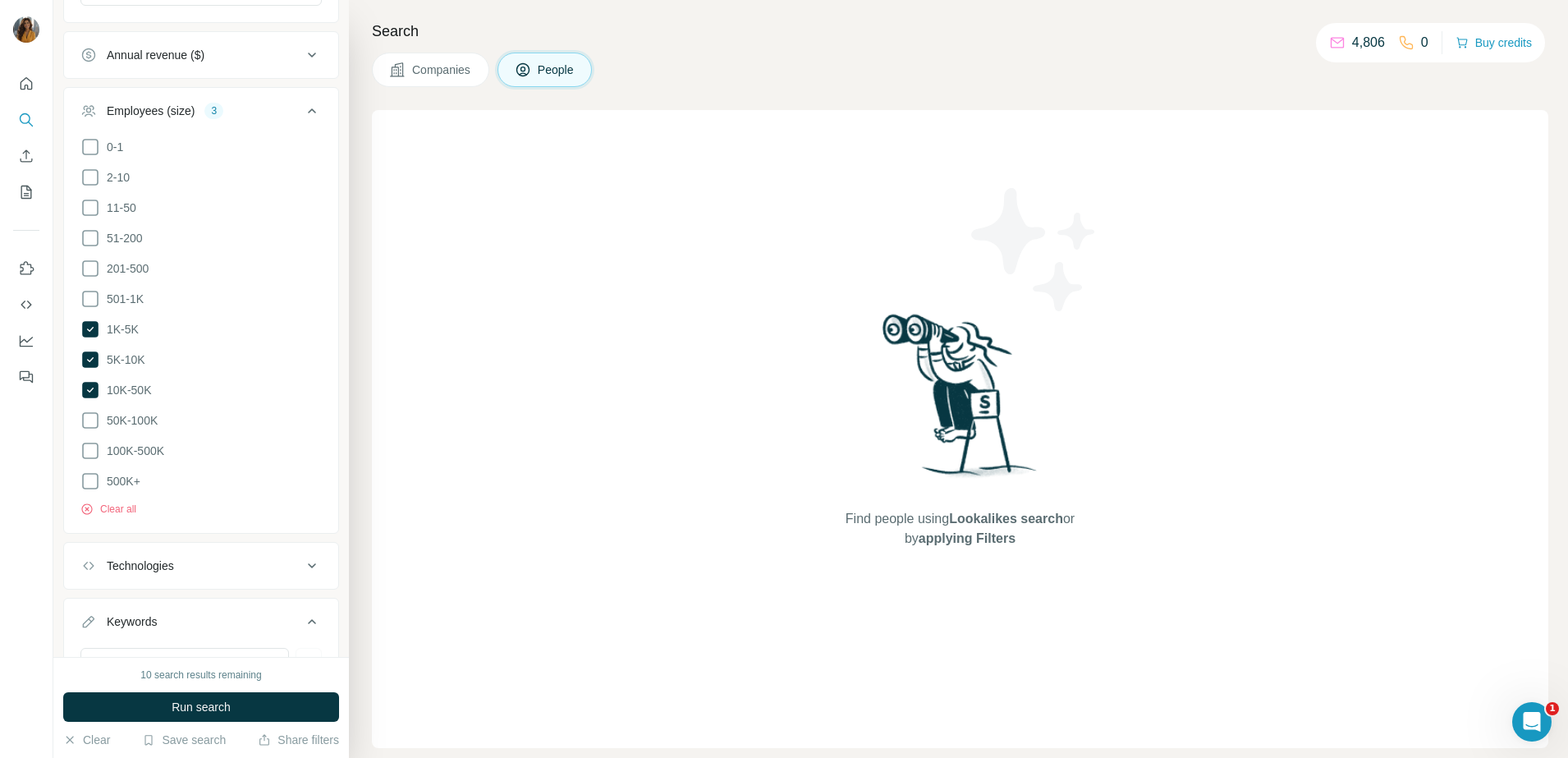
scroll to position [1027, 0]
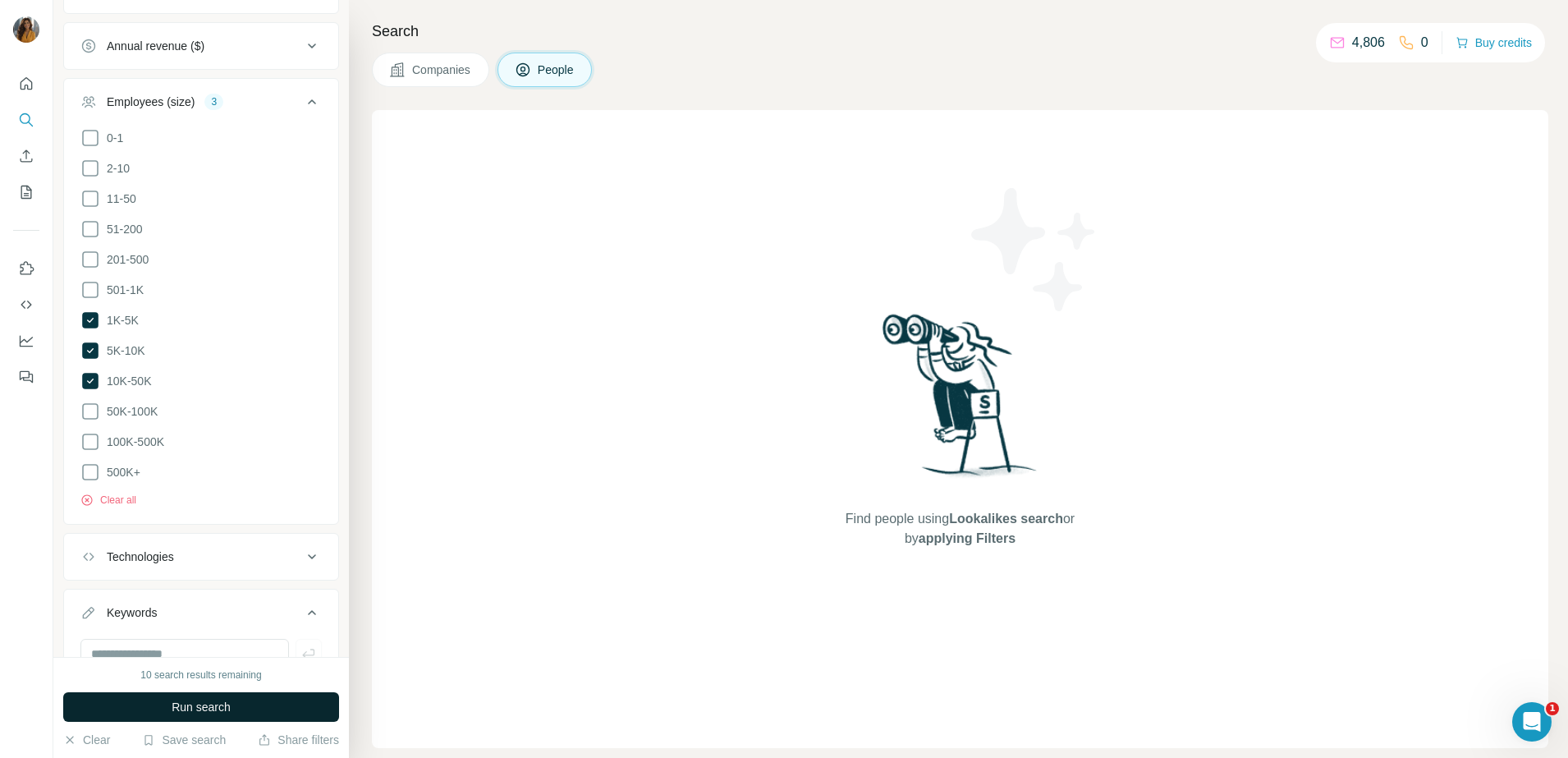
click at [256, 713] on button "Run search" at bounding box center [201, 707] width 276 height 29
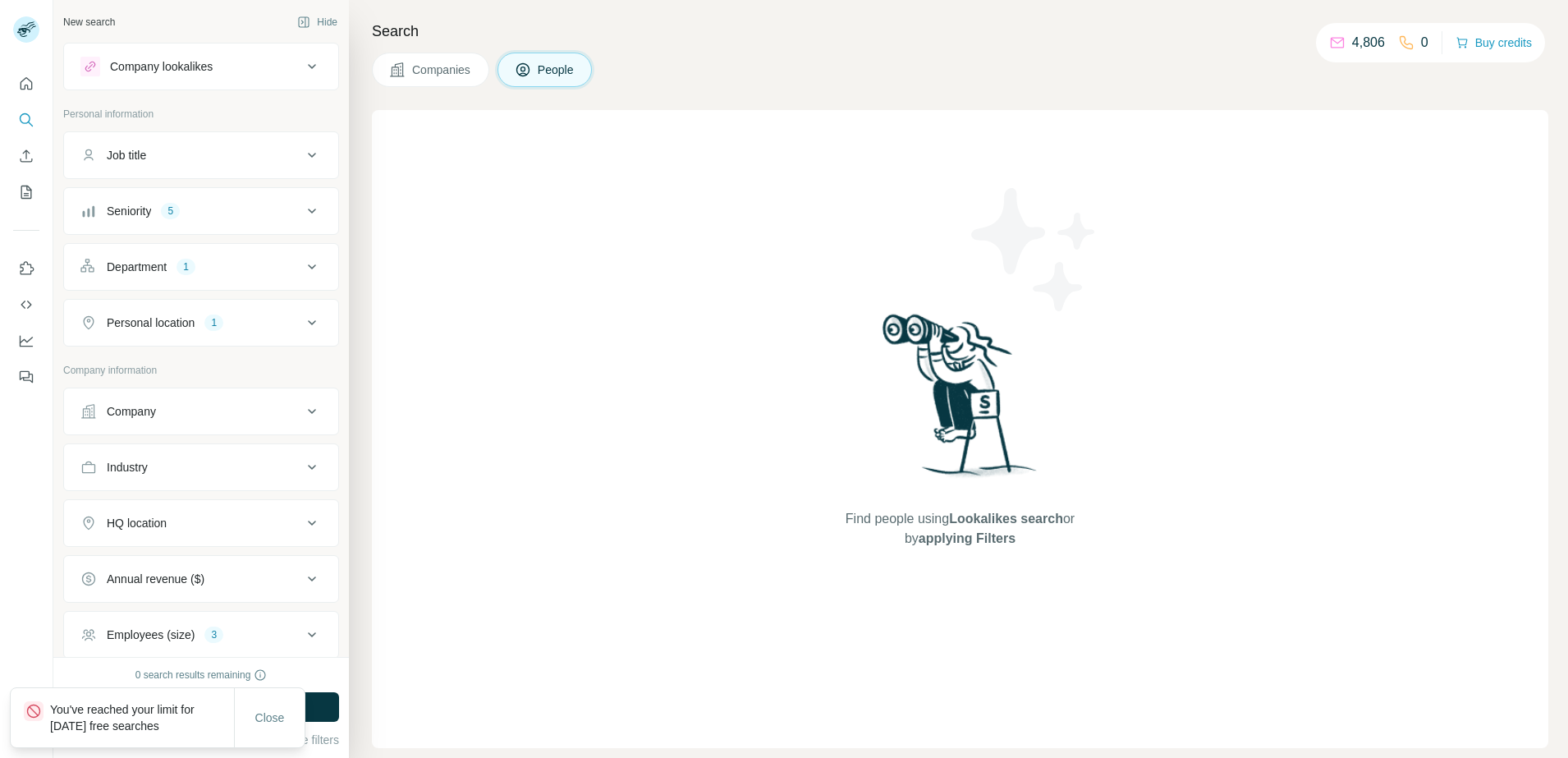
scroll to position [159, 0]
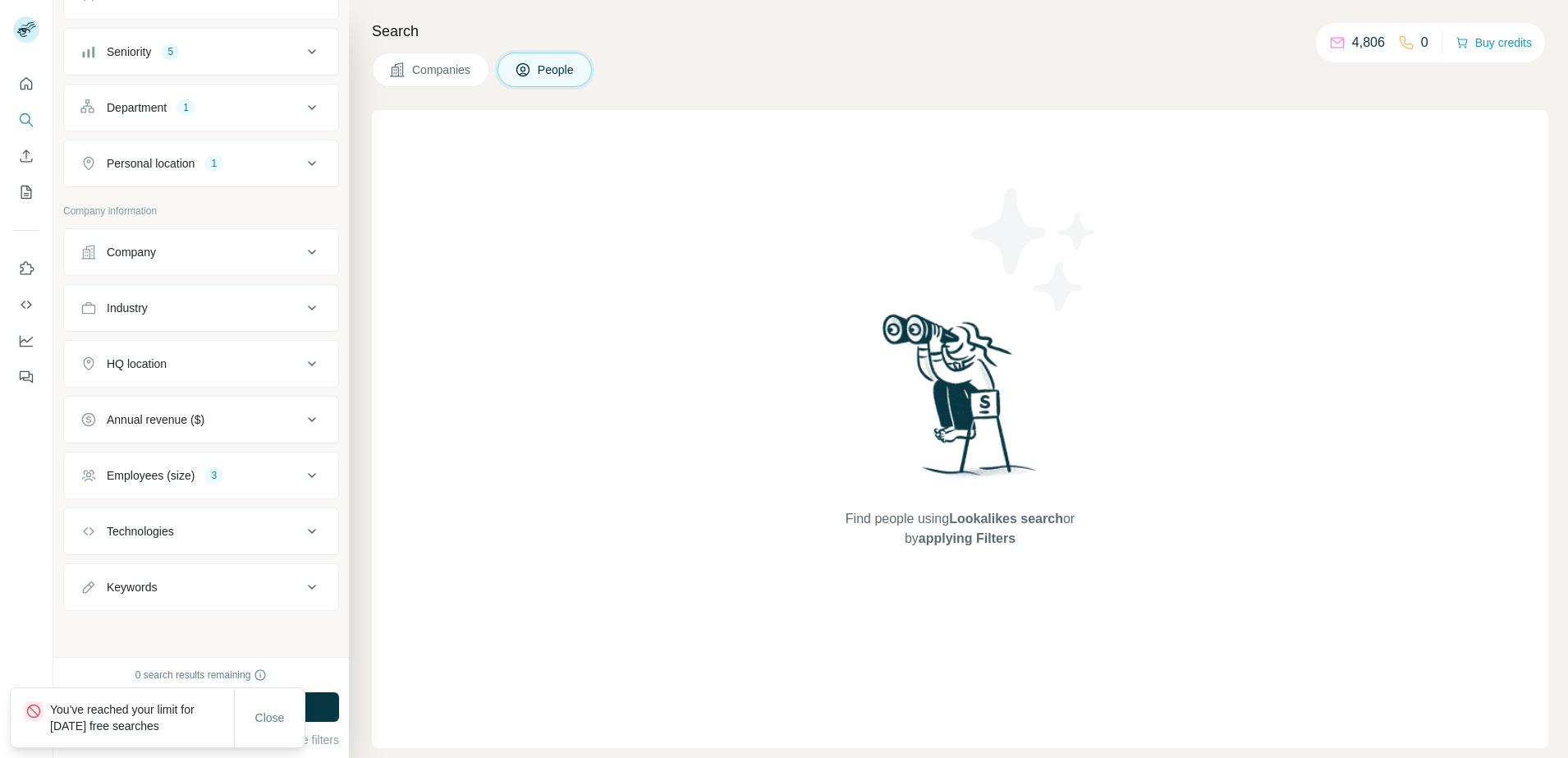
click at [227, 462] on button "Employees (size) 3" at bounding box center [201, 475] width 274 height 40
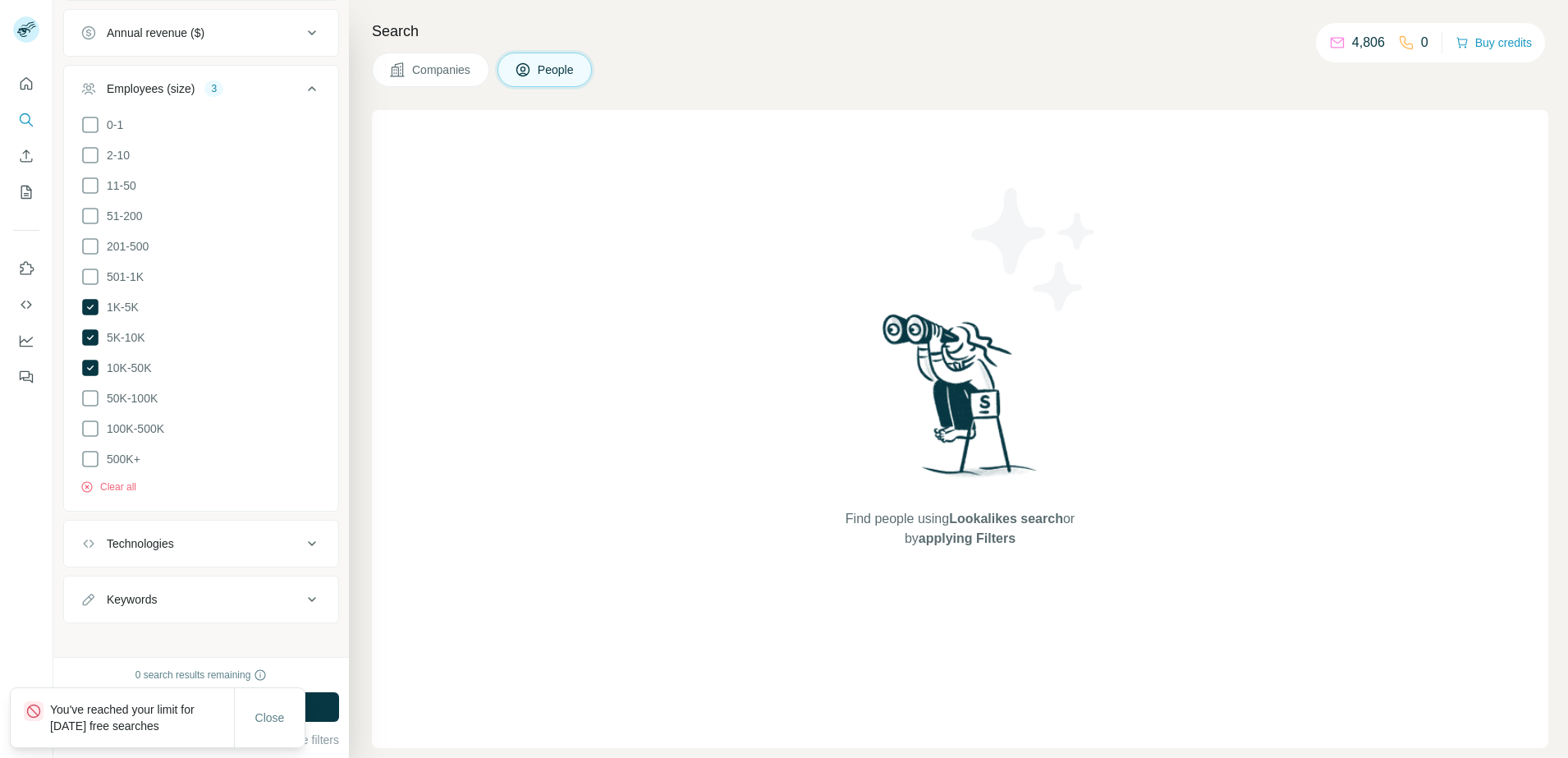
scroll to position [548, 0]
click at [132, 274] on span "501-1K" at bounding box center [121, 274] width 43 height 17
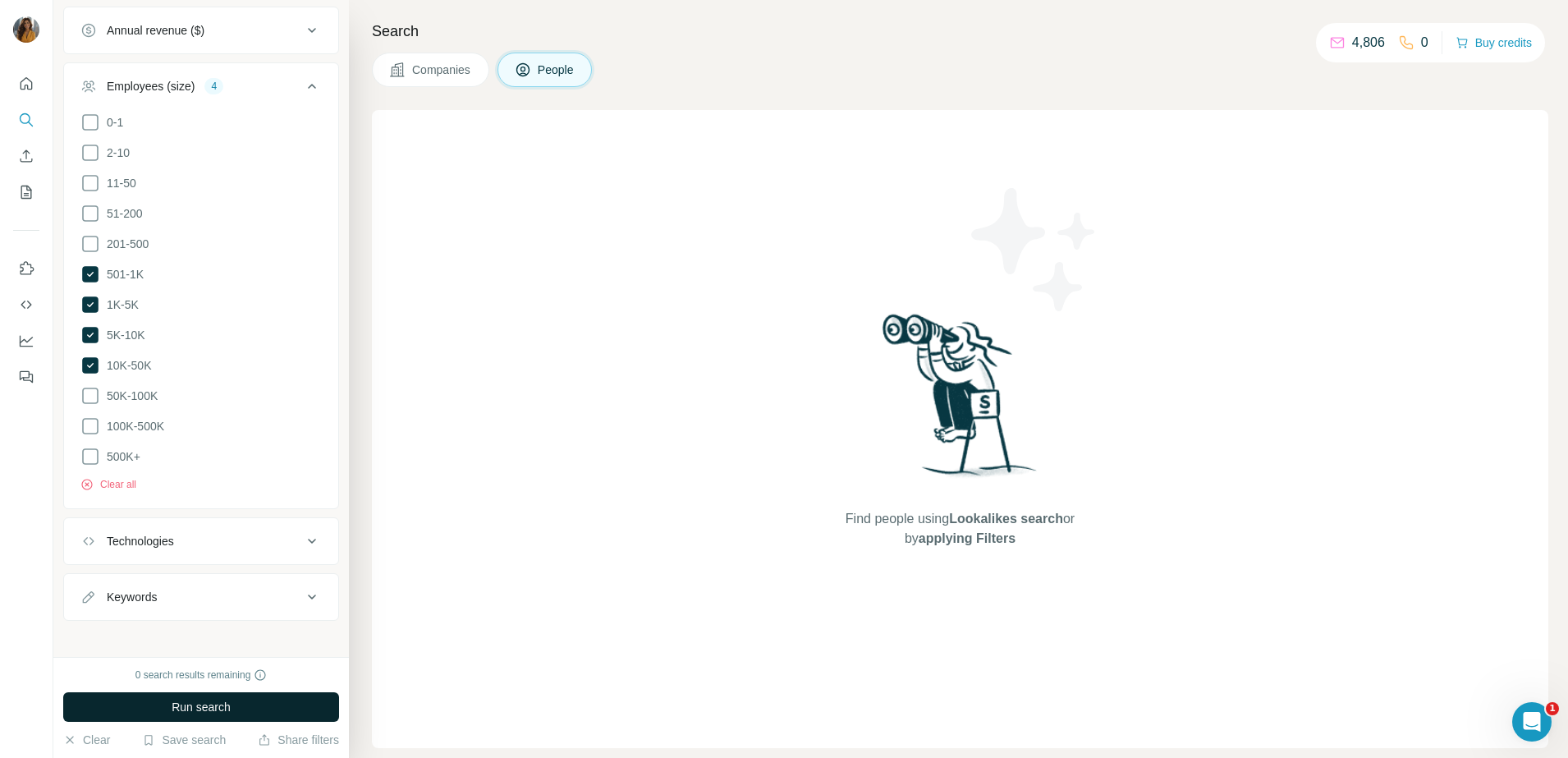
click at [203, 693] on button "Run search" at bounding box center [201, 707] width 276 height 29
